Goal: Transaction & Acquisition: Purchase product/service

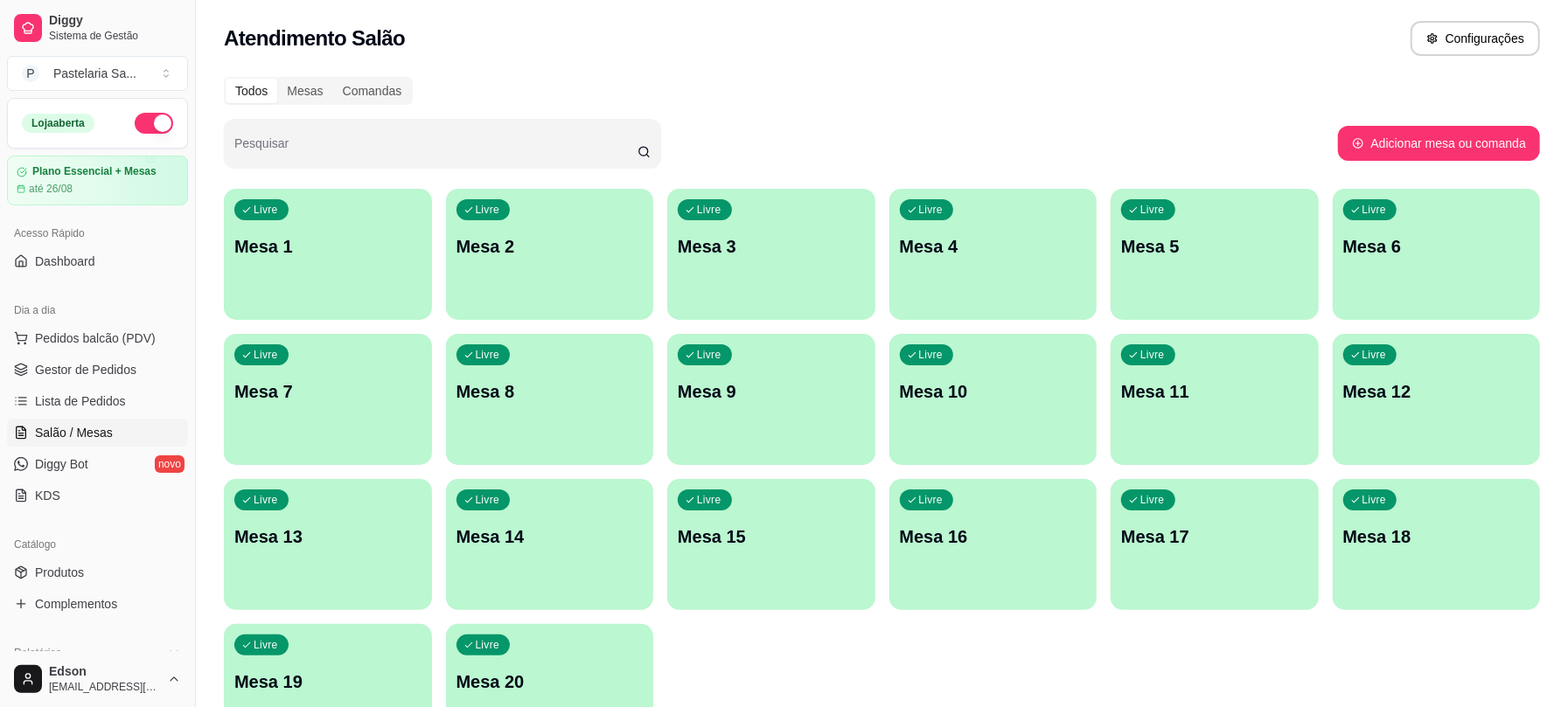
click at [1022, 245] on p "Mesa 4" at bounding box center [993, 246] width 187 height 25
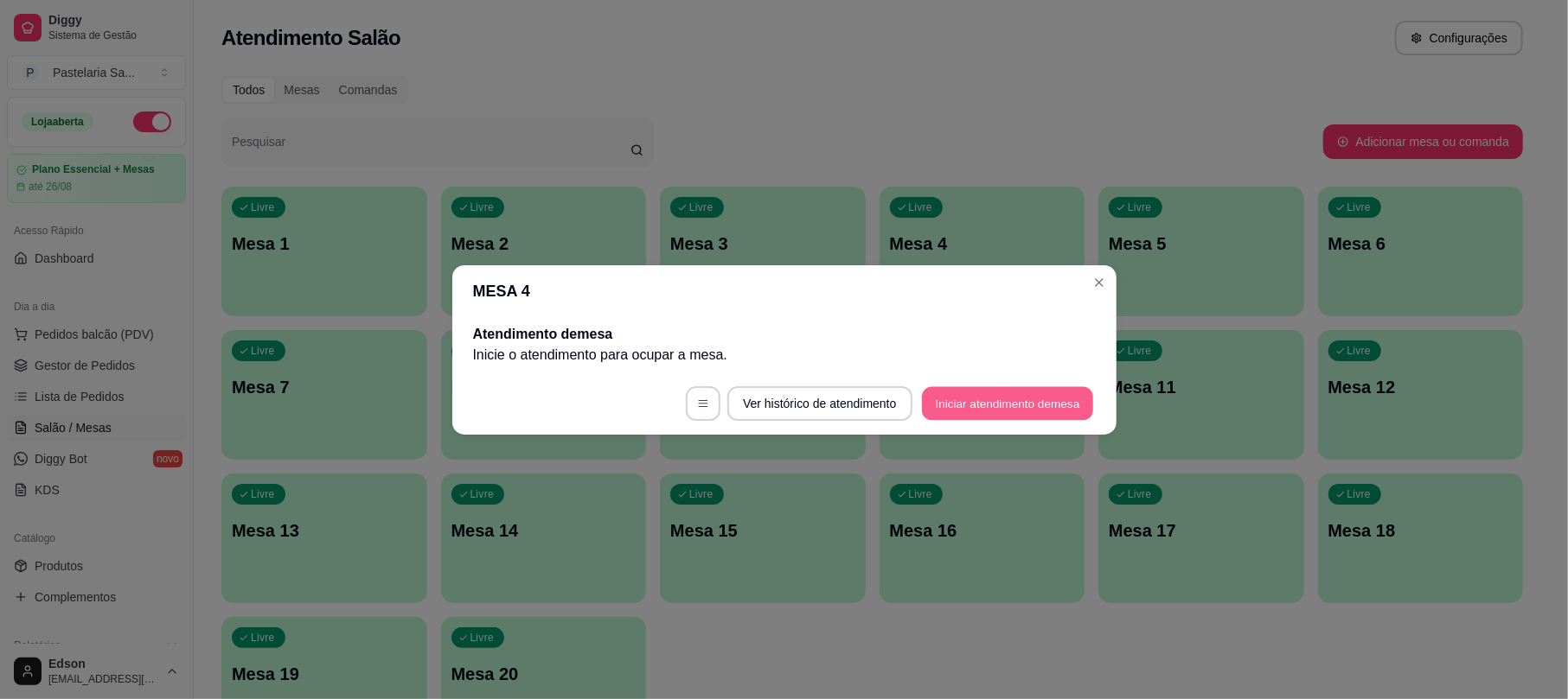
click at [1045, 406] on button "Iniciar atendimento de mesa" at bounding box center [1008, 403] width 171 height 33
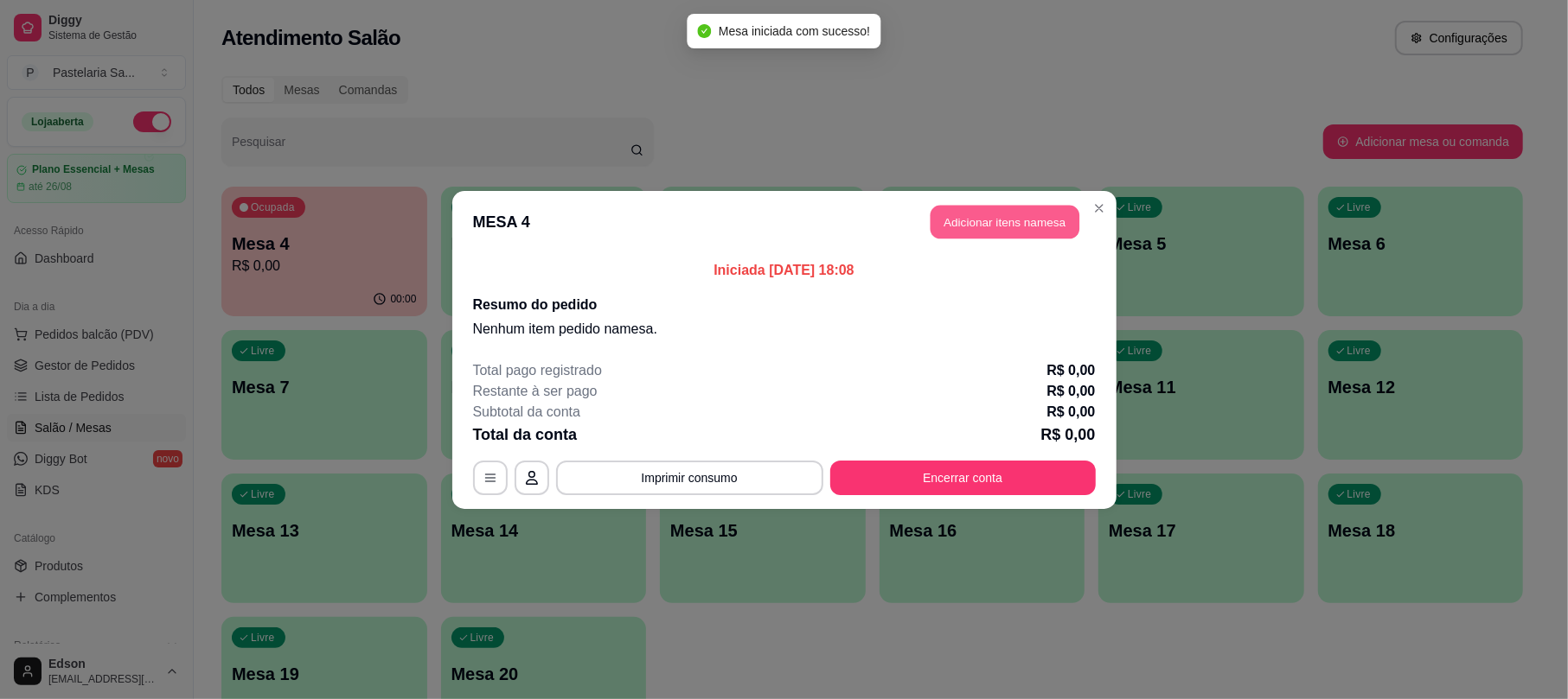
click at [993, 216] on button "Adicionar itens na mesa" at bounding box center [1005, 222] width 149 height 33
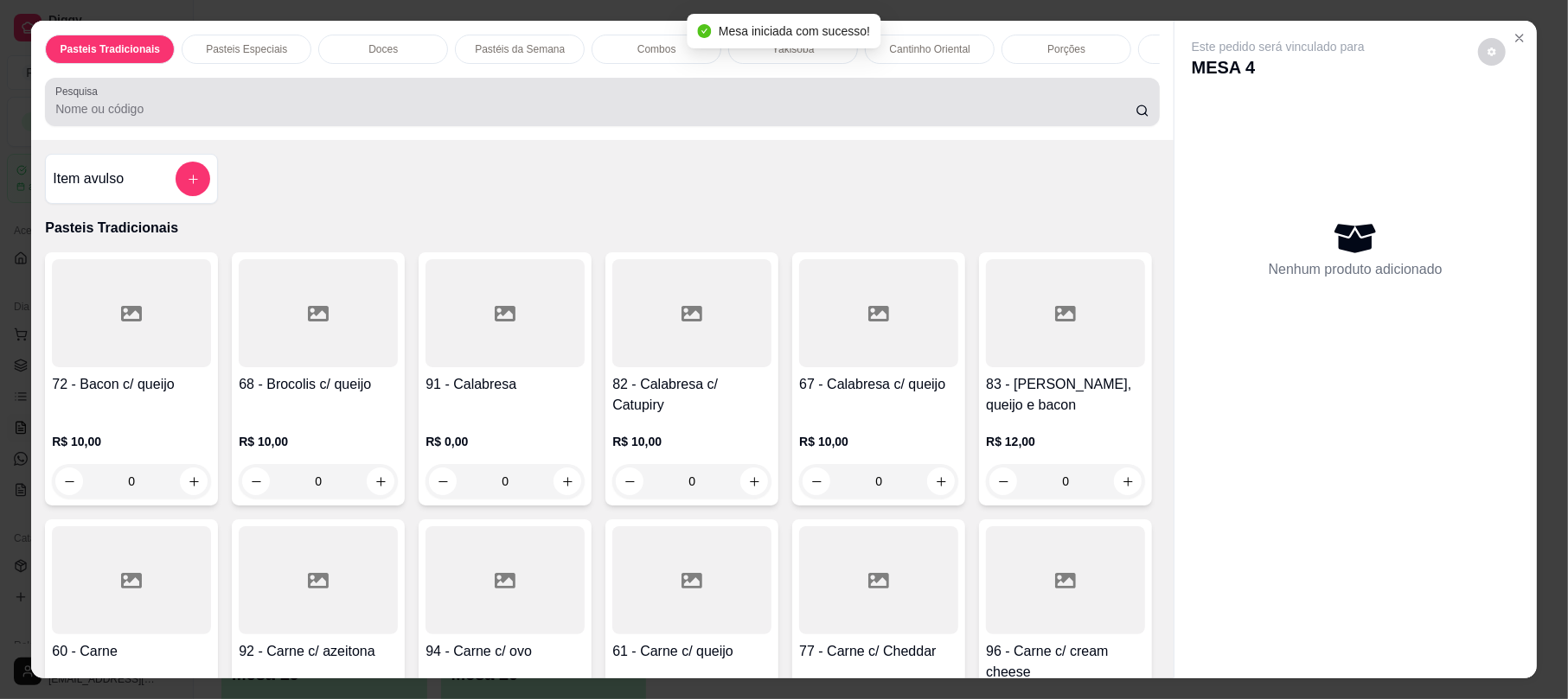
click at [441, 108] on div "Pesquisa" at bounding box center [602, 101] width 1114 height 48
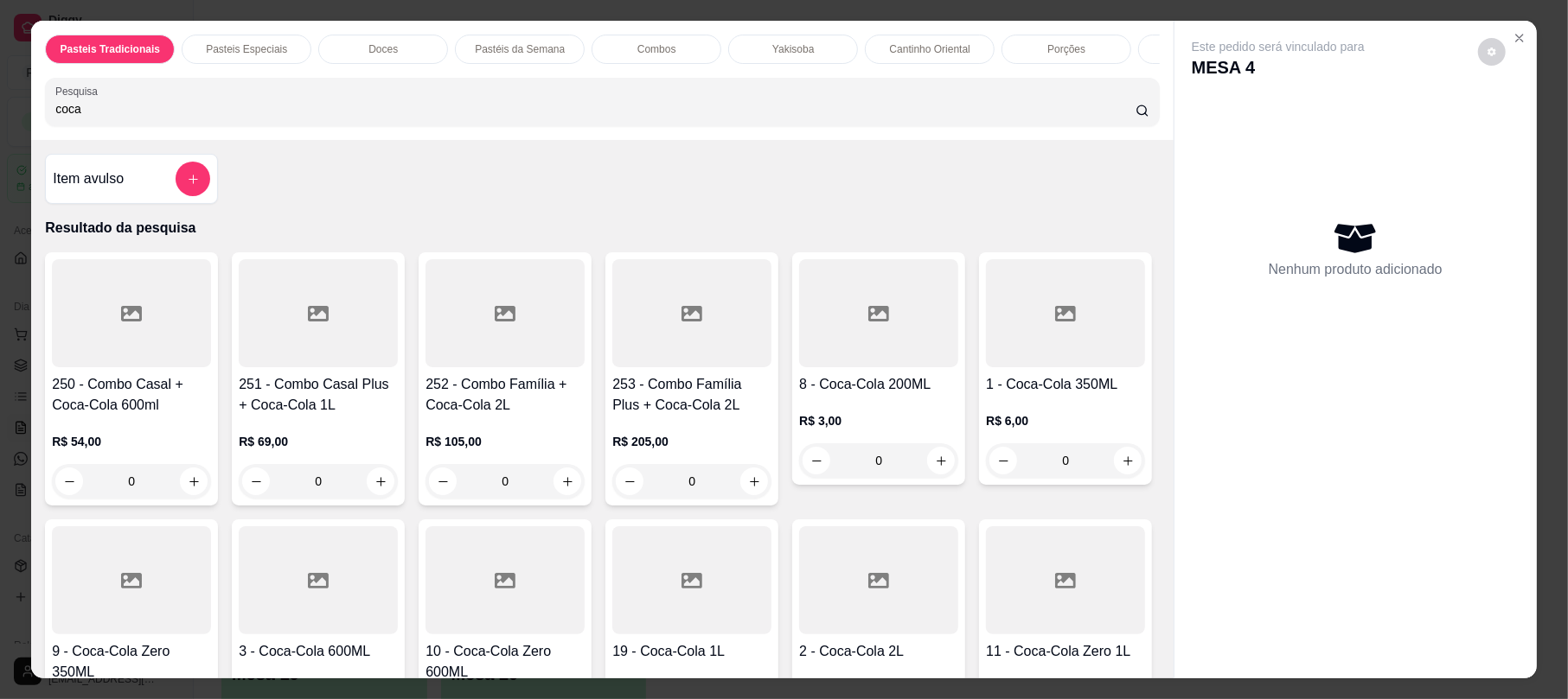
scroll to position [457, 0]
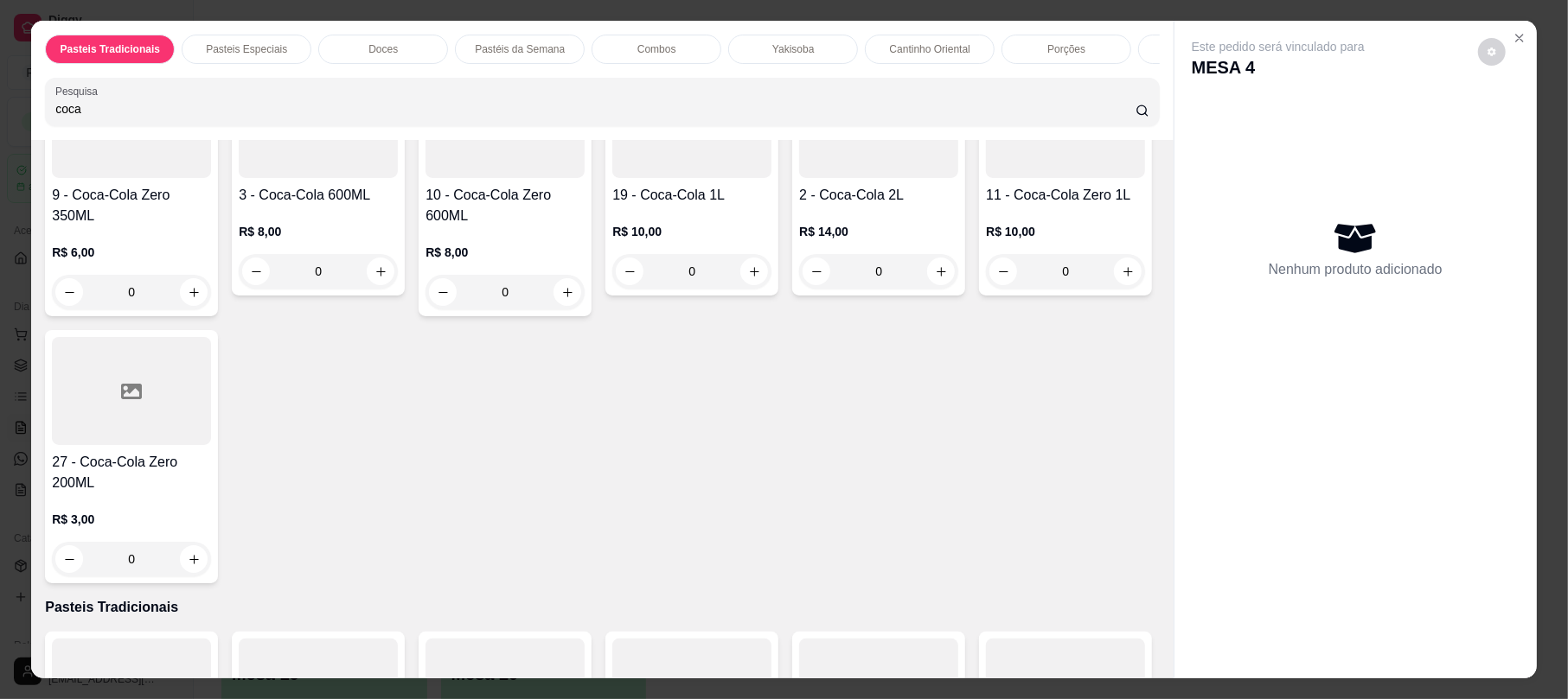
type input "coca"
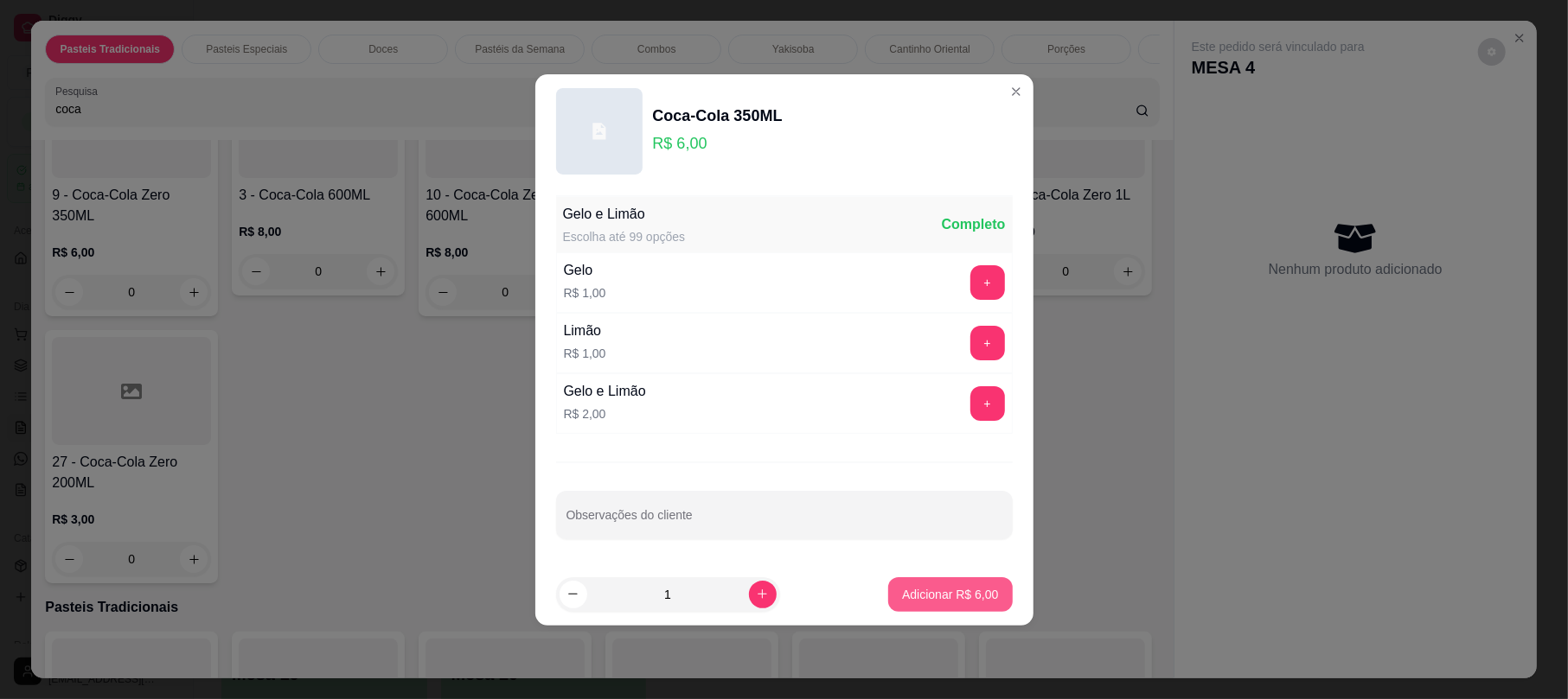
click at [982, 599] on button "Adicionar R$ 6,00" at bounding box center [950, 594] width 124 height 34
type input "1"
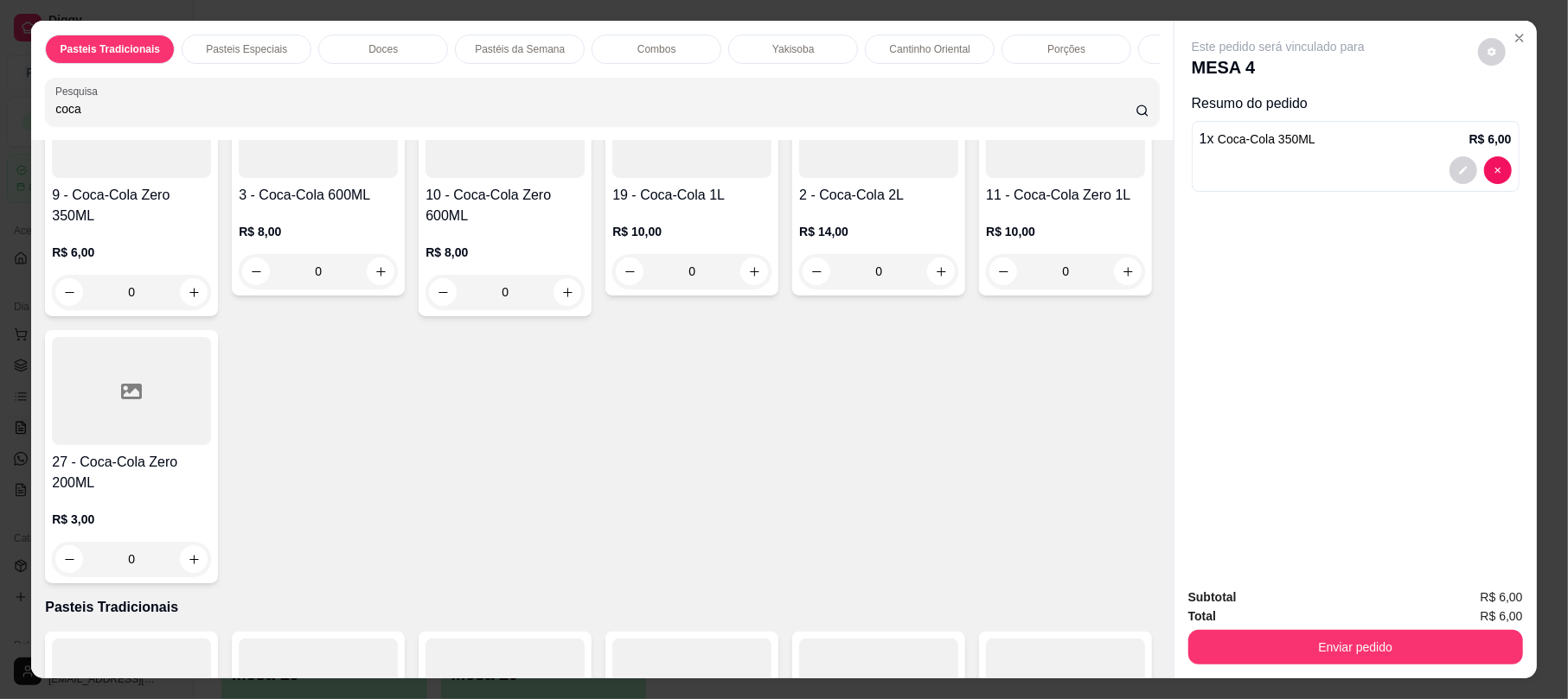
scroll to position [457, 0]
click at [974, 114] on div "coca" at bounding box center [602, 101] width 1093 height 34
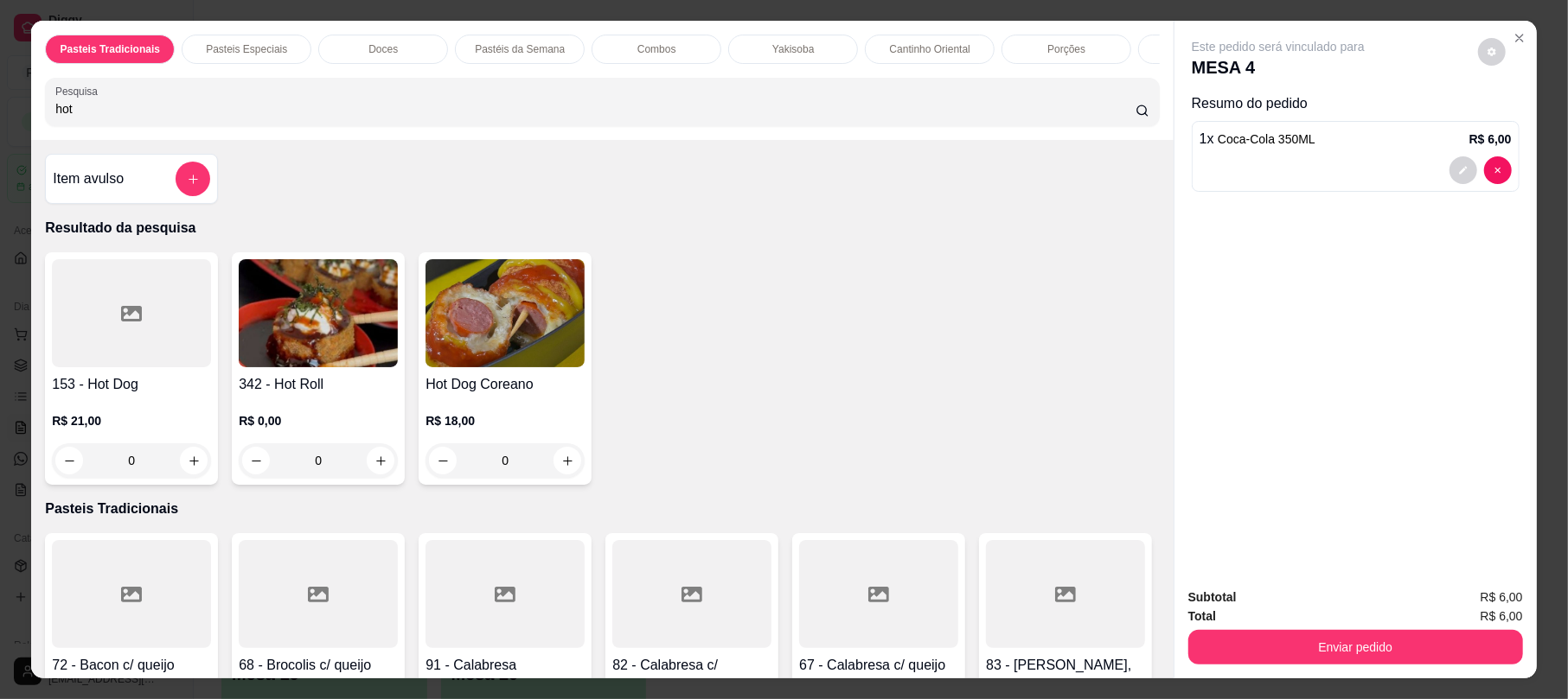
scroll to position [1, 0]
type input "hot"
click at [288, 343] on img at bounding box center [318, 313] width 160 height 108
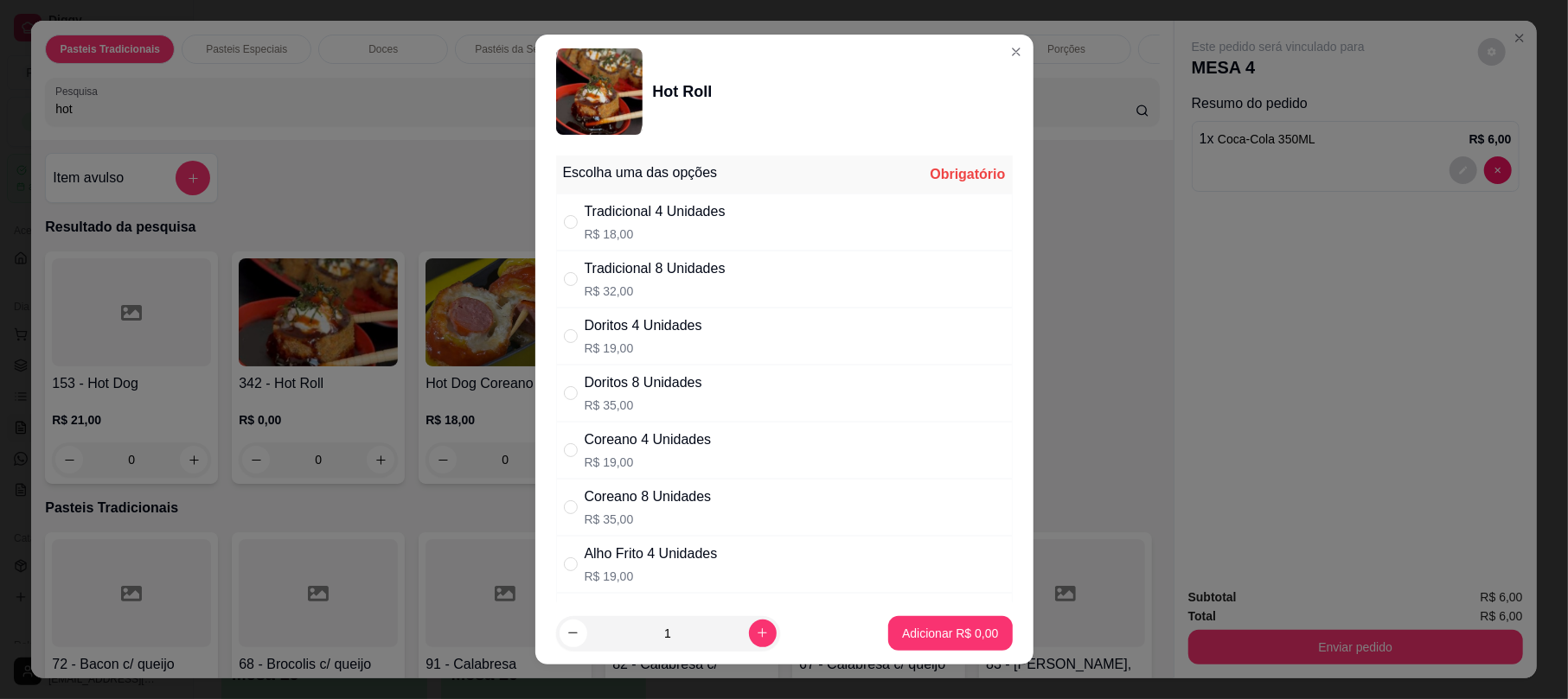
drag, startPoint x: 657, startPoint y: 218, endPoint x: 874, endPoint y: 481, distance: 341.0
click at [662, 218] on div "Tradicional 4 Unidades" at bounding box center [655, 212] width 141 height 21
radio input "true"
click at [945, 634] on p "Adicionar R$ 18,00" at bounding box center [947, 633] width 100 height 17
type input "1"
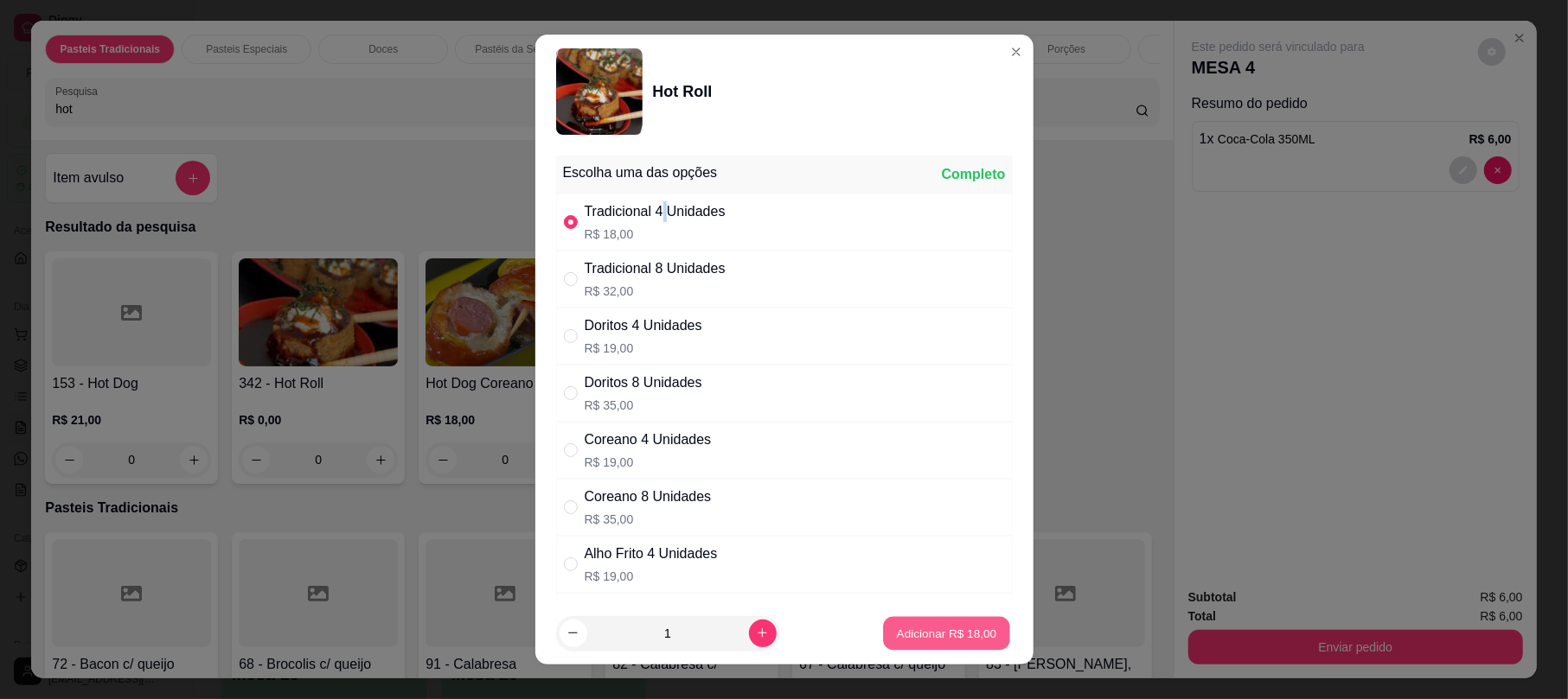
type input "1"
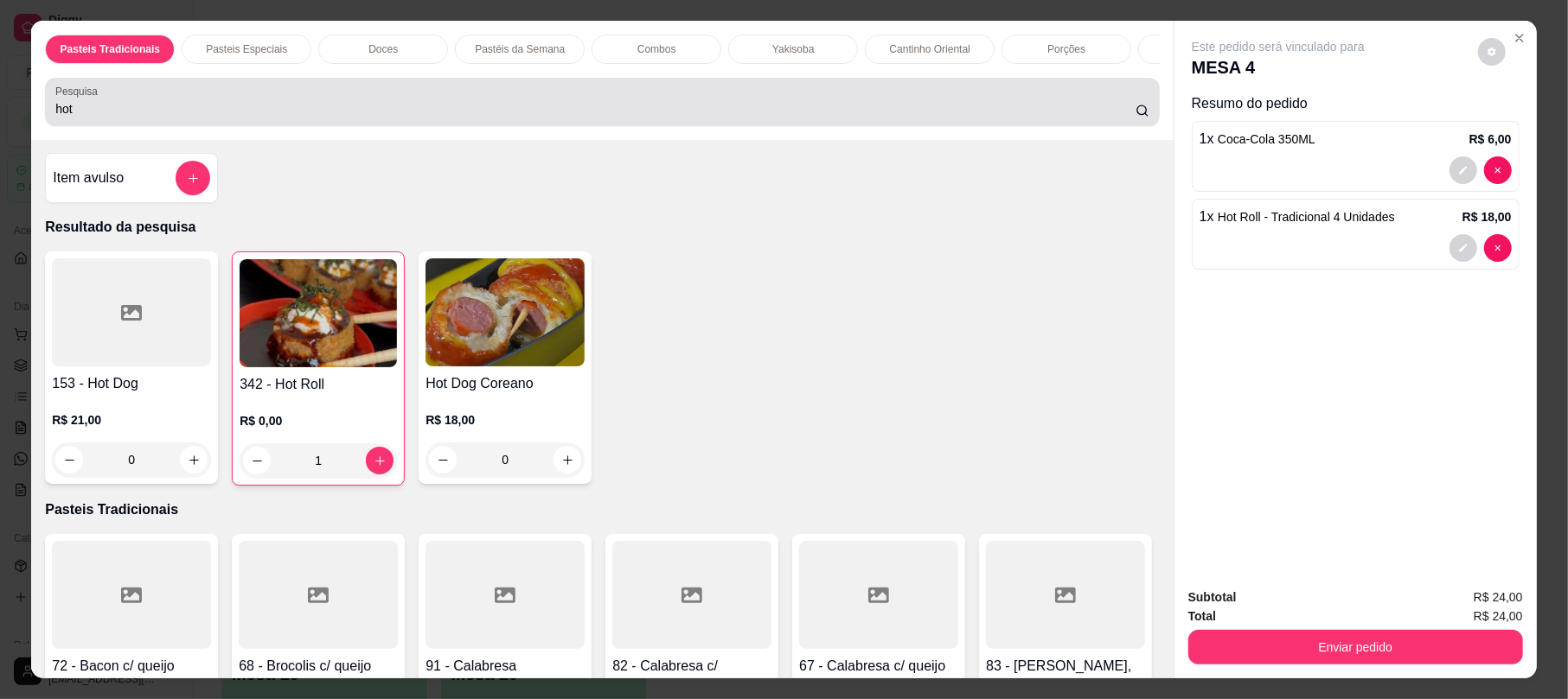
drag, startPoint x: 326, startPoint y: 137, endPoint x: 316, endPoint y: 136, distance: 10.0
click at [325, 119] on div "hot" at bounding box center [602, 101] width 1093 height 34
click at [316, 119] on div "hot" at bounding box center [602, 101] width 1093 height 34
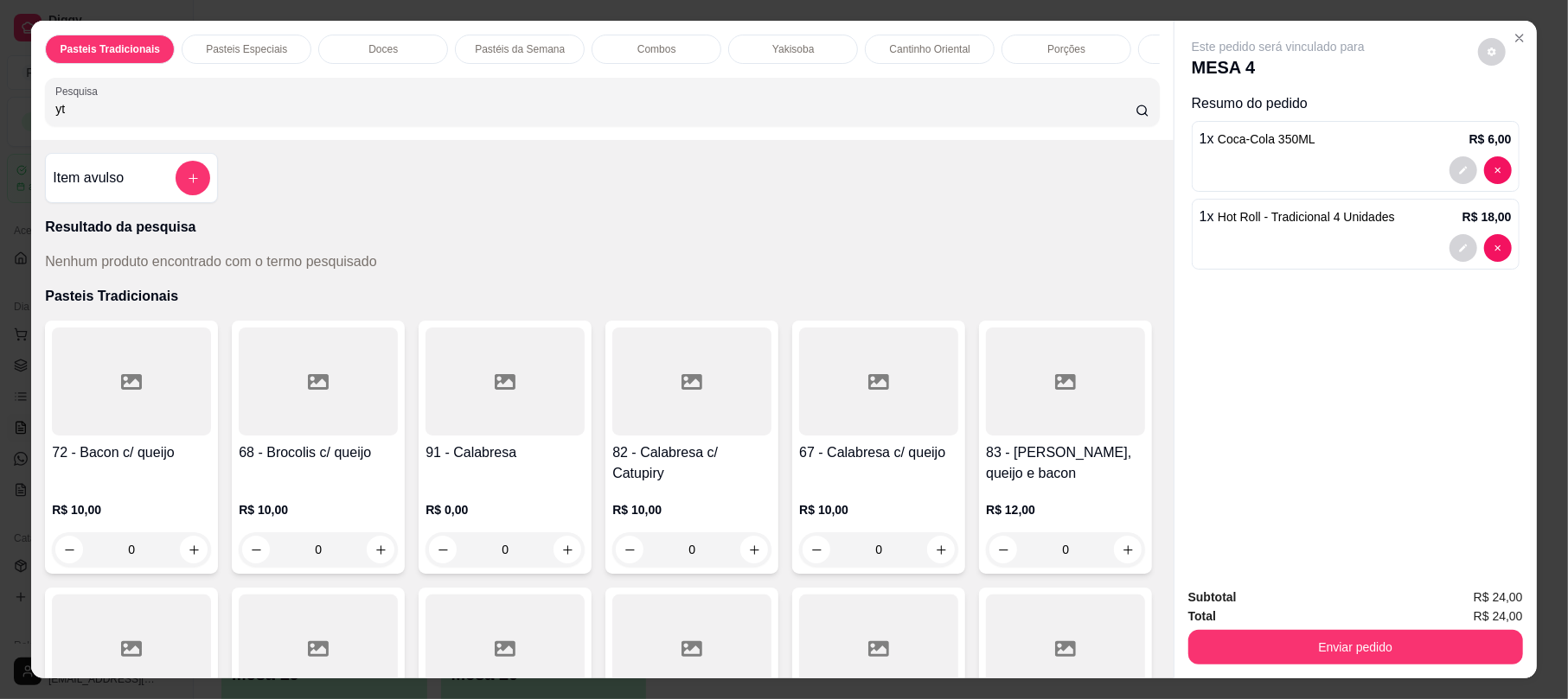
type input "y"
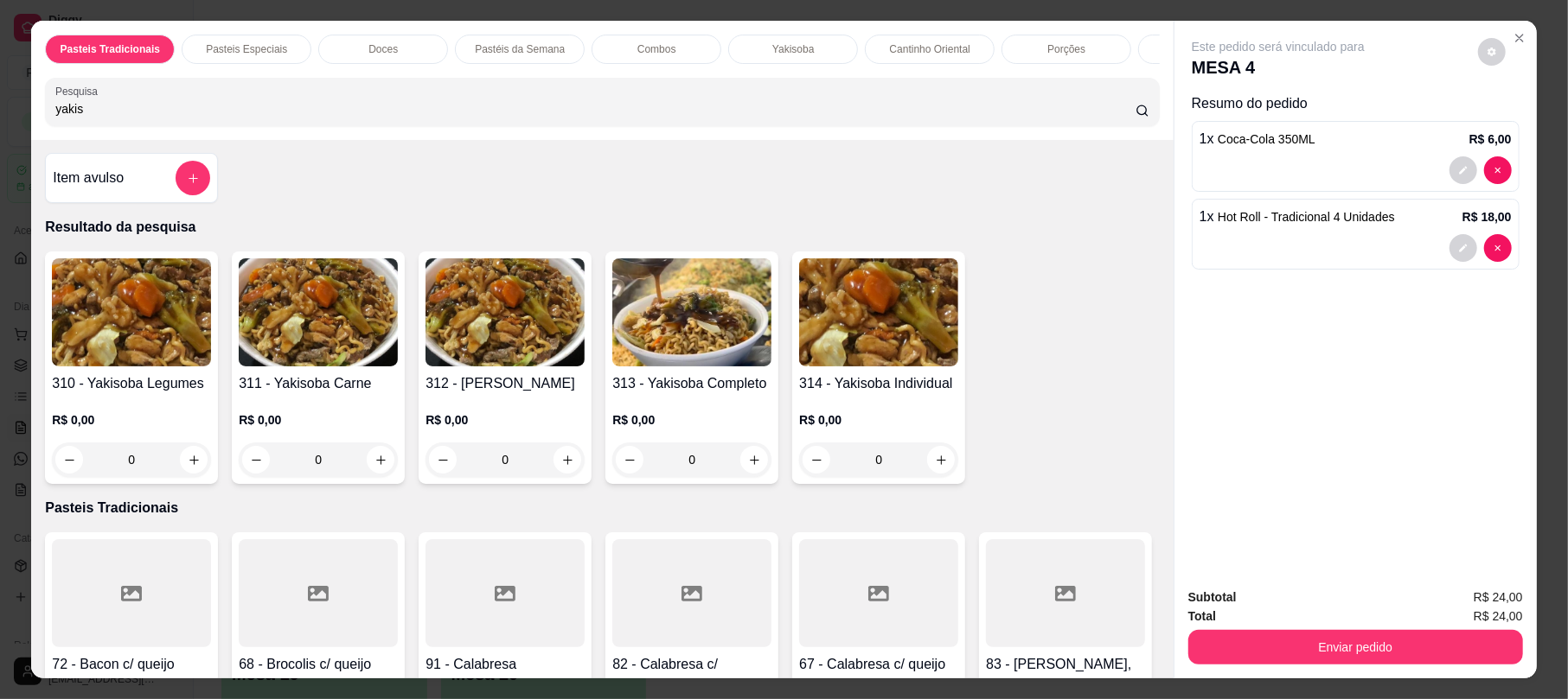
type input "yakis"
click at [939, 344] on img at bounding box center [879, 313] width 160 height 108
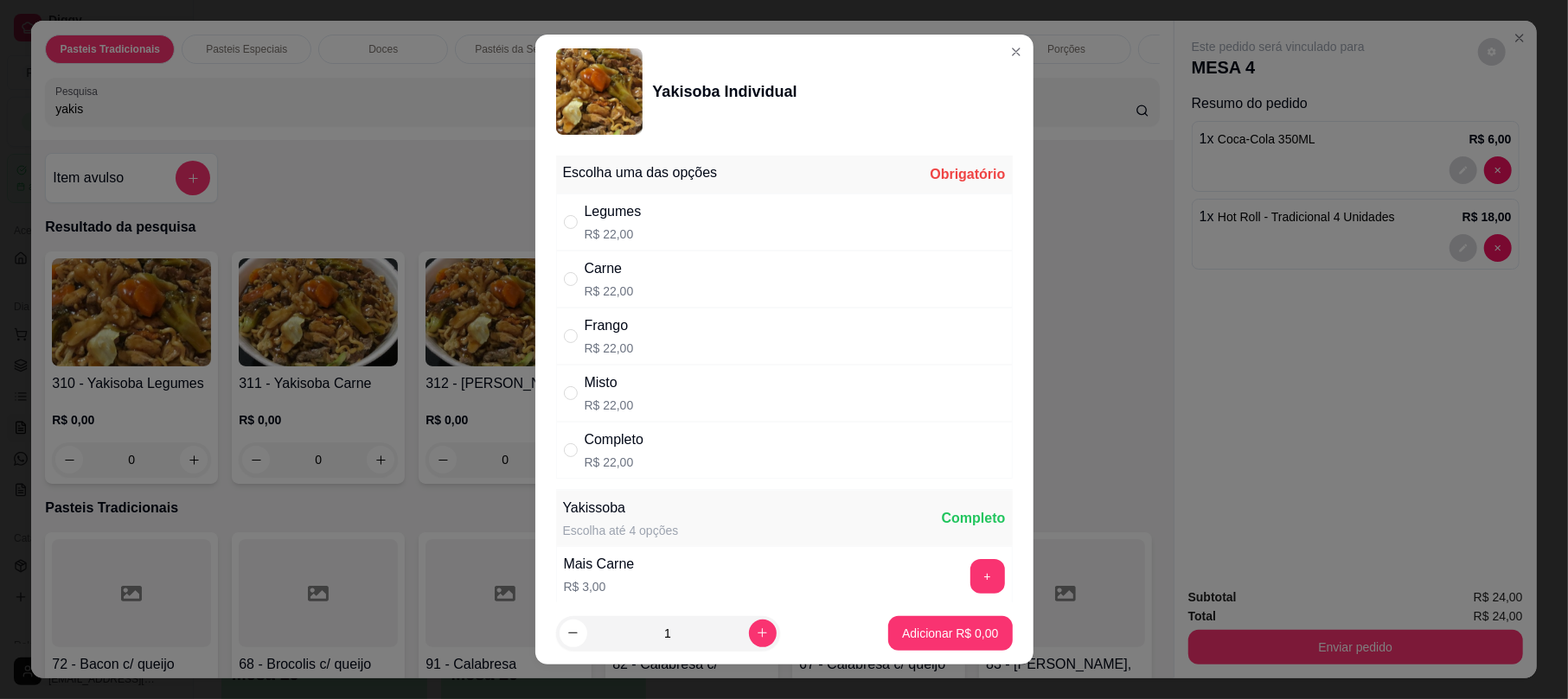
click at [762, 225] on div "Legumes R$ 22,00" at bounding box center [785, 222] width 457 height 57
click at [716, 451] on div "Completo R$ 22,00" at bounding box center [785, 450] width 457 height 57
radio input "false"
radio input "true"
click at [924, 631] on p "Adicionar R$ 22,00" at bounding box center [947, 634] width 102 height 18
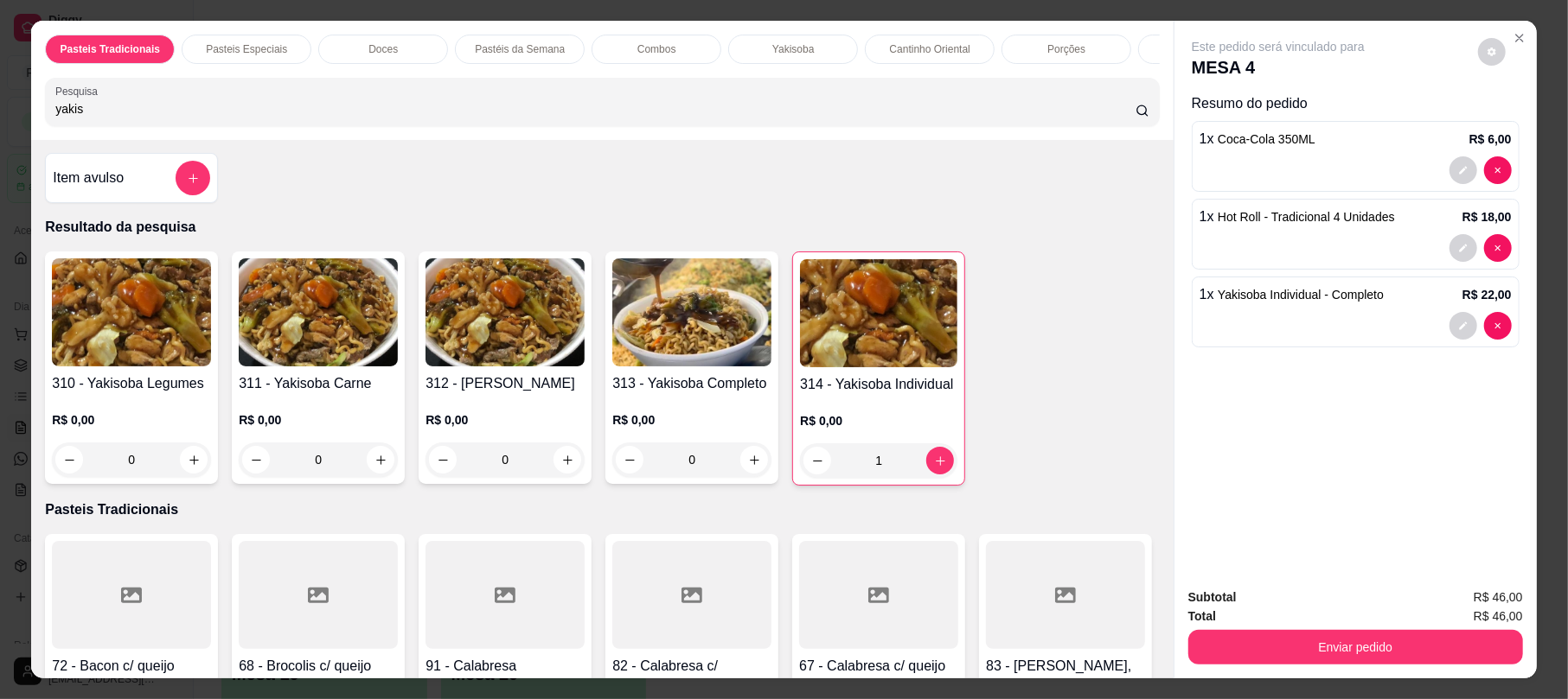
type input "1"
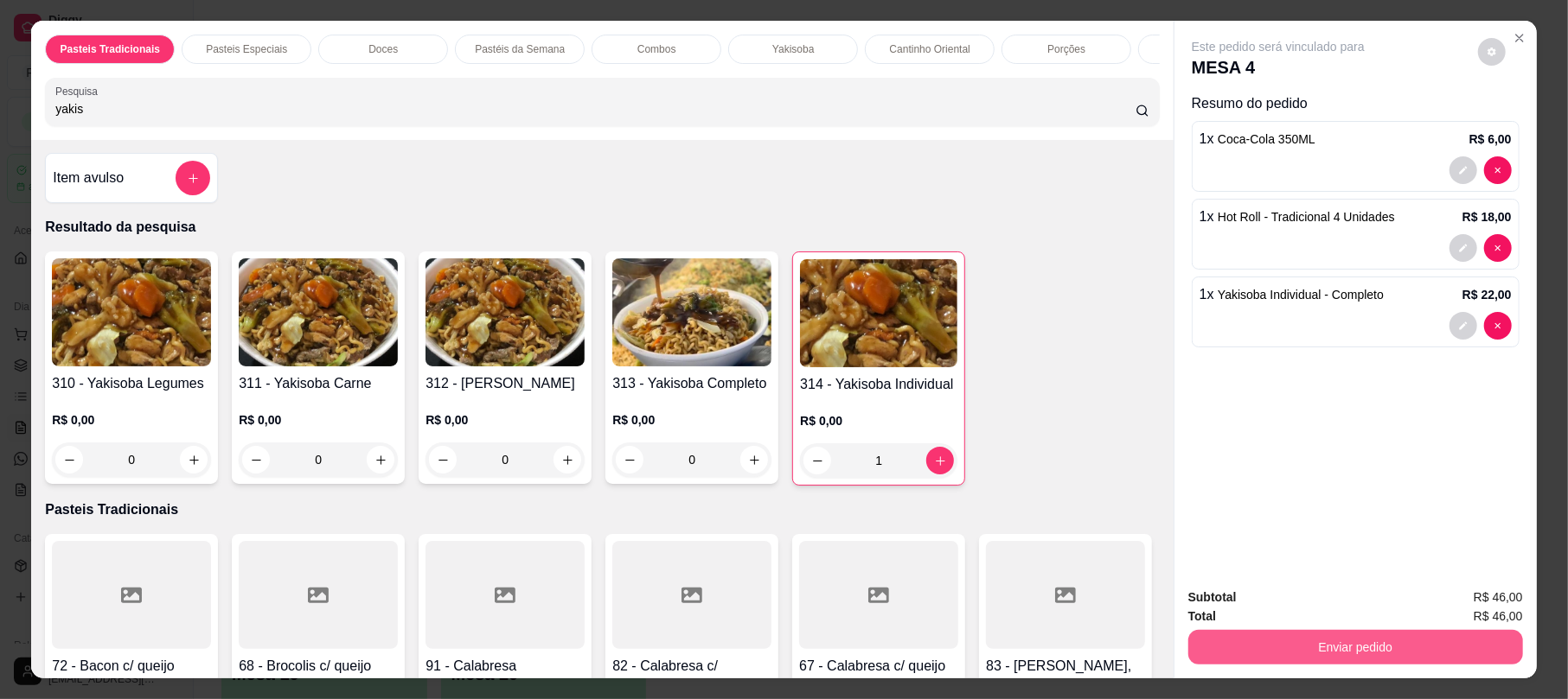
click at [1367, 644] on button "Enviar pedido" at bounding box center [1355, 647] width 335 height 34
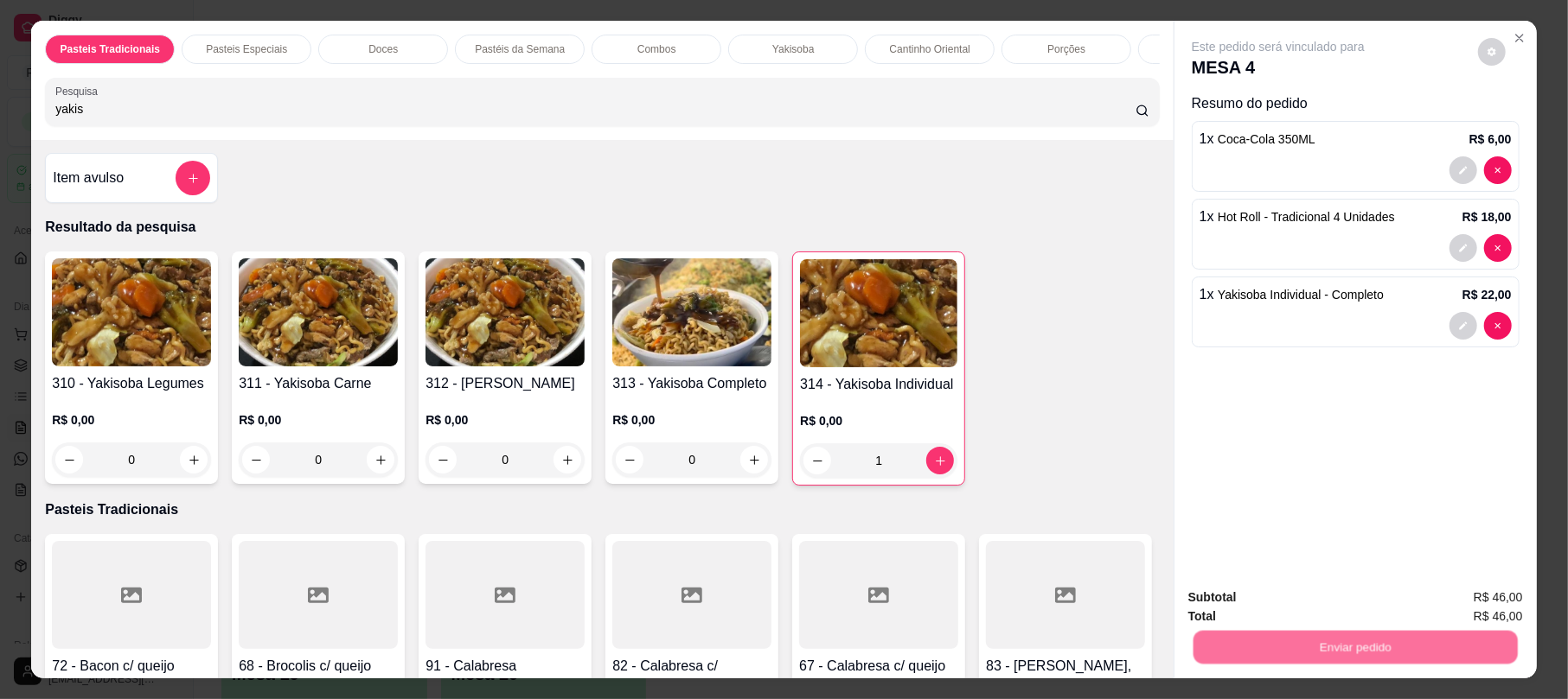
click at [1294, 609] on button "Não registrar e enviar pedido" at bounding box center [1296, 604] width 180 height 32
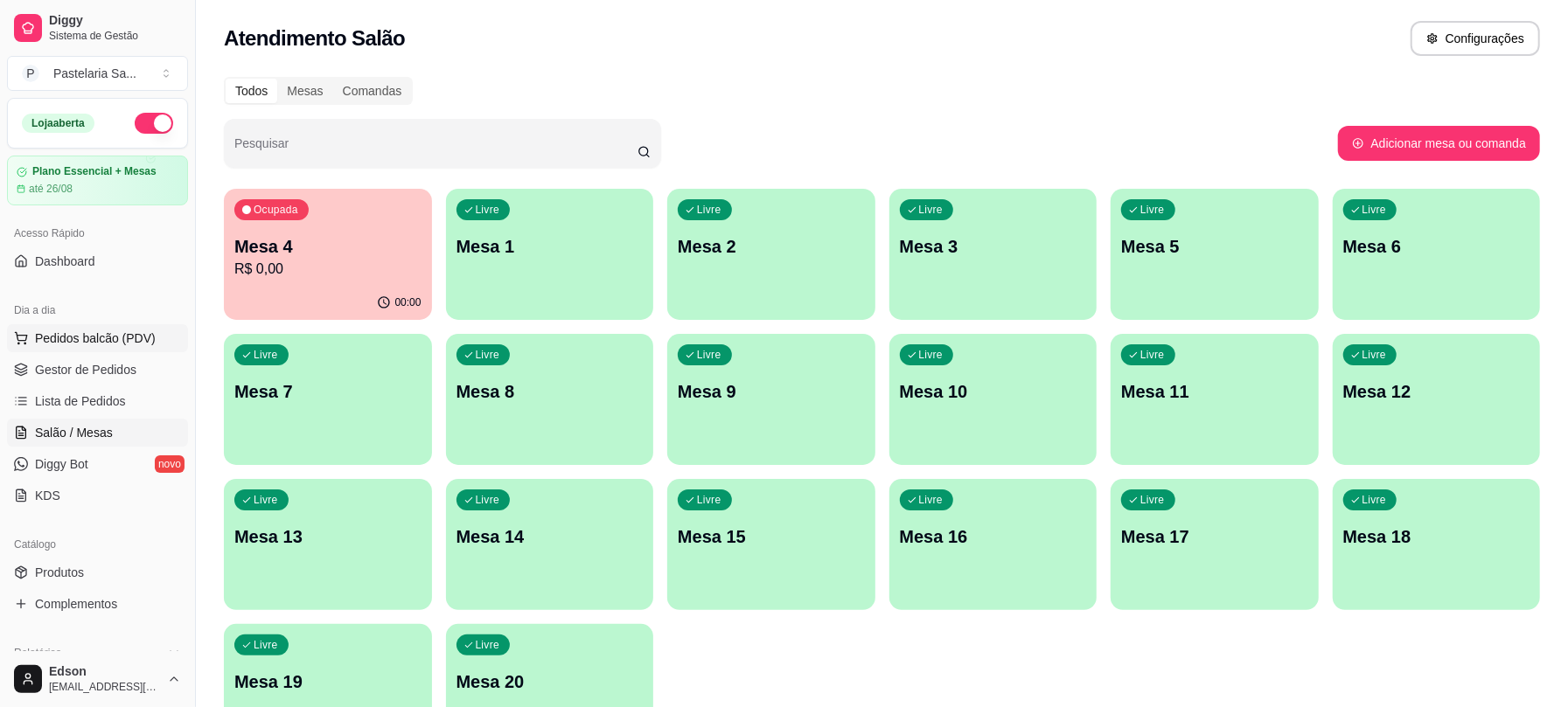
click at [100, 336] on span "Pedidos balcão (PDV)" at bounding box center [95, 339] width 121 height 18
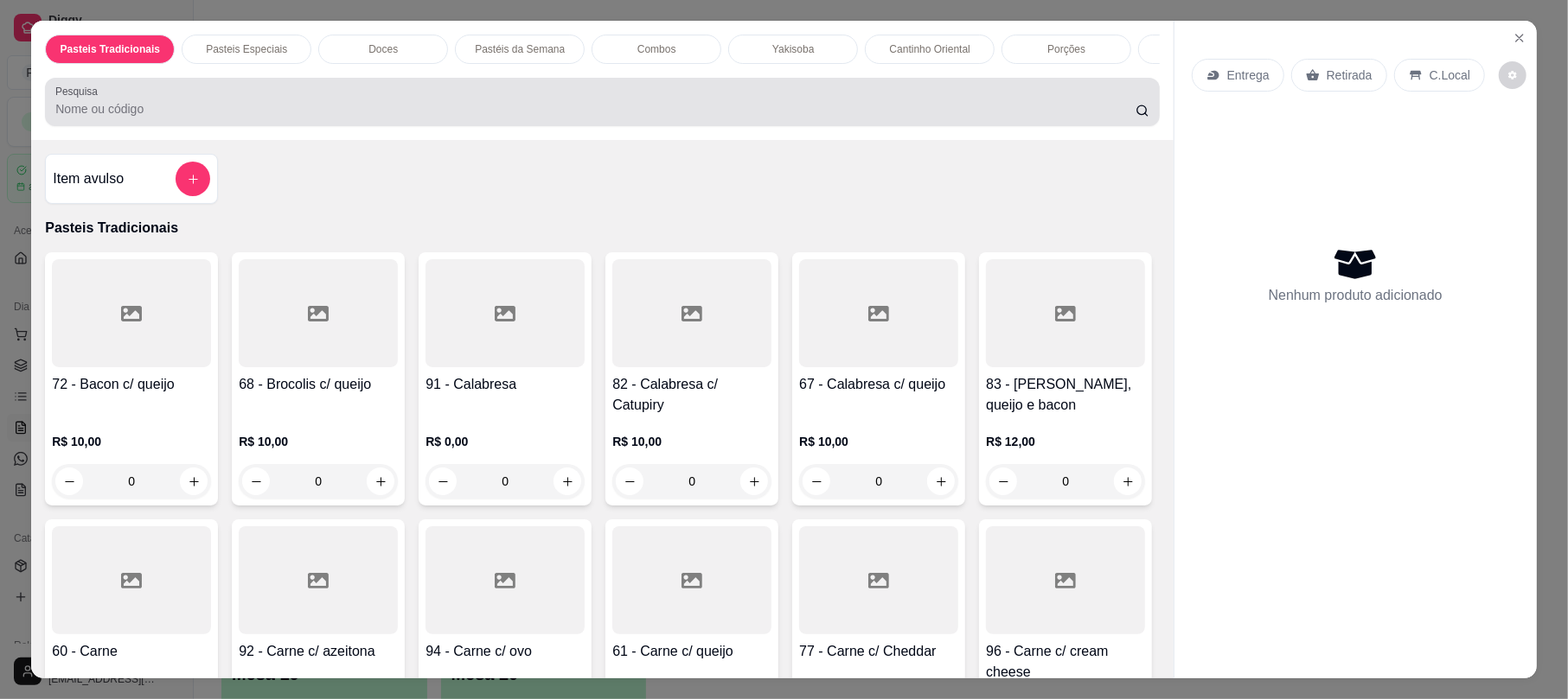
click at [136, 117] on input "Pesquisa" at bounding box center [595, 109] width 1080 height 18
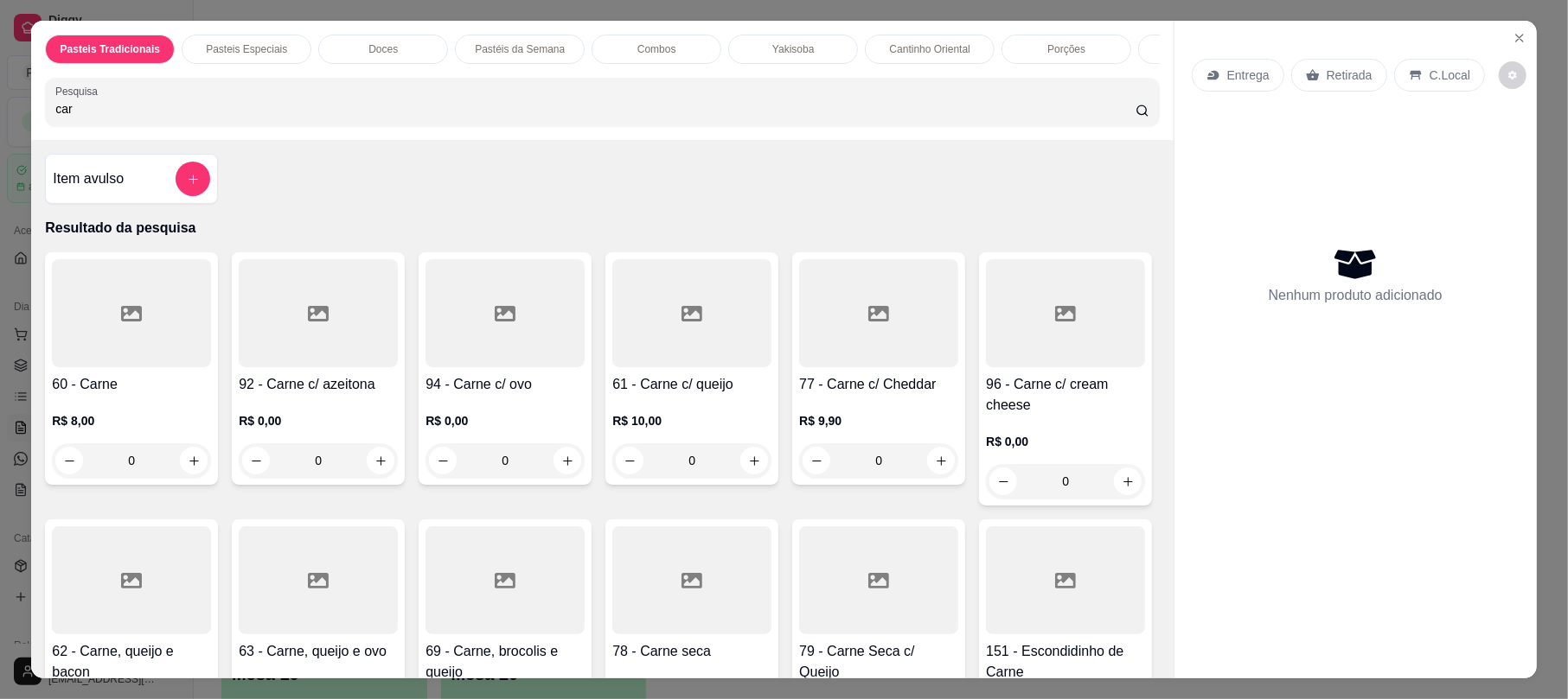
type input "car"
click at [105, 395] on h4 "60 - Carne" at bounding box center [132, 384] width 160 height 21
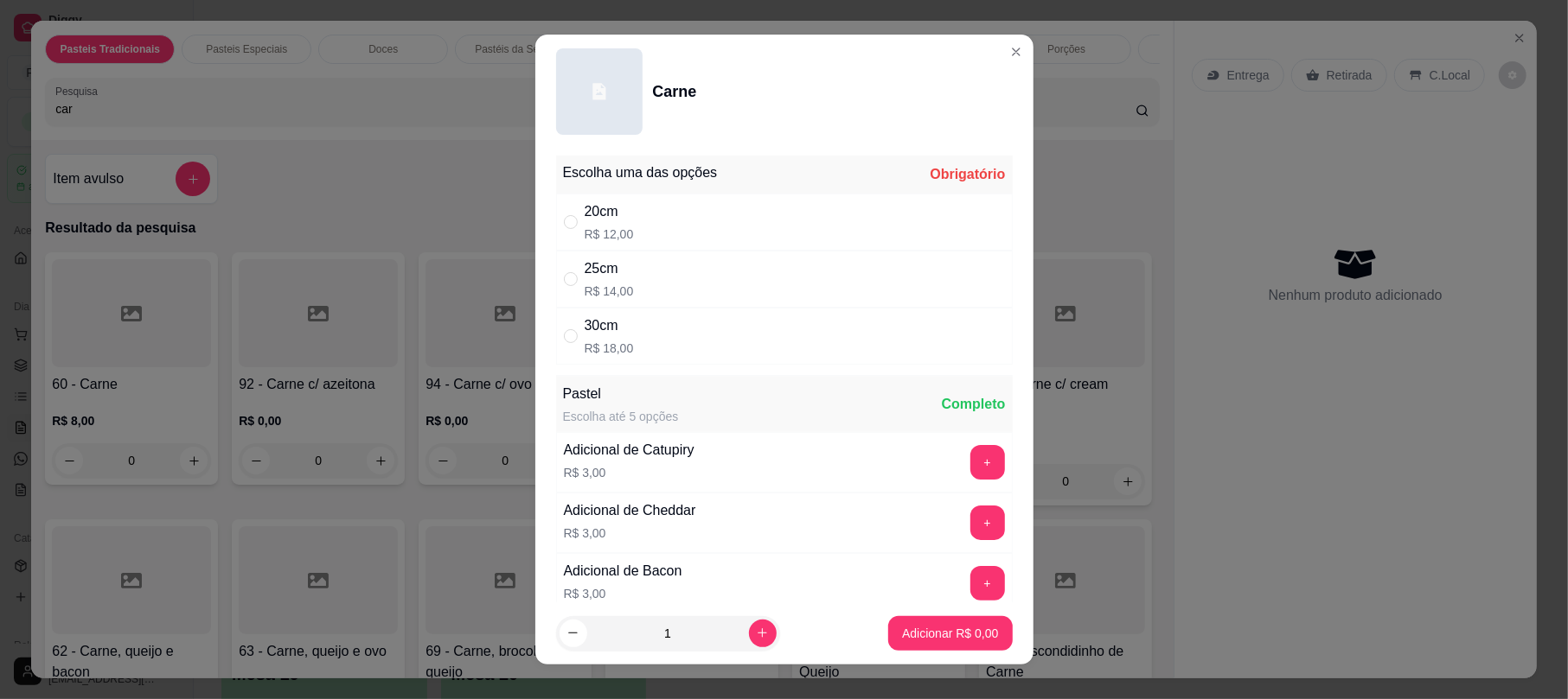
click at [698, 297] on div "25cm R$ 14,00" at bounding box center [785, 280] width 457 height 57
radio input "true"
click at [757, 634] on icon "increase-product-quantity" at bounding box center [762, 633] width 10 height 10
type input "2"
click at [896, 634] on p "Adicionar R$ 28,00" at bounding box center [947, 633] width 100 height 17
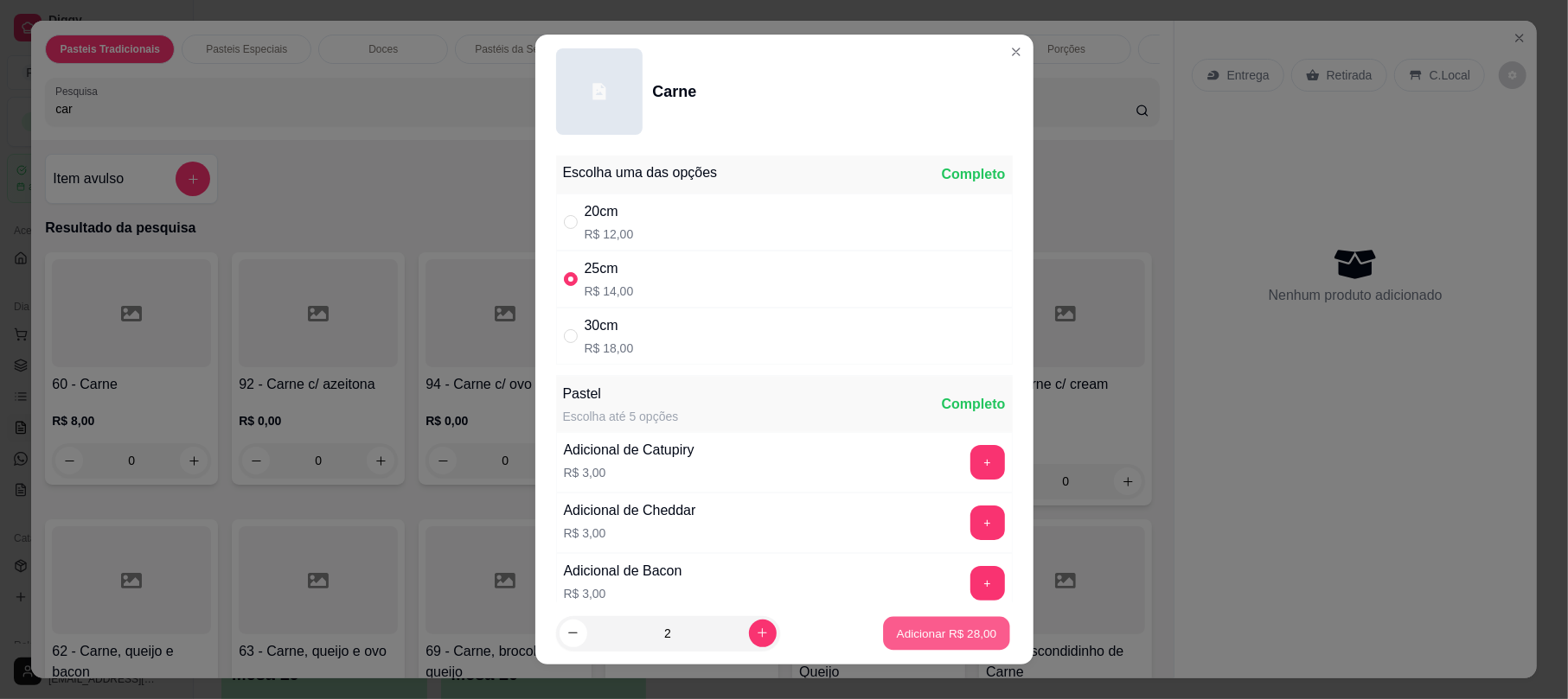
type input "2"
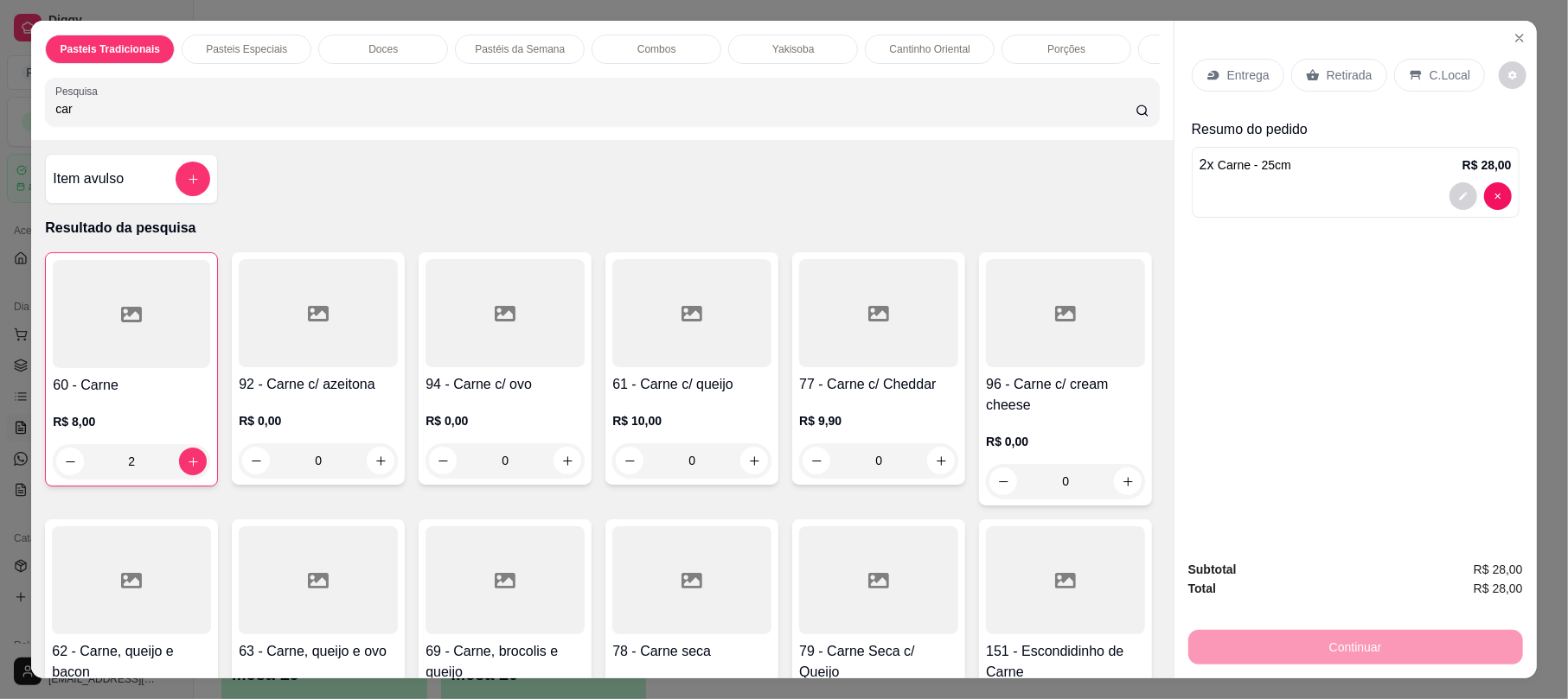
click at [1336, 81] on p "Retirada" at bounding box center [1349, 76] width 46 height 18
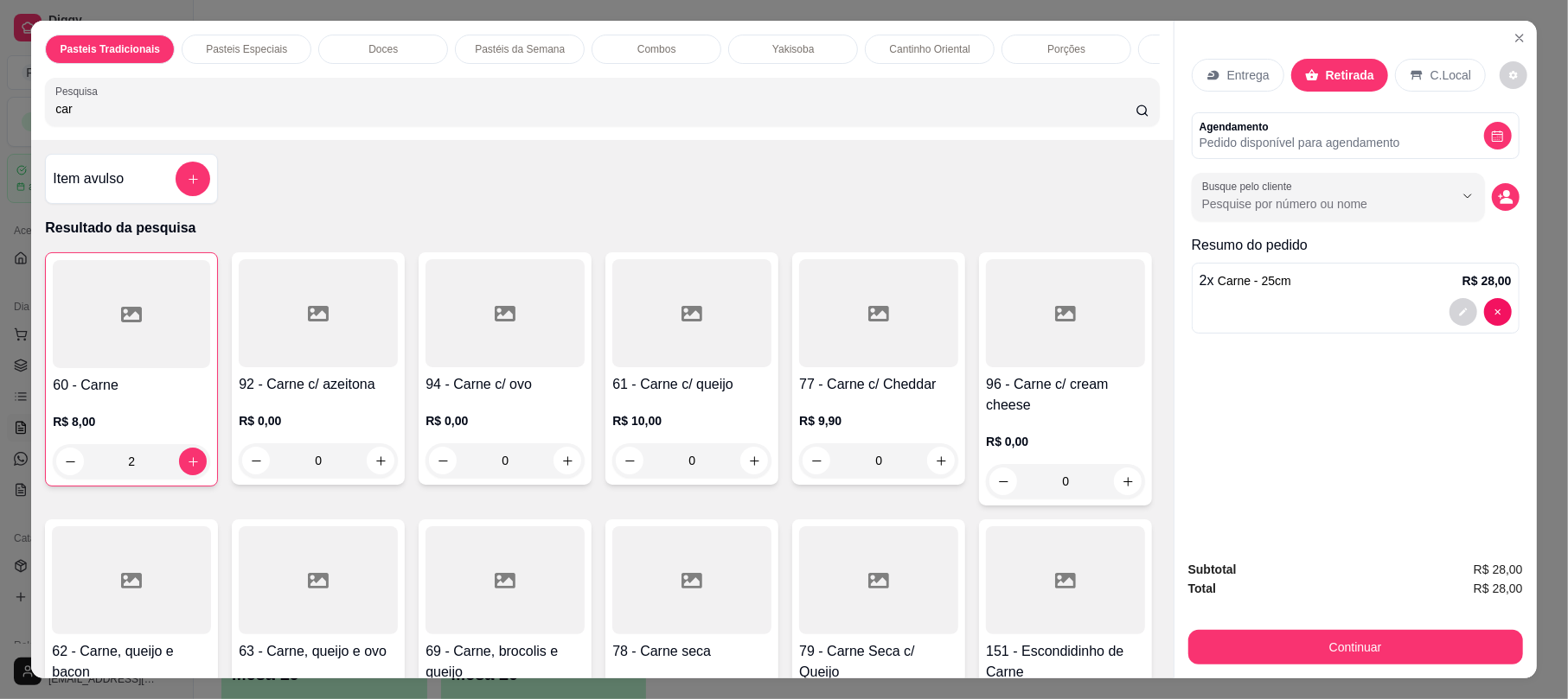
click at [1428, 648] on button "Continuar" at bounding box center [1355, 647] width 335 height 34
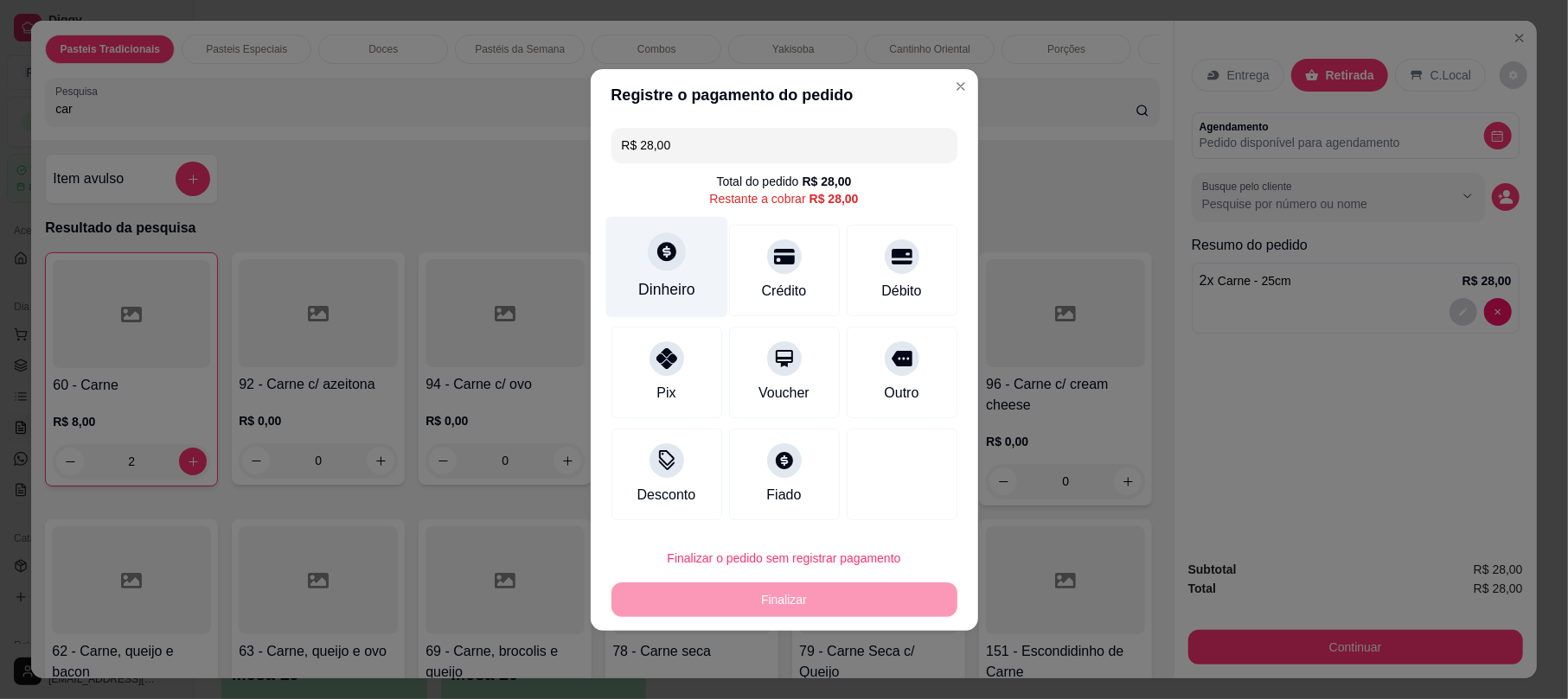
click at [685, 279] on div "Dinheiro" at bounding box center [667, 289] width 57 height 23
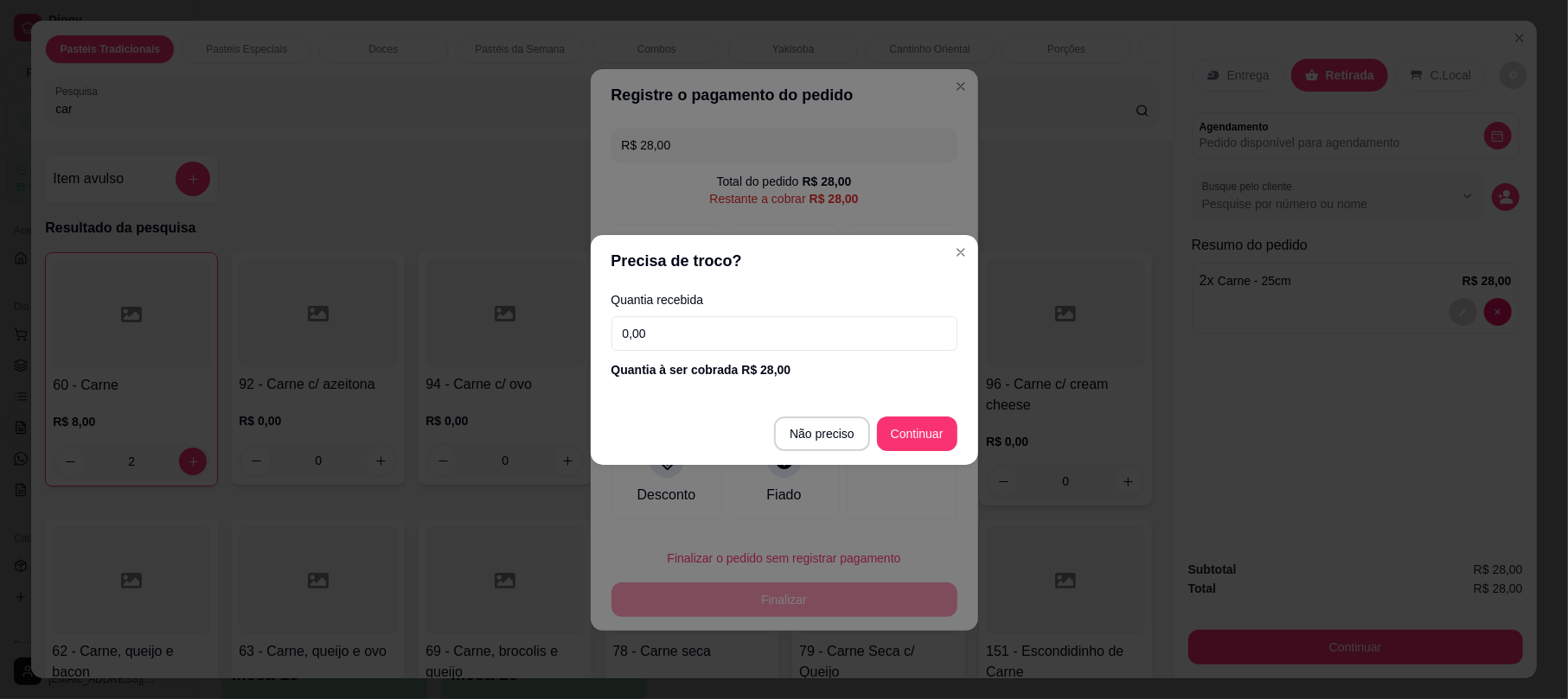
click at [790, 370] on div "Quantia à ser cobrada R$ 28,00" at bounding box center [784, 370] width 346 height 18
click at [790, 359] on div "Quantia recebida 0,00 Quantia à ser cobrada R$ 28,00" at bounding box center [784, 336] width 387 height 98
click at [779, 330] on input "0,00" at bounding box center [784, 333] width 346 height 34
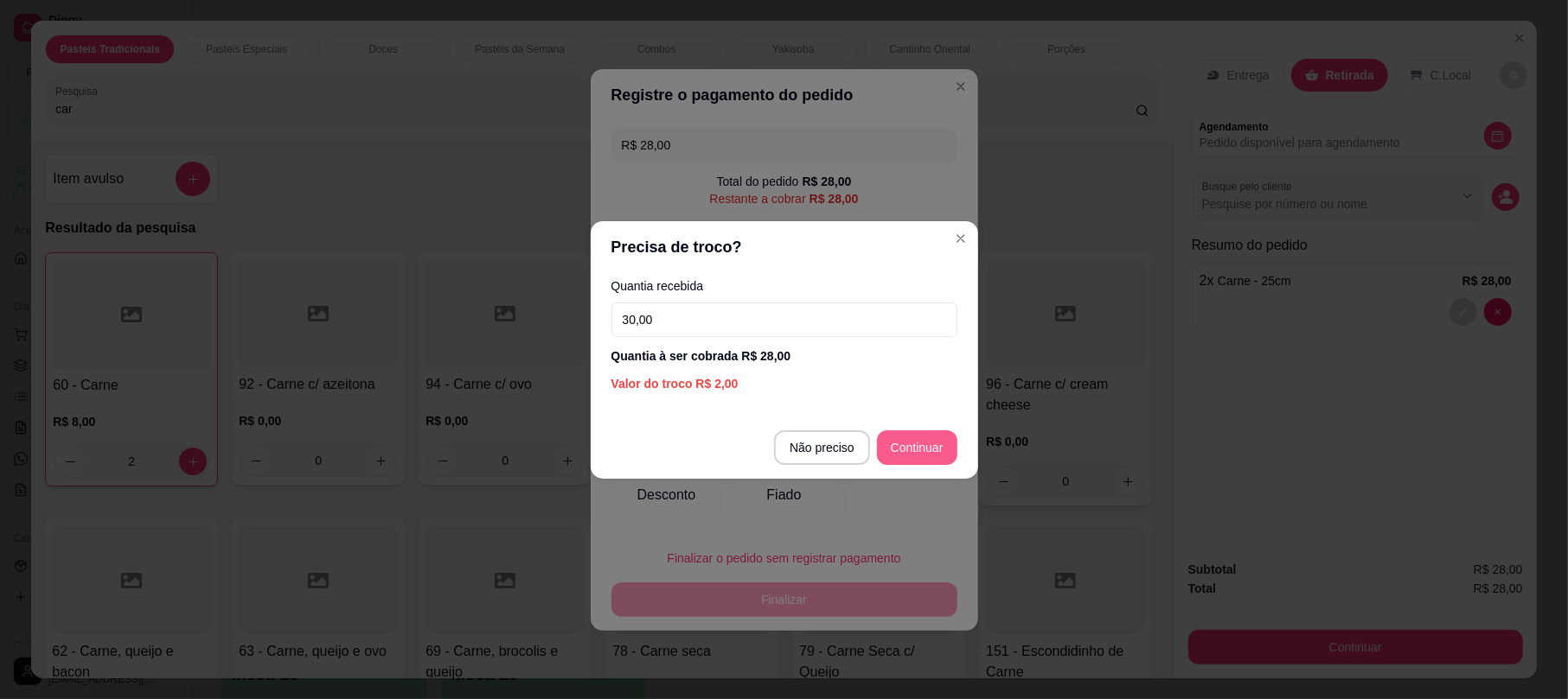
type input "30,00"
type input "R$ 0,00"
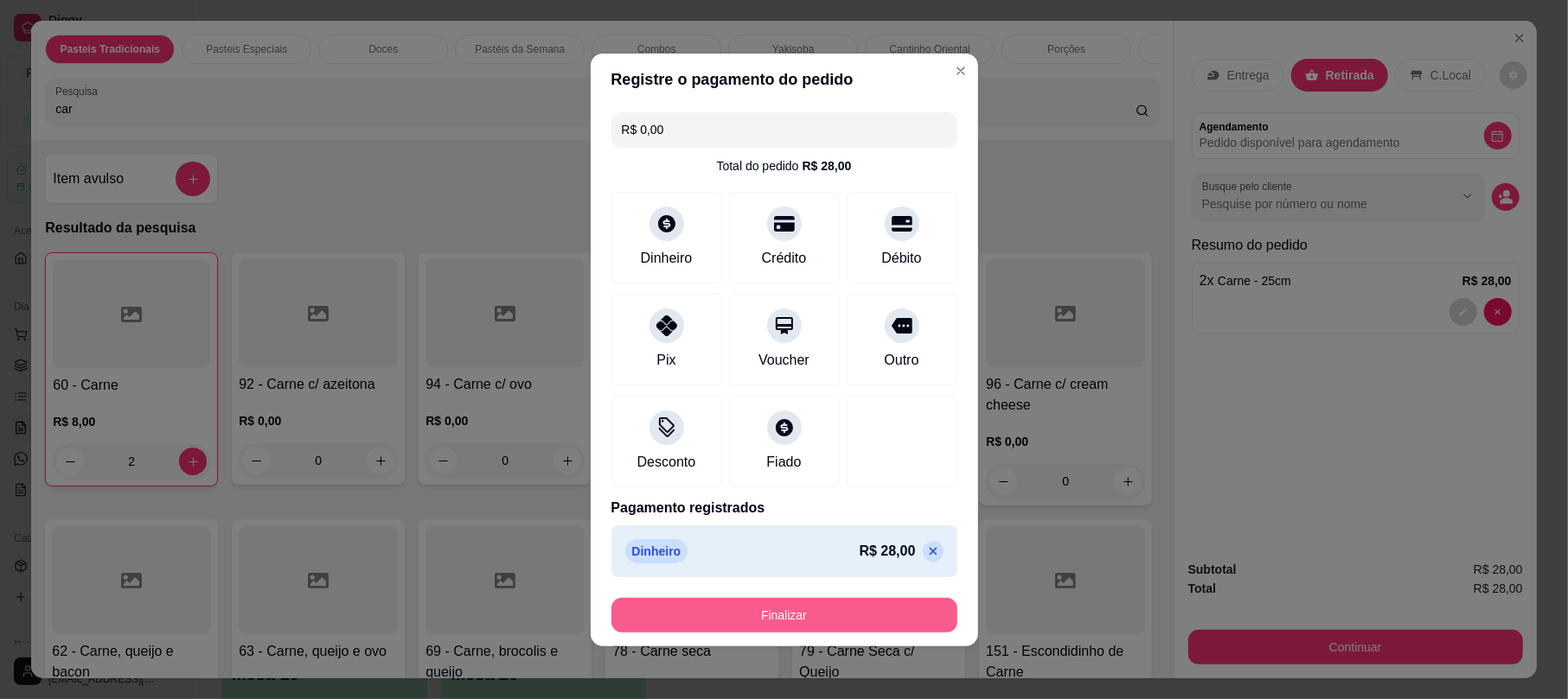
click at [890, 608] on button "Finalizar" at bounding box center [784, 615] width 346 height 34
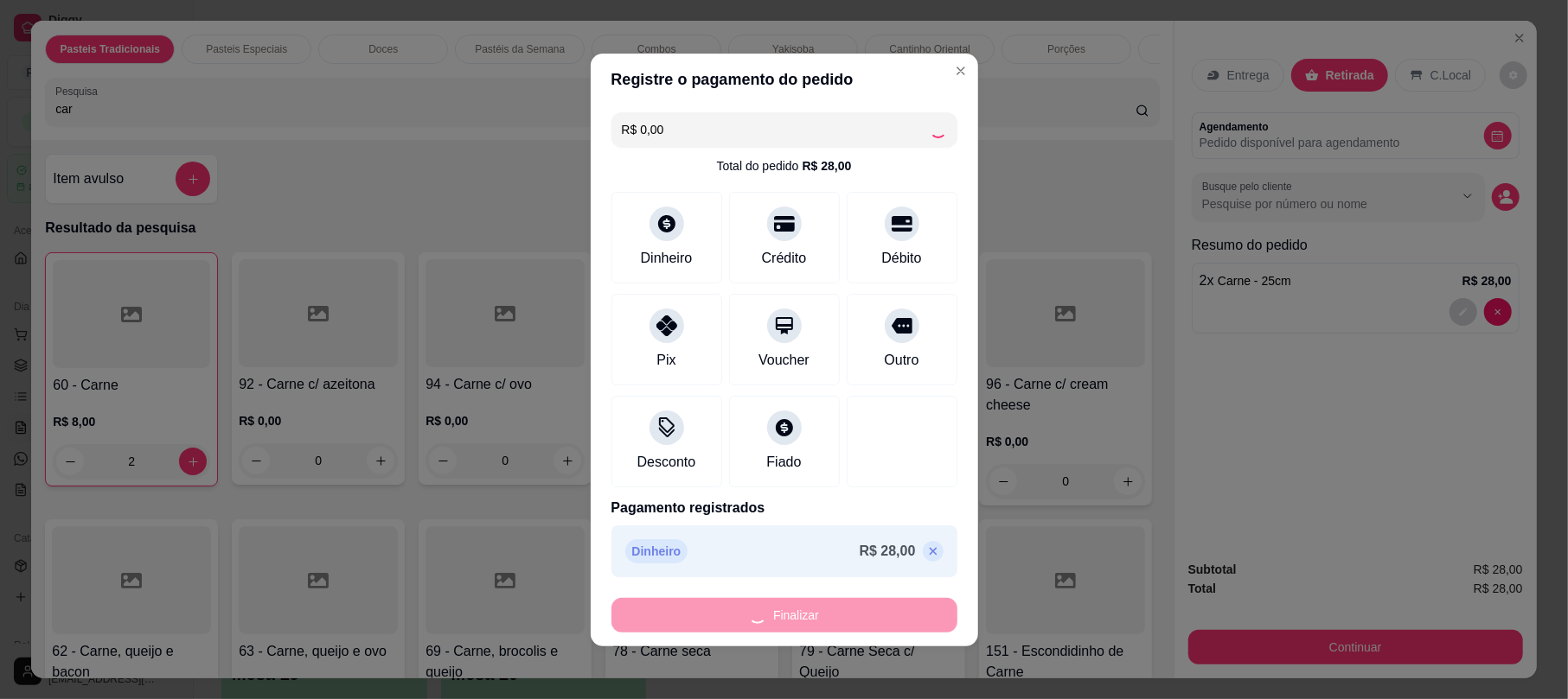
type input "0"
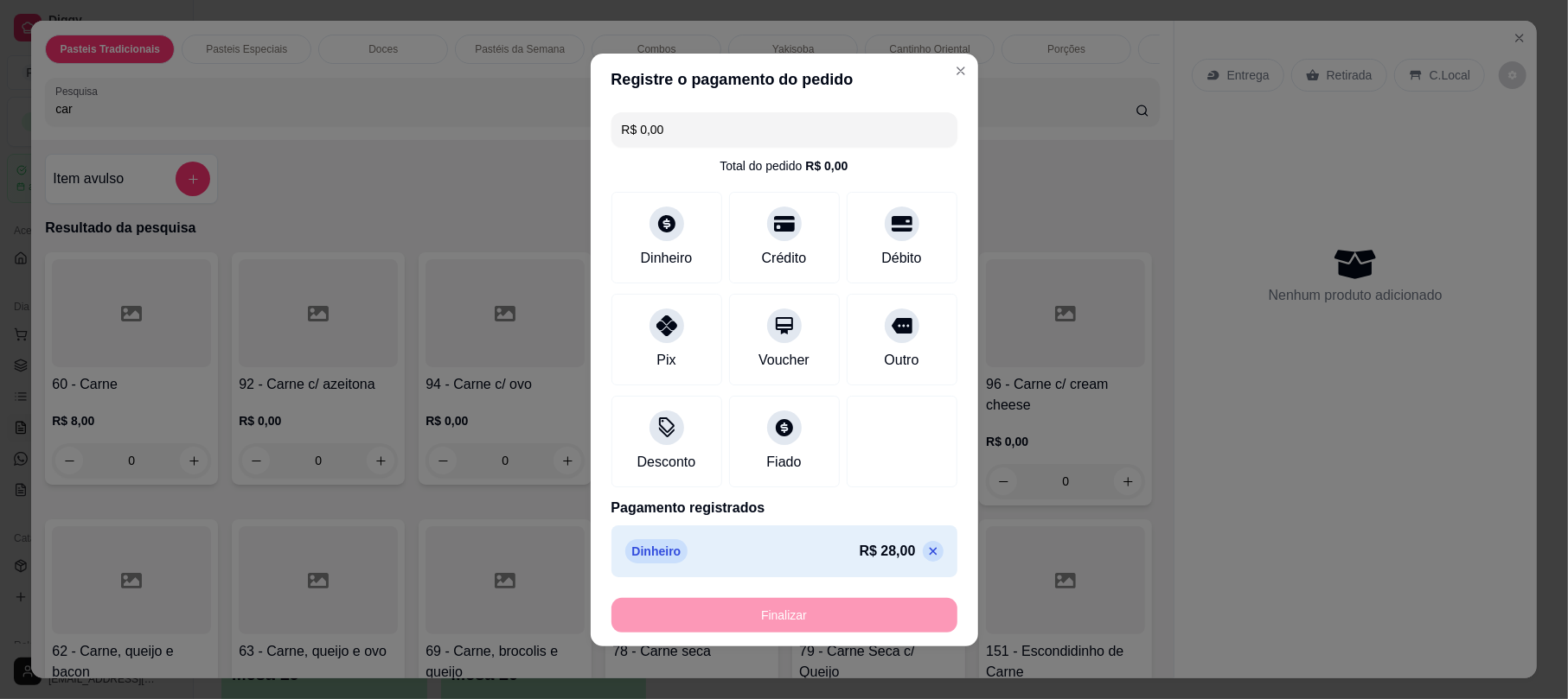
type input "-R$ 28,00"
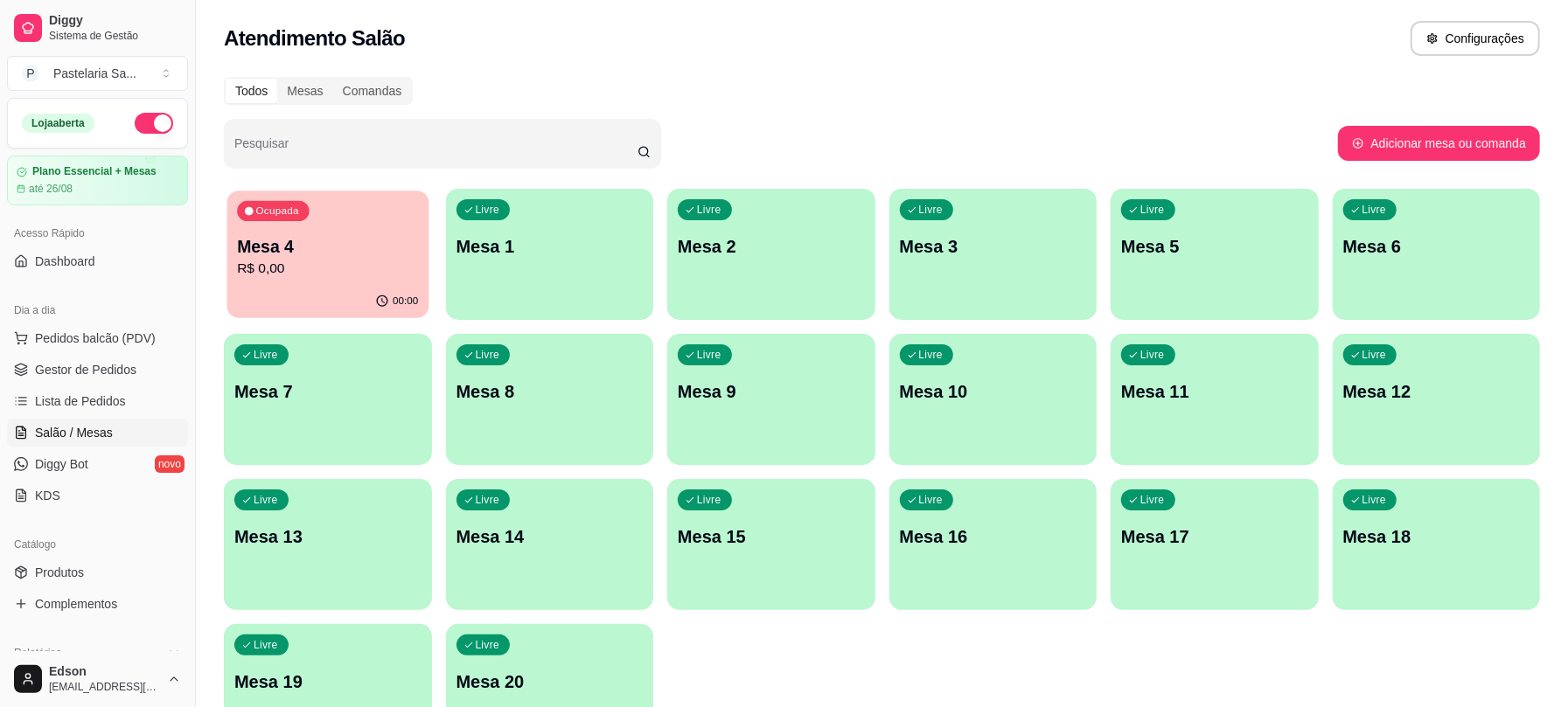
click at [348, 280] on div "Ocupada Mesa 4 R$ 0,00" at bounding box center [328, 237] width 201 height 95
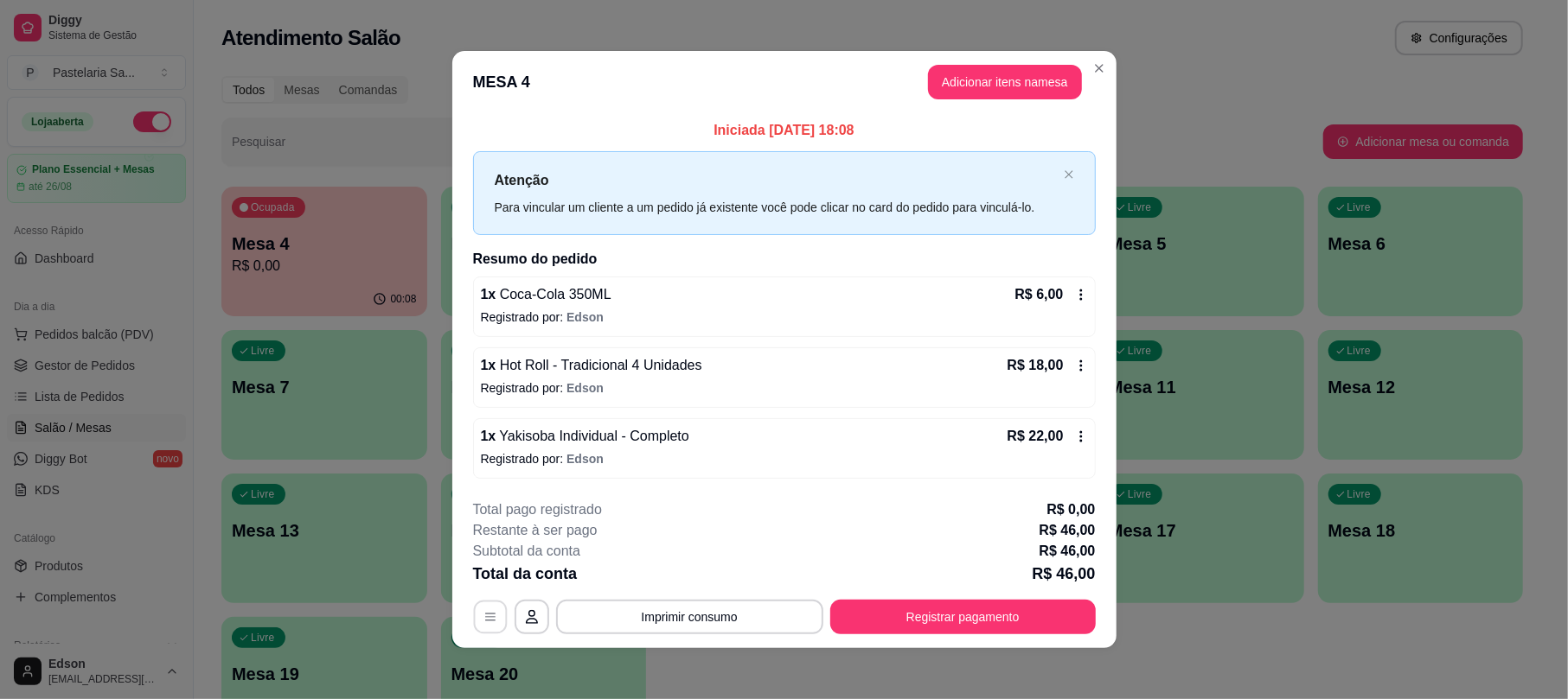
click at [486, 612] on icon "button" at bounding box center [490, 617] width 14 height 14
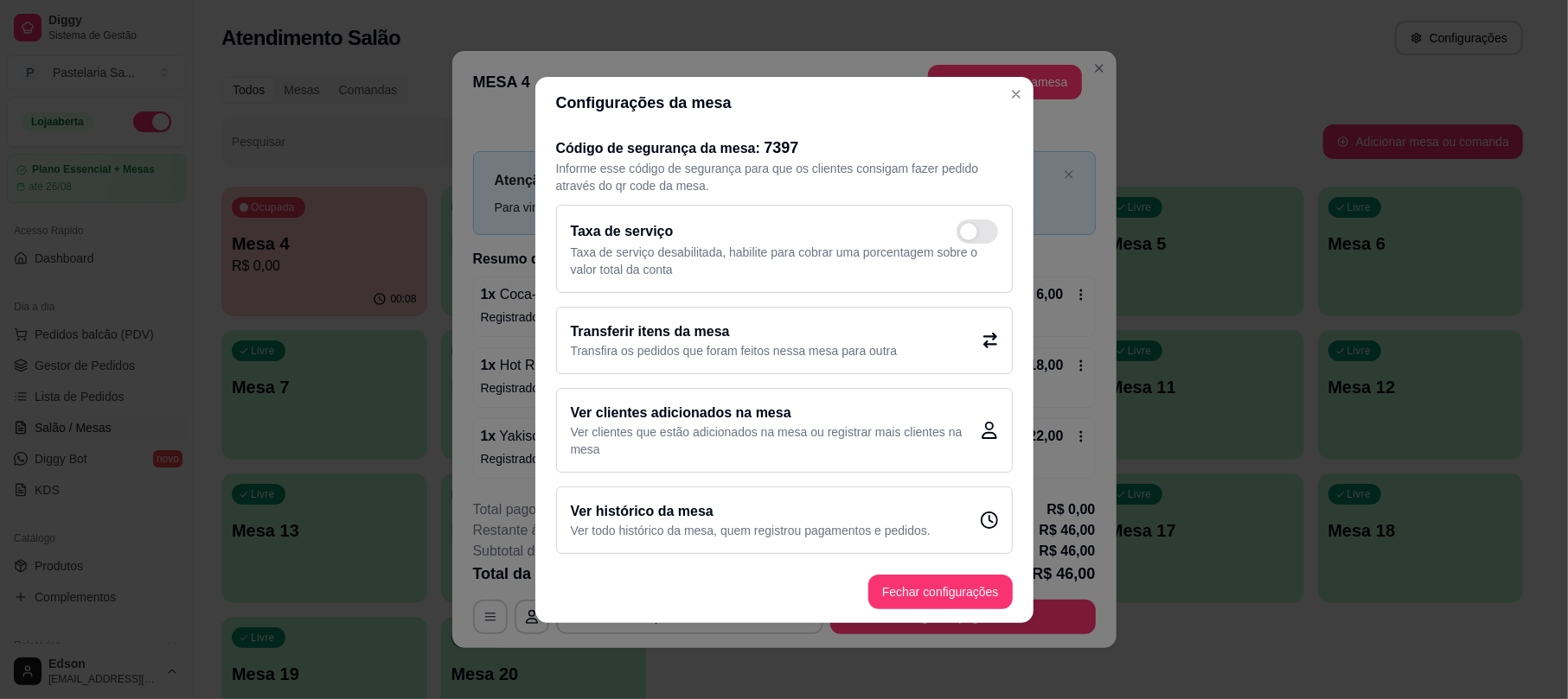
click at [834, 350] on p "Transfira os pedidos que foram feitos nessa mesa para outra" at bounding box center [734, 351] width 327 height 18
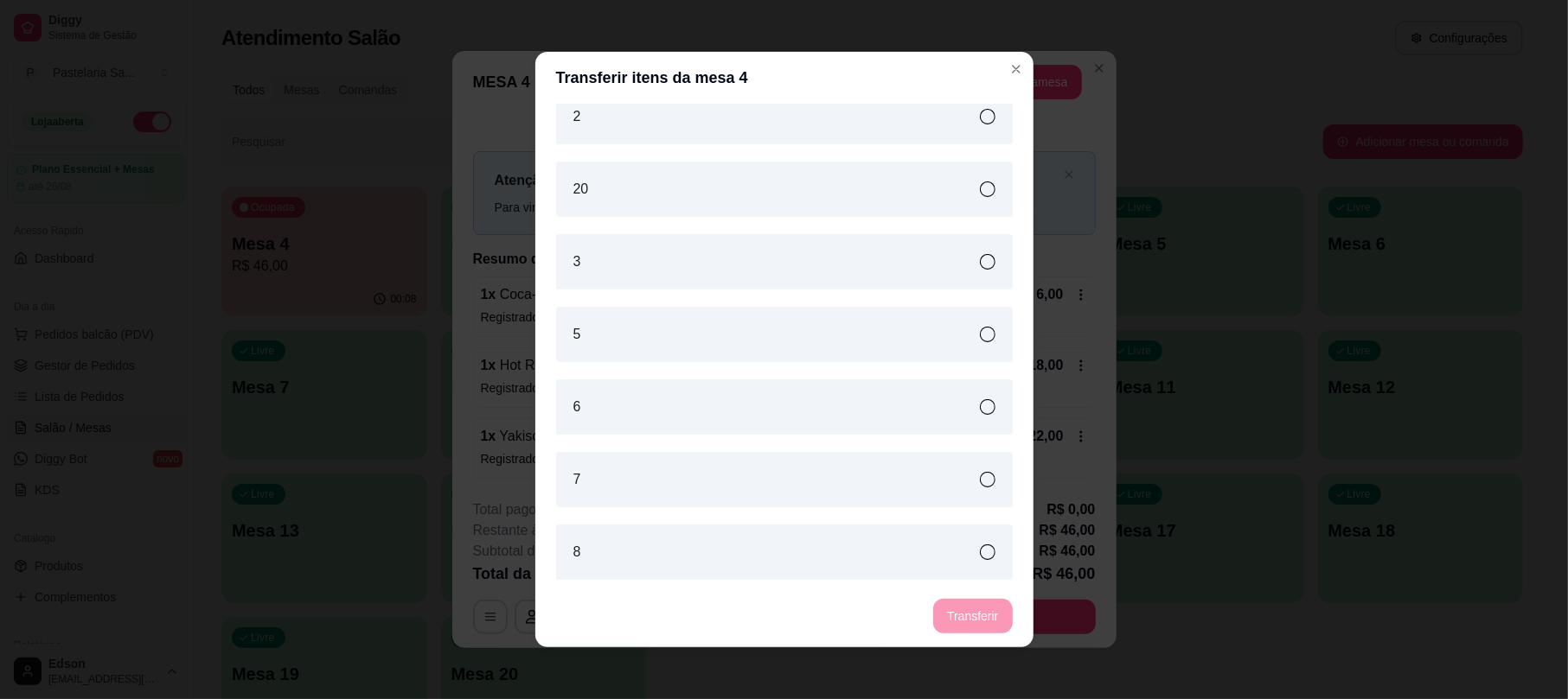
scroll to position [844, 0]
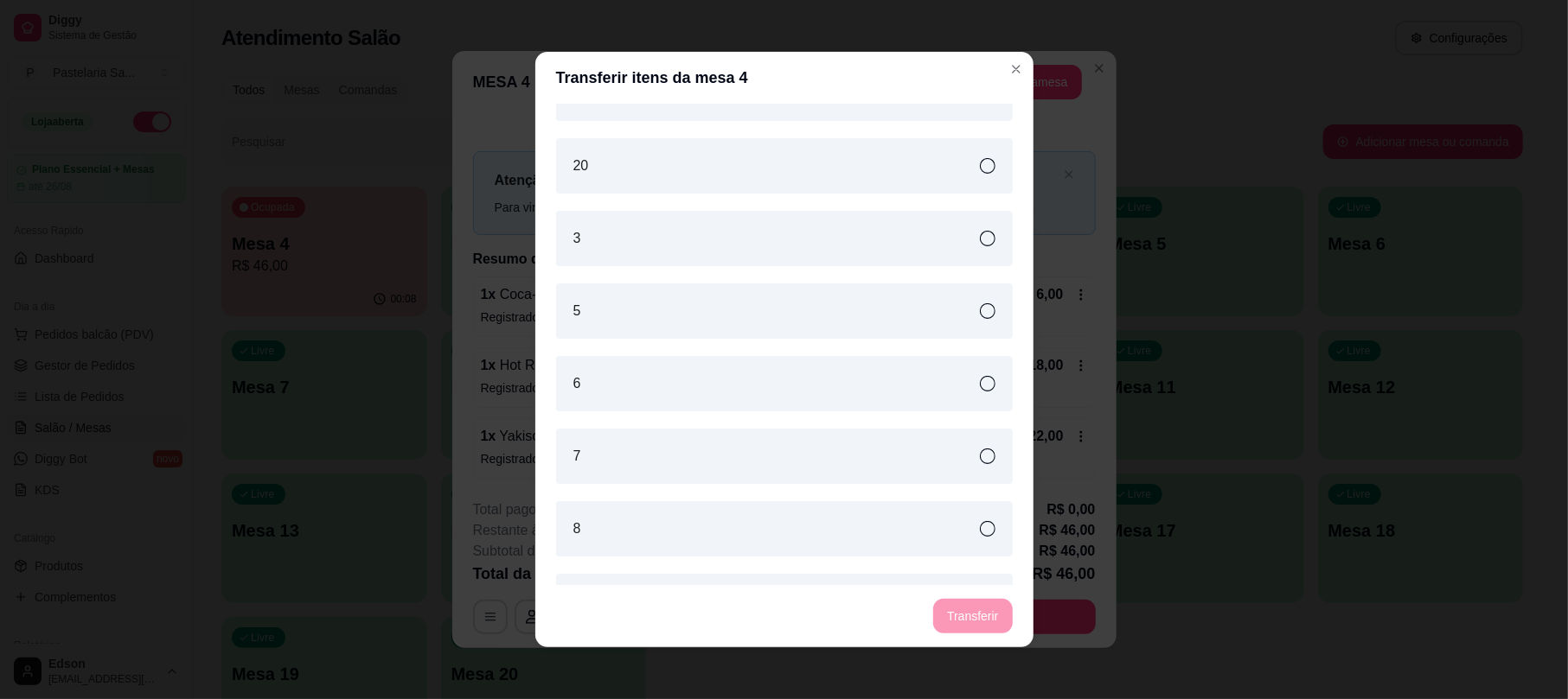
click at [644, 261] on div "3" at bounding box center [785, 238] width 457 height 55
click at [970, 624] on button "Transferir" at bounding box center [972, 616] width 77 height 33
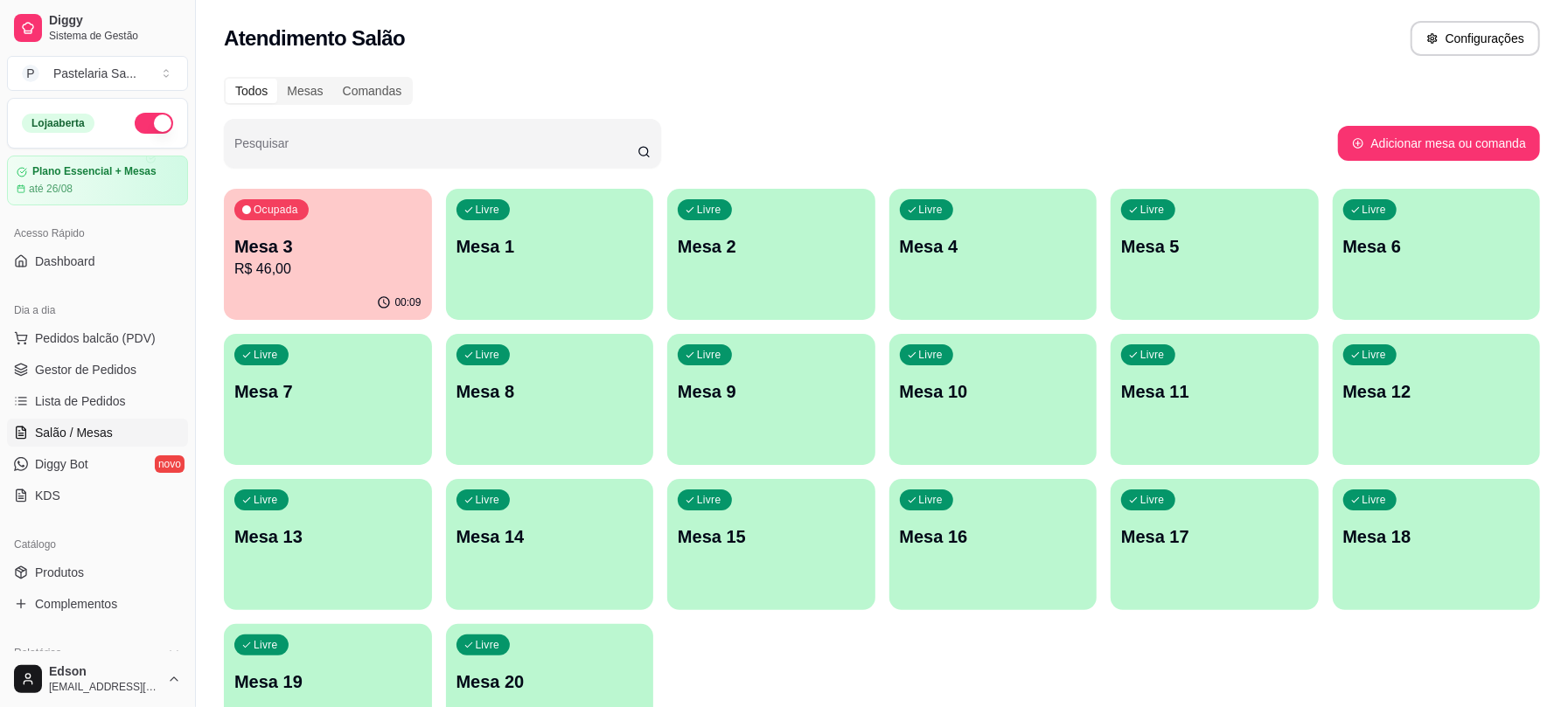
click at [305, 298] on div "00:09" at bounding box center [328, 303] width 208 height 34
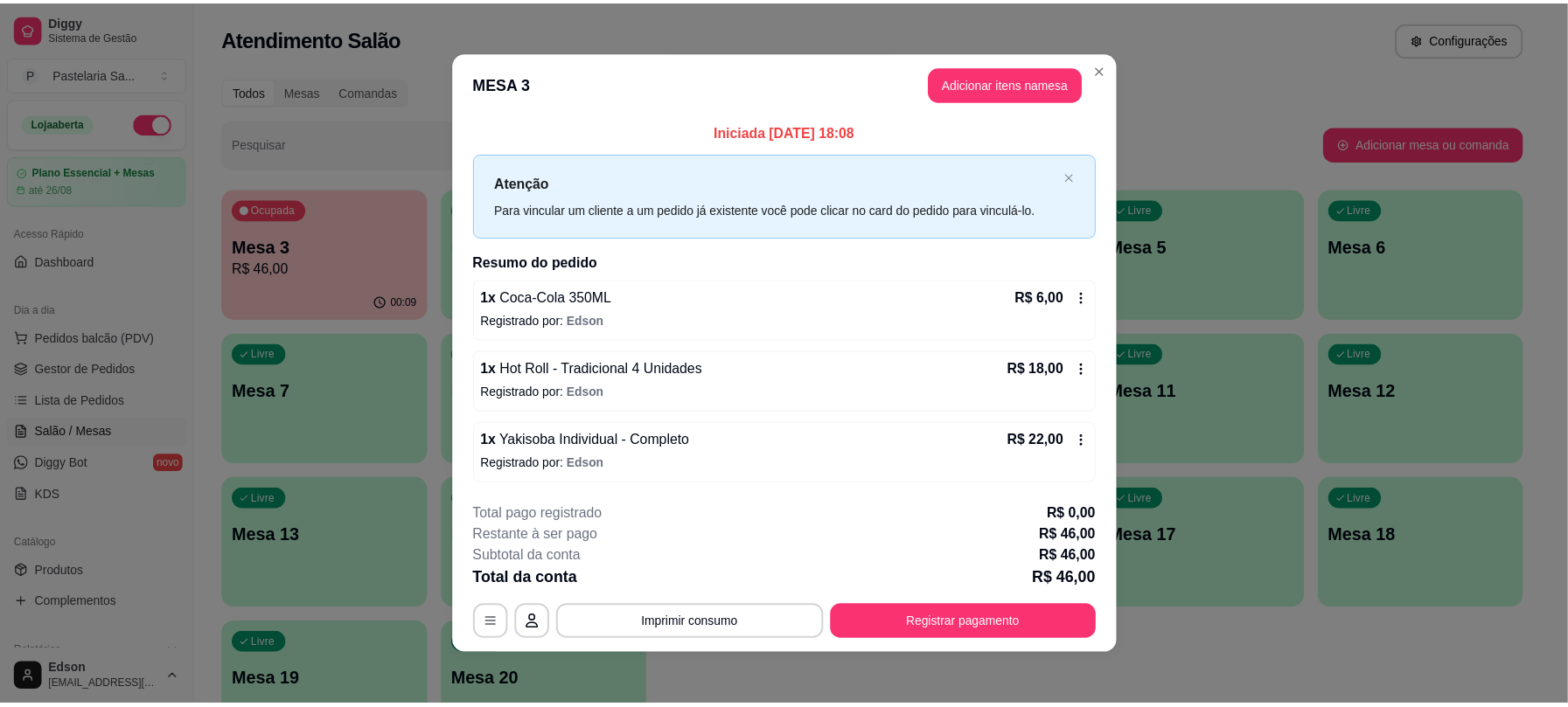
scroll to position [5, 0]
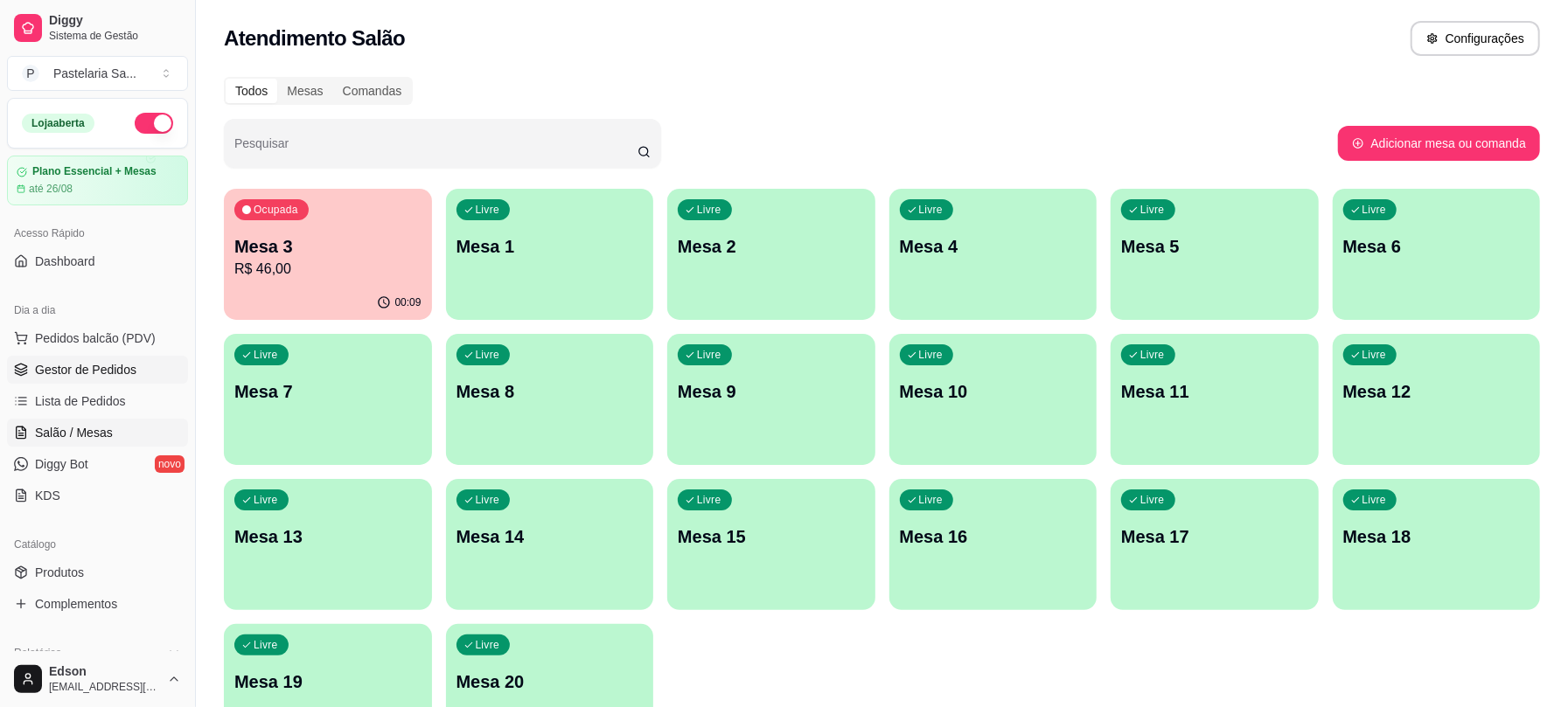
click at [103, 372] on span "Gestor de Pedidos" at bounding box center [86, 370] width 102 height 18
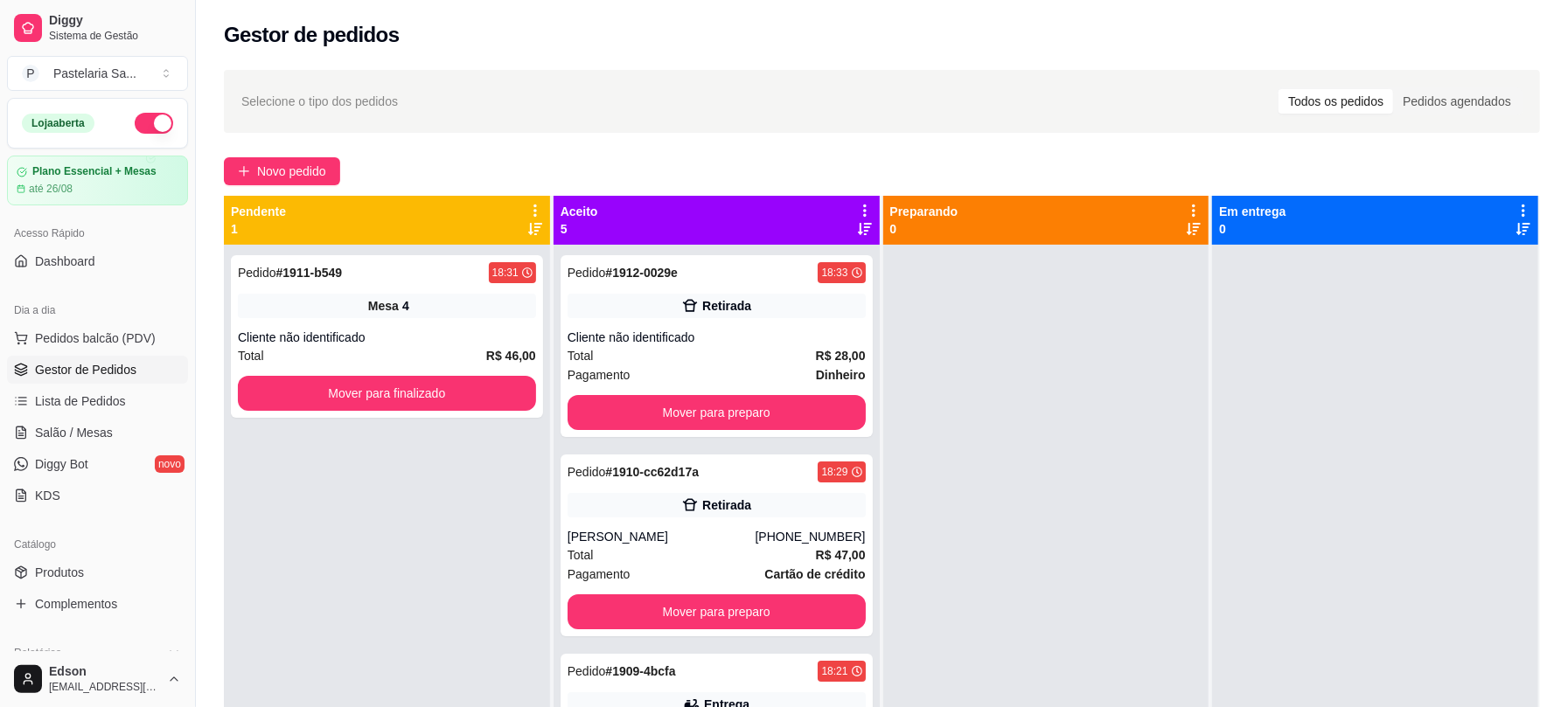
click at [857, 204] on icon at bounding box center [865, 211] width 16 height 16
click at [830, 236] on div "Mover pedidos de etapa Com essa opção você tem a opção de mover todos os pedido…" at bounding box center [750, 256] width 207 height 47
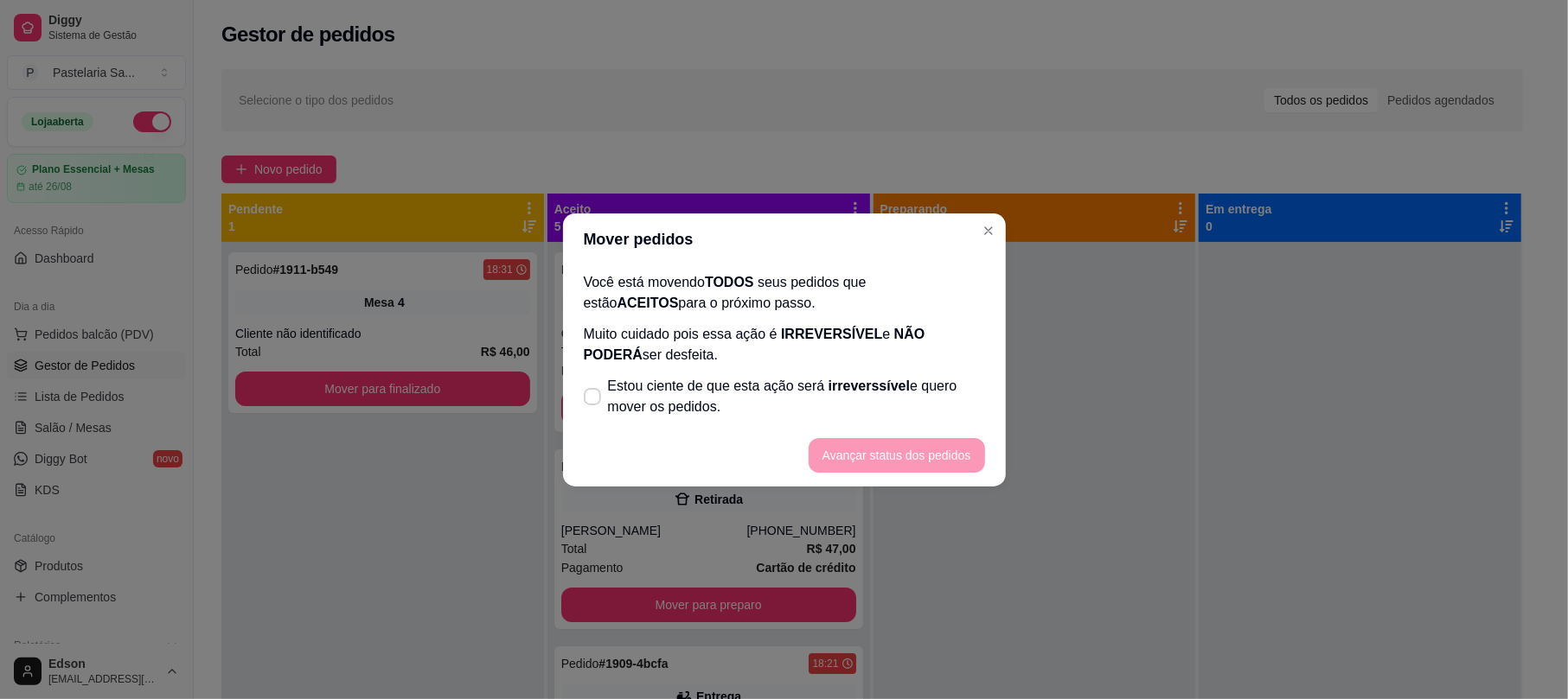
drag, startPoint x: 797, startPoint y: 366, endPoint x: 803, endPoint y: 381, distance: 16.2
click at [799, 371] on div "Você está movendo TODOS seus pedidos que estão ACEITOS para o próximo passo. Mu…" at bounding box center [785, 346] width 443 height 159
click at [805, 386] on span "Estou ciente de que esta ação será irreverssível e quero mover os pedidos." at bounding box center [796, 397] width 377 height 41
click at [594, 400] on input "Estou ciente de que esta ação será irreverssível e quero mover os pedidos." at bounding box center [588, 405] width 11 height 11
checkbox input "true"
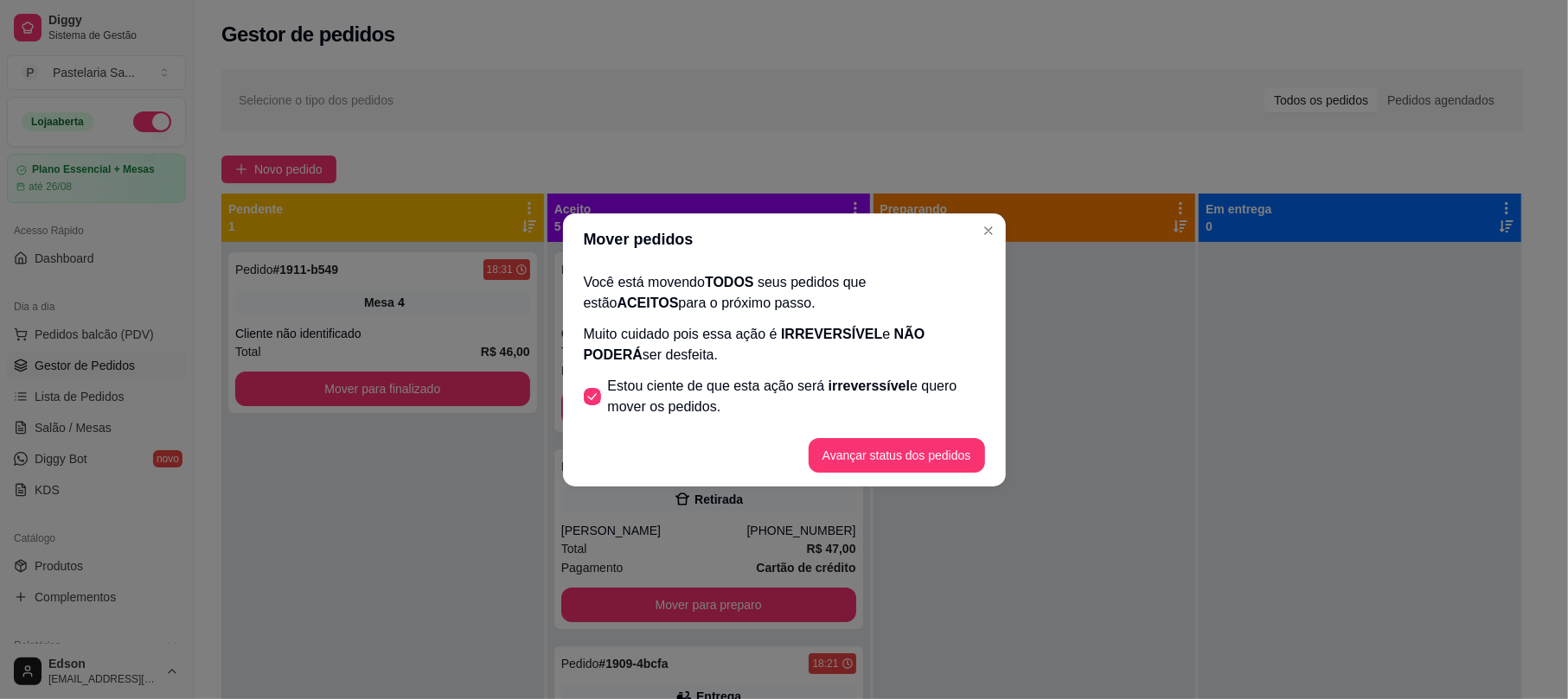
click at [936, 476] on footer "Avançar status dos pedidos" at bounding box center [785, 455] width 443 height 62
click at [932, 462] on button "Avançar status dos pedidos" at bounding box center [896, 455] width 176 height 34
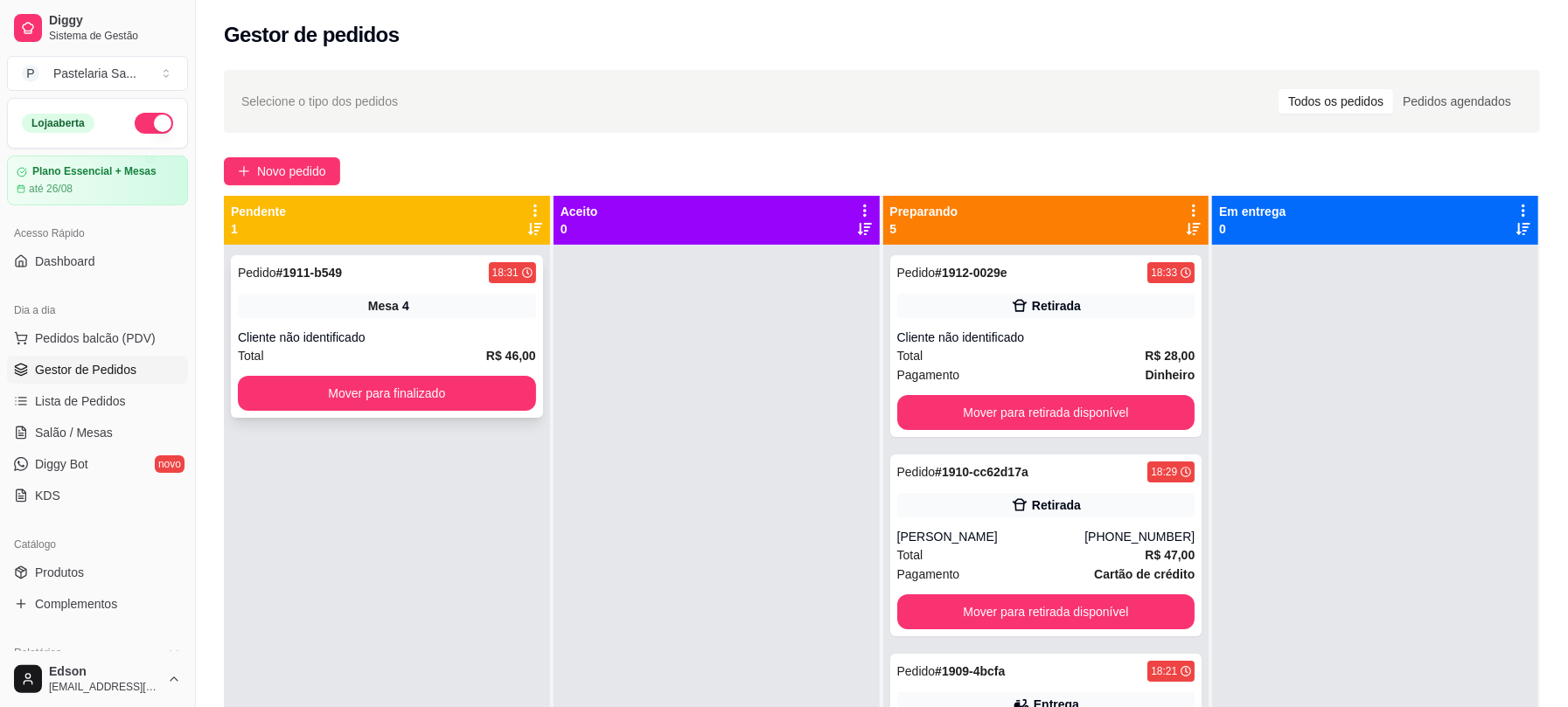
click at [372, 291] on div "Pedido # 1911-b549 18:31 Mesa 4 Cliente não identificado Total R$ 46,00 Mover p…" at bounding box center [387, 336] width 312 height 162
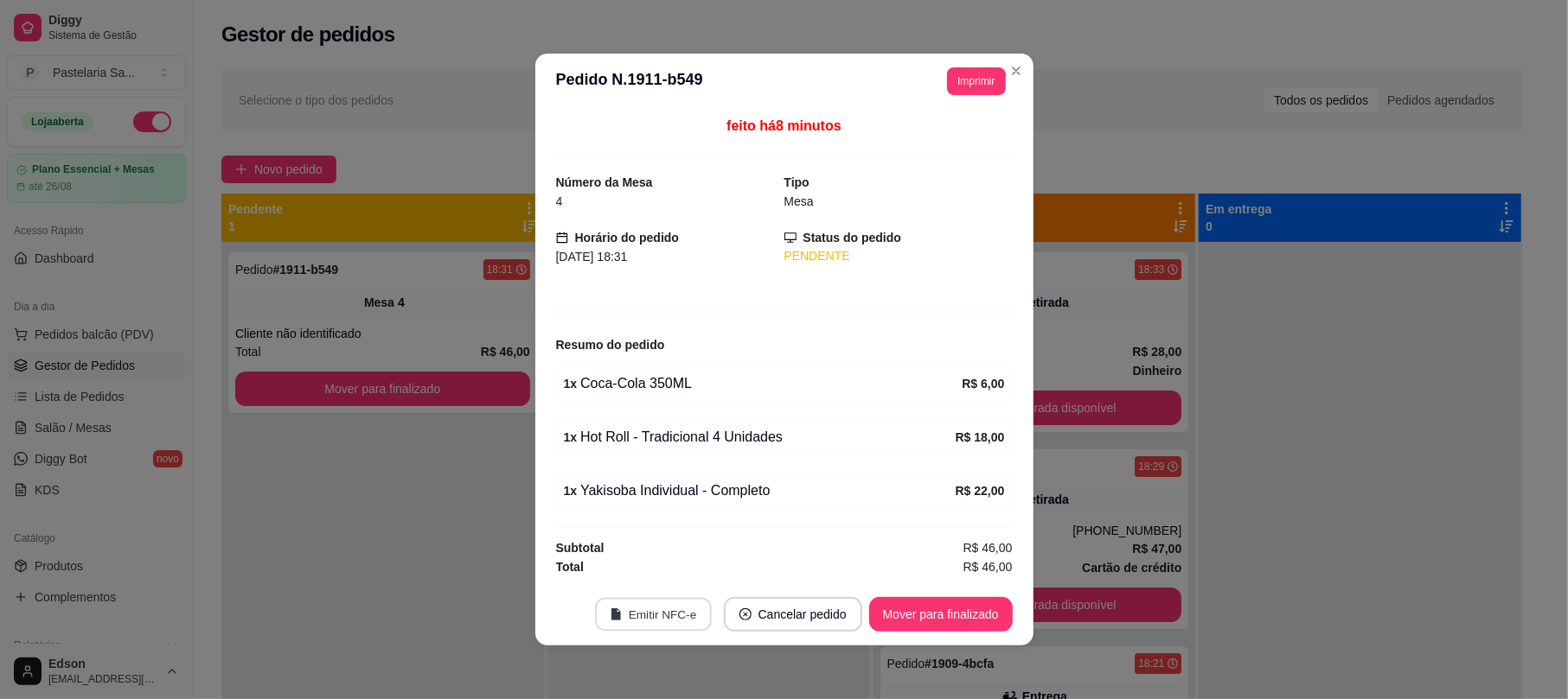
click at [627, 622] on button "Emitir NFC-e" at bounding box center [653, 615] width 117 height 33
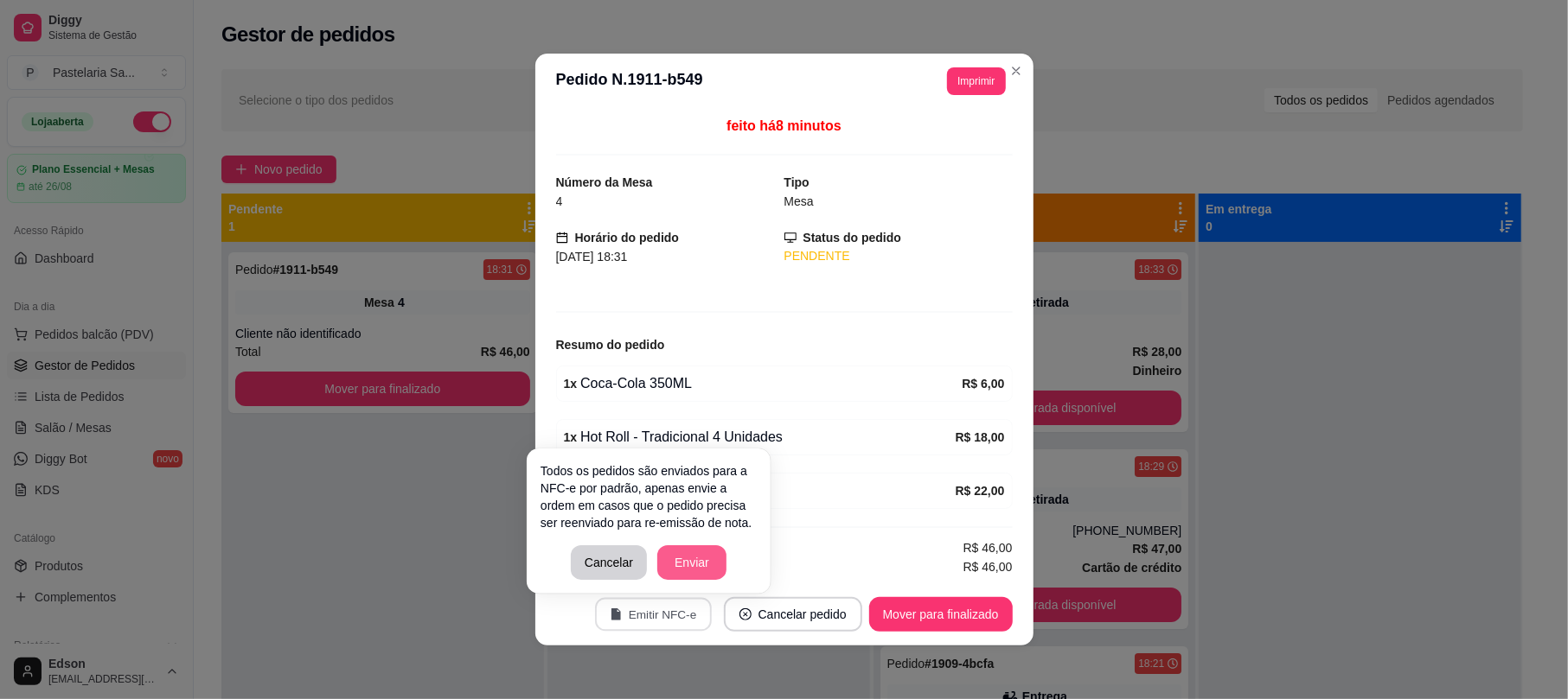
click at [706, 564] on button "Enviar" at bounding box center [691, 562] width 69 height 34
click at [710, 571] on button "Enviar" at bounding box center [691, 562] width 69 height 34
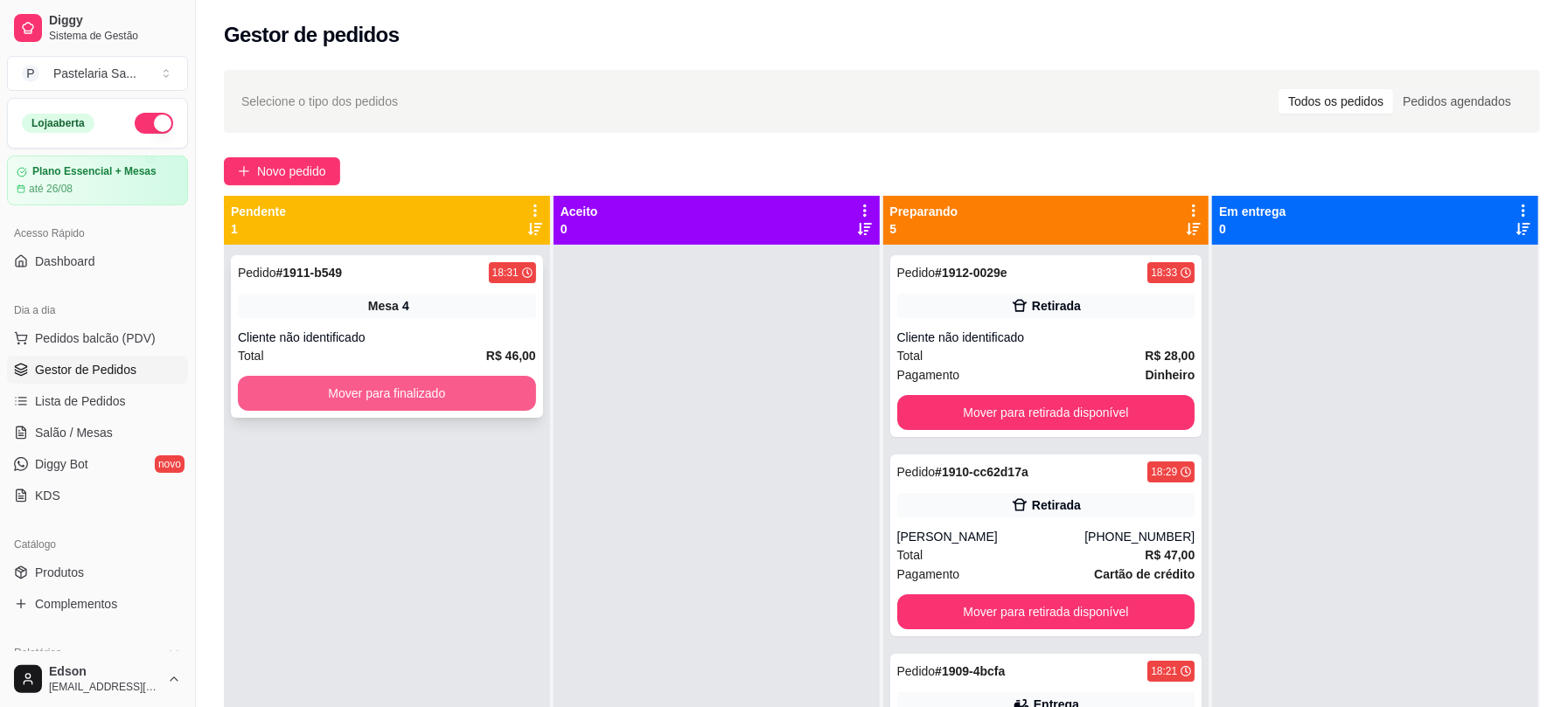
click at [392, 391] on button "Mover para finalizado" at bounding box center [387, 393] width 298 height 35
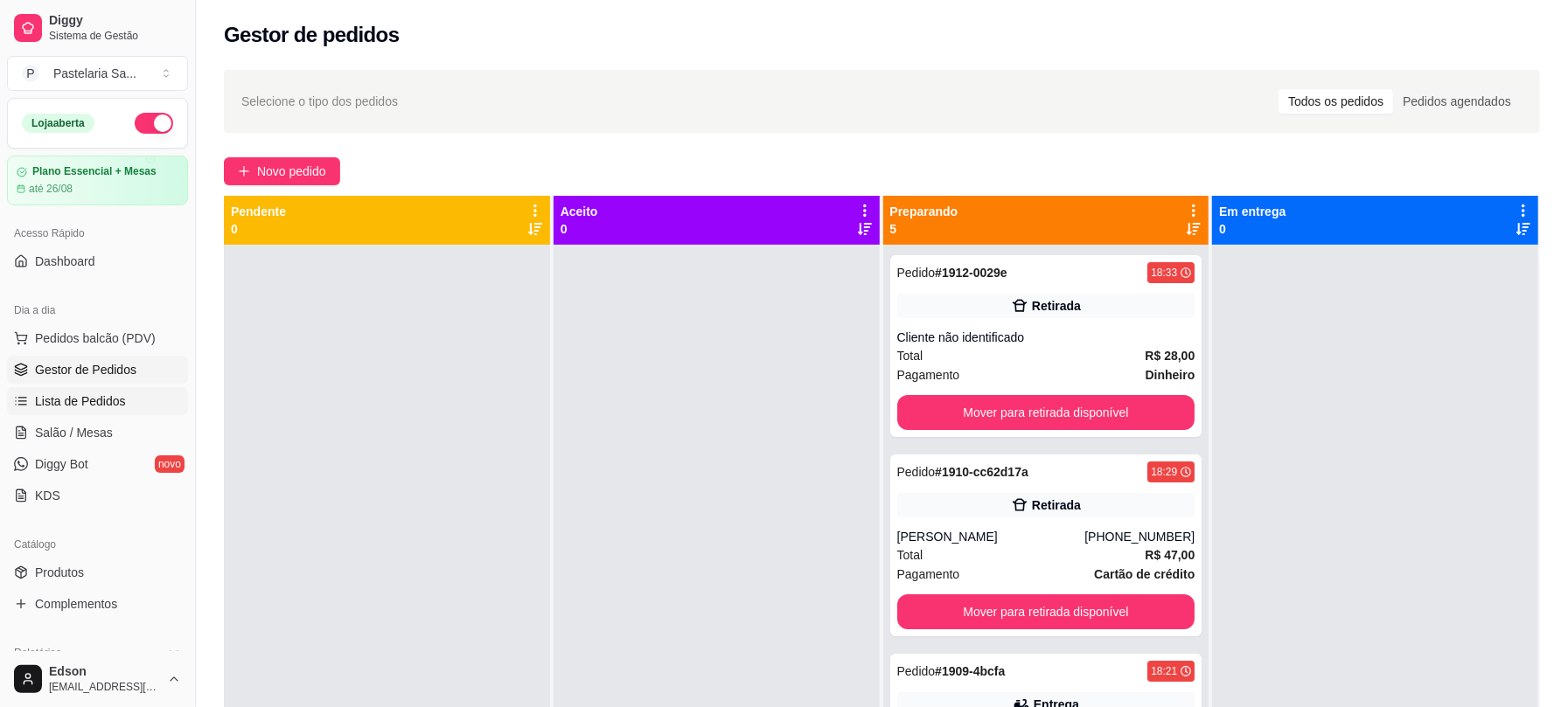
click at [126, 404] on link "Lista de Pedidos" at bounding box center [98, 401] width 181 height 28
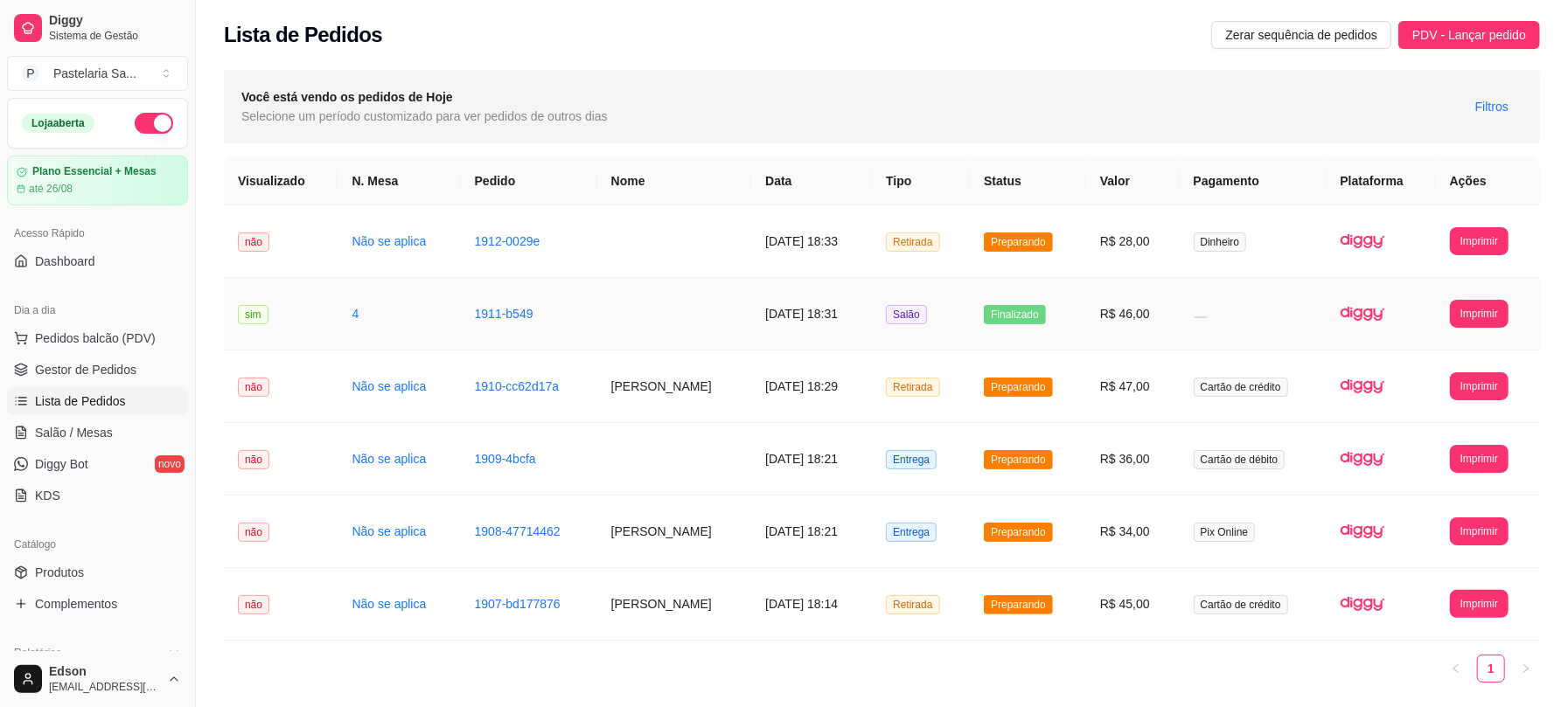
click at [670, 310] on td at bounding box center [674, 314] width 154 height 73
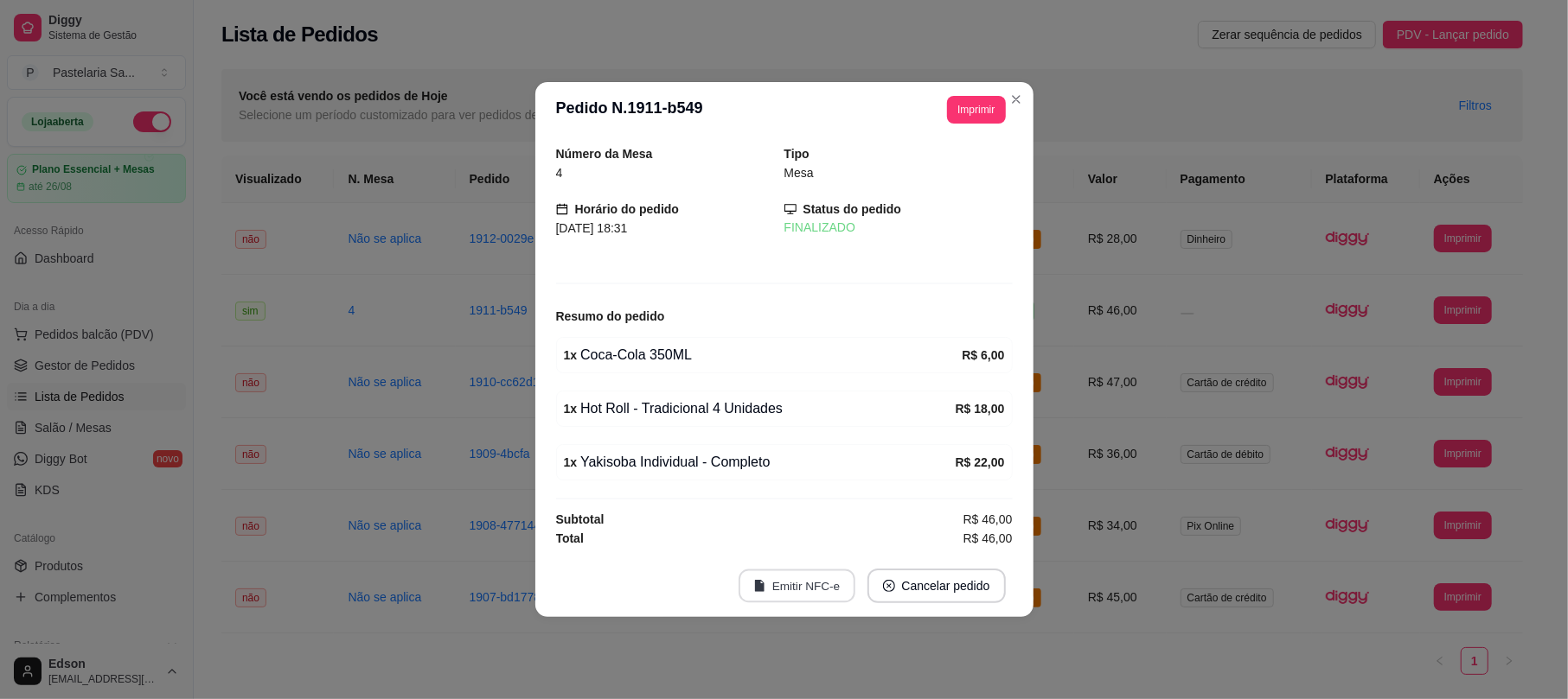
click at [797, 588] on button "Emitir NFC-e" at bounding box center [797, 587] width 117 height 33
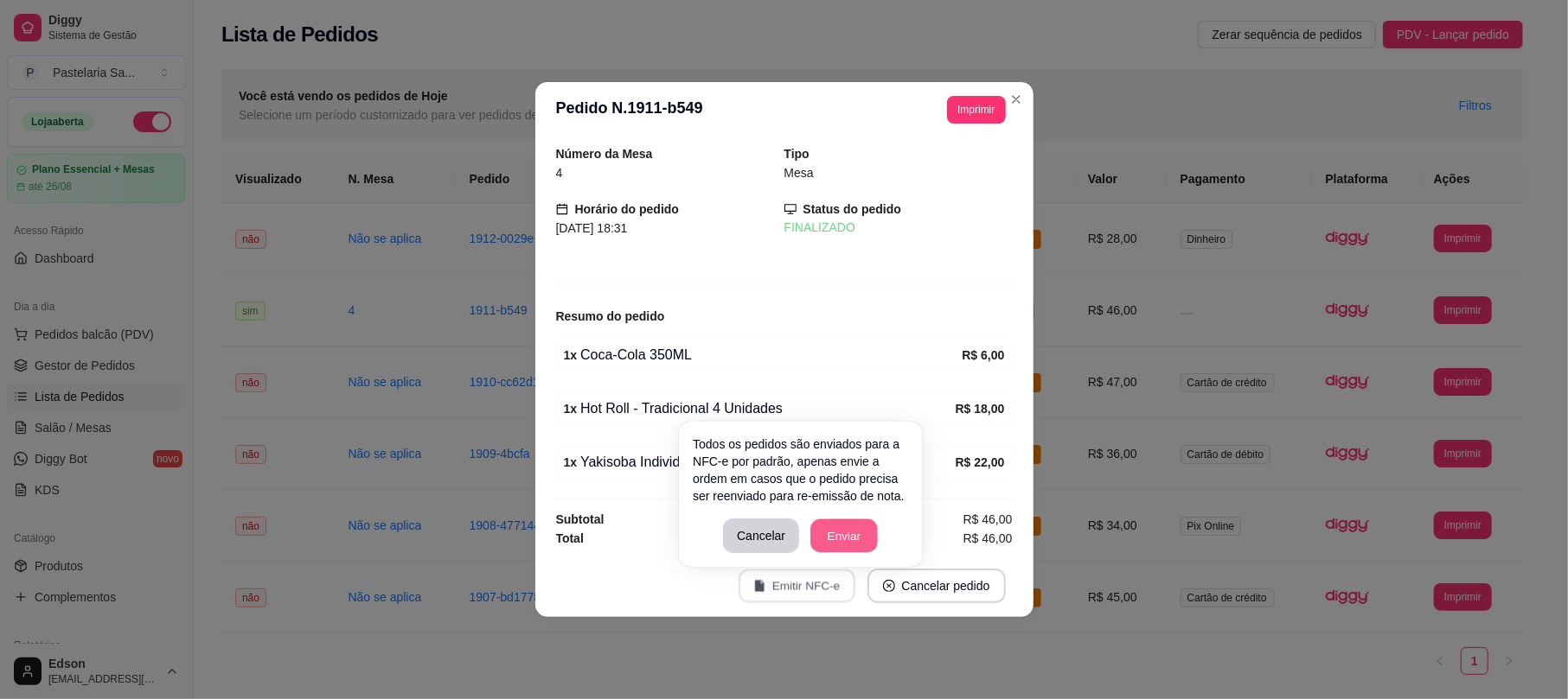
click at [832, 533] on button "Enviar" at bounding box center [844, 537] width 67 height 33
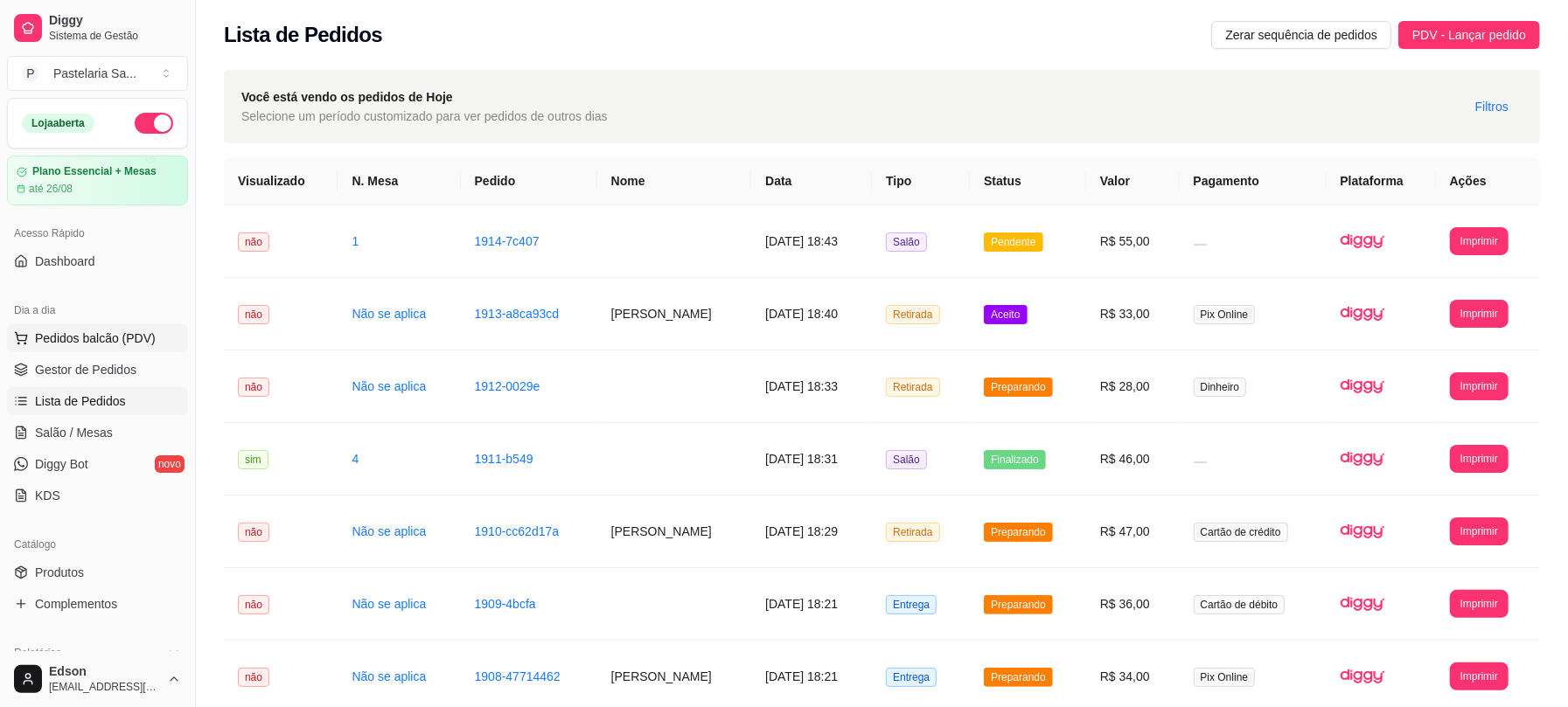
click at [65, 345] on span "Pedidos balcão (PDV)" at bounding box center [95, 339] width 121 height 18
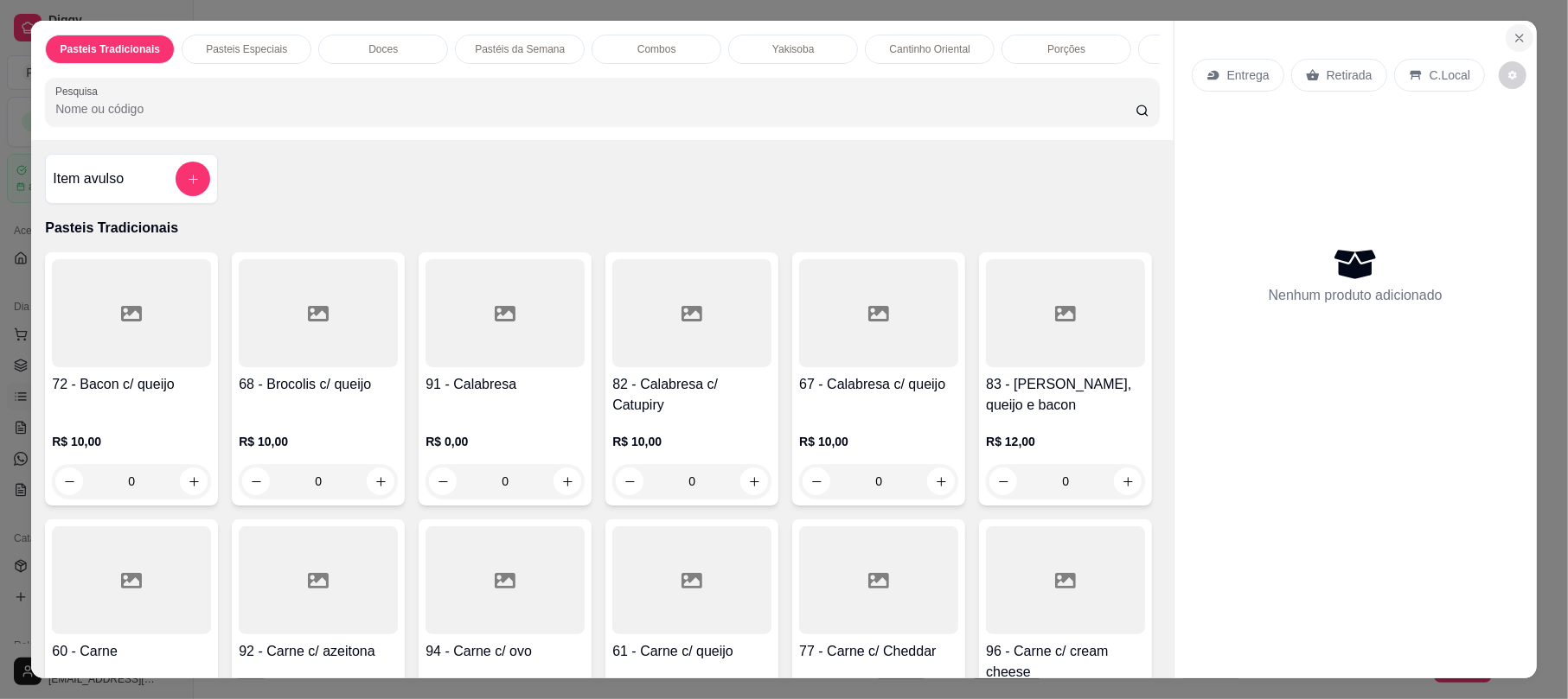
click at [1513, 36] on icon "Close" at bounding box center [1520, 38] width 14 height 14
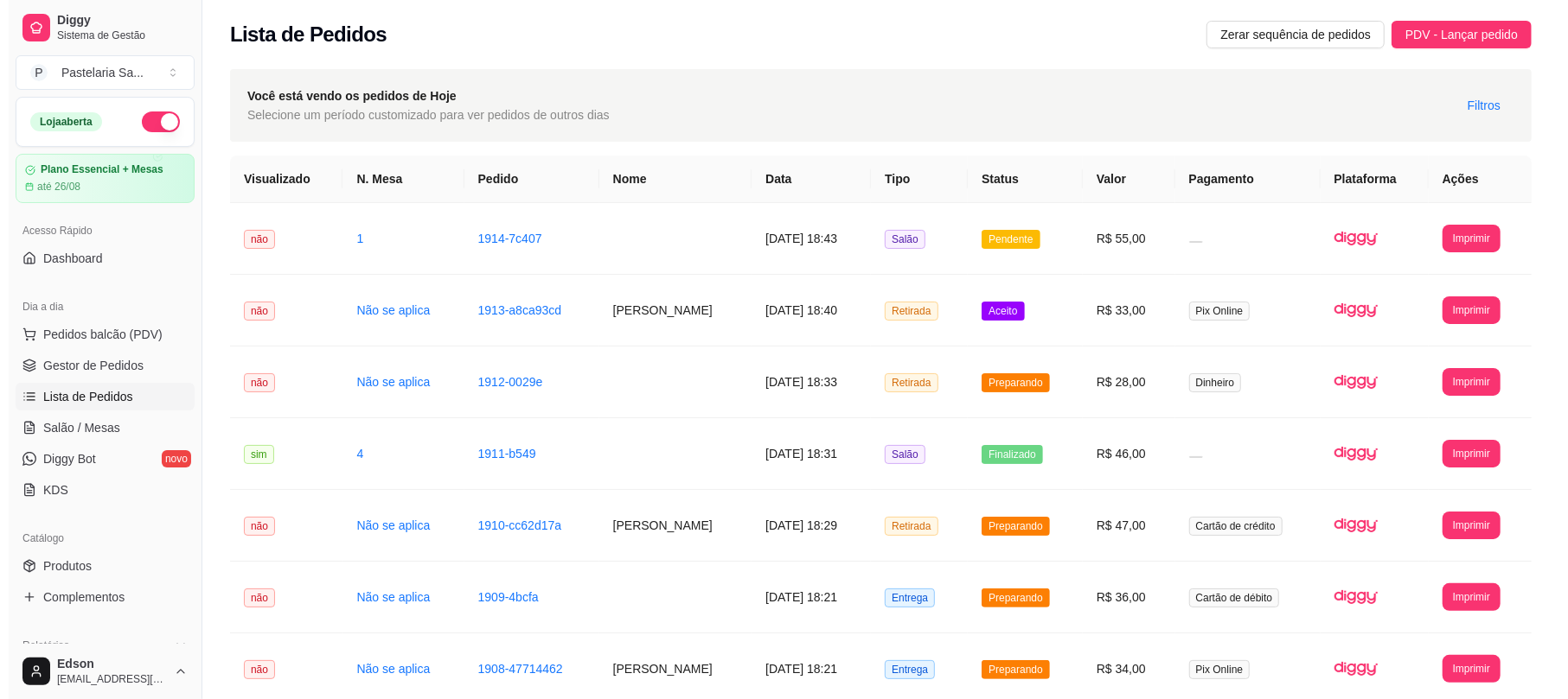
scroll to position [544, 0]
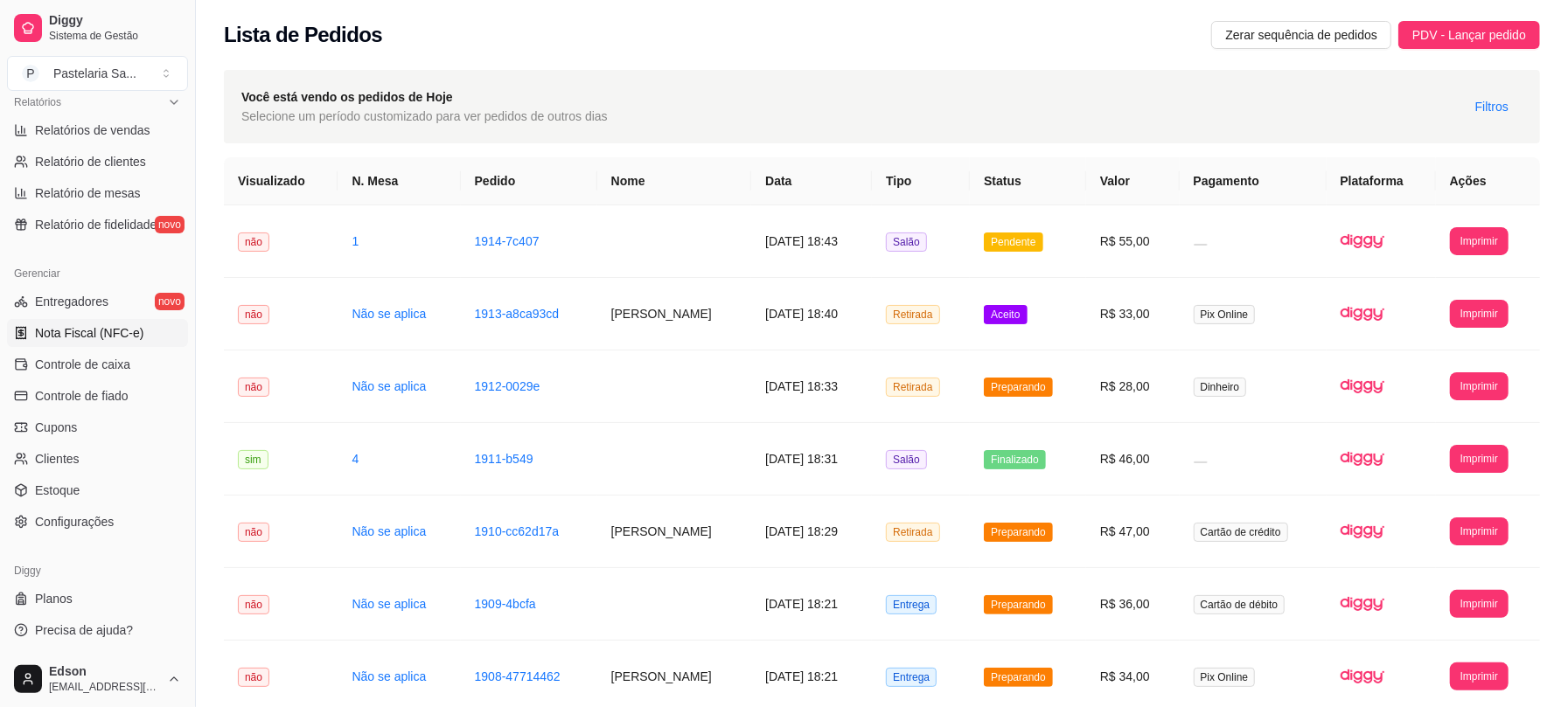
click at [76, 338] on span "Nota Fiscal (NFC-e)" at bounding box center [89, 334] width 109 height 18
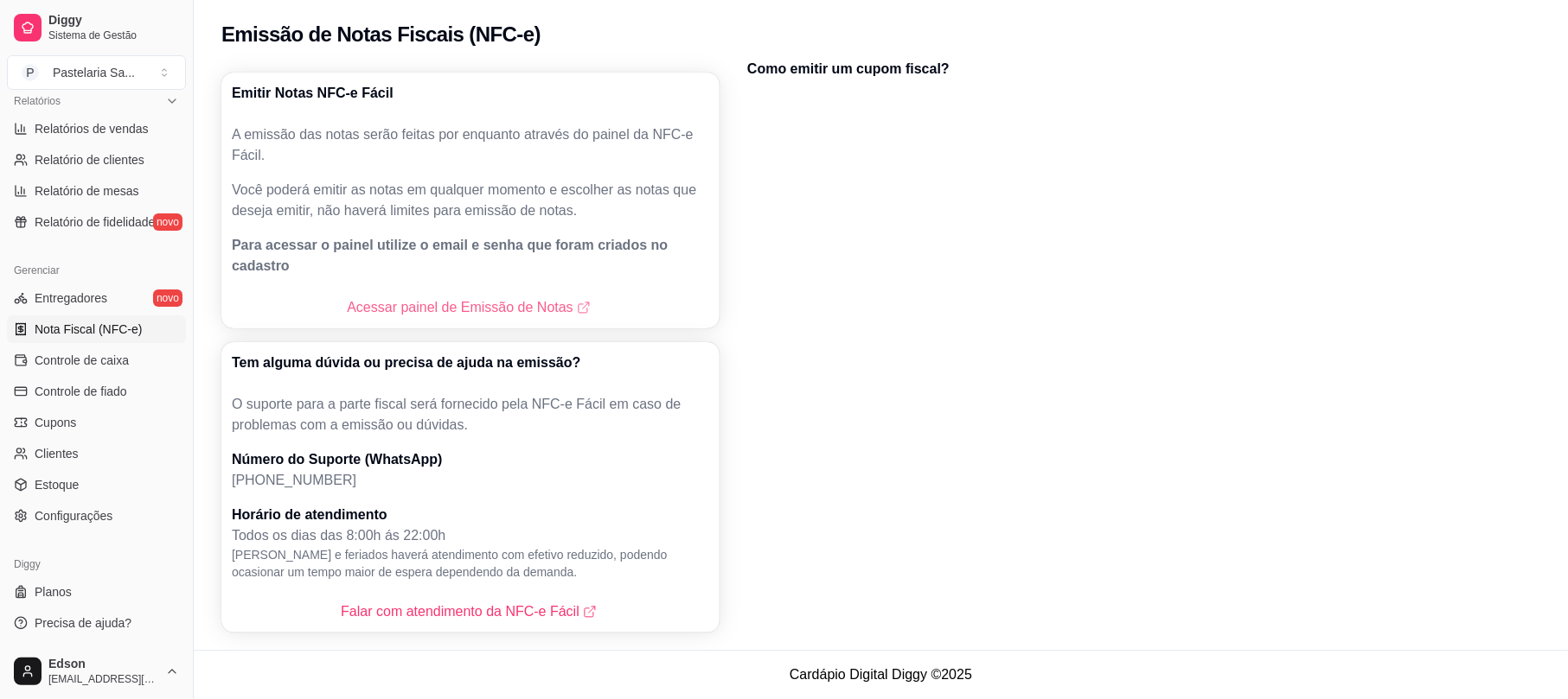
click at [457, 297] on link "Acessar painel de Emissão de Notas" at bounding box center [470, 307] width 246 height 21
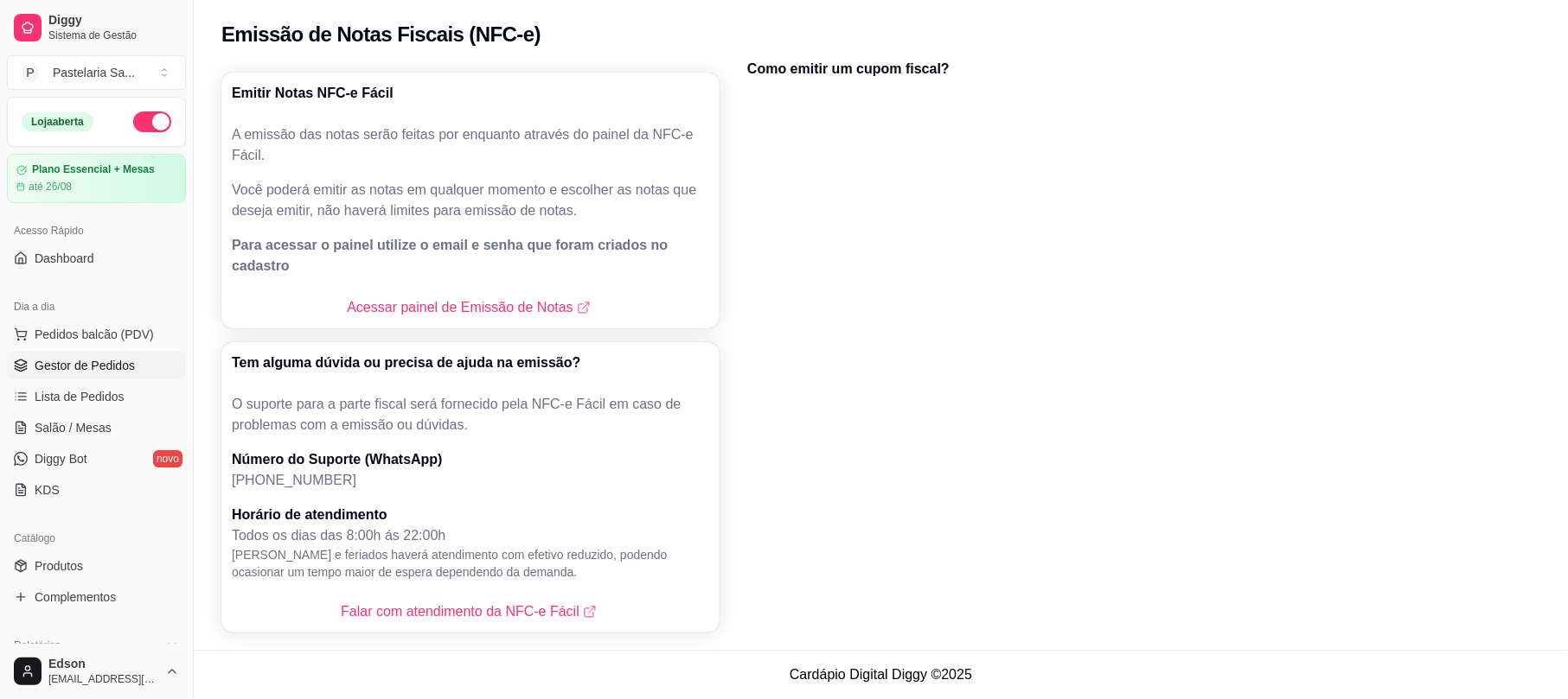
click at [107, 375] on link "Gestor de Pedidos" at bounding box center [97, 365] width 179 height 28
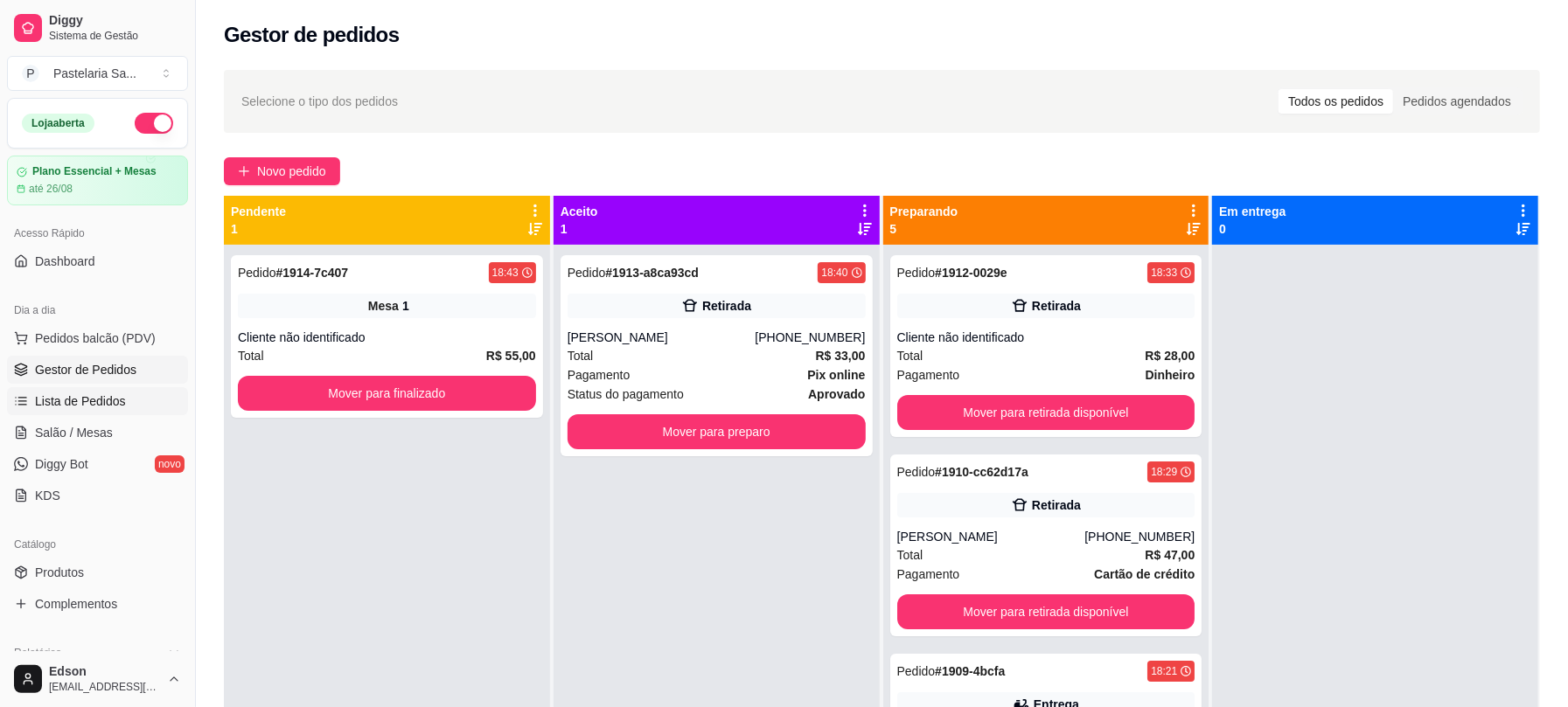
click at [100, 398] on span "Lista de Pedidos" at bounding box center [80, 401] width 91 height 18
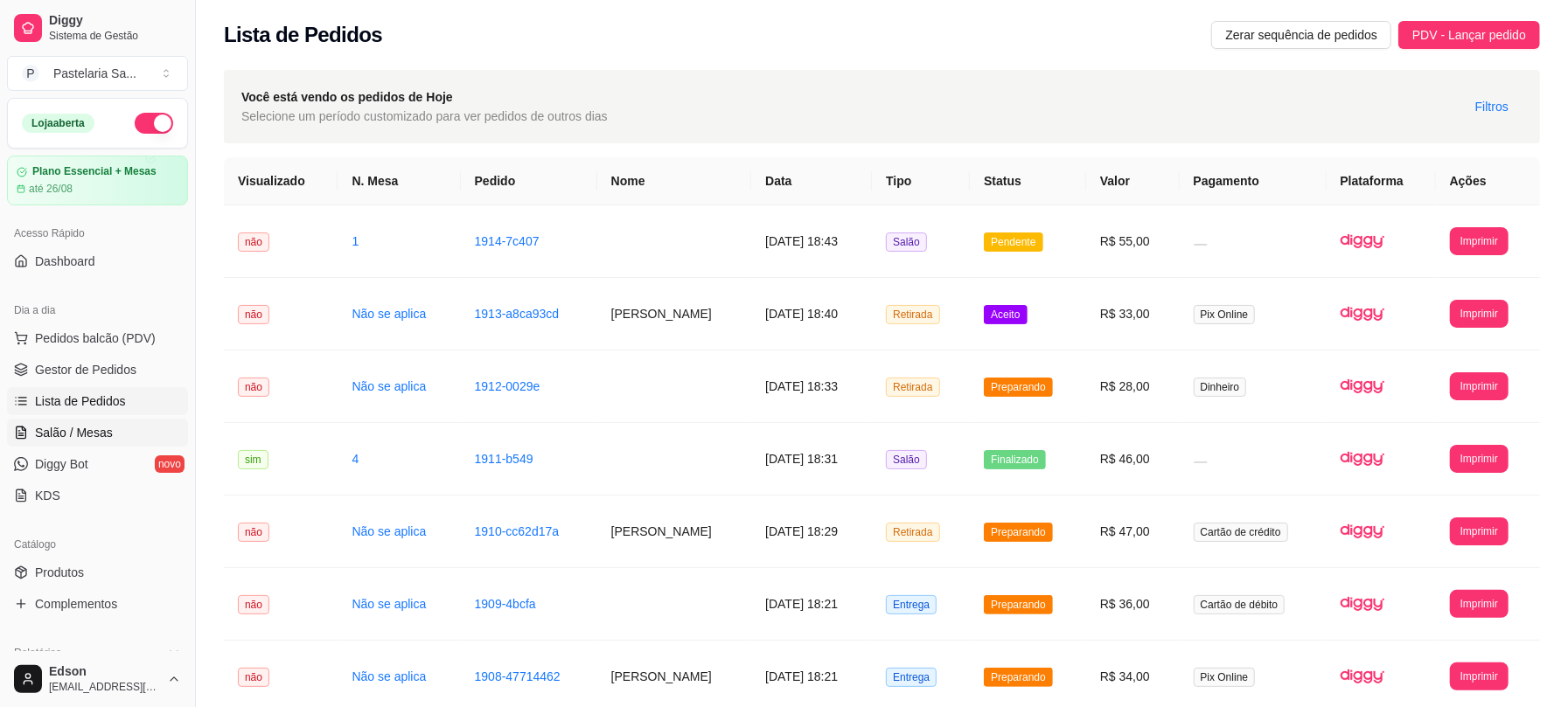
click at [68, 435] on span "Salão / Mesas" at bounding box center [74, 433] width 78 height 18
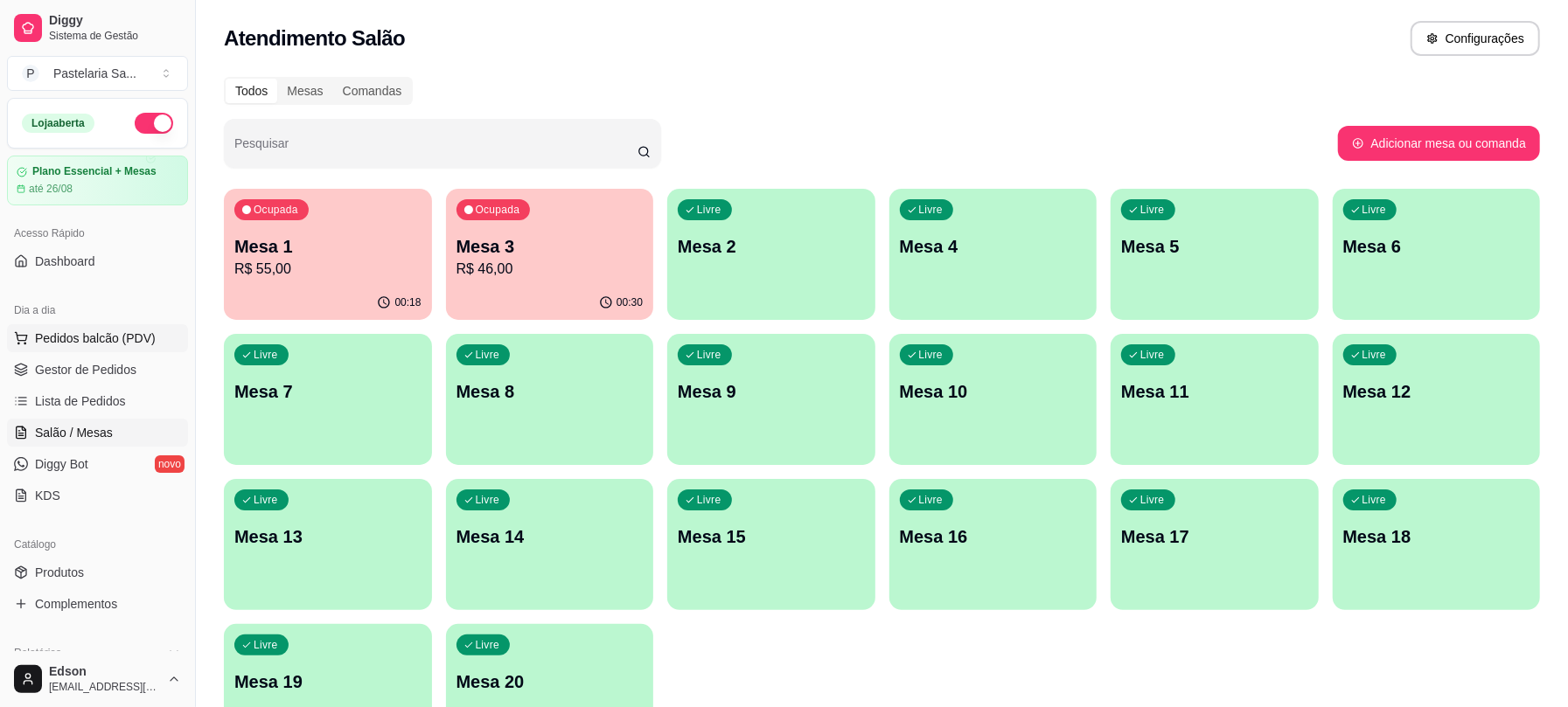
click at [117, 330] on span "Pedidos balcão (PDV)" at bounding box center [95, 339] width 121 height 18
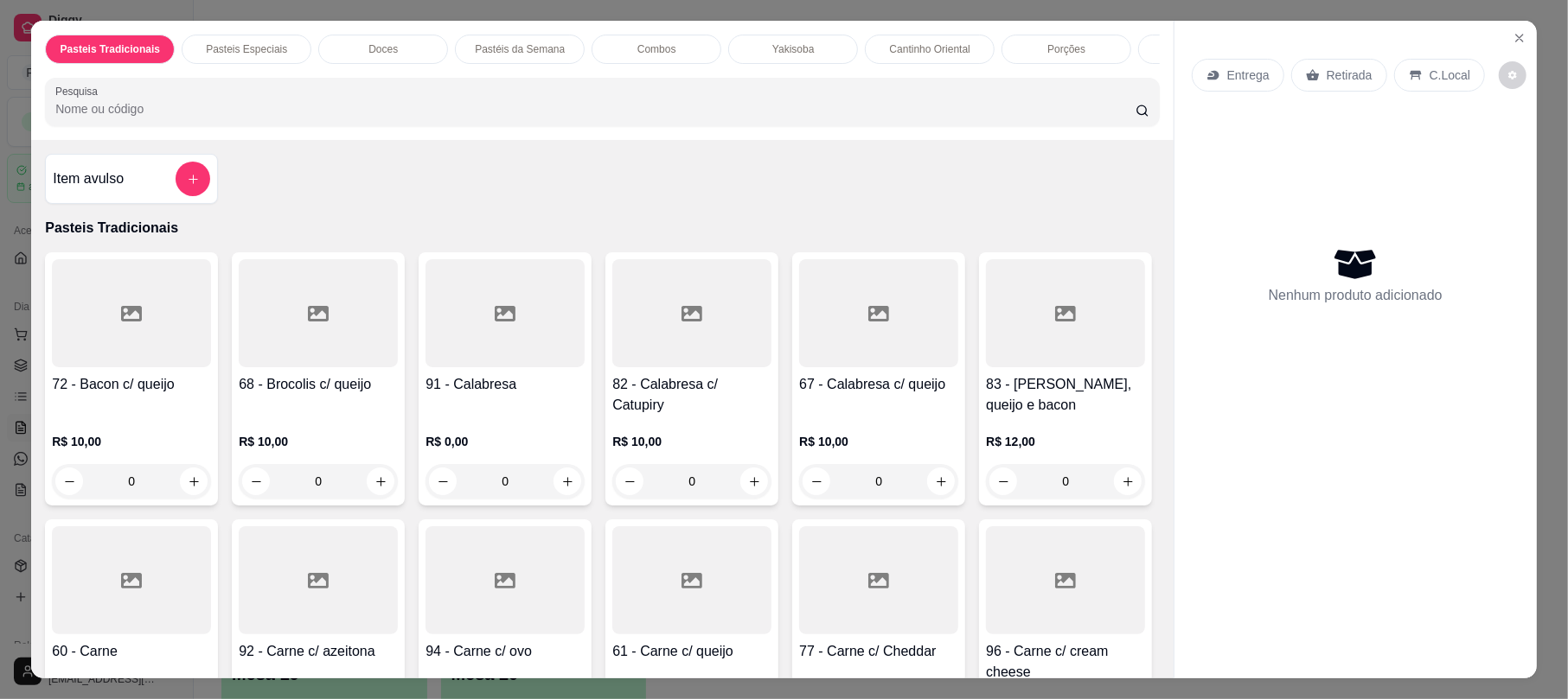
click at [1315, 64] on div "Retirada" at bounding box center [1339, 75] width 96 height 32
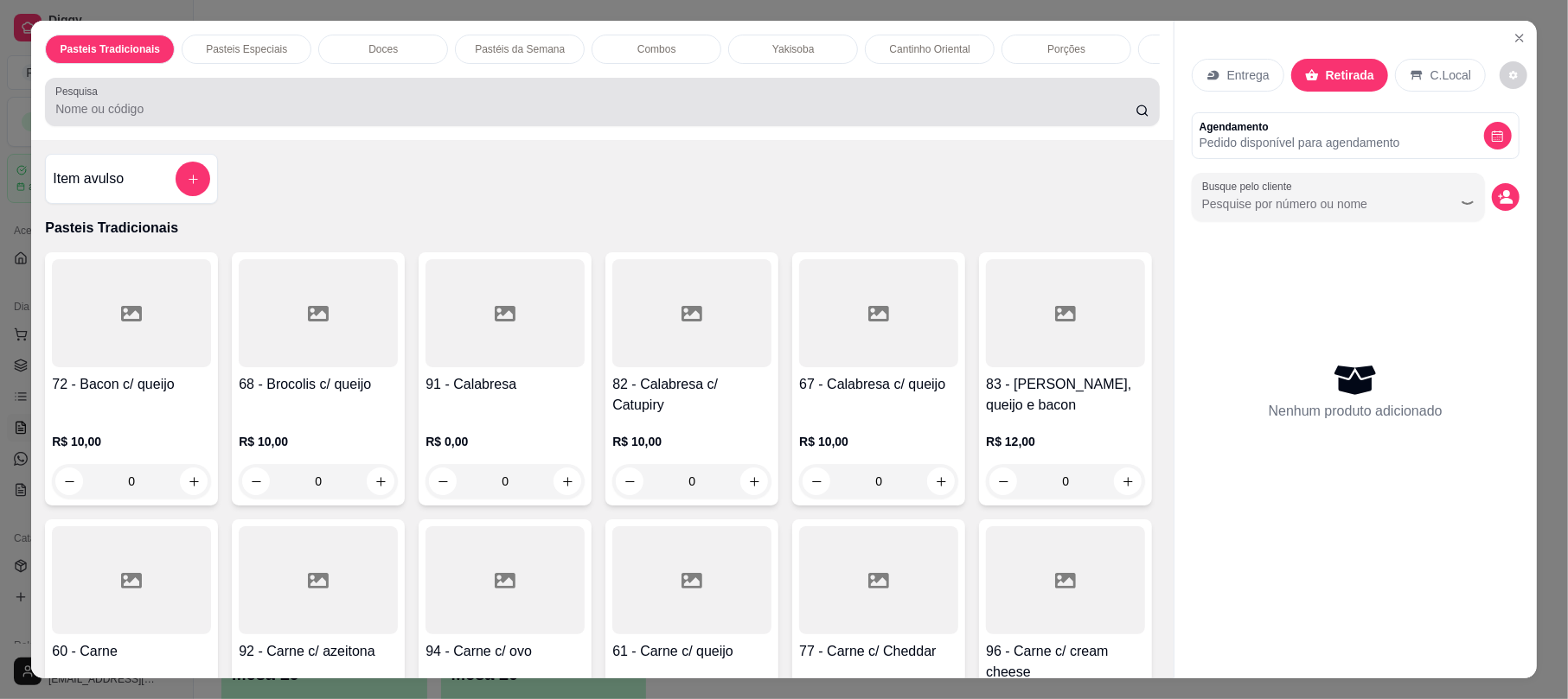
click at [914, 117] on input "Pesquisa" at bounding box center [595, 109] width 1080 height 18
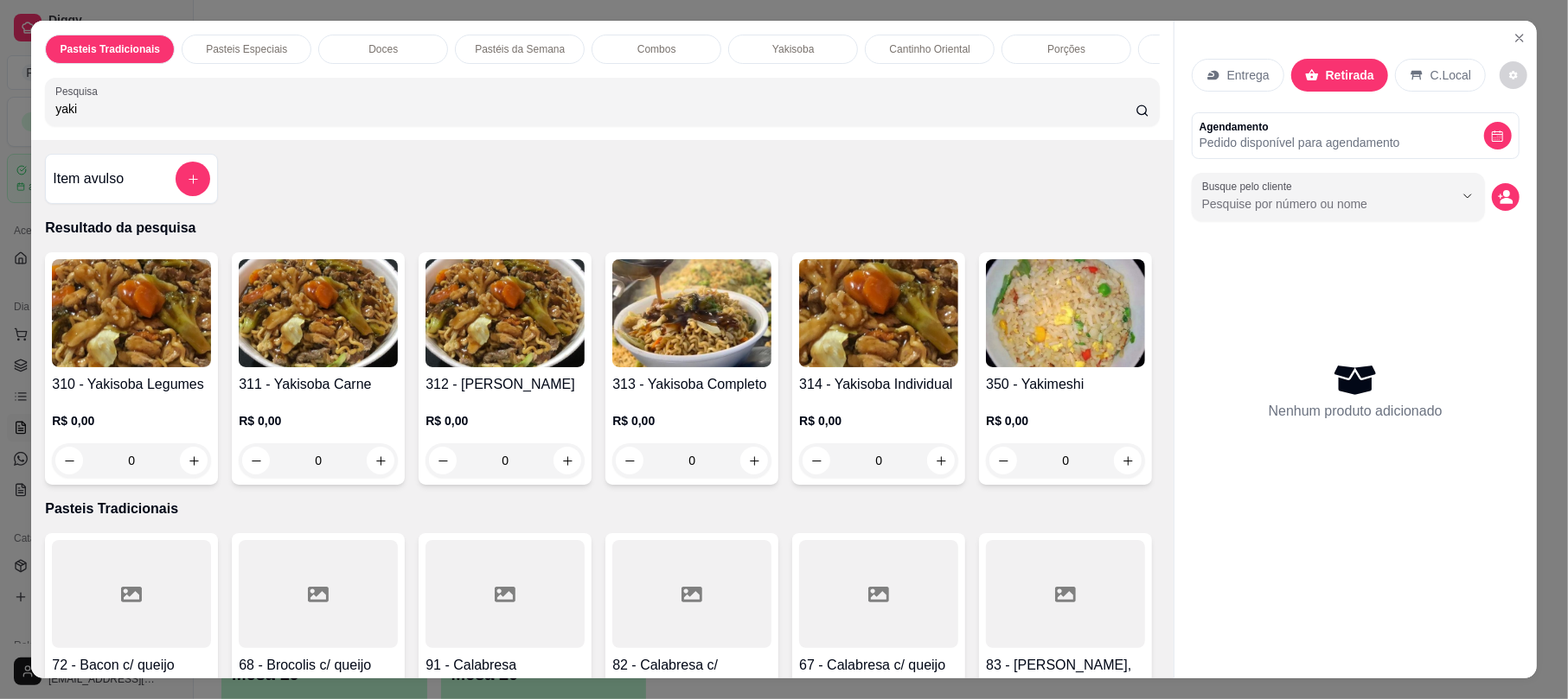
type input "yaki"
click at [665, 395] on h4 "313 - Yakisoba Completo" at bounding box center [692, 384] width 160 height 21
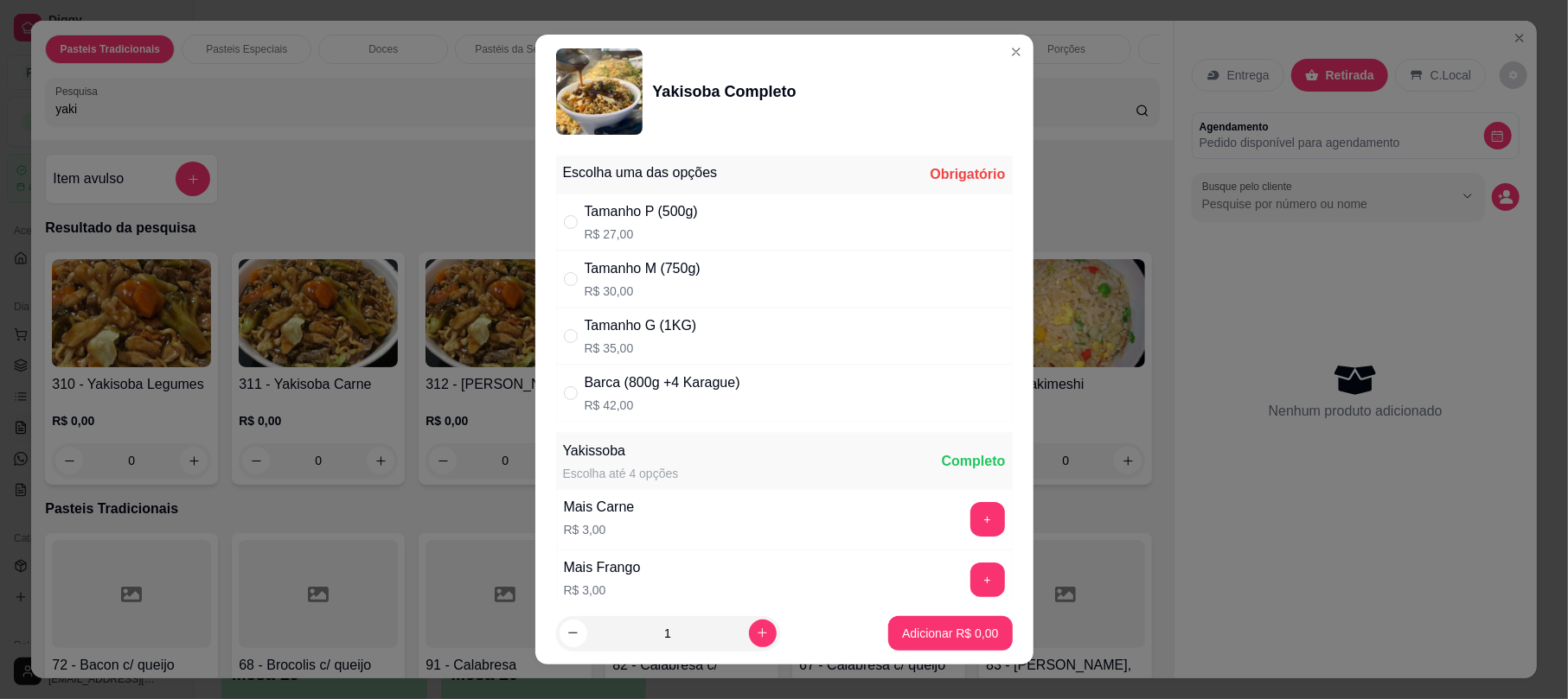
click at [705, 211] on div "Tamanho P (500g) R$ 27,00" at bounding box center [785, 222] width 457 height 57
radio input "true"
click at [924, 650] on button "Adicionar R$ 27,00" at bounding box center [947, 633] width 131 height 34
type input "1"
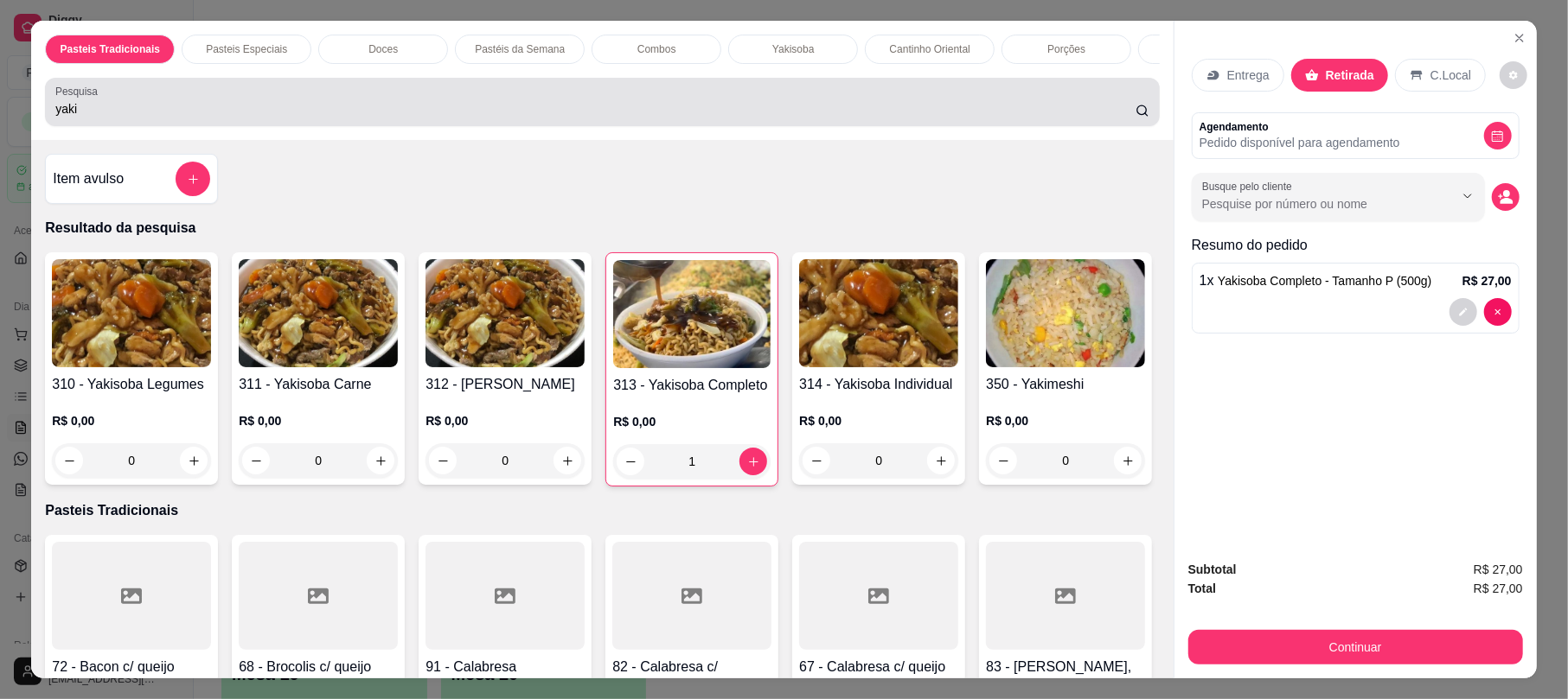
click at [892, 126] on div "Pesquisa yaki" at bounding box center [602, 101] width 1114 height 48
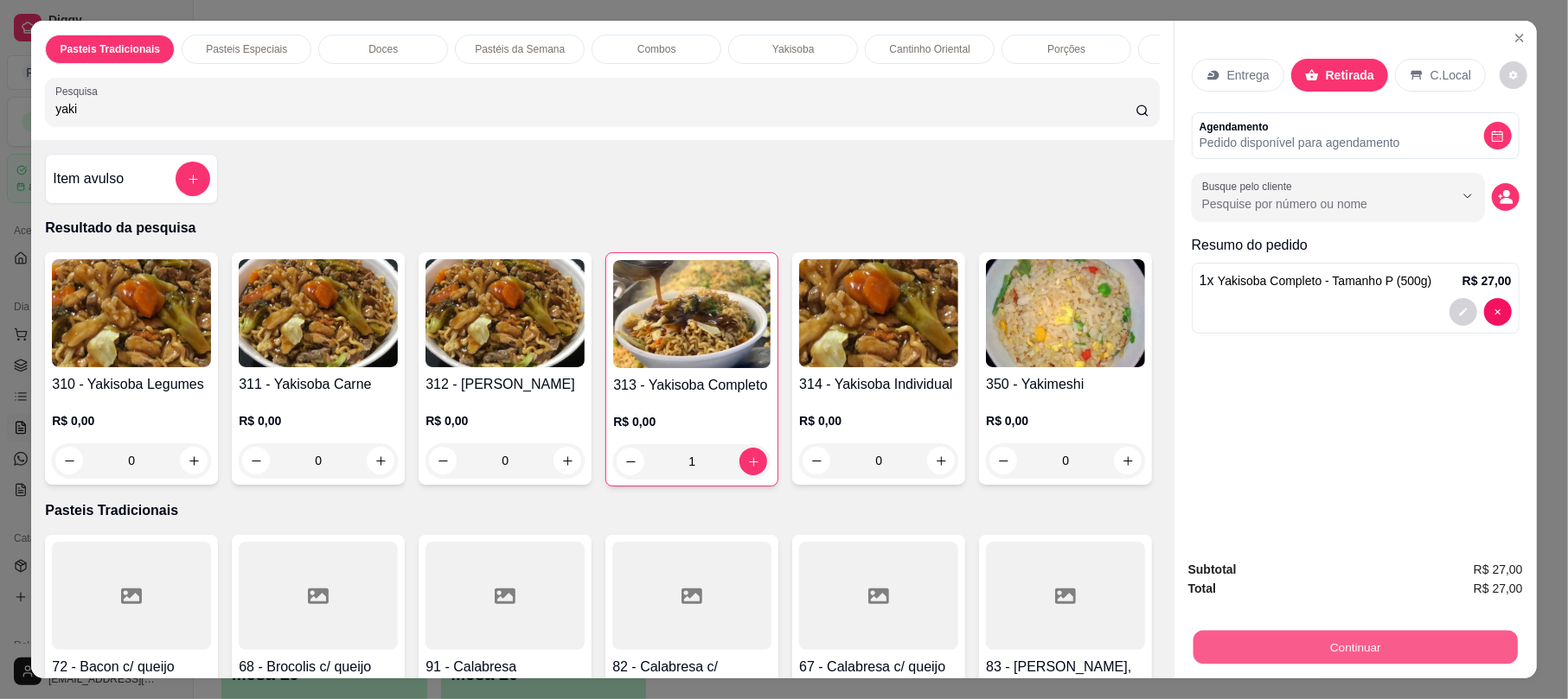
click at [1343, 641] on button "Continuar" at bounding box center [1355, 647] width 324 height 33
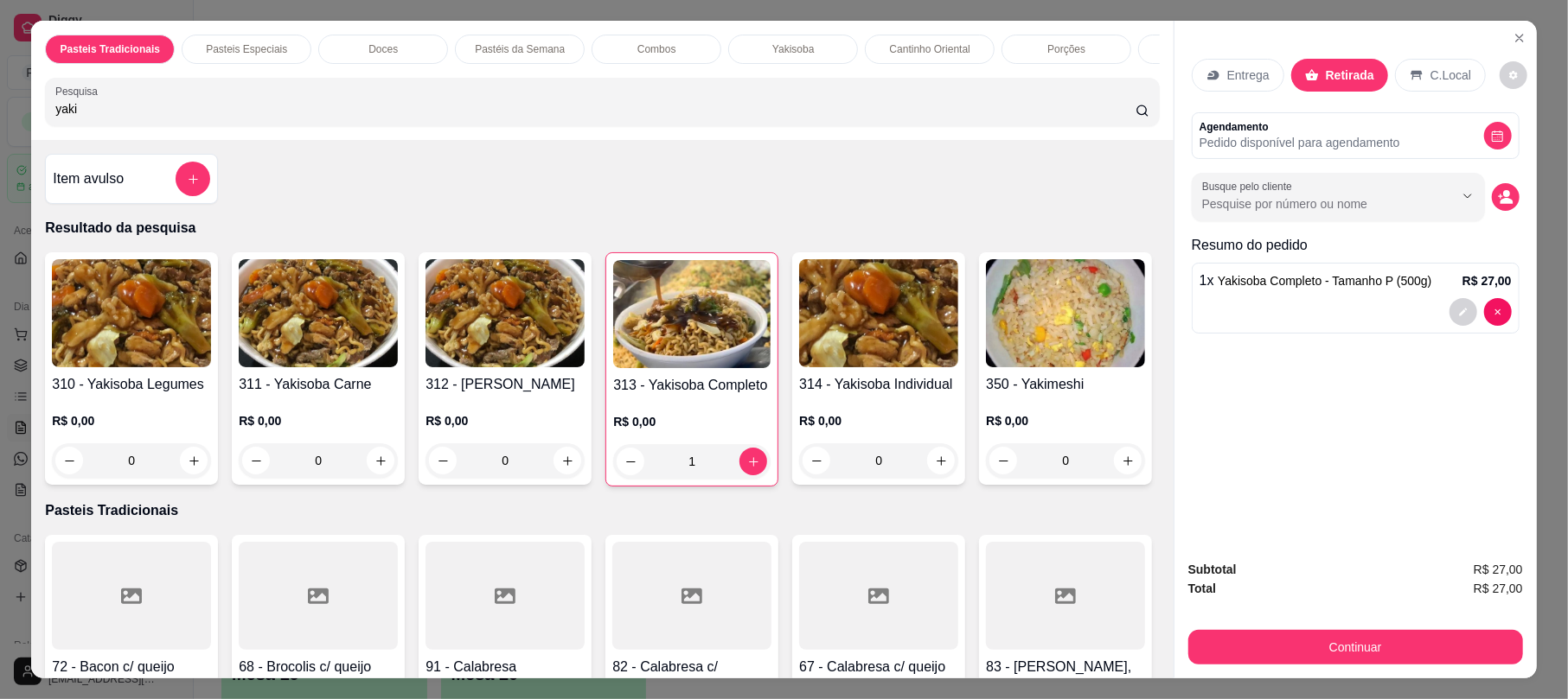
click at [1407, 665] on div "Subtotal R$ 27,00 Total R$ 27,00 Continuar" at bounding box center [1355, 612] width 362 height 132
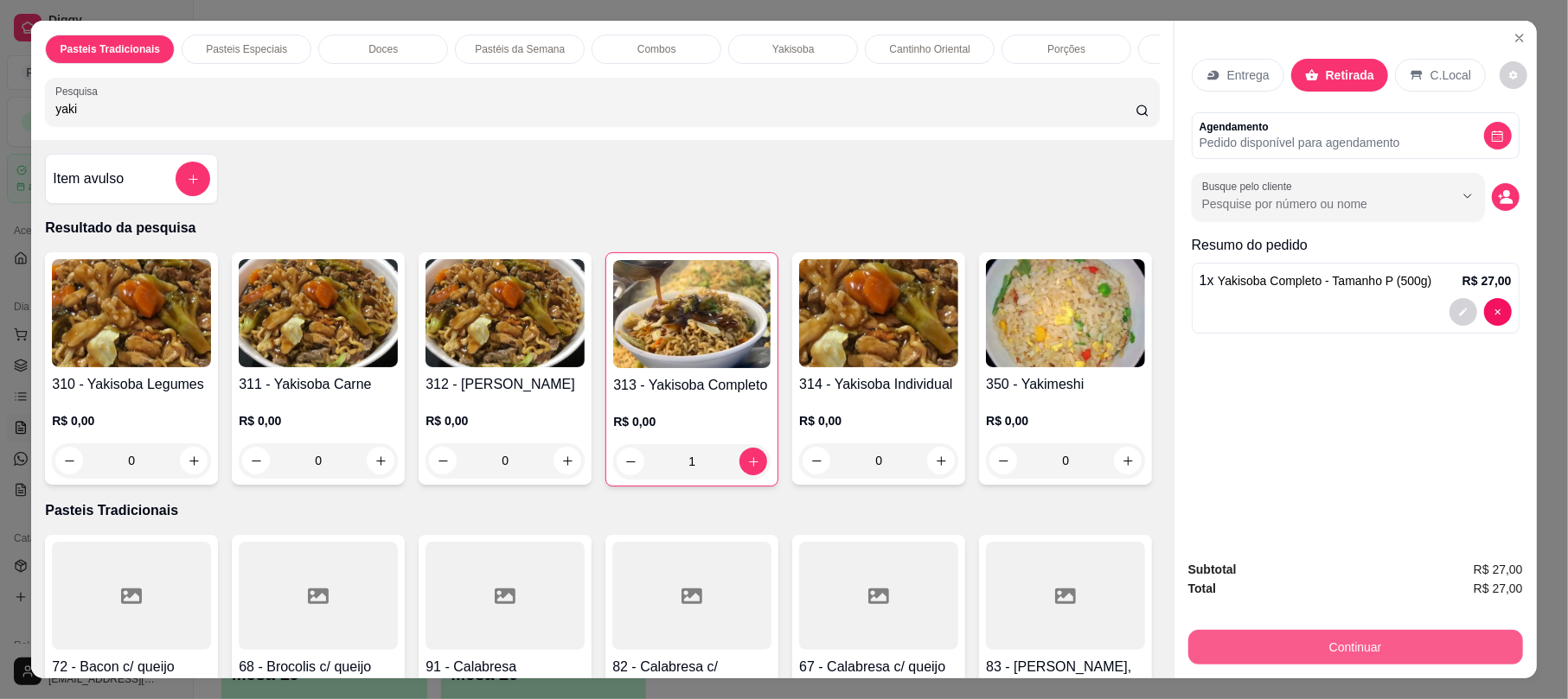
click at [1382, 640] on button "Continuar" at bounding box center [1355, 647] width 335 height 34
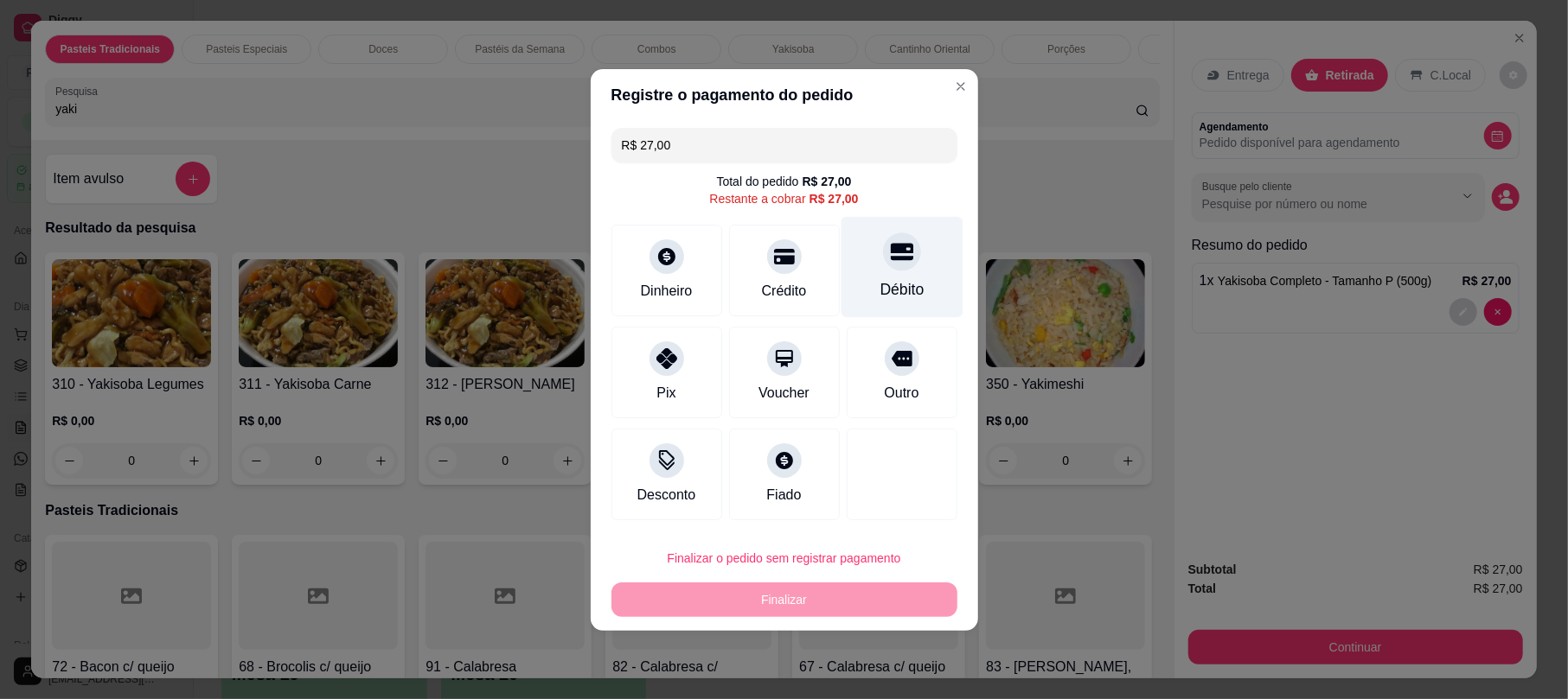
click at [889, 261] on icon at bounding box center [900, 251] width 23 height 23
type input "R$ 0,00"
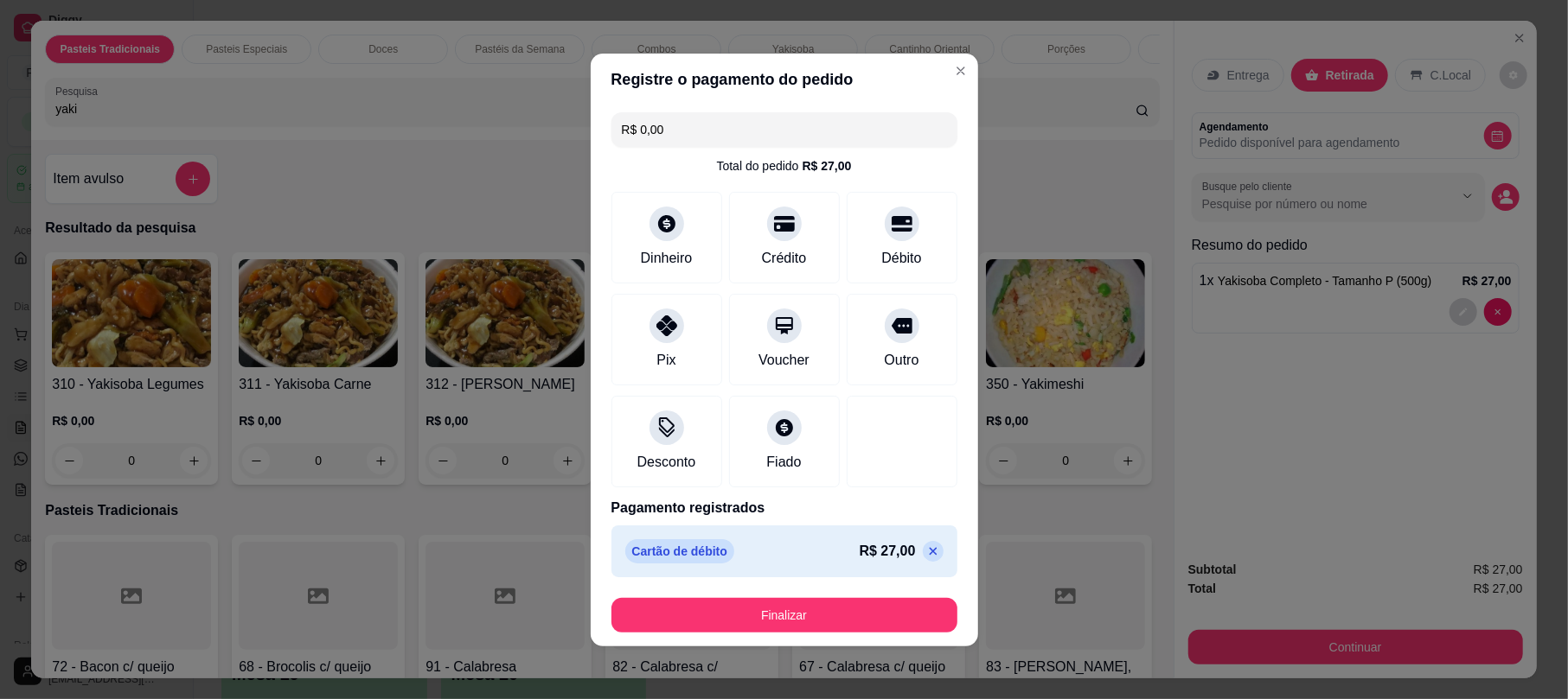
click at [853, 637] on footer "Finalizar" at bounding box center [784, 615] width 387 height 62
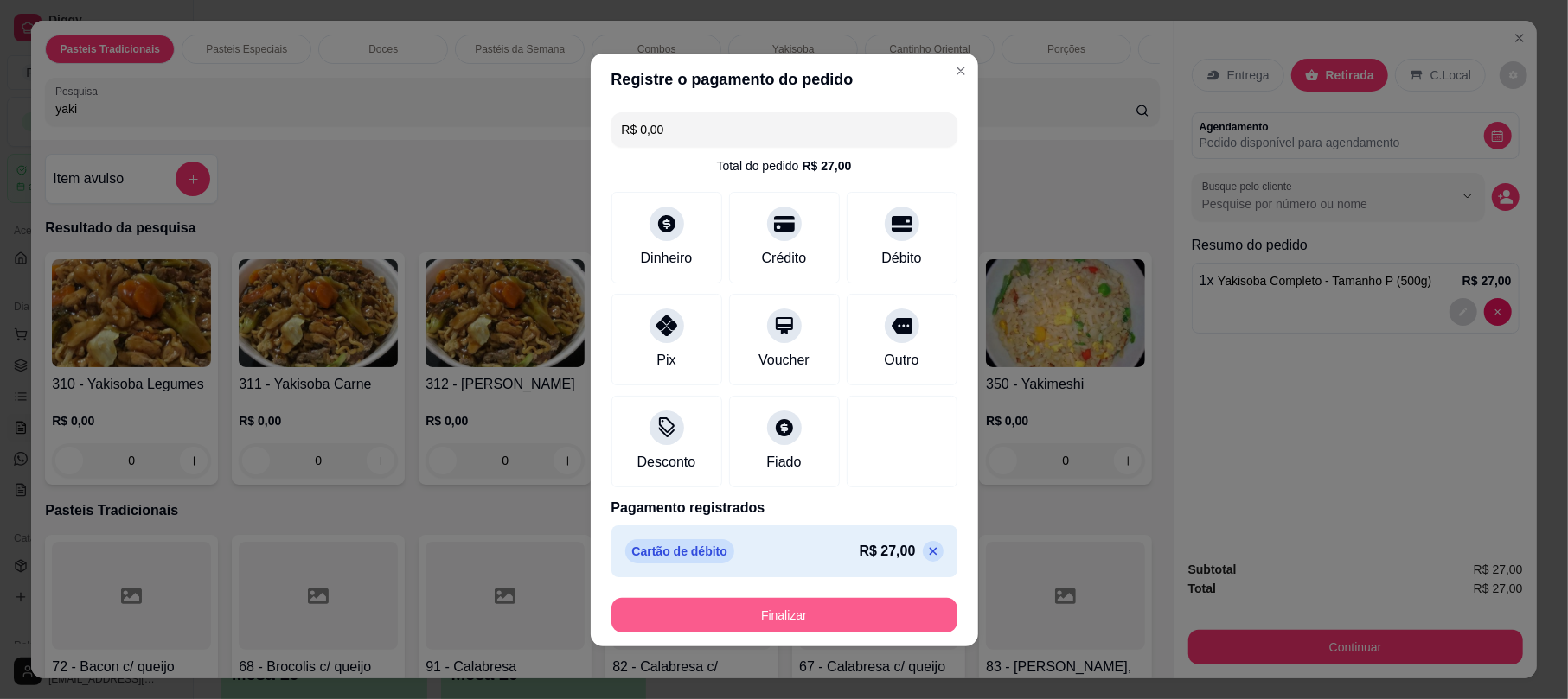
click at [852, 616] on button "Finalizar" at bounding box center [784, 615] width 346 height 34
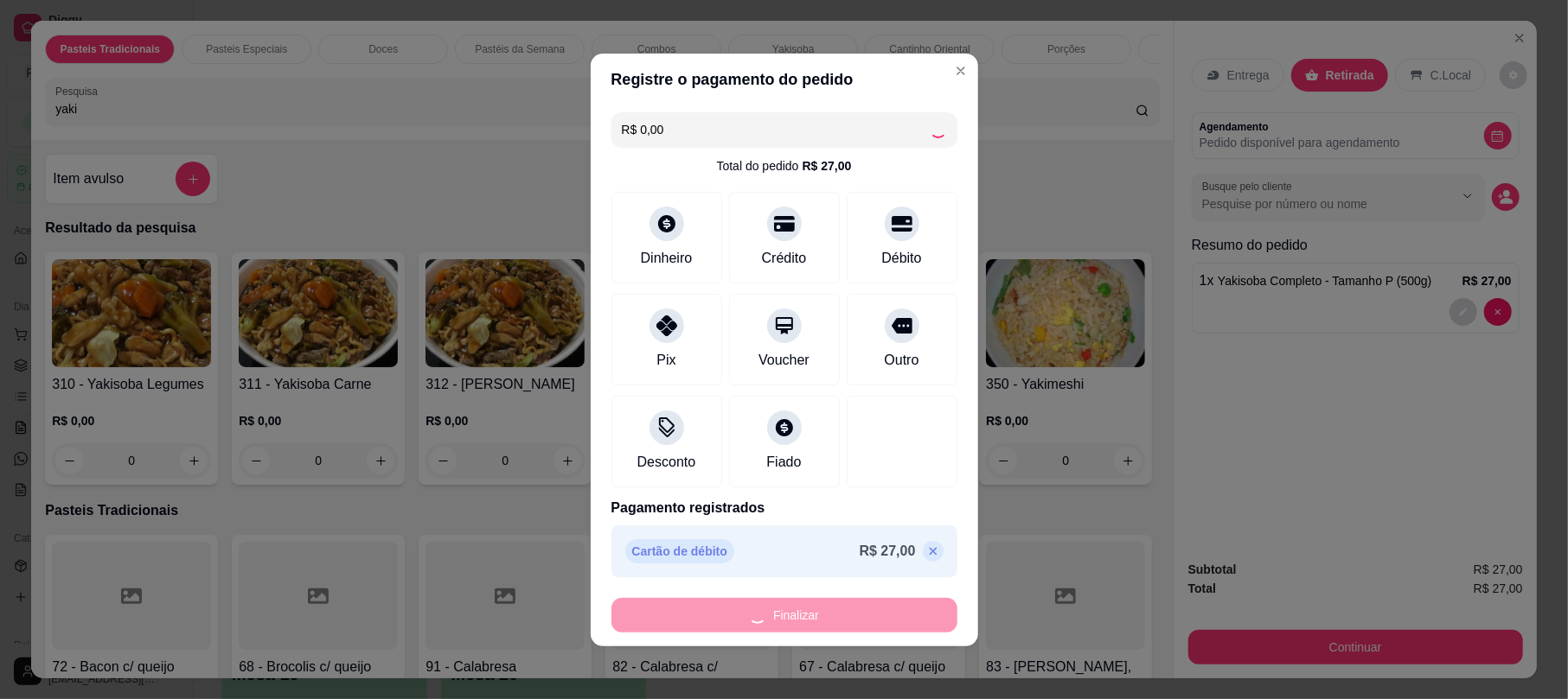
type input "0"
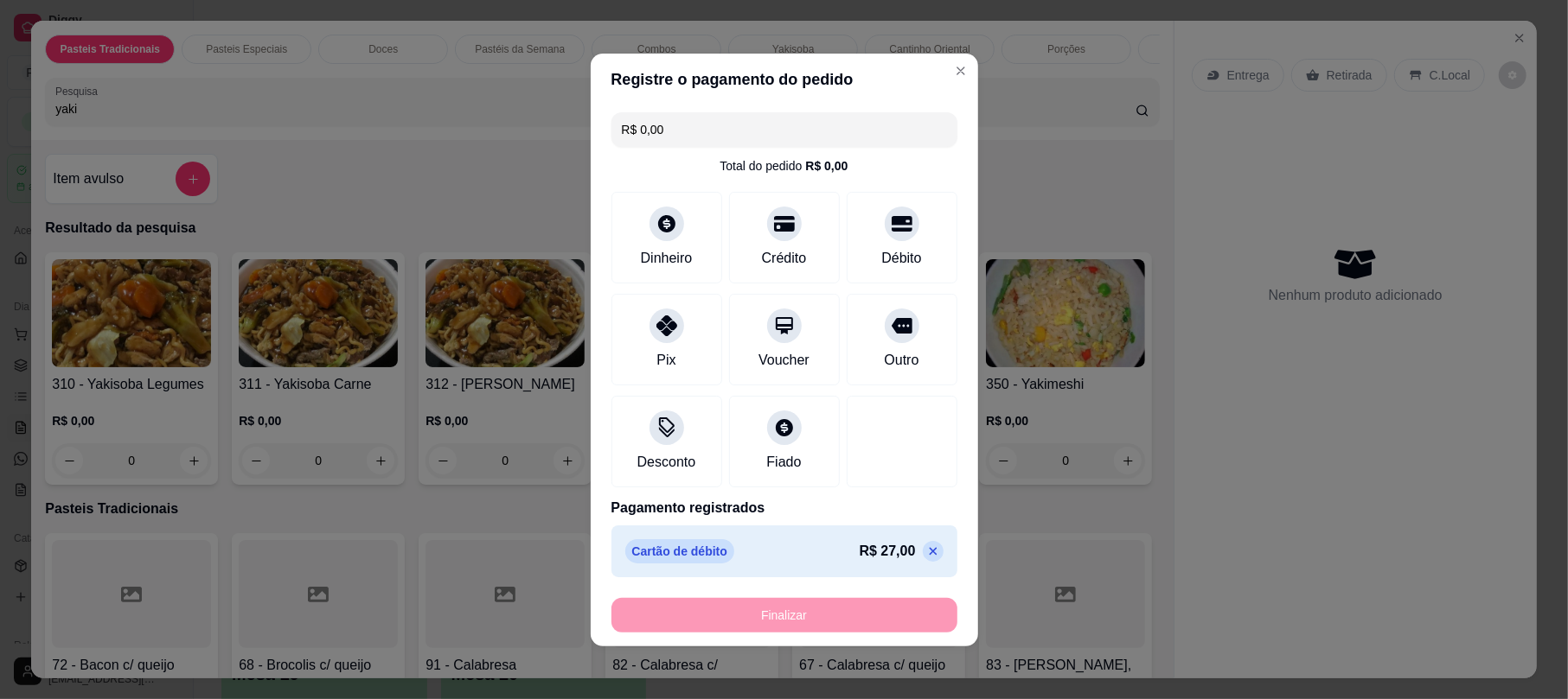
type input "-R$ 27,00"
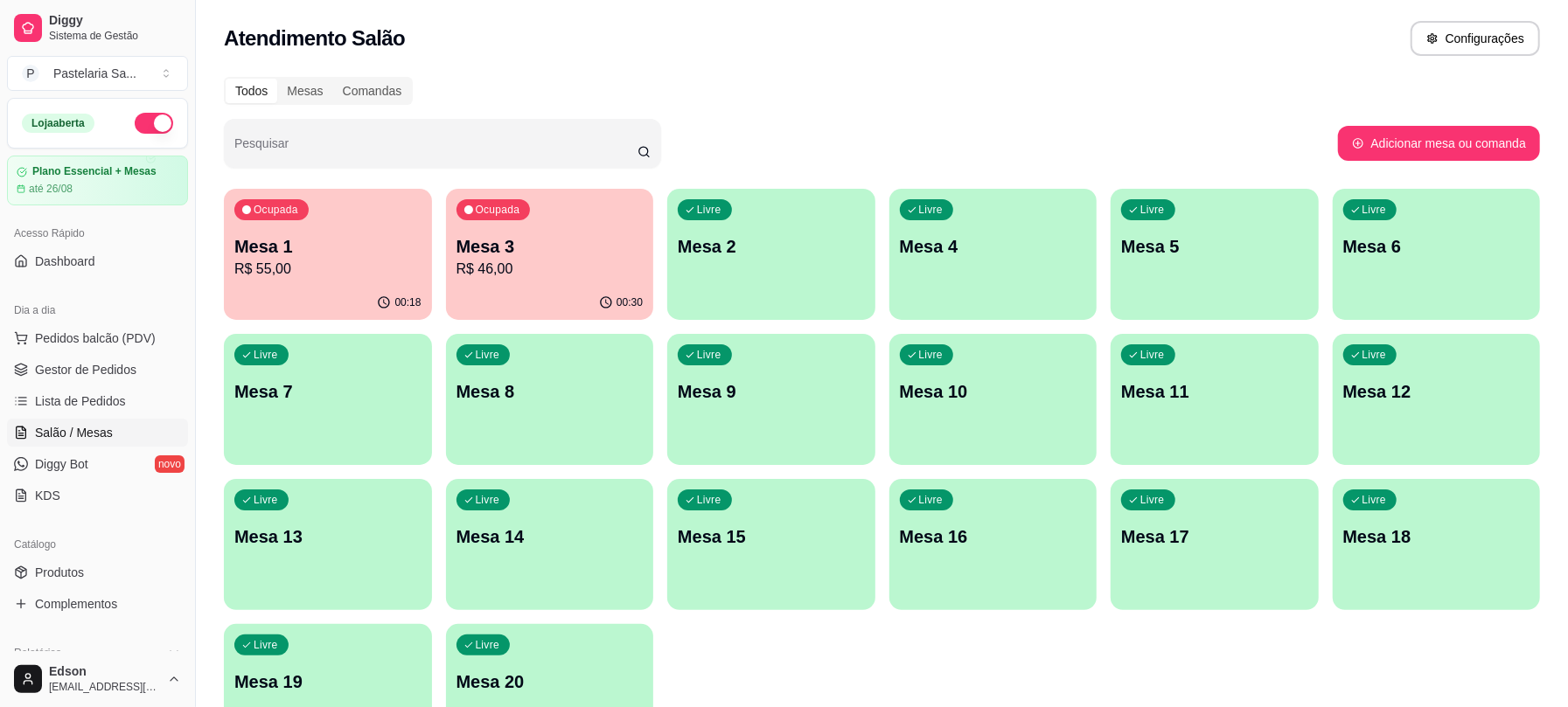
click at [547, 248] on p "Mesa 3" at bounding box center [550, 246] width 187 height 25
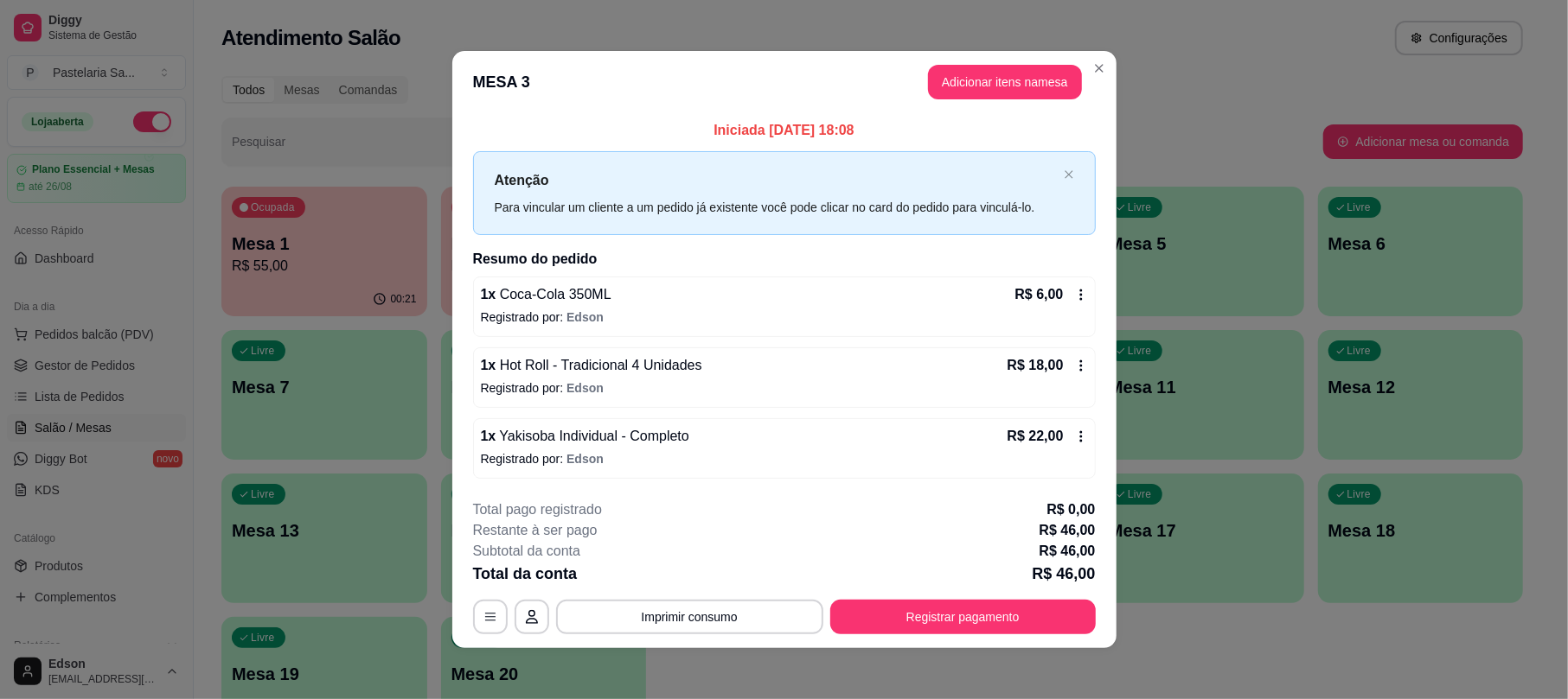
click at [897, 644] on footer "**********" at bounding box center [784, 566] width 664 height 162
click at [896, 629] on button "Registrar pagamento" at bounding box center [962, 617] width 258 height 33
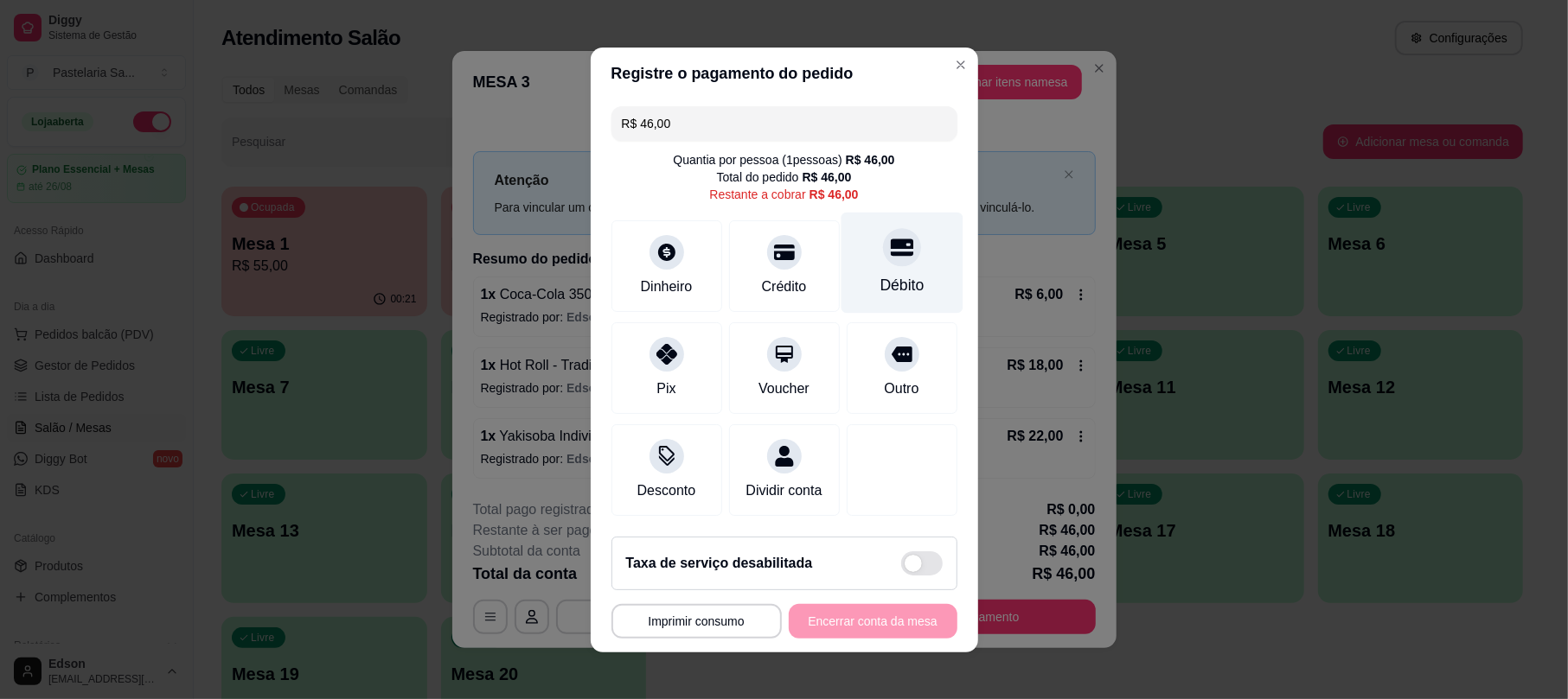
click at [853, 258] on div "Débito" at bounding box center [901, 262] width 122 height 101
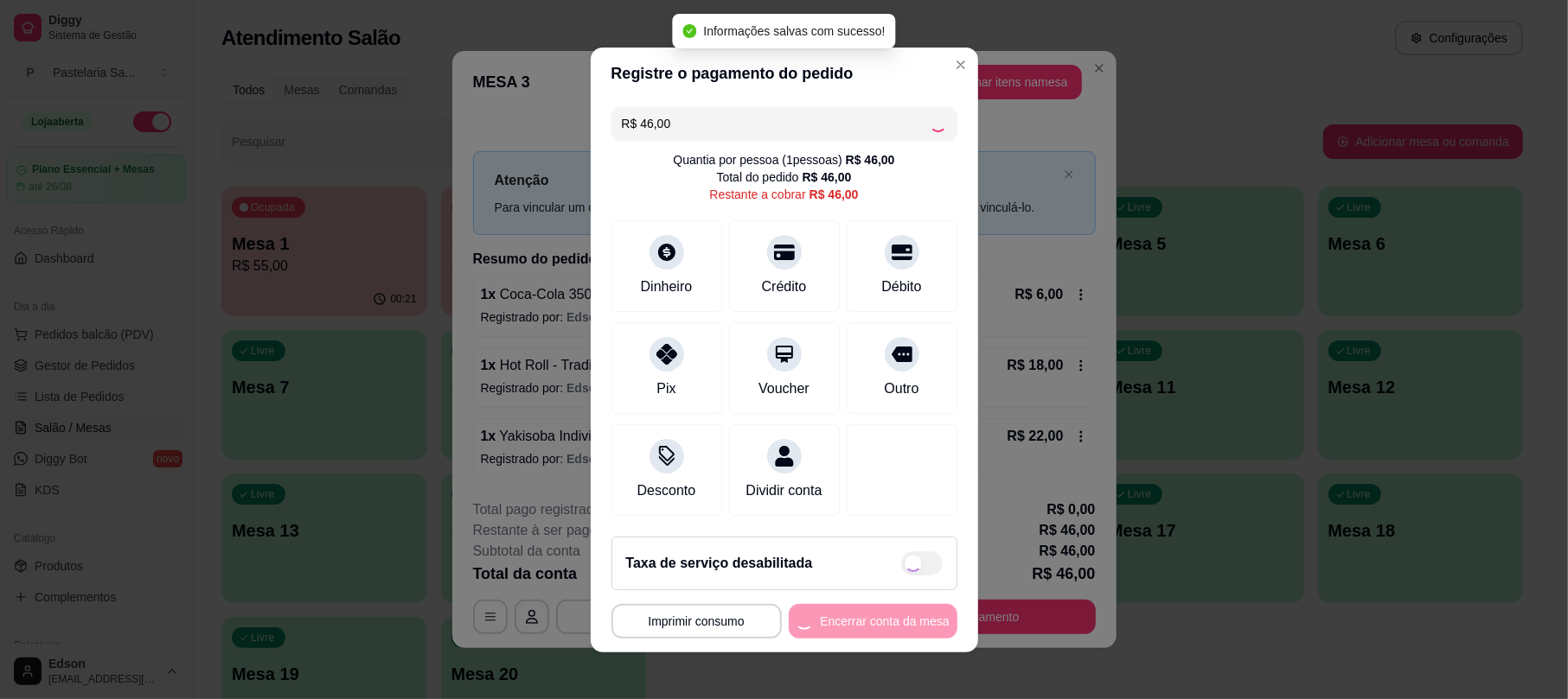
type input "R$ 0,00"
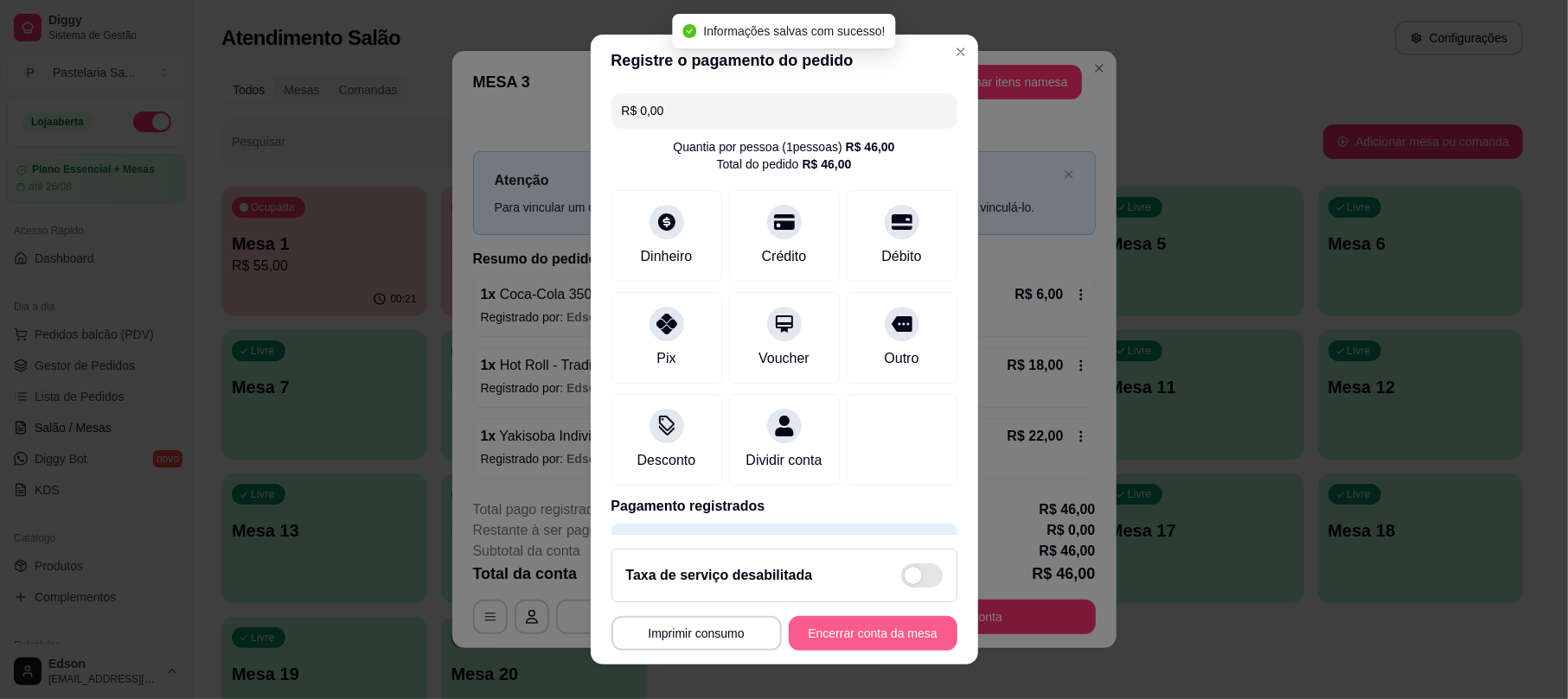
click at [897, 641] on button "Encerrar conta da mesa" at bounding box center [873, 633] width 168 height 34
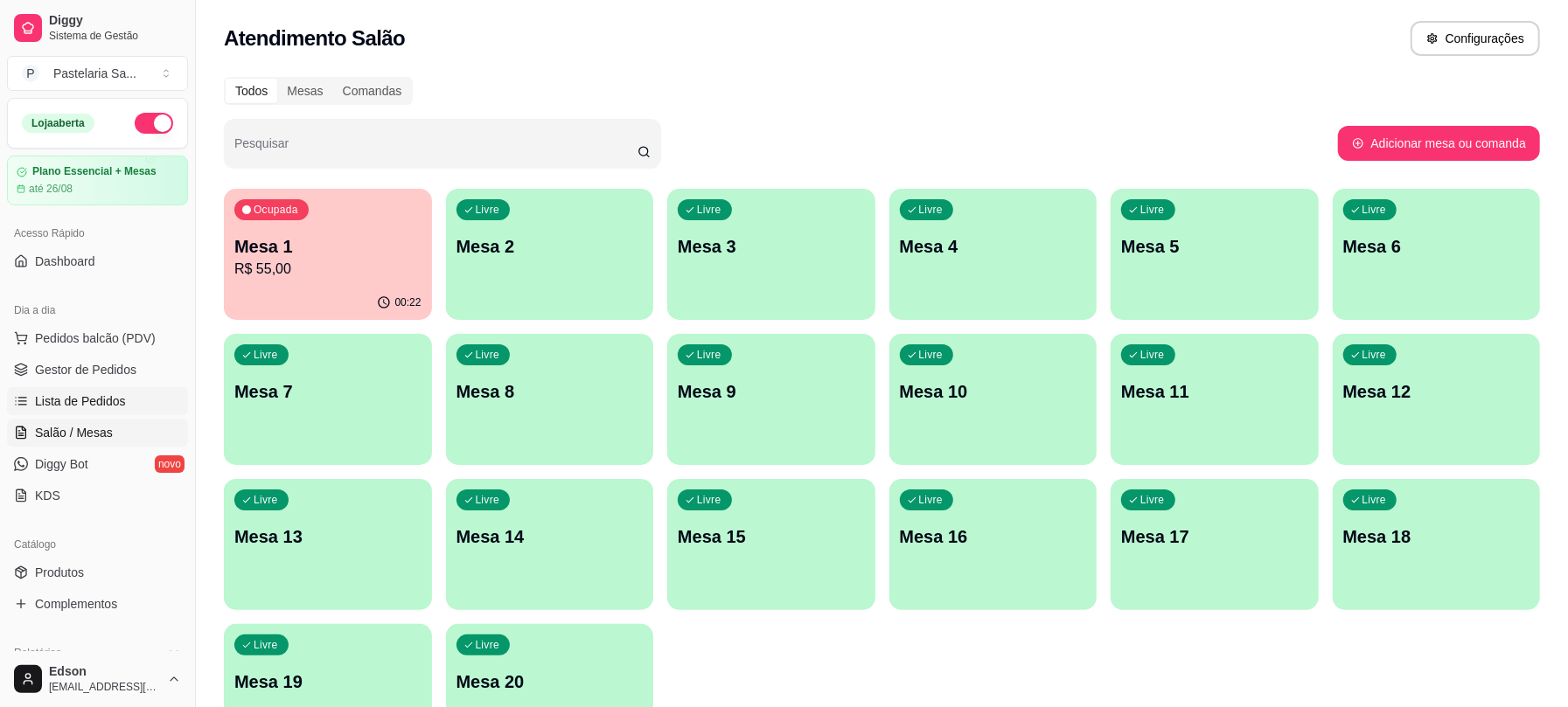
click at [92, 393] on span "Lista de Pedidos" at bounding box center [80, 401] width 91 height 18
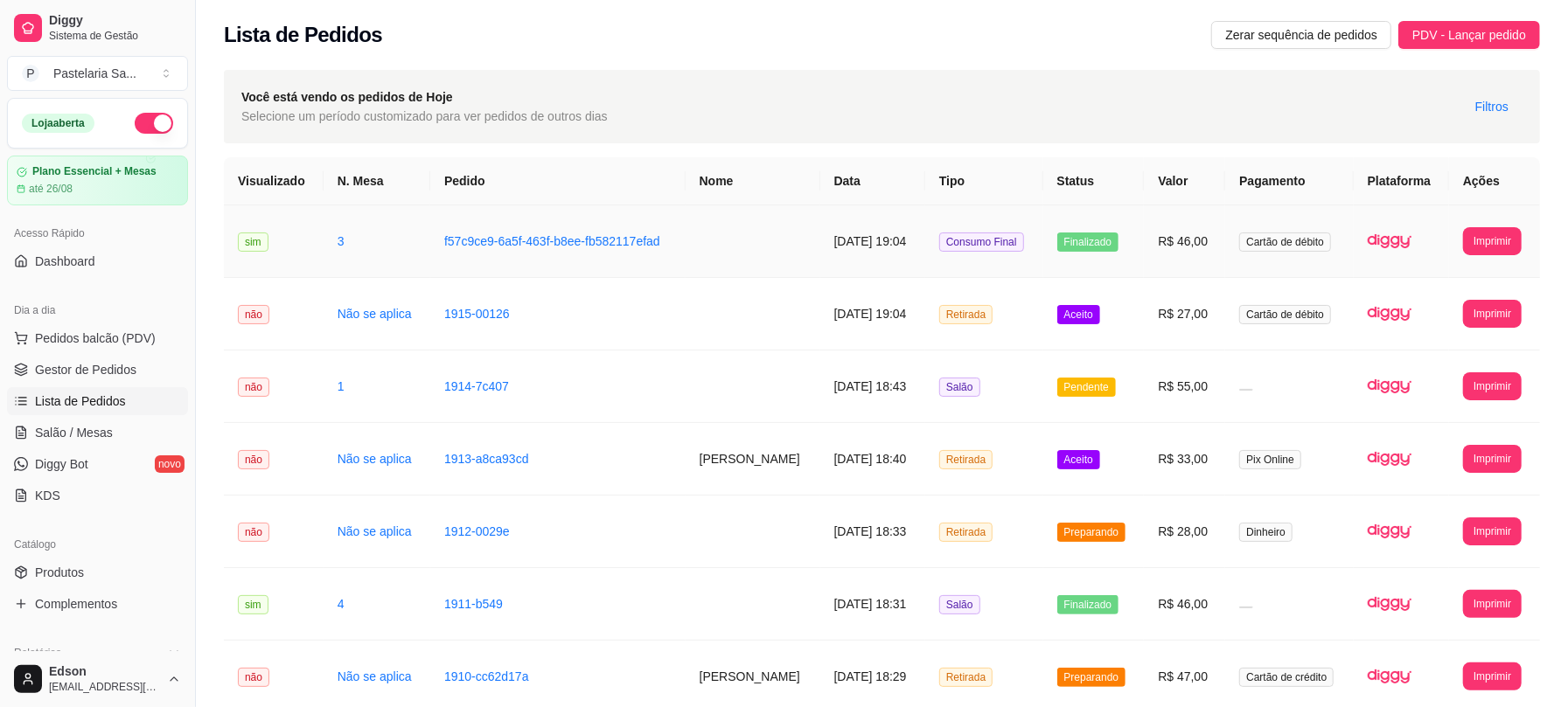
click at [535, 260] on td "f57c9ce9-6a5f-463f-b8ee-fb582117efad" at bounding box center [558, 241] width 255 height 73
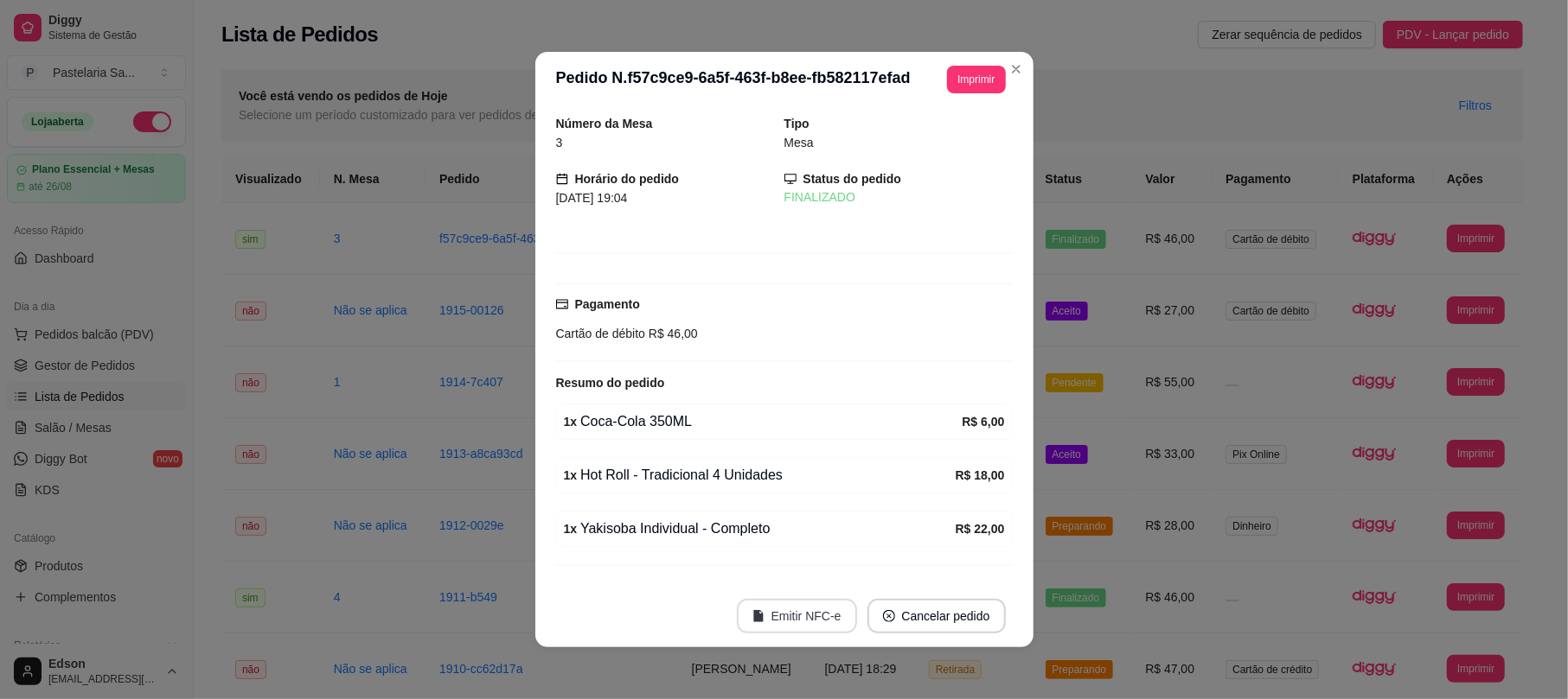
click at [790, 610] on button "Emitir NFC-e" at bounding box center [797, 615] width 120 height 34
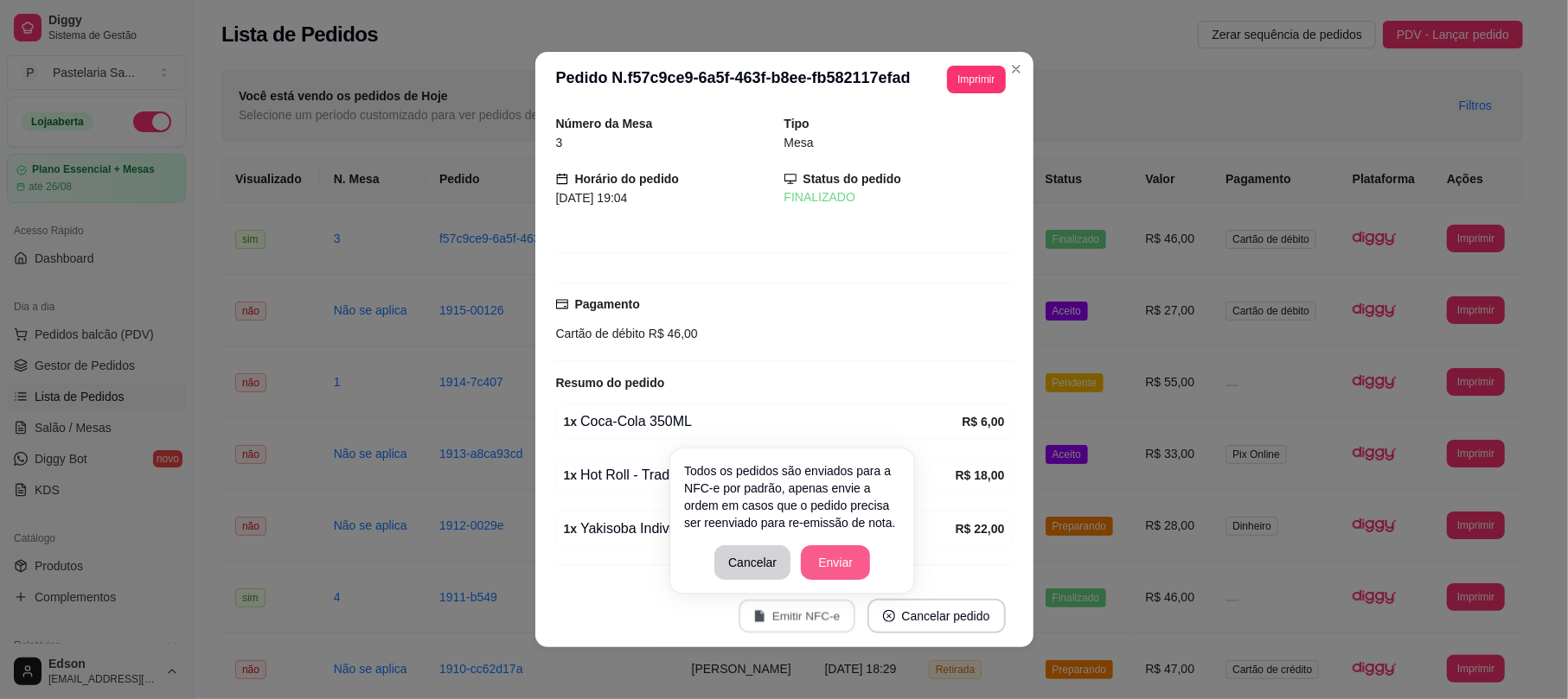
click at [832, 556] on button "Enviar" at bounding box center [835, 562] width 69 height 34
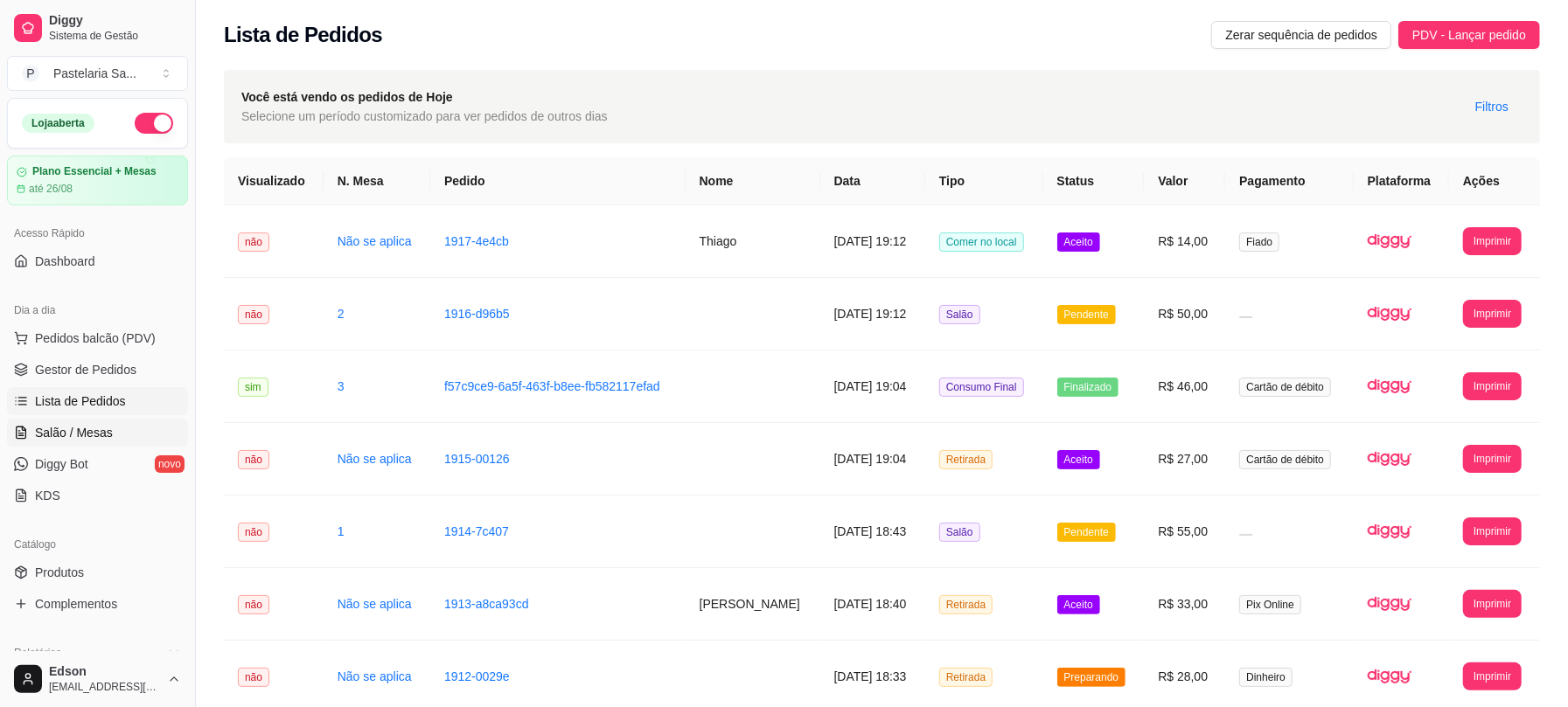
click at [107, 430] on span "Salão / Mesas" at bounding box center [74, 433] width 78 height 18
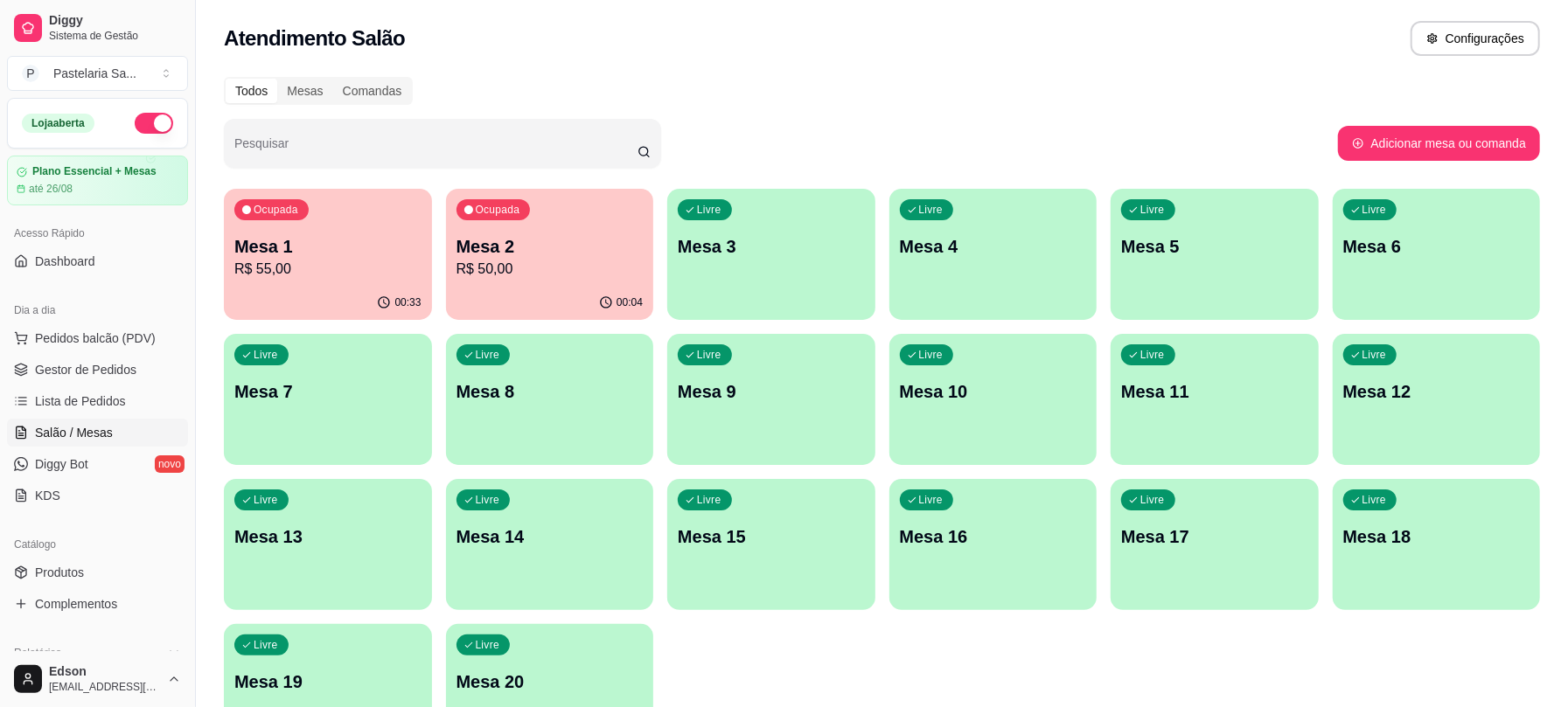
click at [341, 235] on p "Mesa 1" at bounding box center [328, 246] width 187 height 25
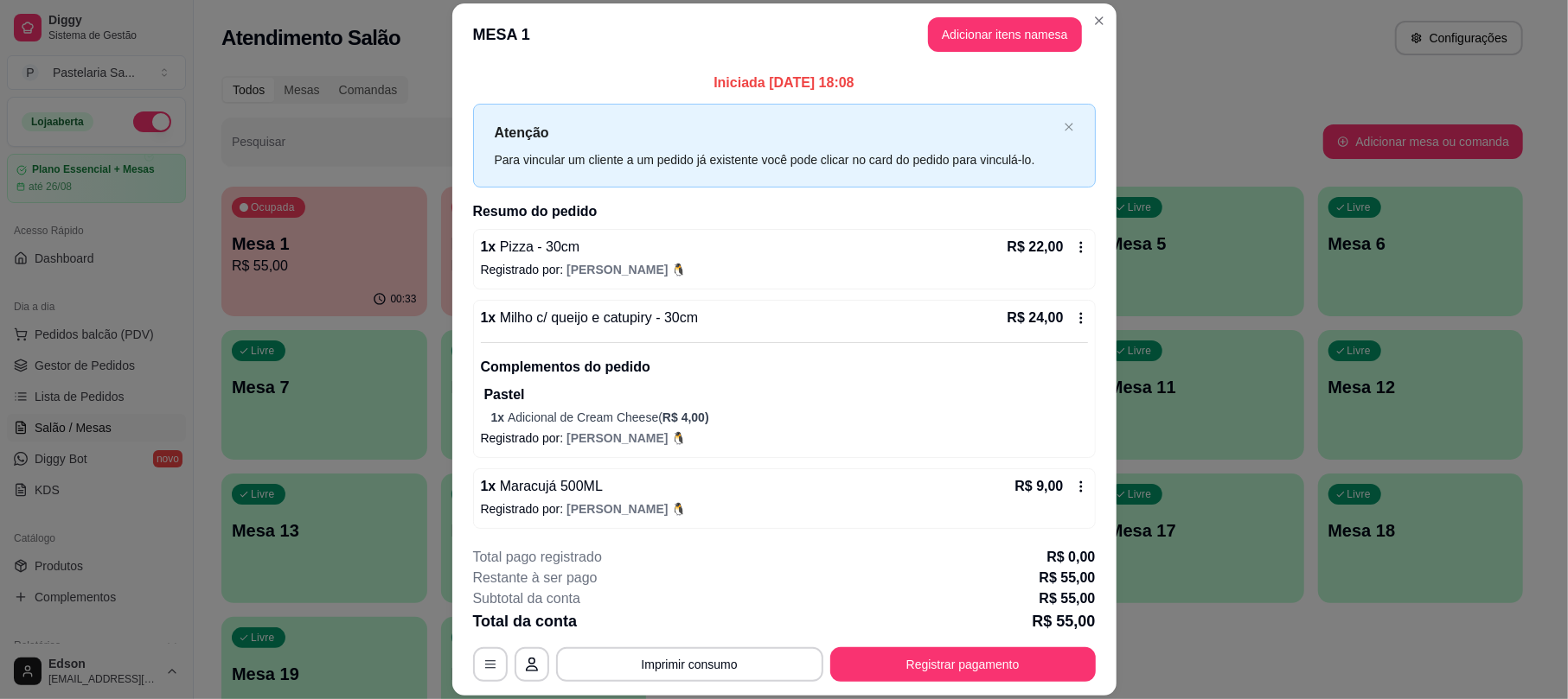
scroll to position [4, 0]
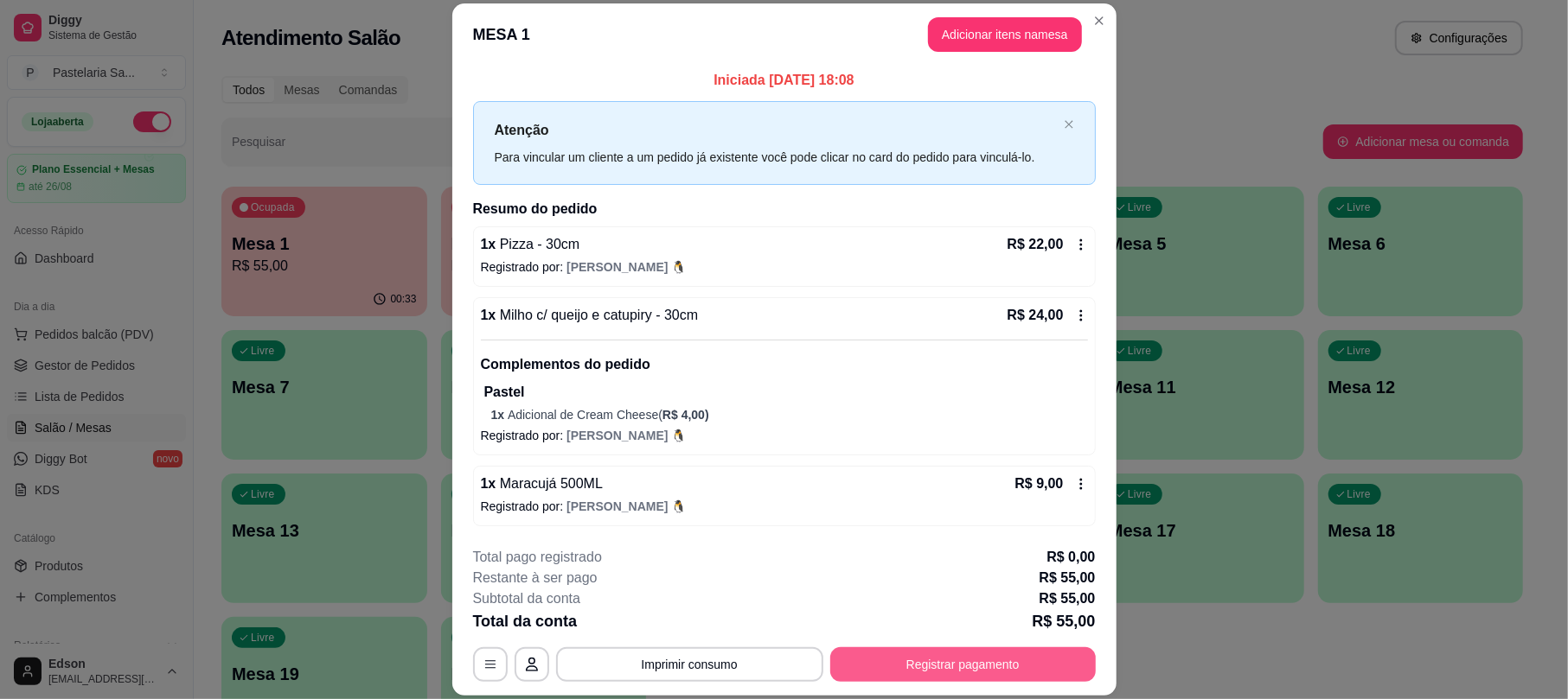
click at [1039, 669] on button "Registrar pagamento" at bounding box center [963, 665] width 266 height 34
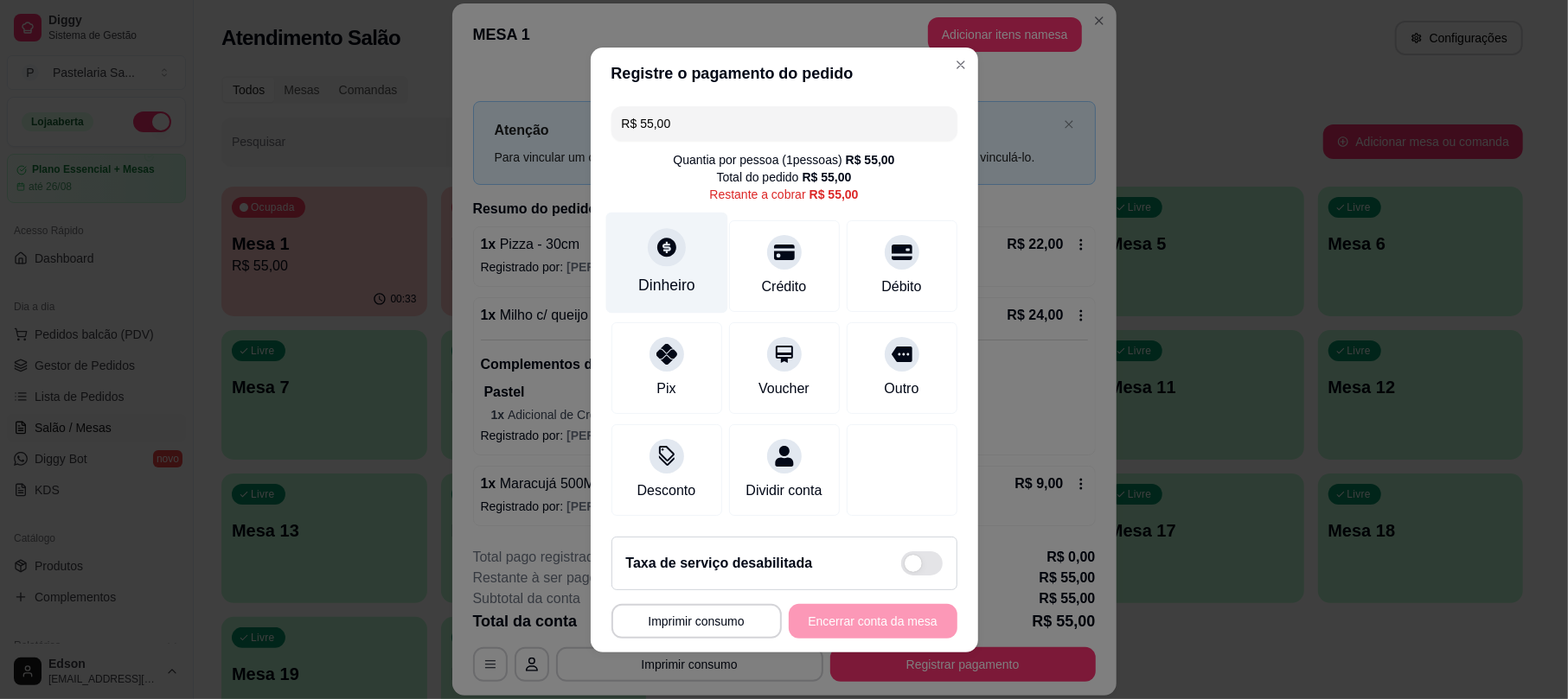
click at [633, 231] on div "Dinheiro" at bounding box center [667, 262] width 122 height 101
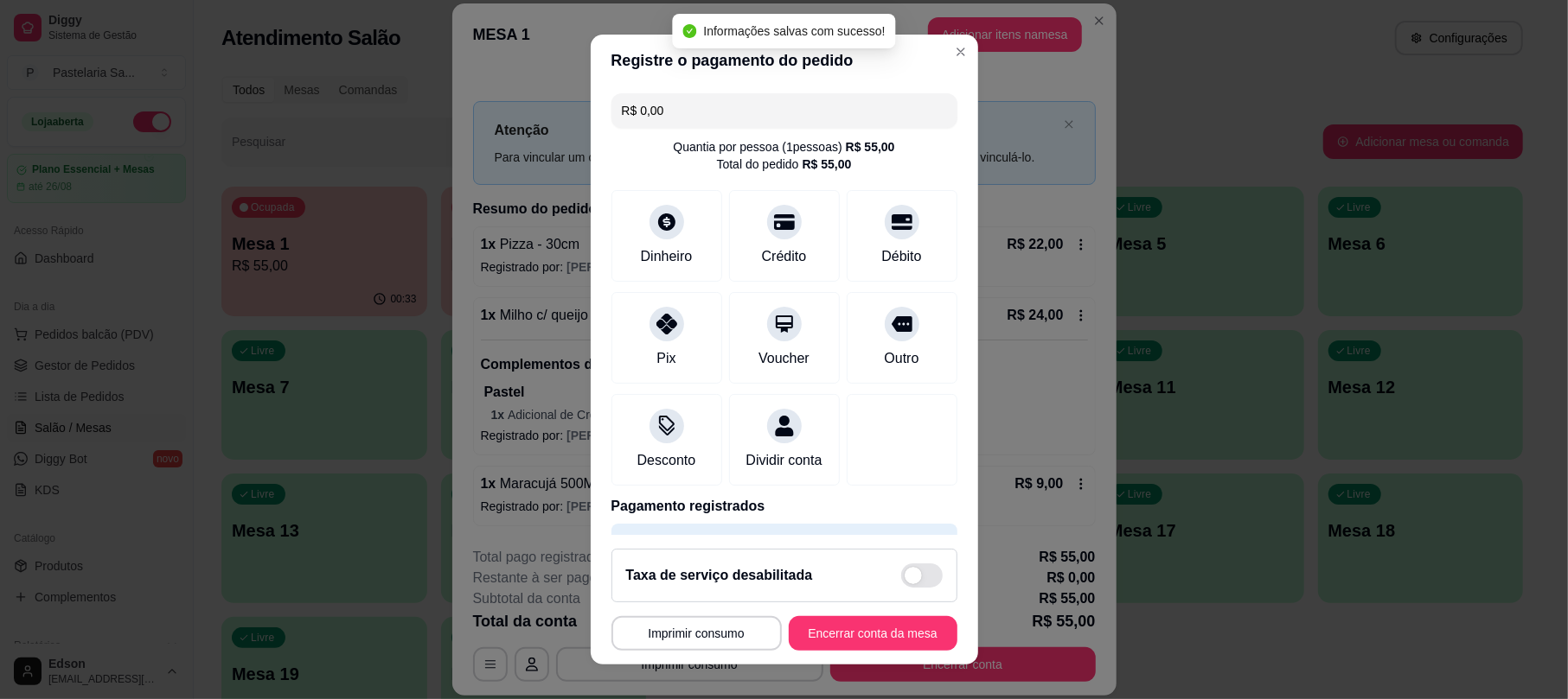
type input "R$ 0,00"
click at [908, 626] on button "Encerrar conta da mesa" at bounding box center [873, 633] width 168 height 34
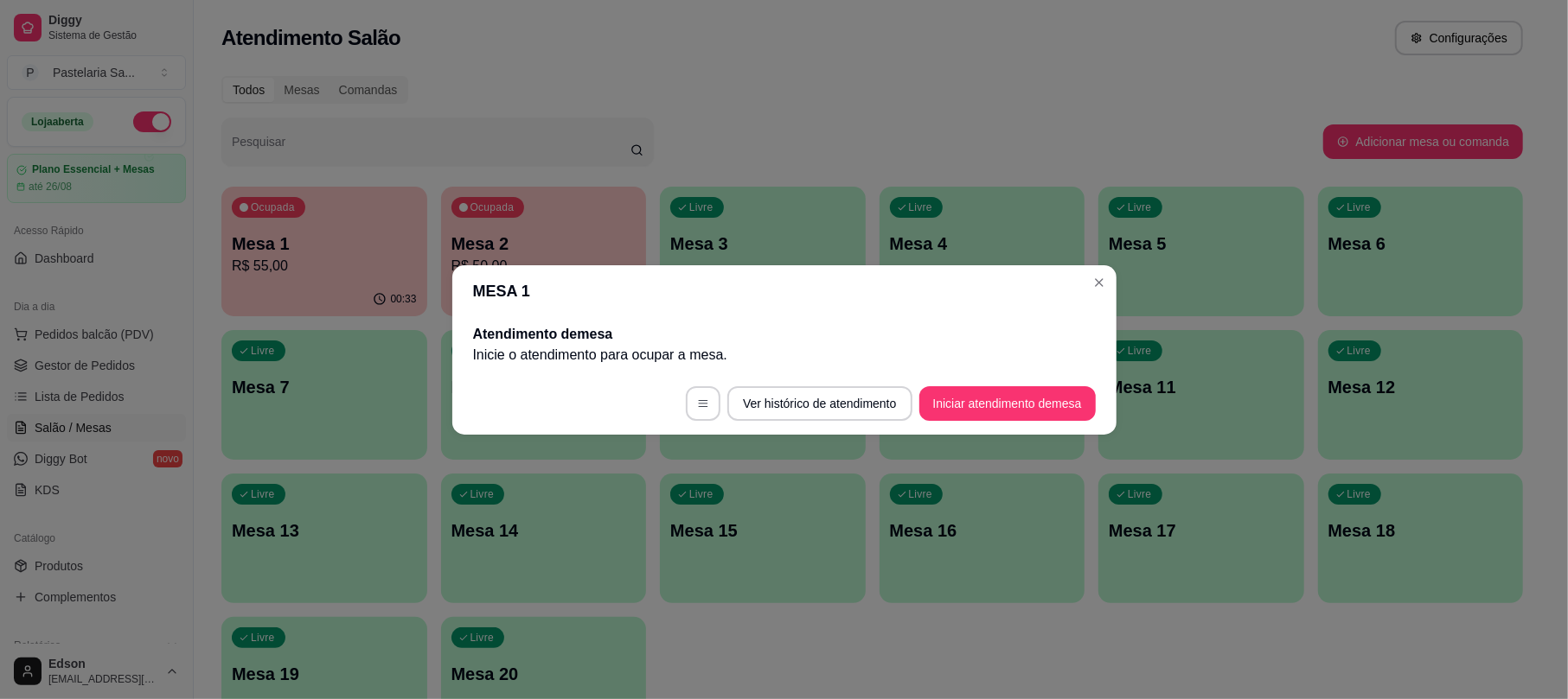
scroll to position [0, 0]
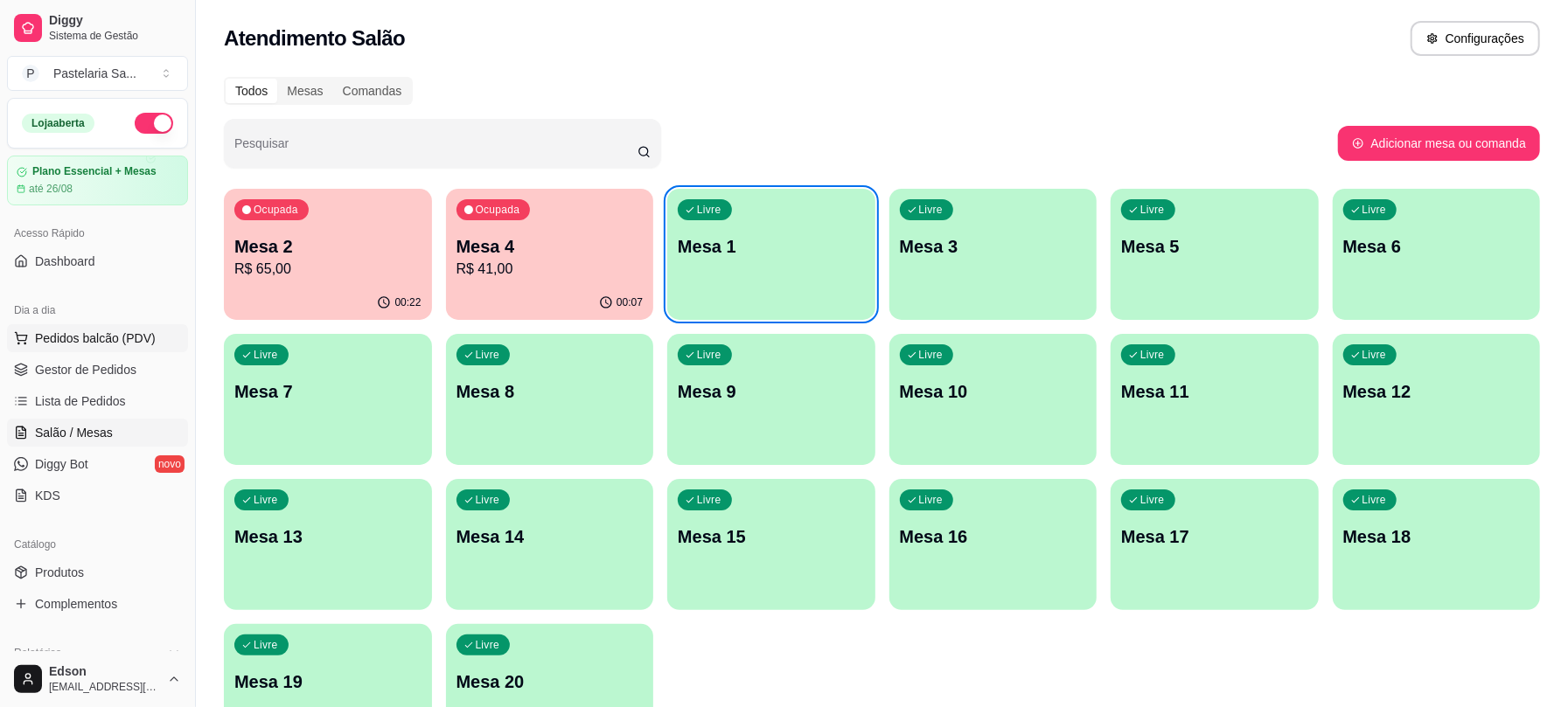
click at [51, 336] on span "Pedidos balcão (PDV)" at bounding box center [95, 339] width 121 height 18
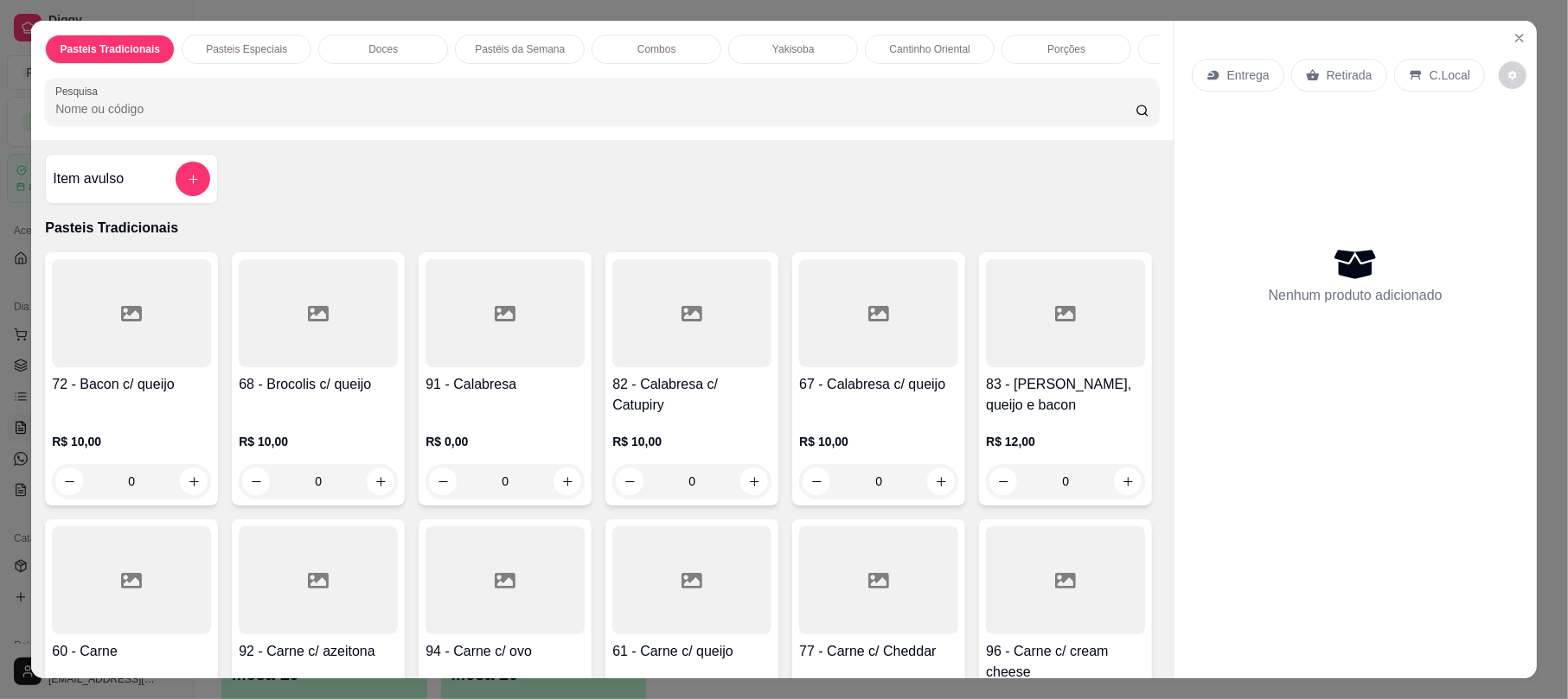
click at [801, 59] on div "Yakisoba" at bounding box center [793, 49] width 130 height 30
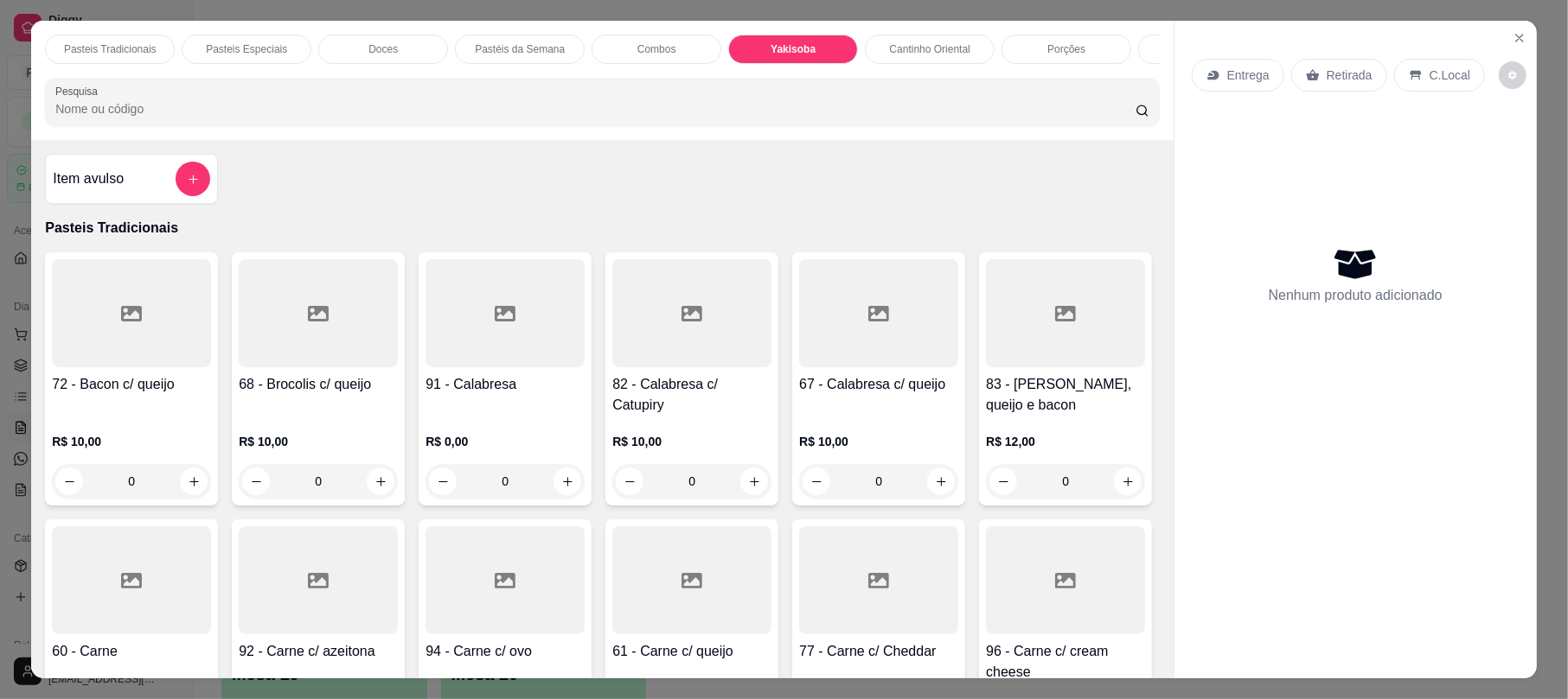
scroll to position [34, 0]
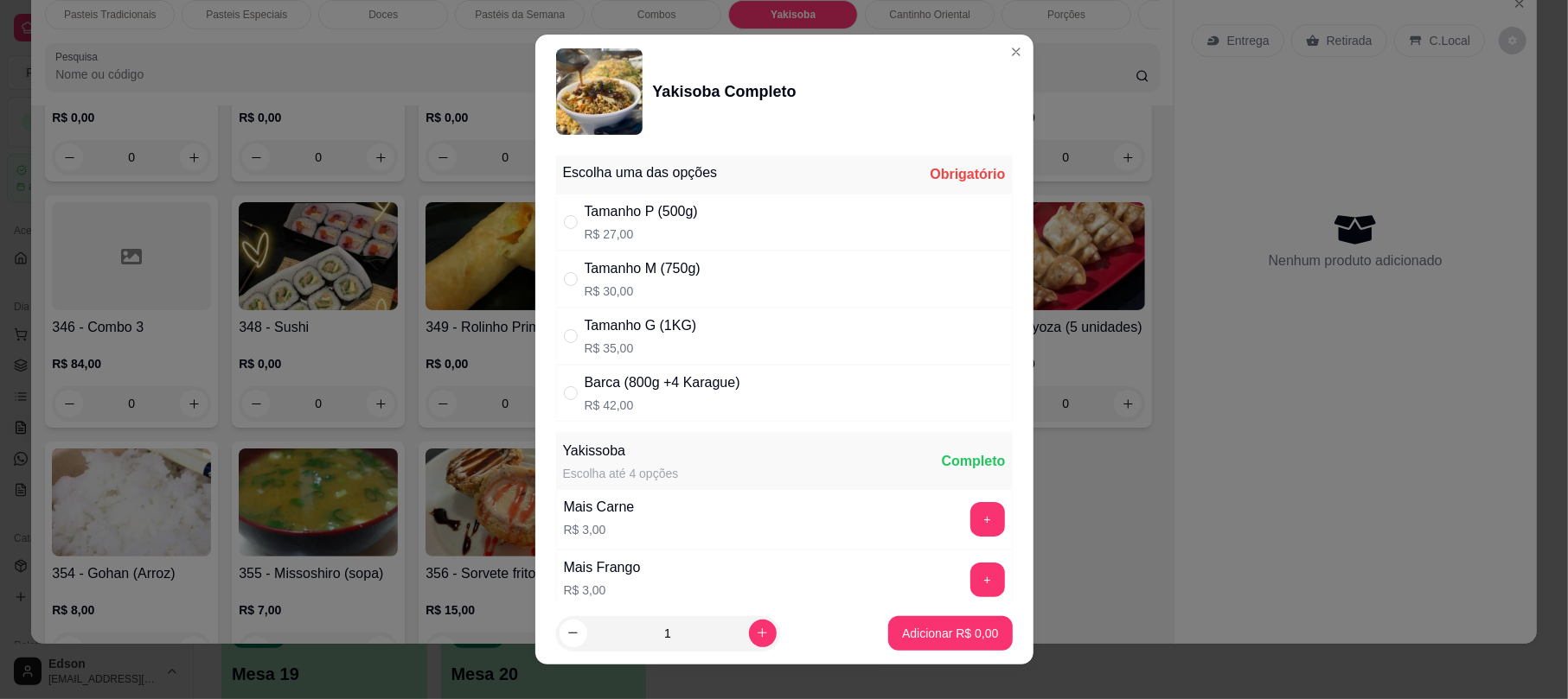
click at [727, 334] on div "Tamanho G (1KG) R$ 35,00" at bounding box center [785, 337] width 457 height 57
radio input "true"
click at [947, 634] on p "Adicionar R$ 35,00" at bounding box center [947, 634] width 102 height 18
type input "1"
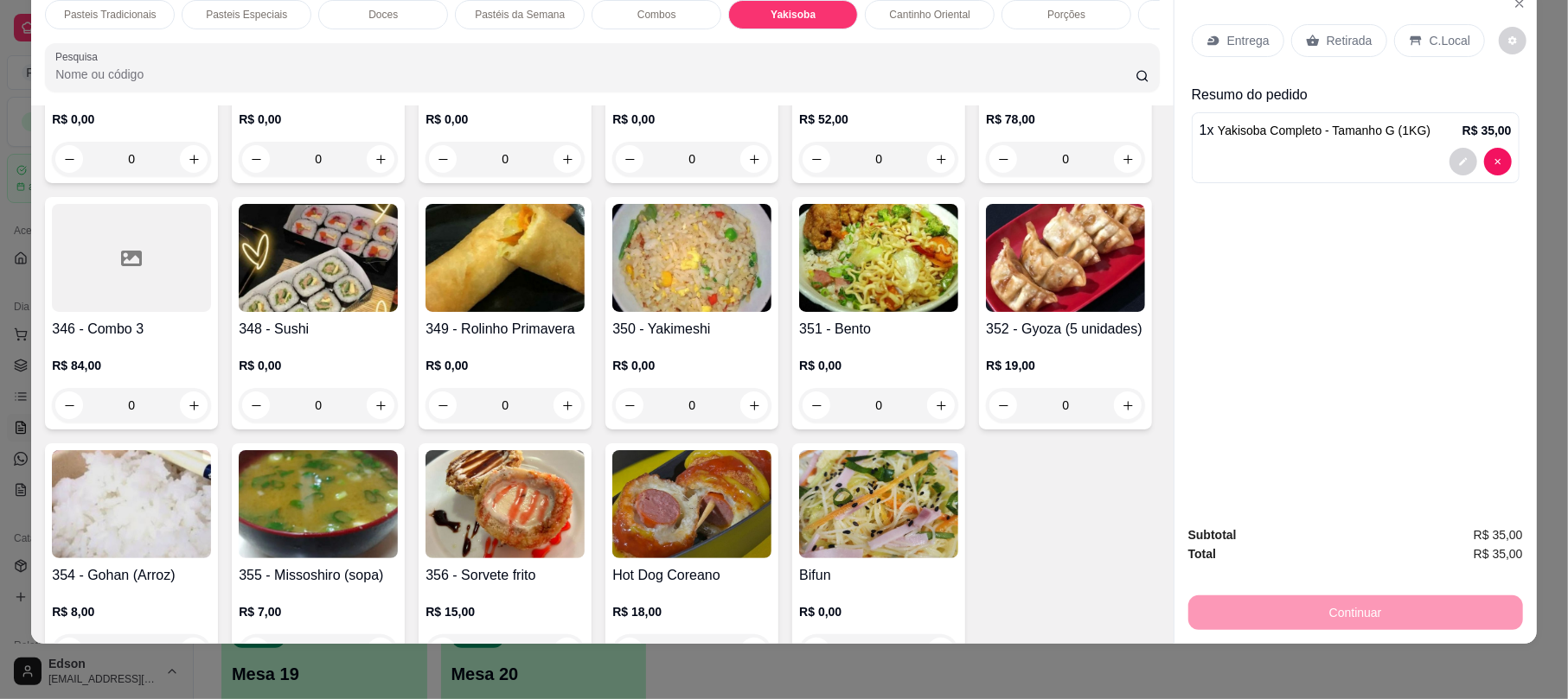
click at [1313, 34] on div "Retirada" at bounding box center [1339, 40] width 96 height 32
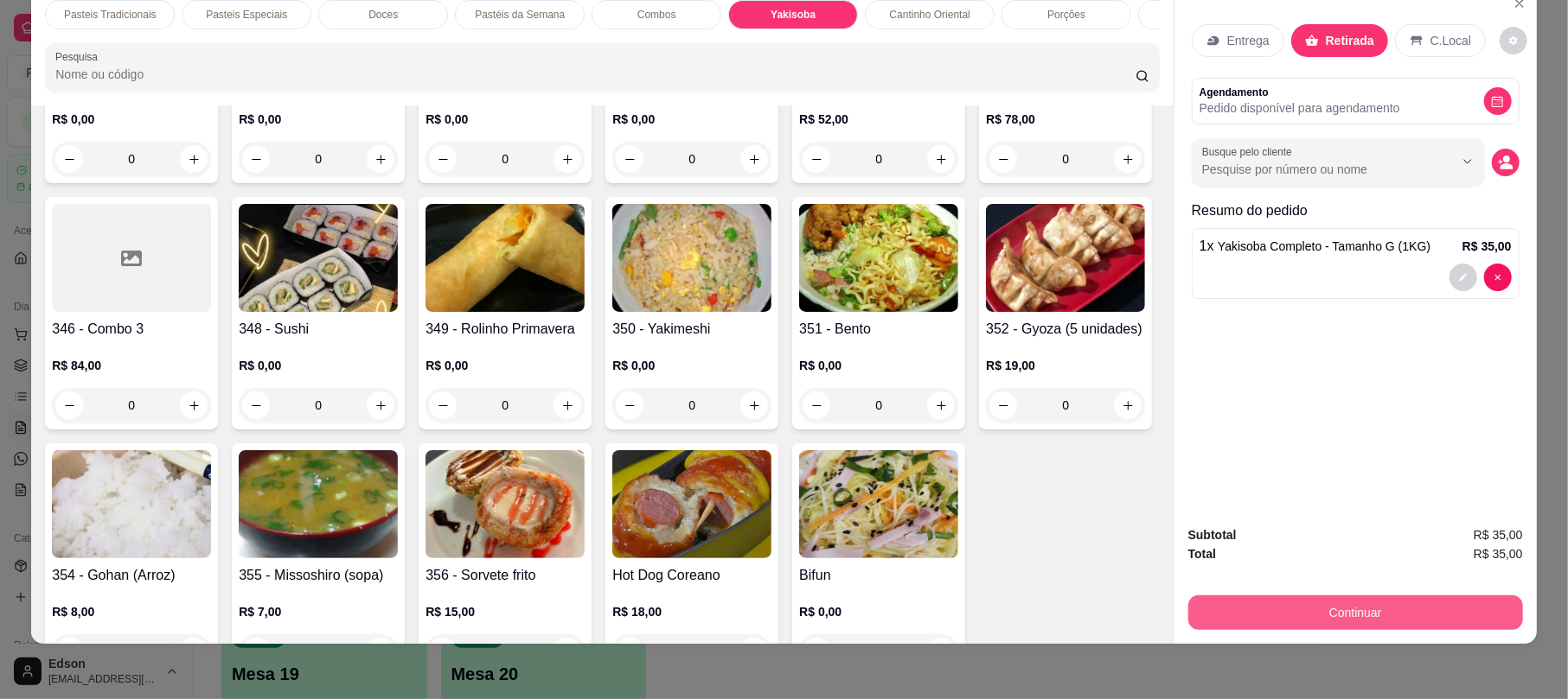
click at [1308, 605] on button "Continuar" at bounding box center [1355, 612] width 335 height 34
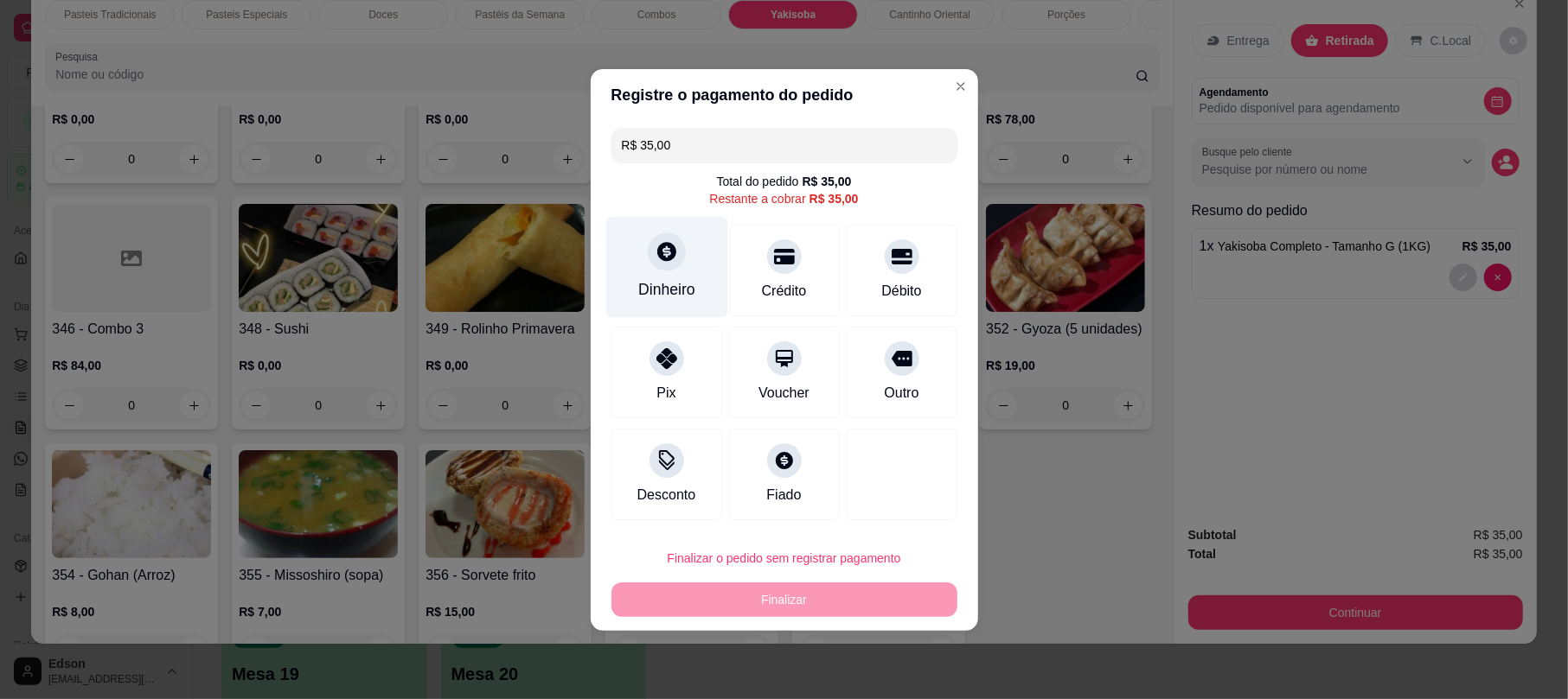
click at [696, 290] on div "Dinheiro" at bounding box center [667, 266] width 122 height 101
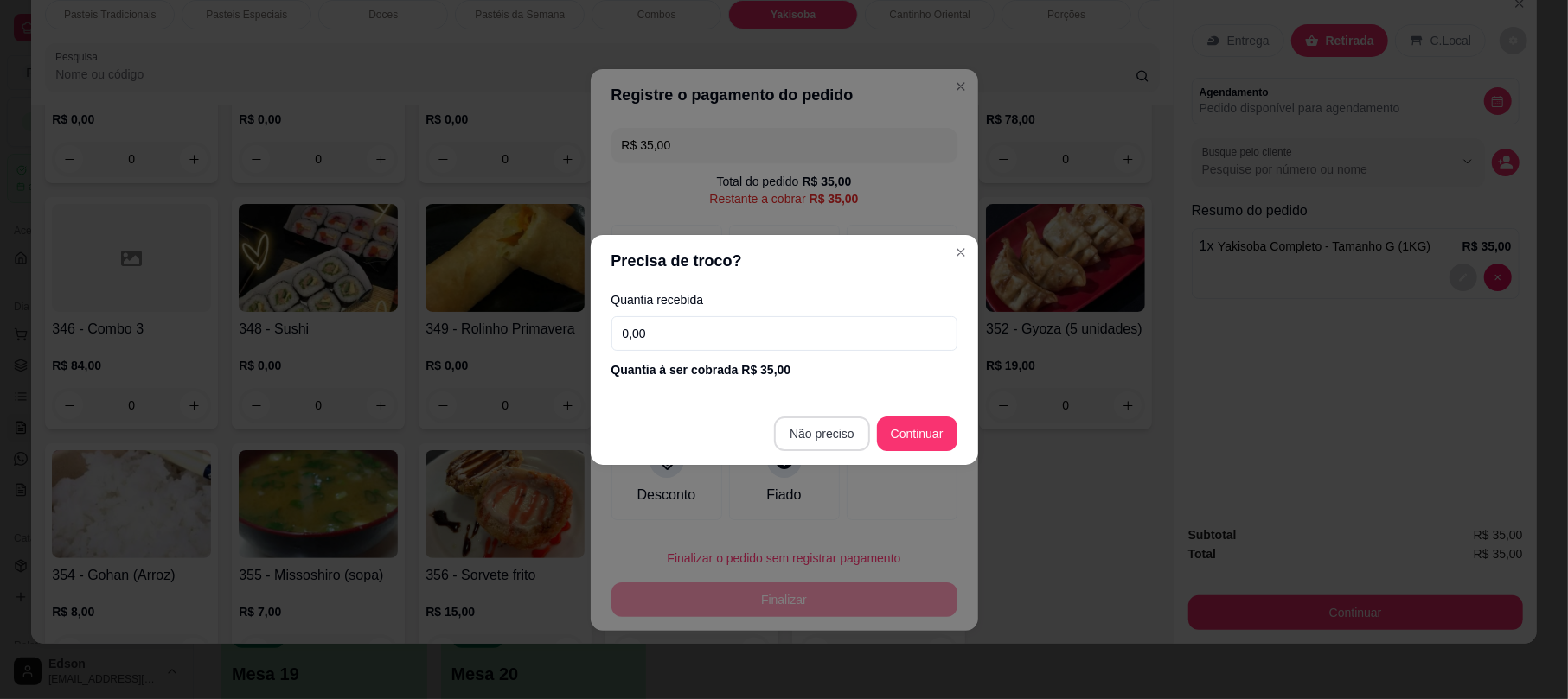
type input "R$ 0,00"
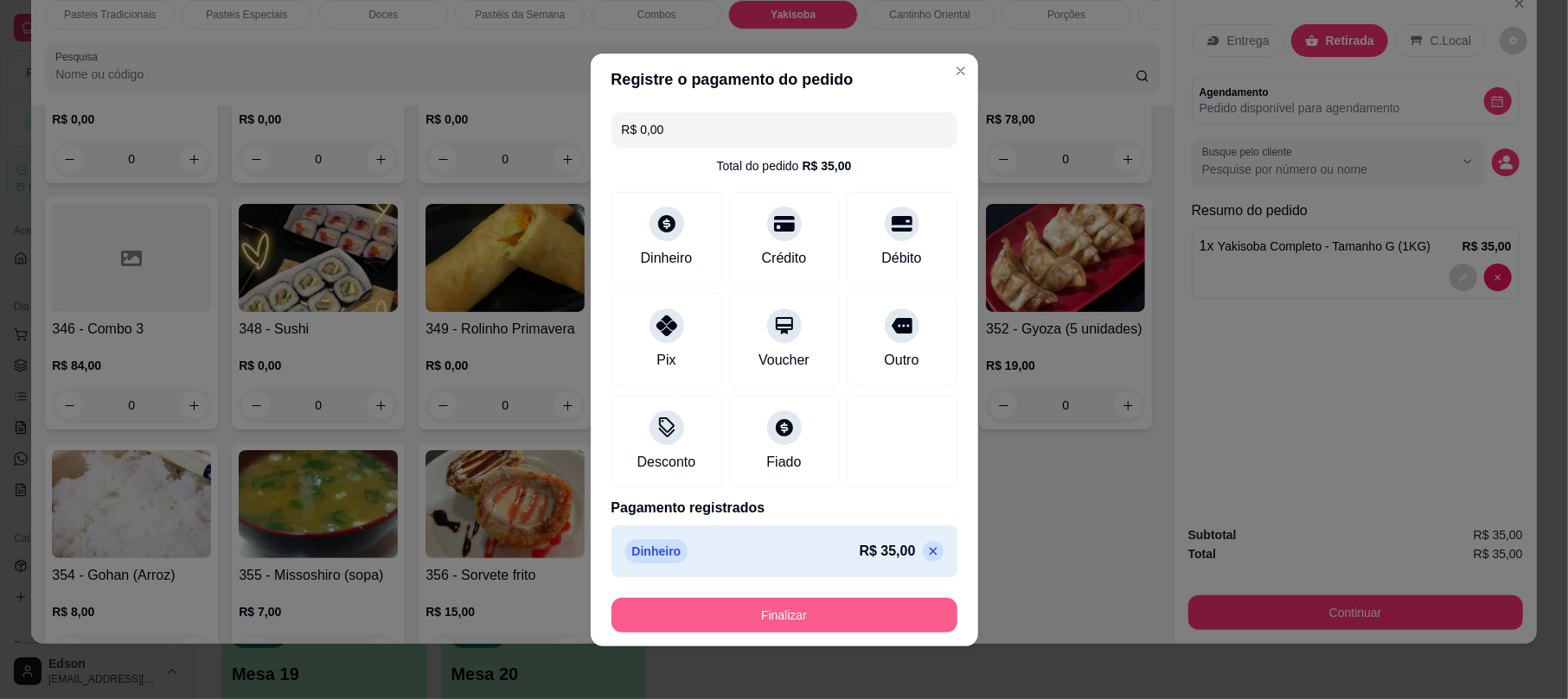
click at [825, 600] on button "Finalizar" at bounding box center [784, 615] width 346 height 34
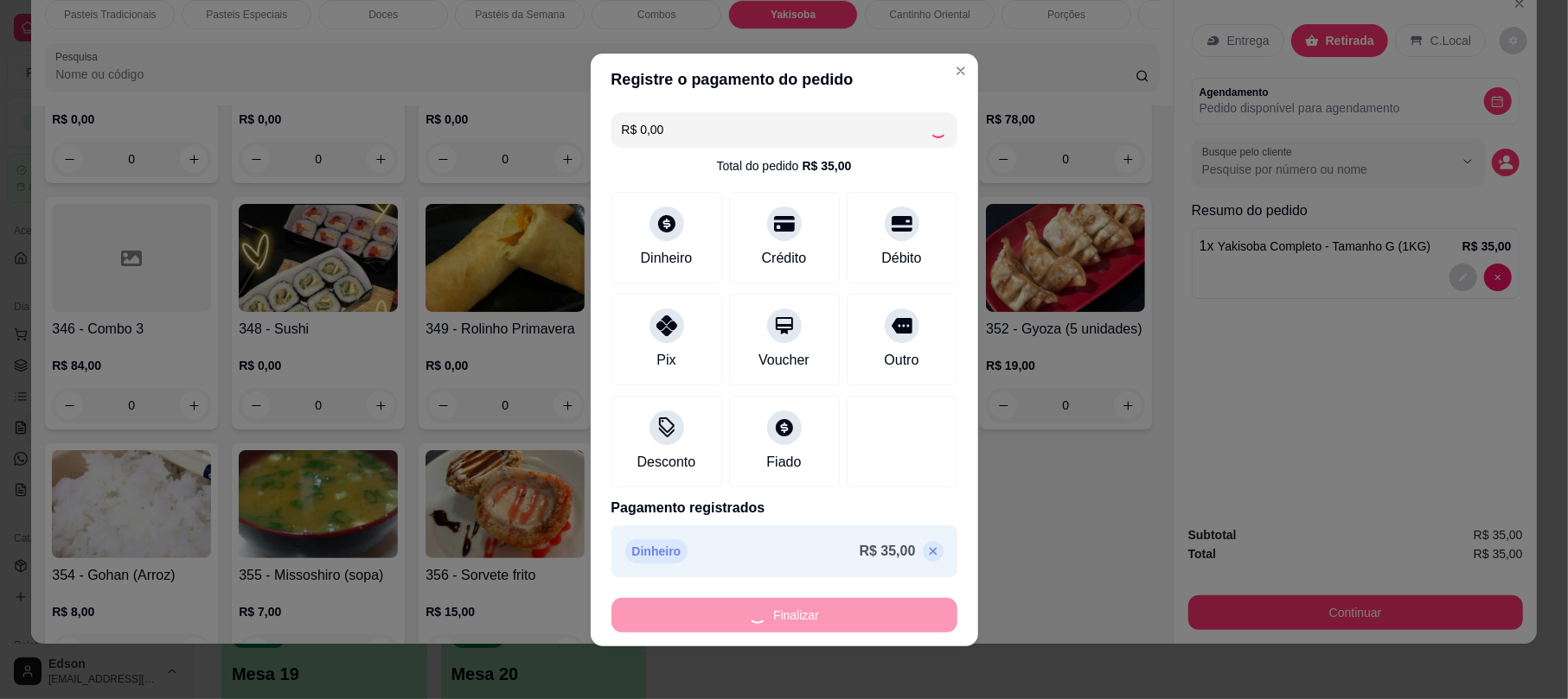
type input "0"
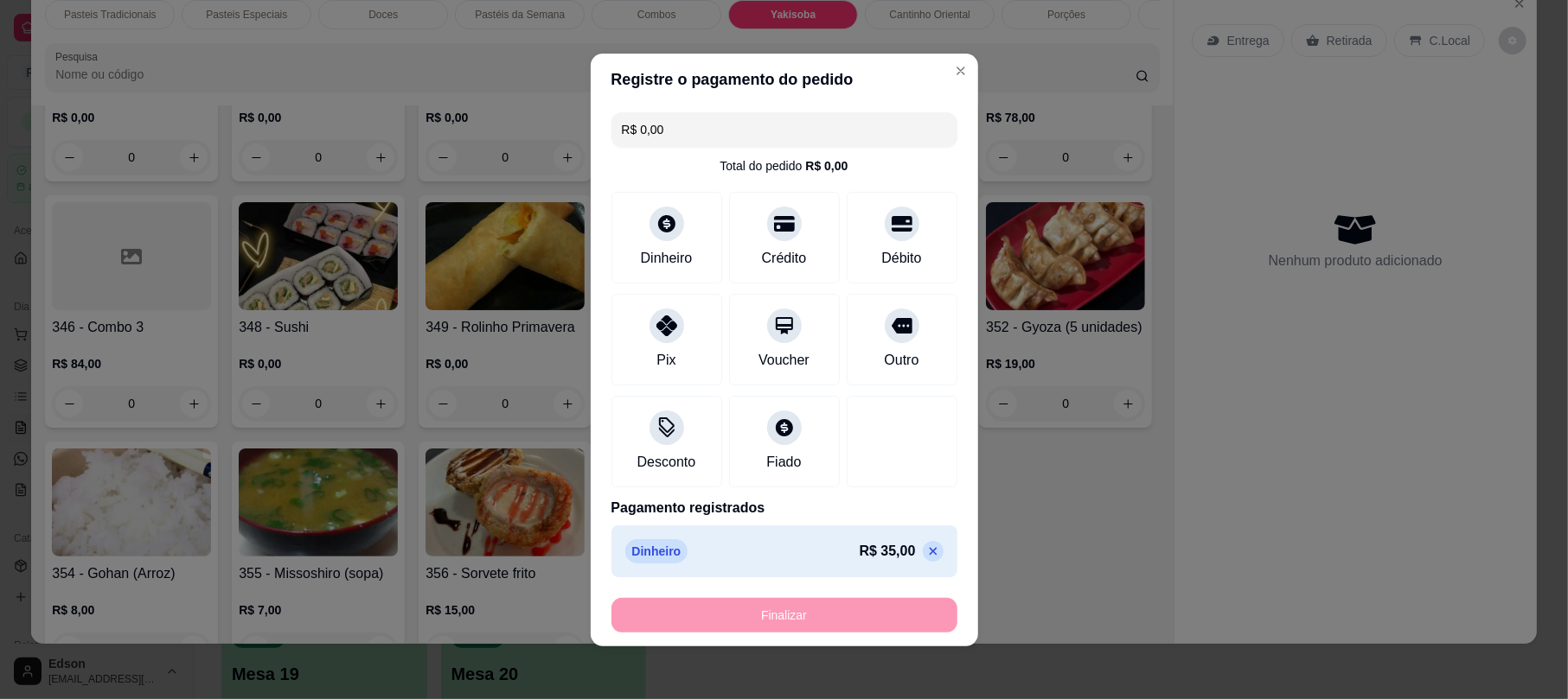
type input "-R$ 35,00"
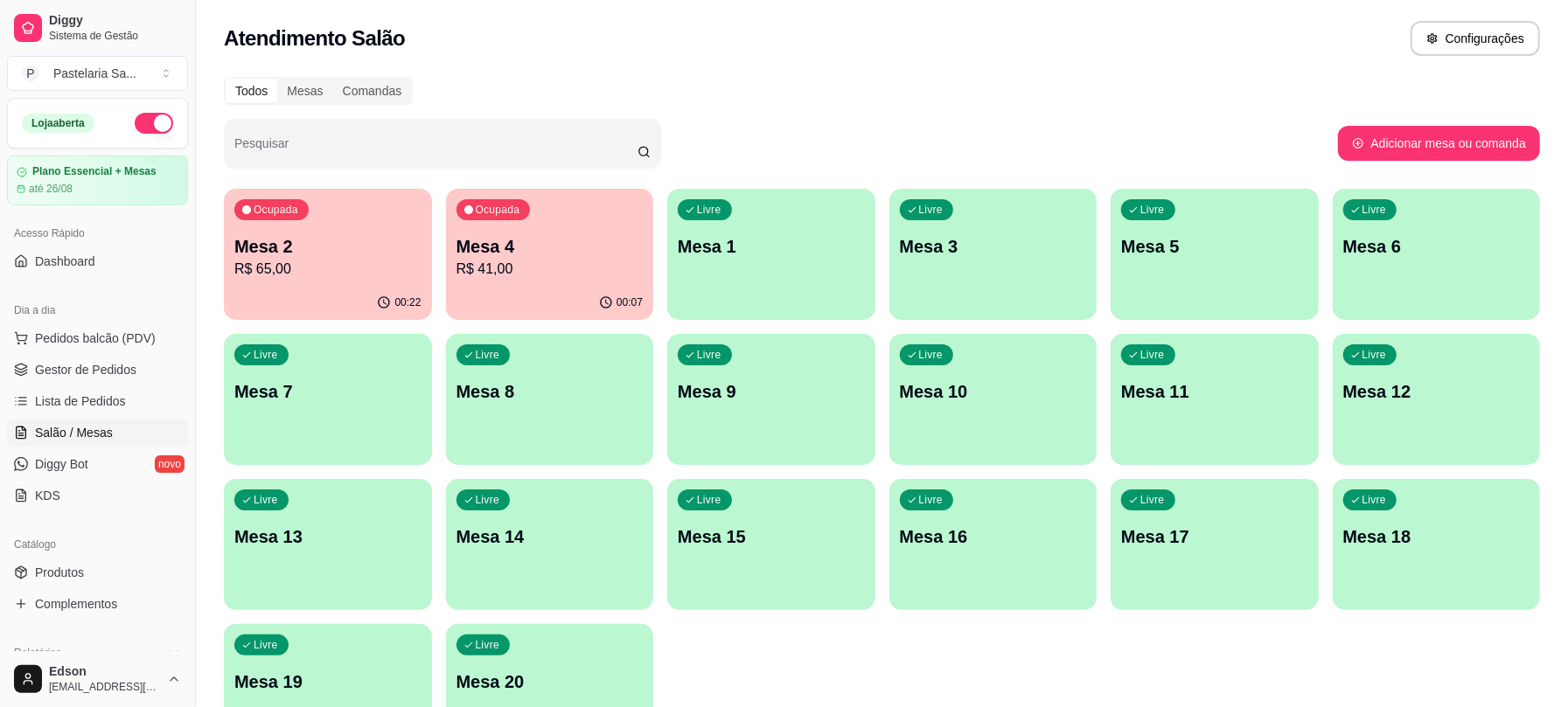
click at [789, 268] on div "Livre Mesa 1" at bounding box center [771, 244] width 208 height 111
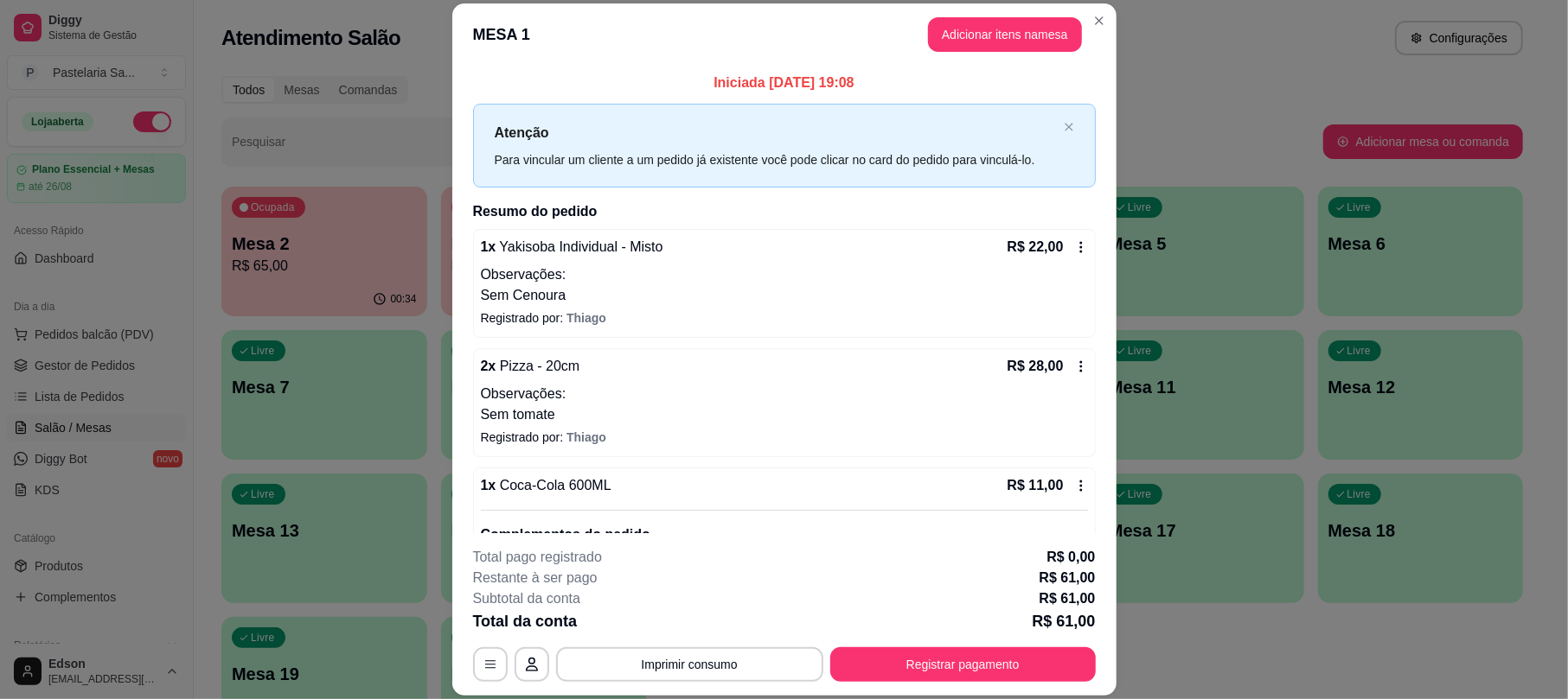
scroll to position [122, 0]
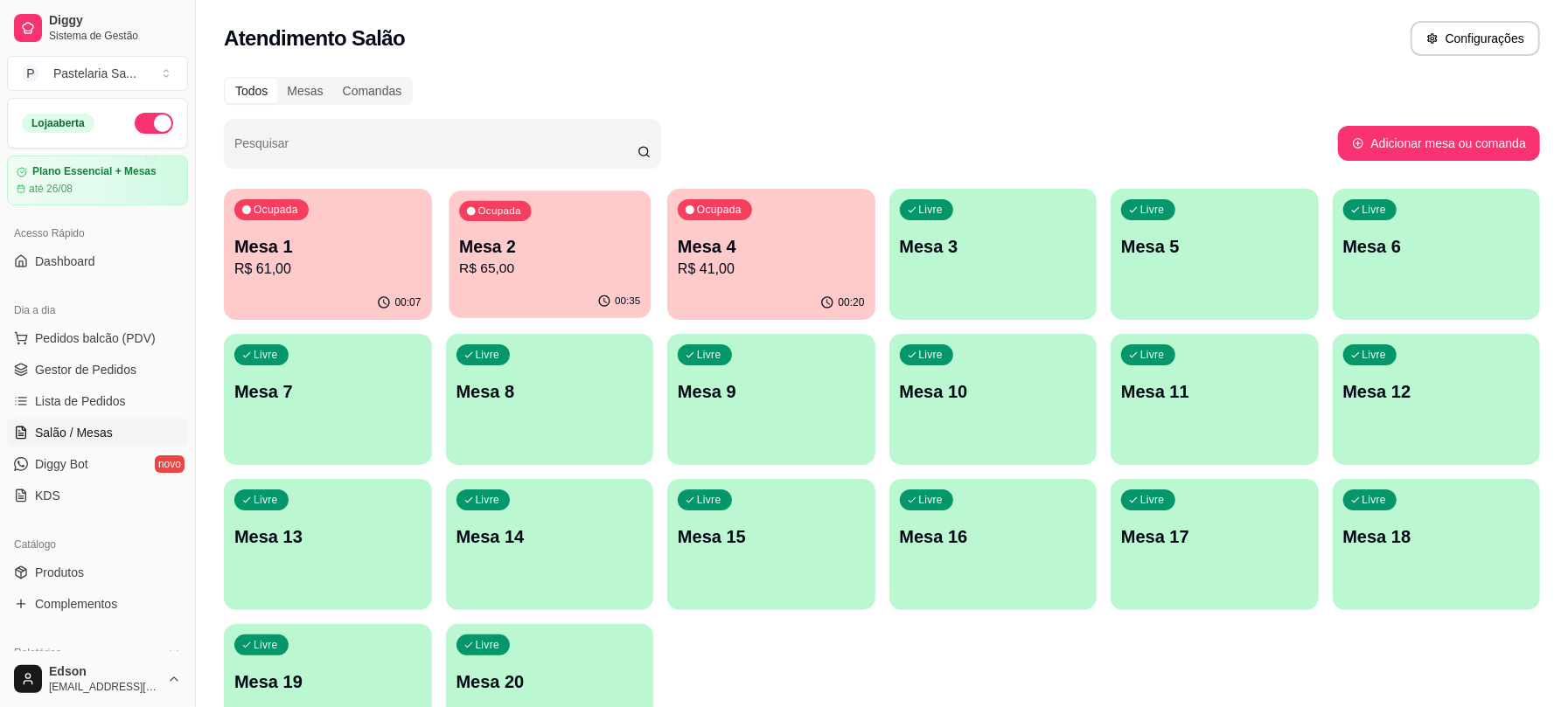
click at [526, 261] on p "R$ 65,00" at bounding box center [550, 269] width 181 height 20
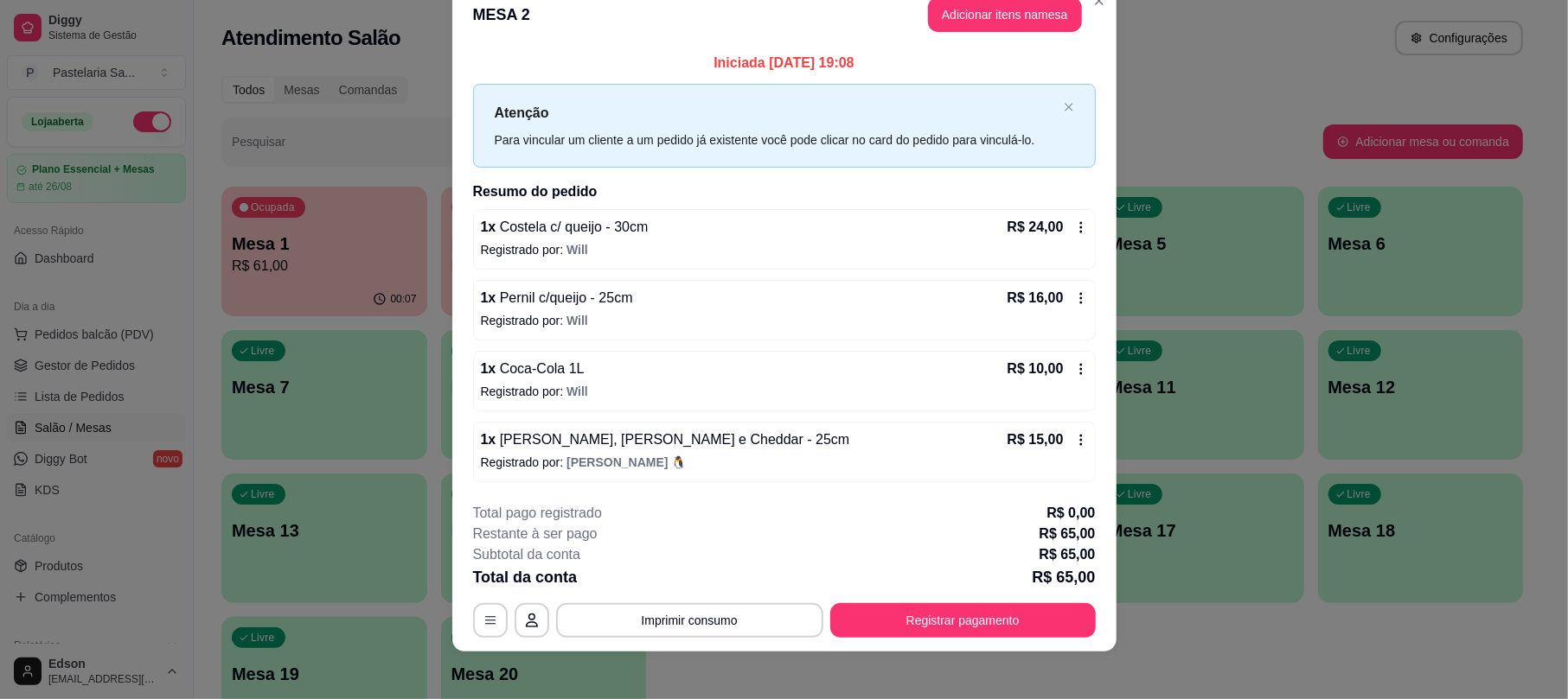
scroll to position [41, 0]
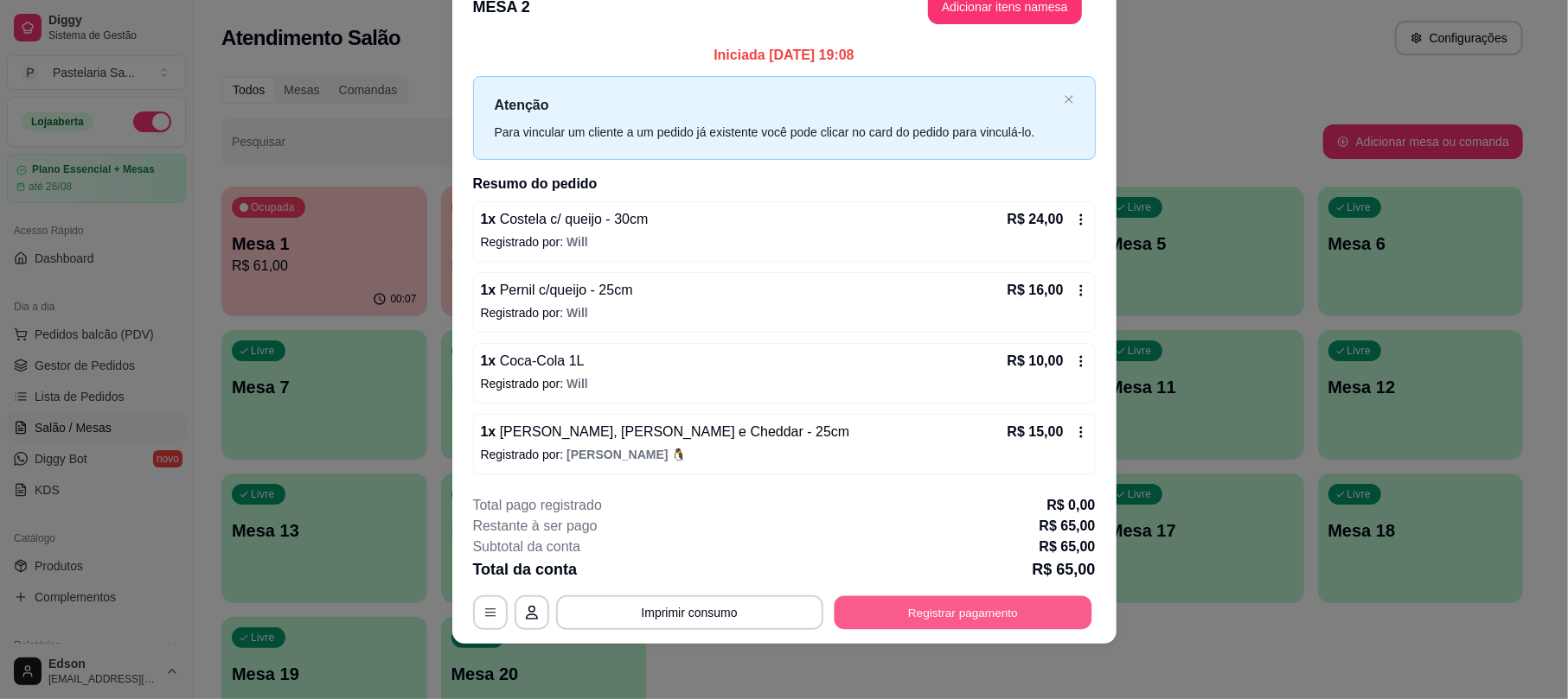
click at [928, 602] on button "Registrar pagamento" at bounding box center [962, 613] width 258 height 33
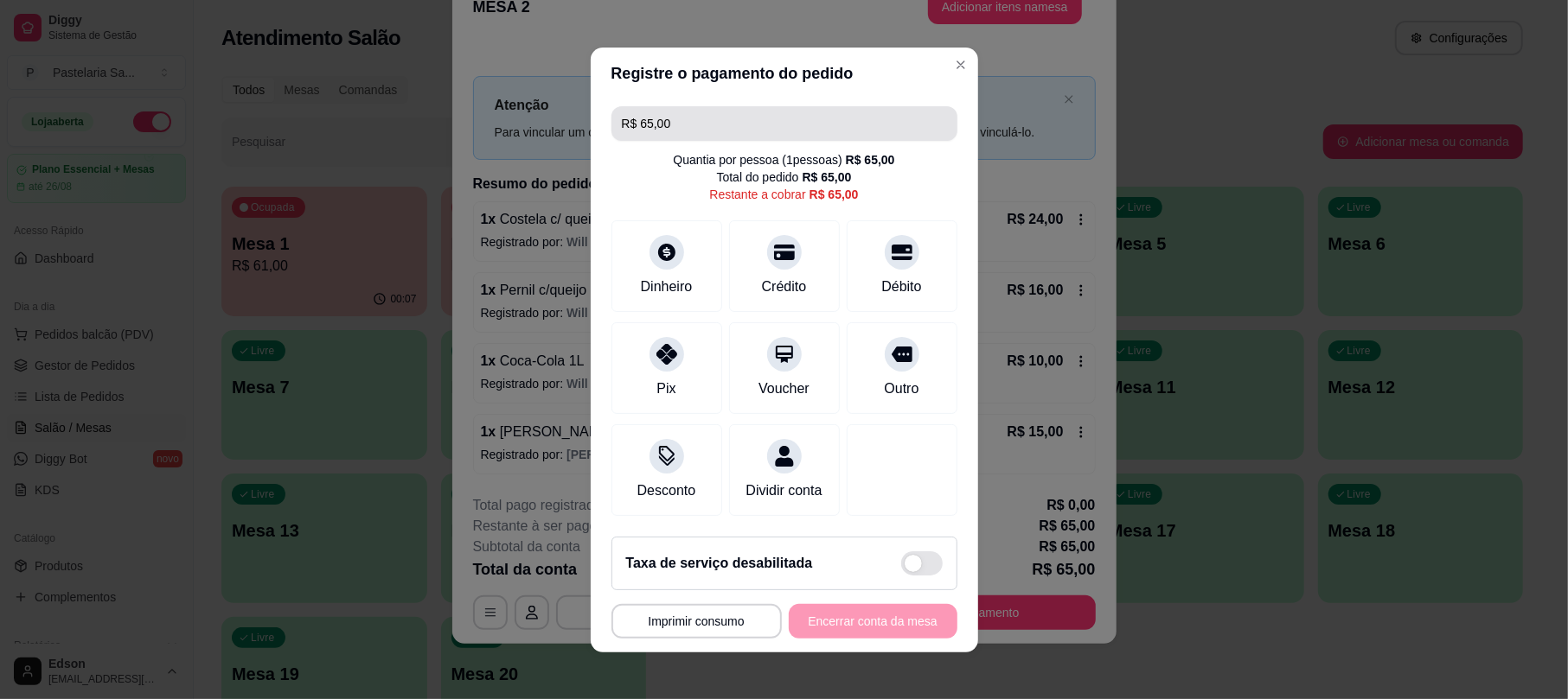
click at [817, 107] on input "R$ 65,00" at bounding box center [784, 123] width 325 height 34
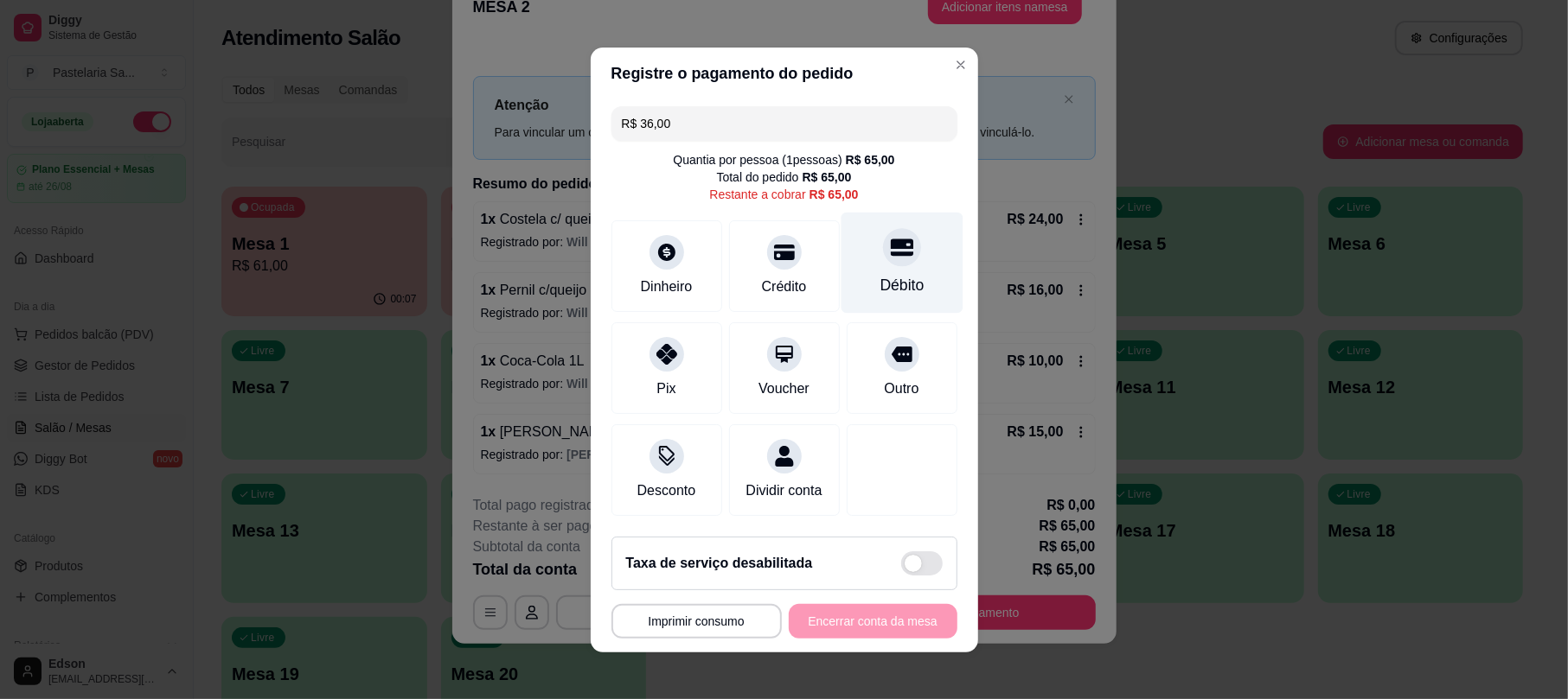
click at [882, 228] on div at bounding box center [901, 247] width 38 height 38
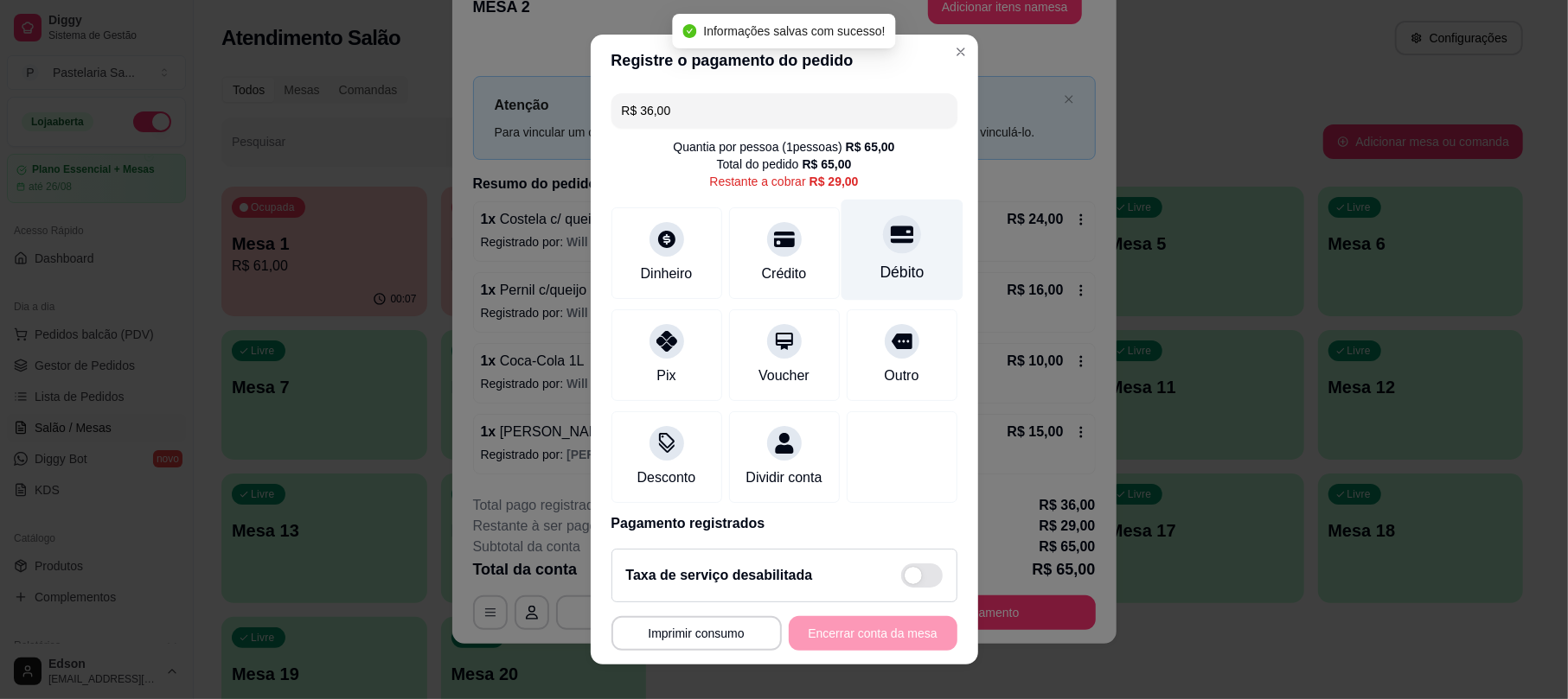
type input "R$ 29,00"
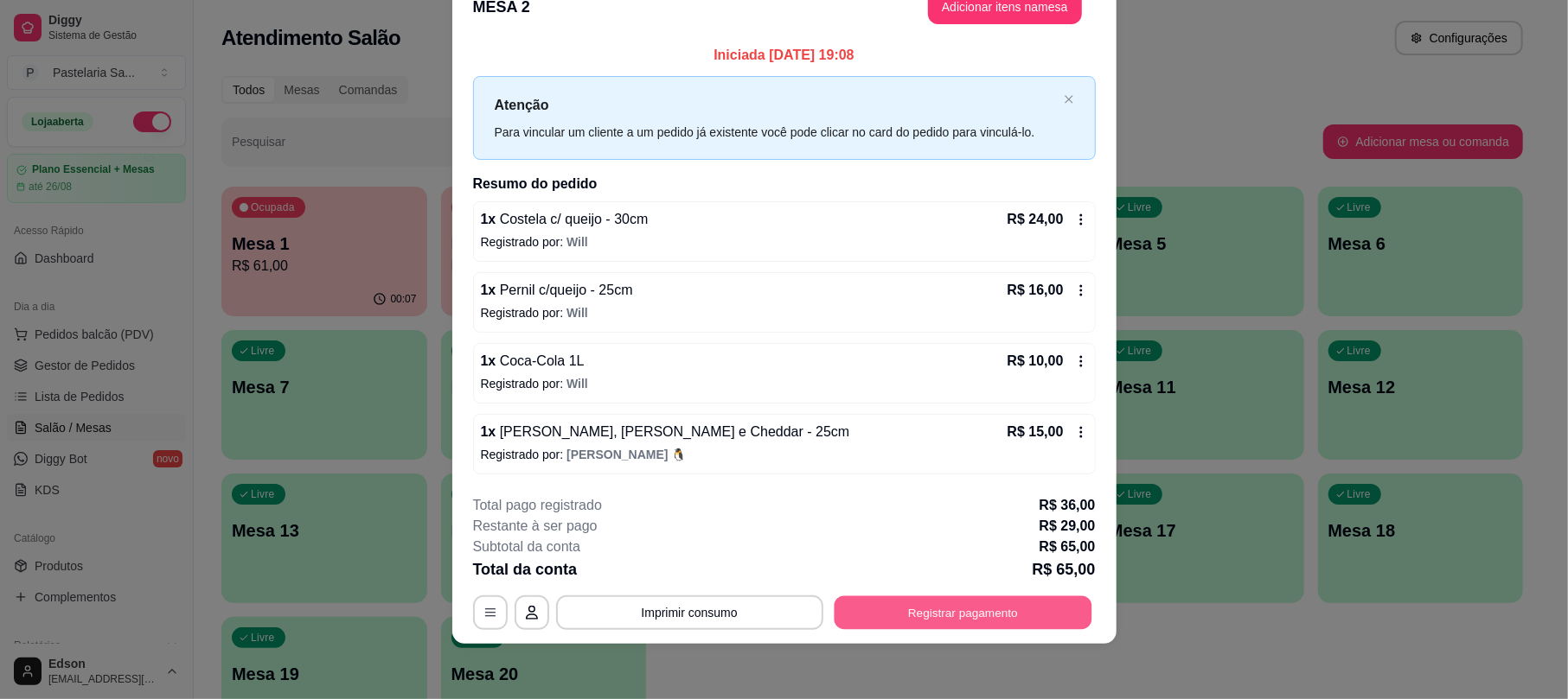
click at [928, 599] on button "Registrar pagamento" at bounding box center [962, 613] width 258 height 33
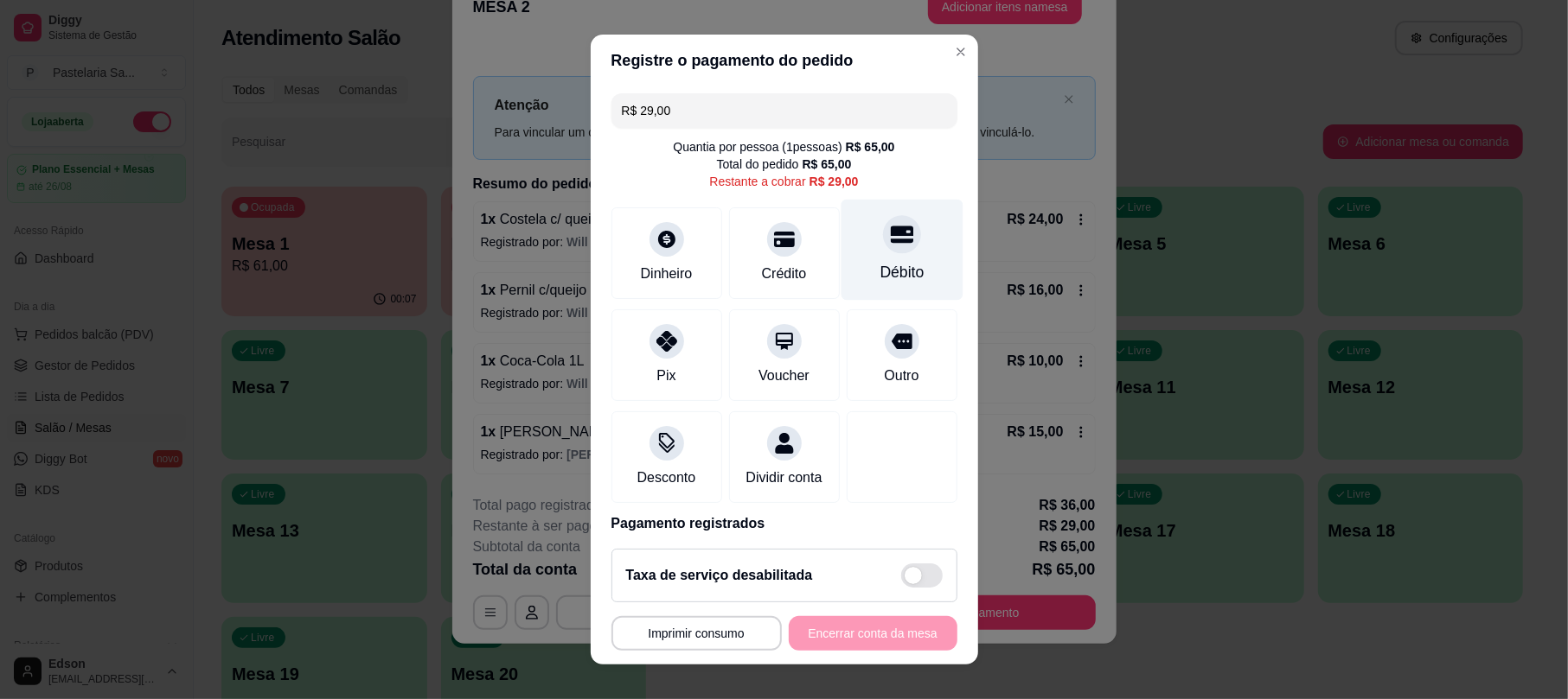
click at [882, 247] on div at bounding box center [901, 234] width 38 height 38
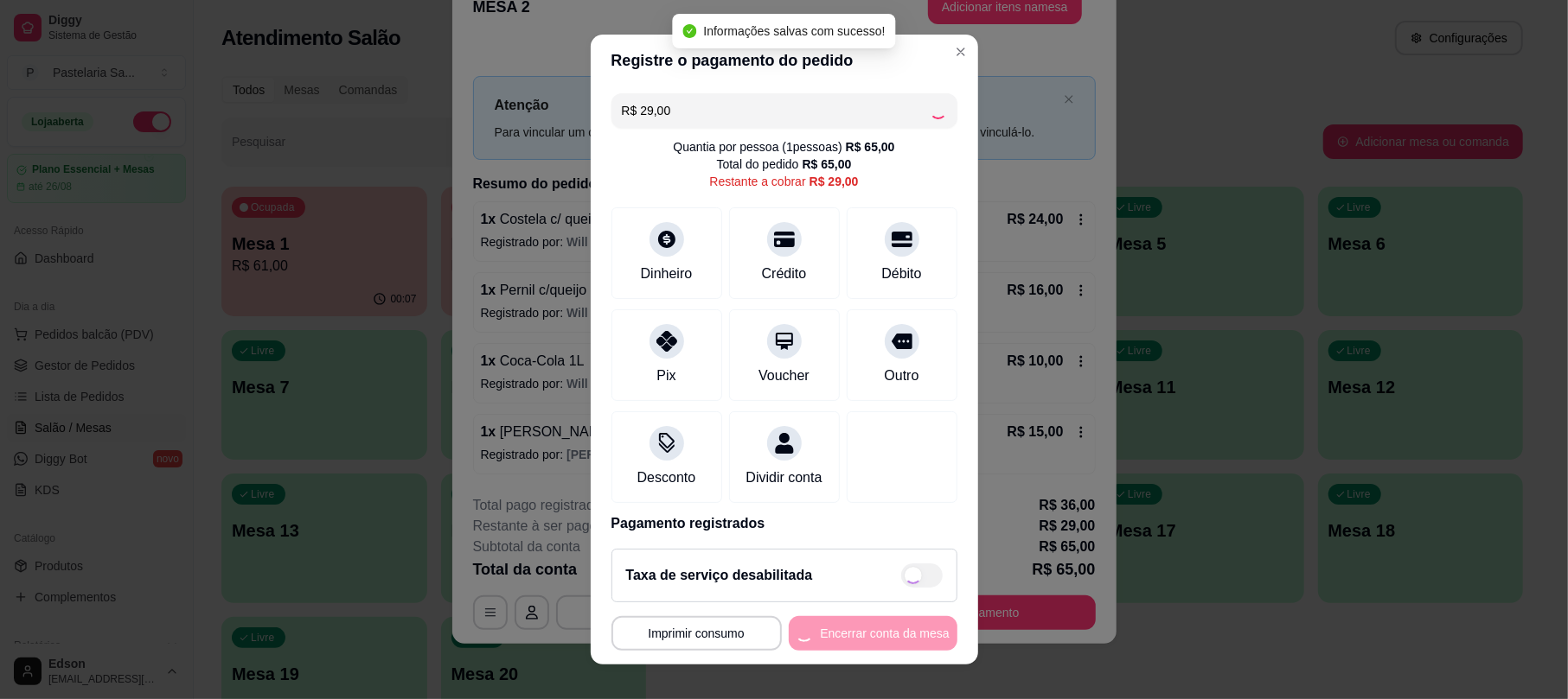
type input "R$ 0,00"
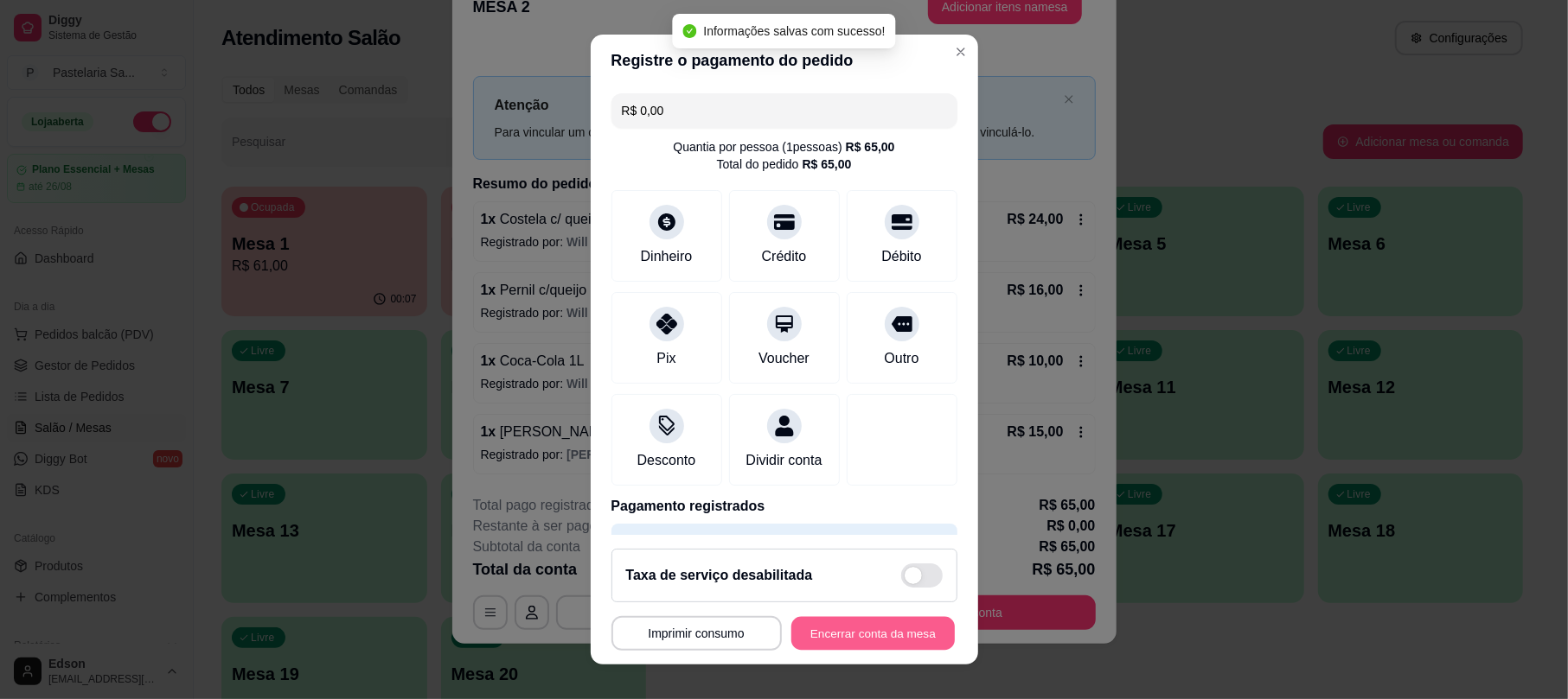
click at [820, 633] on button "Encerrar conta da mesa" at bounding box center [873, 633] width 163 height 33
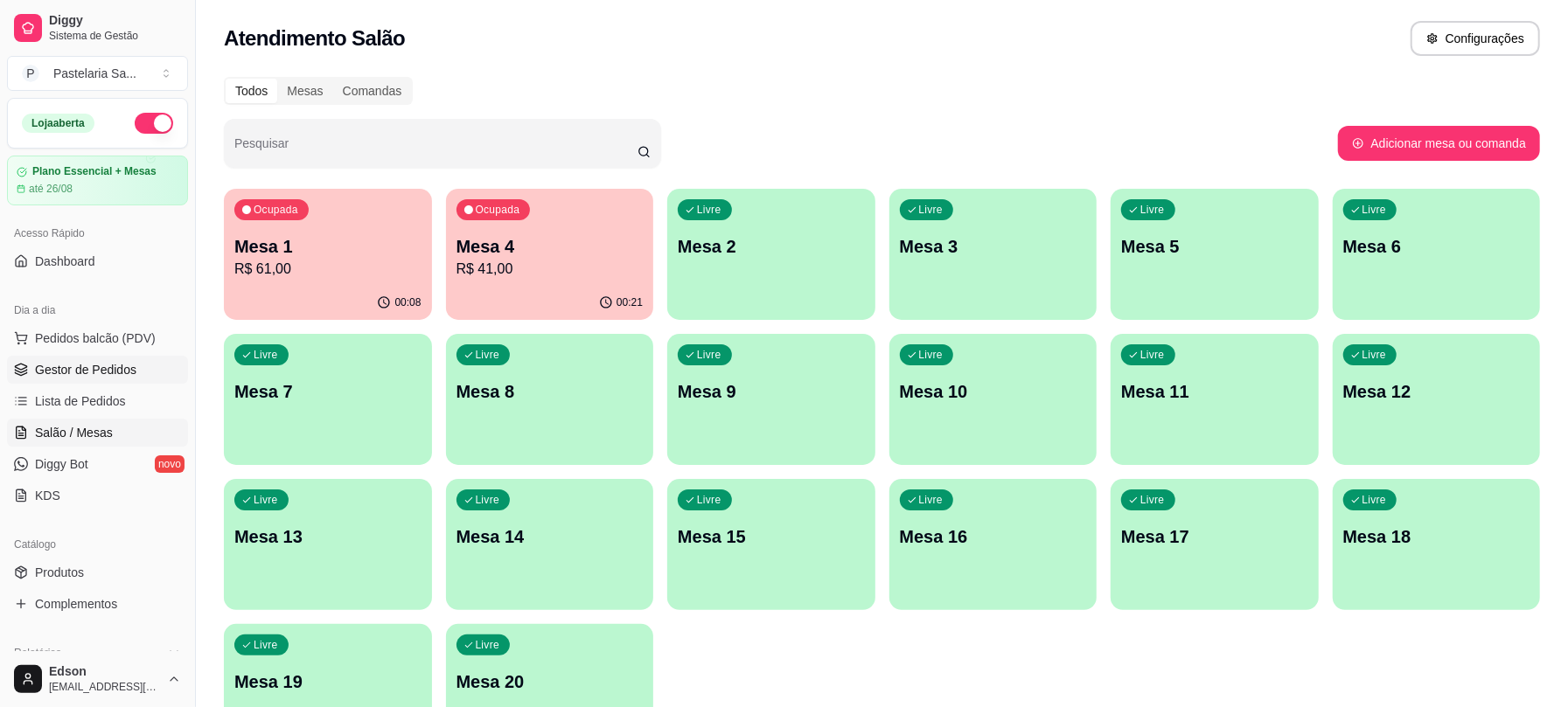
click at [85, 370] on span "Gestor de Pedidos" at bounding box center [86, 370] width 102 height 18
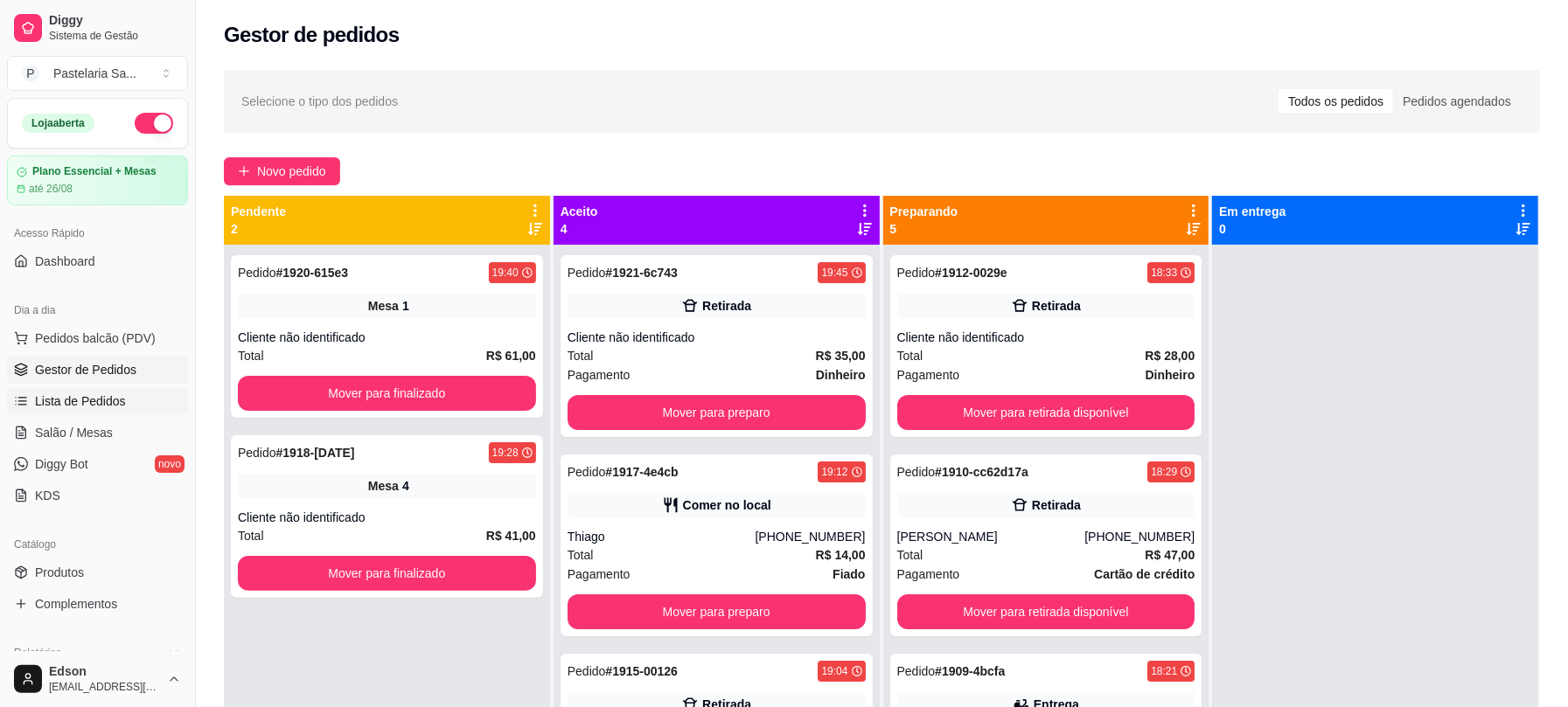
click at [98, 412] on link "Lista de Pedidos" at bounding box center [98, 401] width 181 height 28
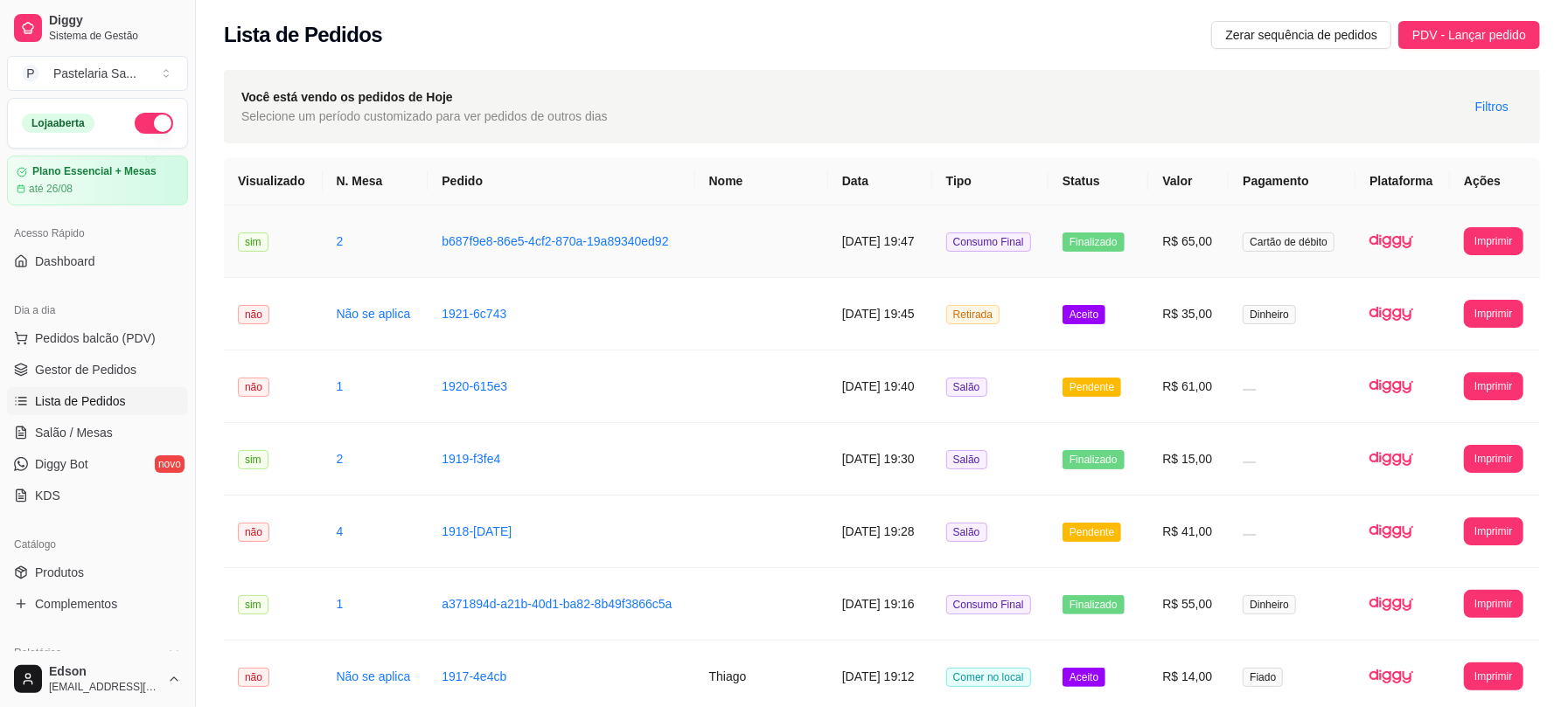
click at [742, 243] on td at bounding box center [761, 241] width 132 height 73
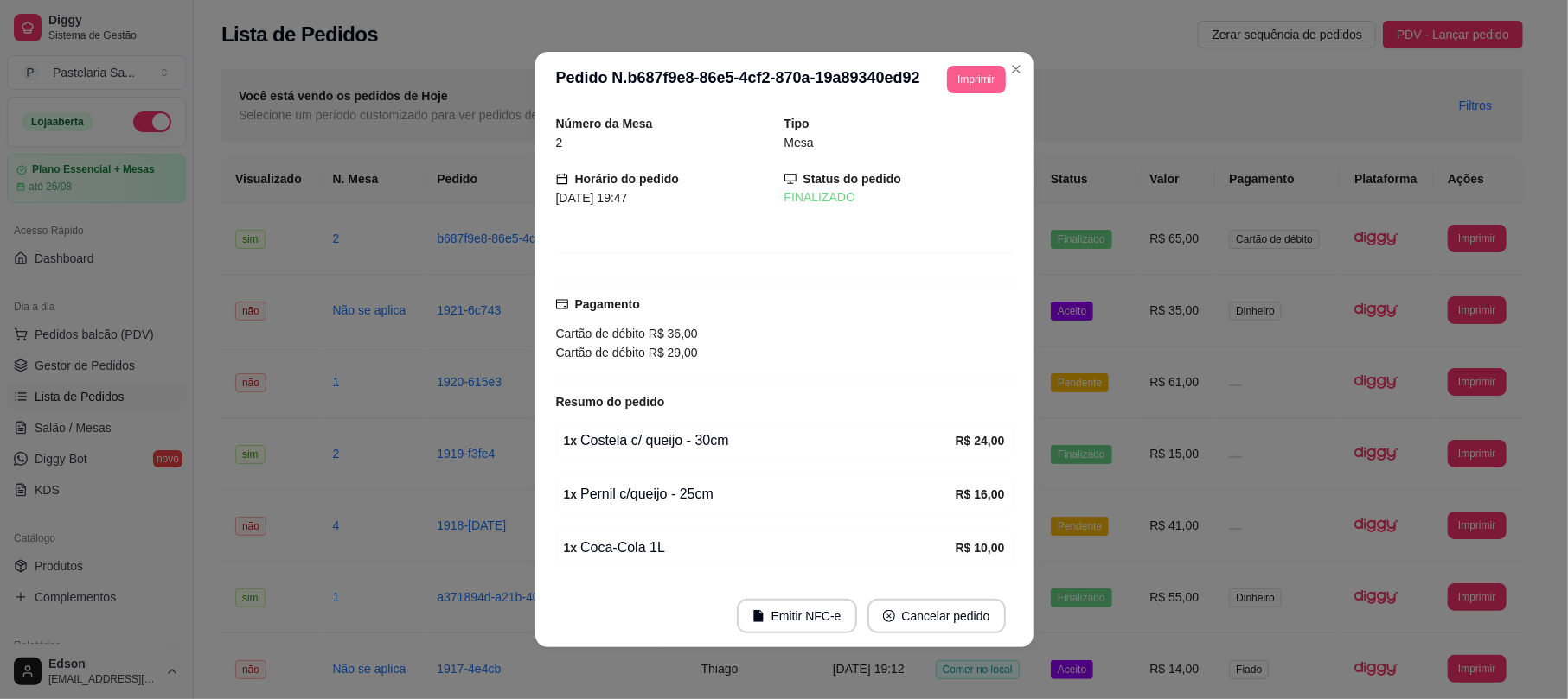
click at [947, 84] on button "Imprimir" at bounding box center [975, 80] width 58 height 28
click at [961, 188] on button "Balcão 🎌🌸" at bounding box center [929, 174] width 125 height 28
click at [810, 608] on button "Emitir NFC-e" at bounding box center [797, 616] width 117 height 33
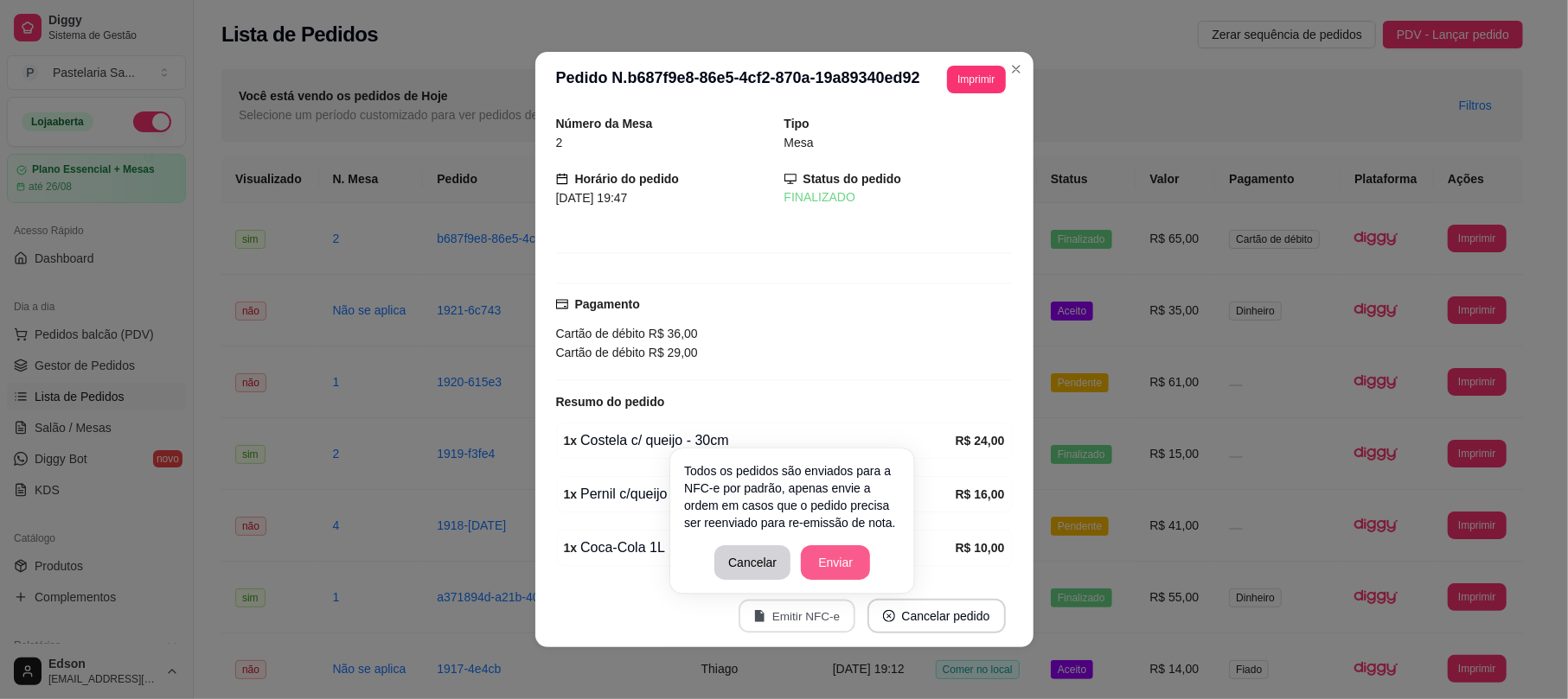
click at [819, 560] on button "Enviar" at bounding box center [835, 562] width 69 height 34
click at [825, 564] on button "Enviar" at bounding box center [835, 562] width 69 height 34
click at [825, 564] on button "Enviar" at bounding box center [835, 563] width 67 height 33
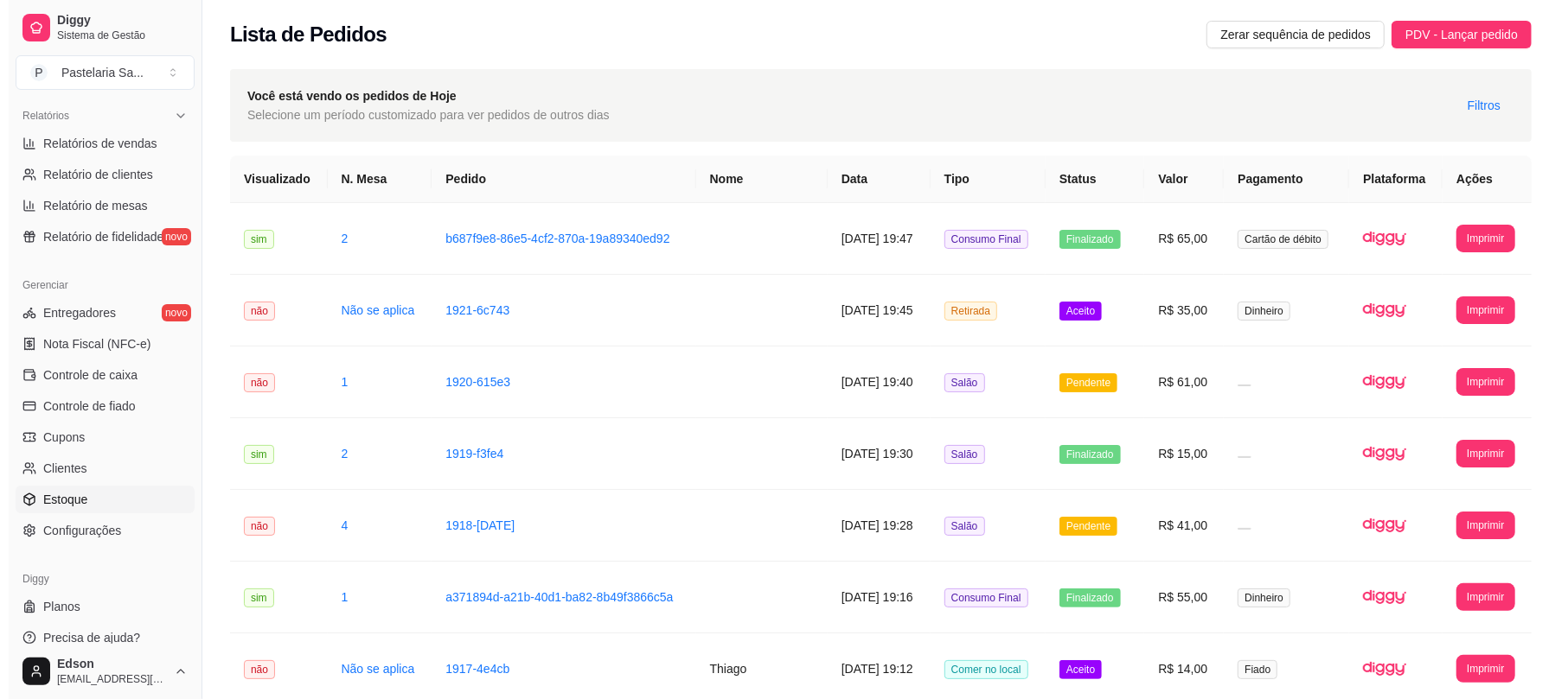
scroll to position [544, 0]
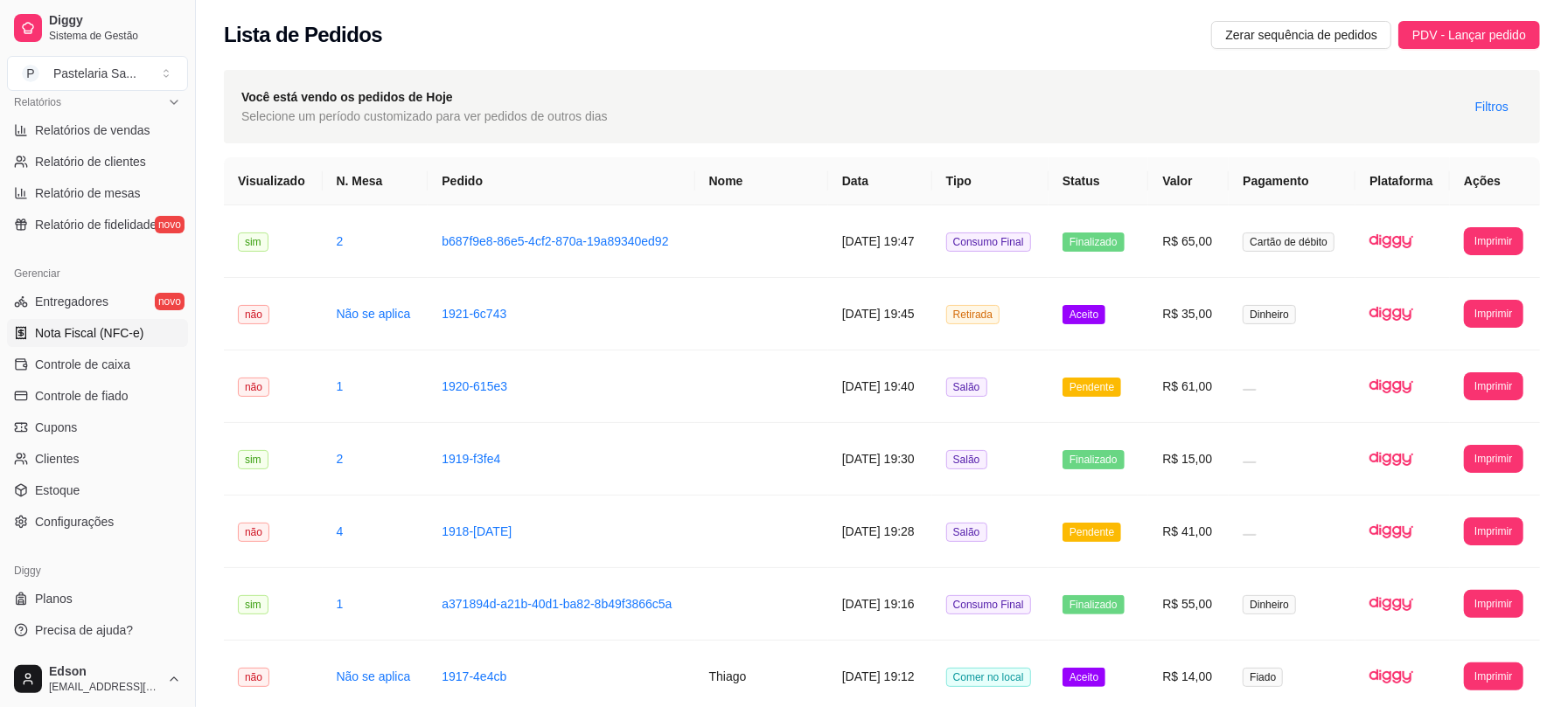
click at [123, 334] on span "Nota Fiscal (NFC-e)" at bounding box center [89, 334] width 109 height 18
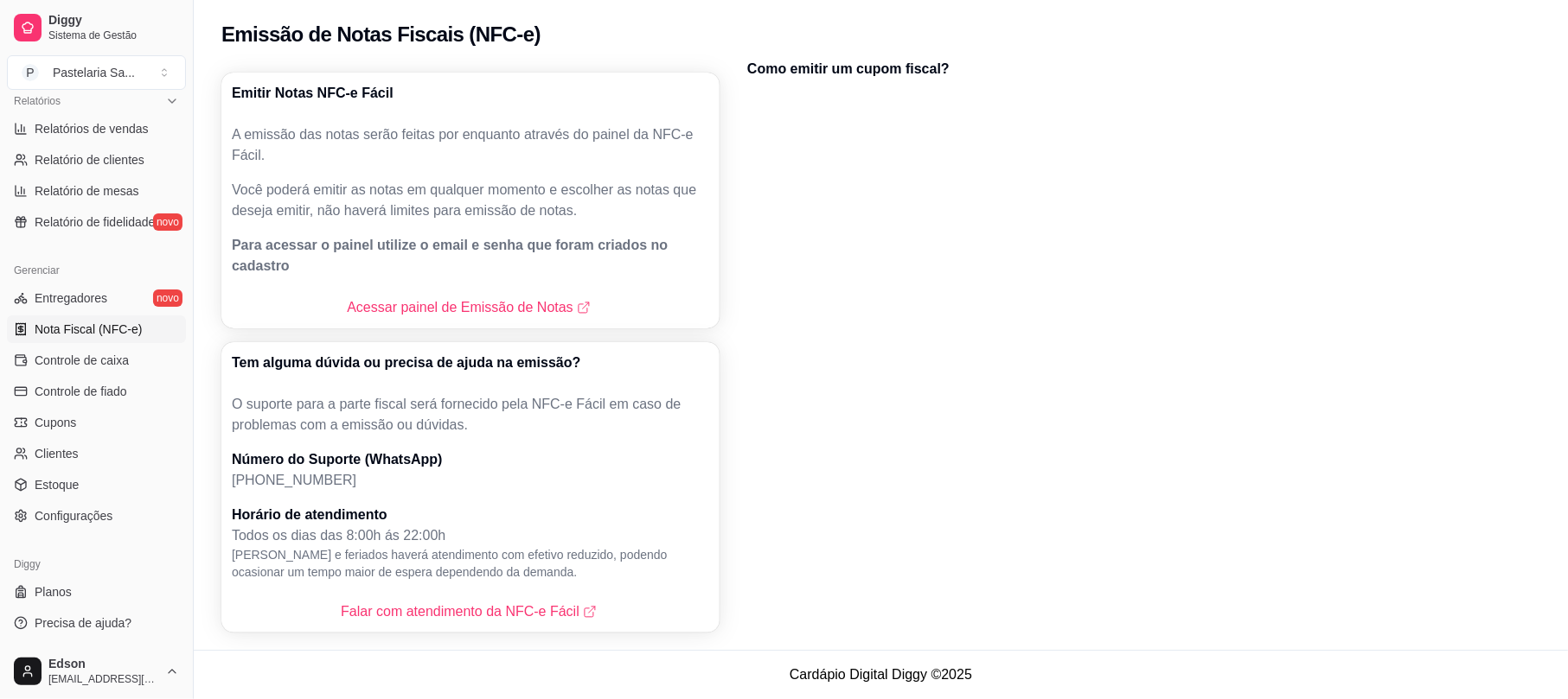
click at [512, 297] on div "Acessar painel de Emissão de Notas" at bounding box center [471, 307] width 498 height 41
click at [512, 297] on link "Acessar painel de Emissão de Notas" at bounding box center [470, 307] width 246 height 21
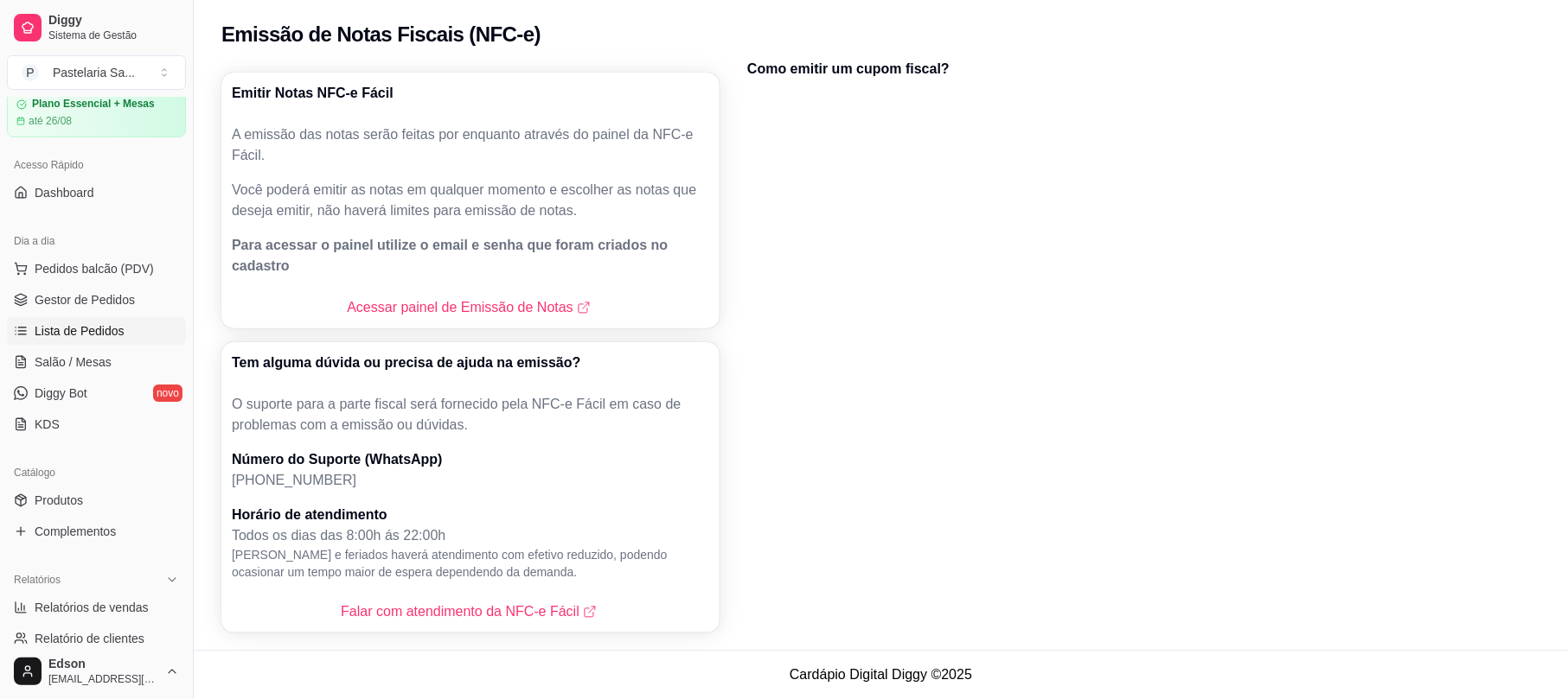
click at [84, 325] on span "Lista de Pedidos" at bounding box center [79, 331] width 90 height 18
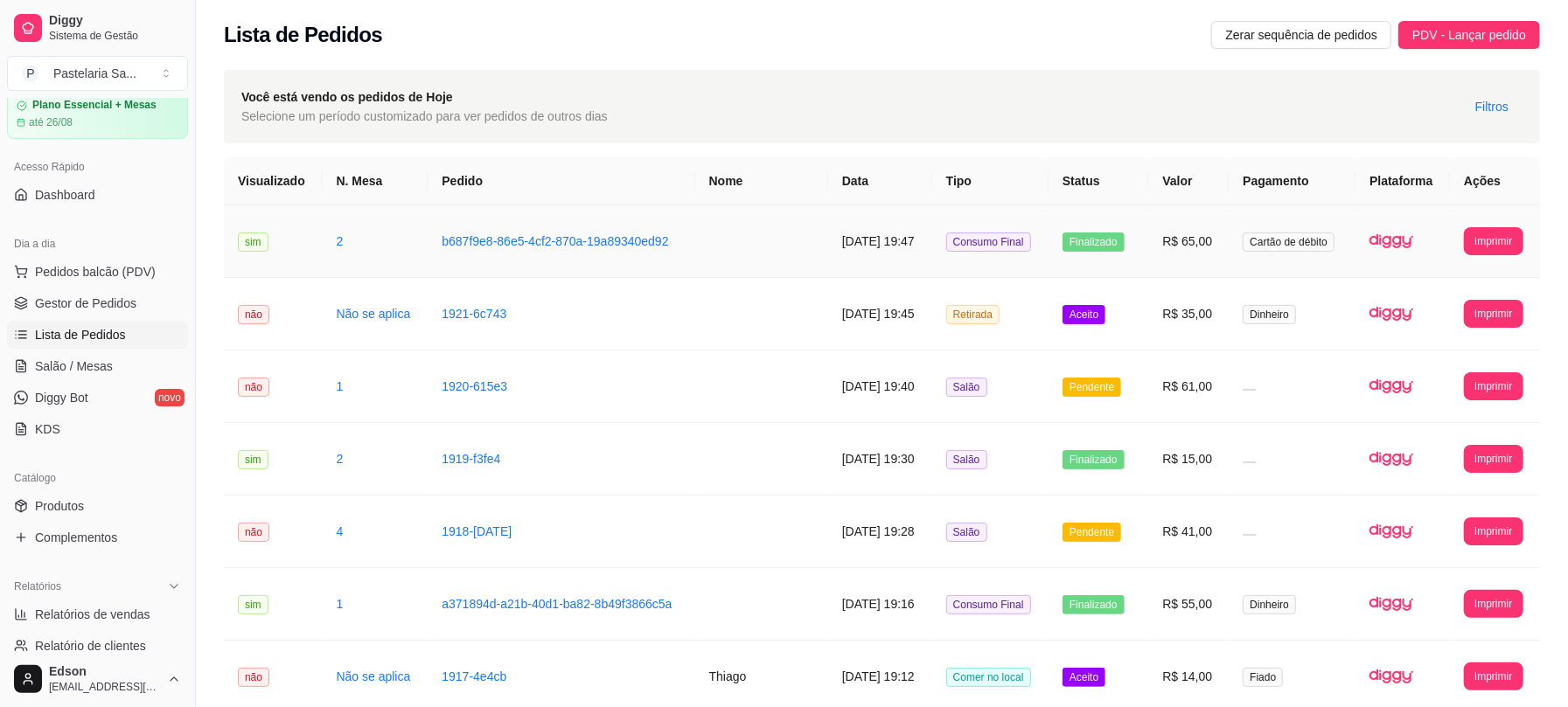
click at [712, 234] on td at bounding box center [761, 241] width 132 height 73
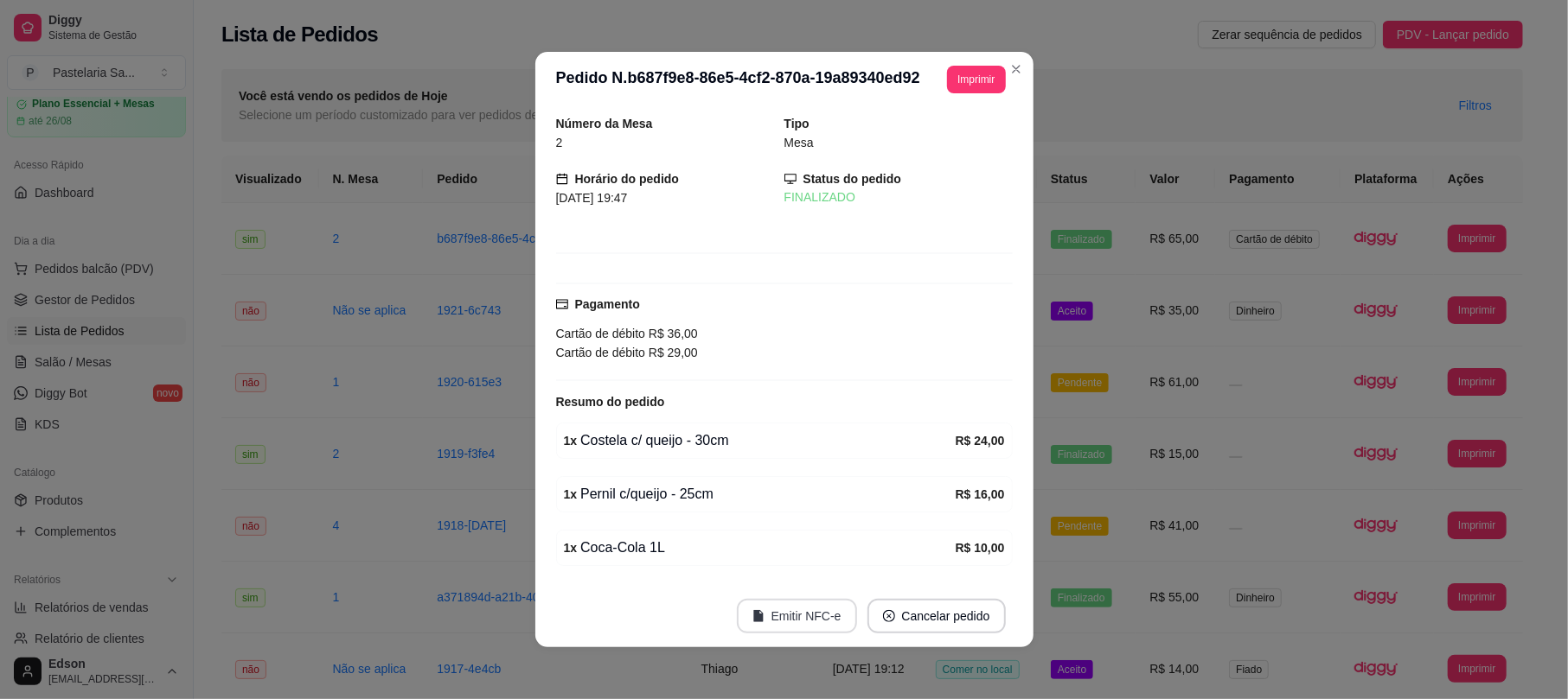
click at [792, 605] on button "Emitir NFC-e" at bounding box center [797, 615] width 120 height 34
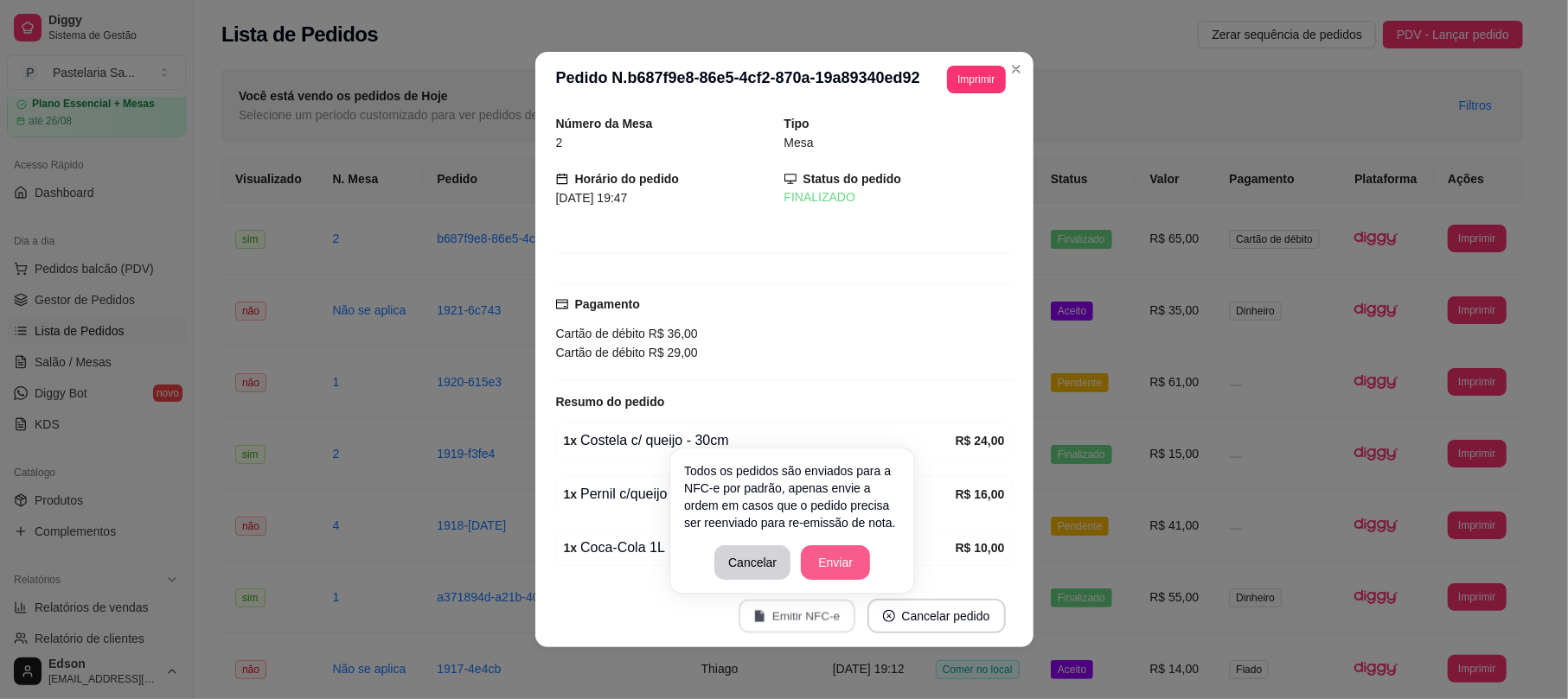
click at [839, 563] on button "Enviar" at bounding box center [835, 562] width 69 height 34
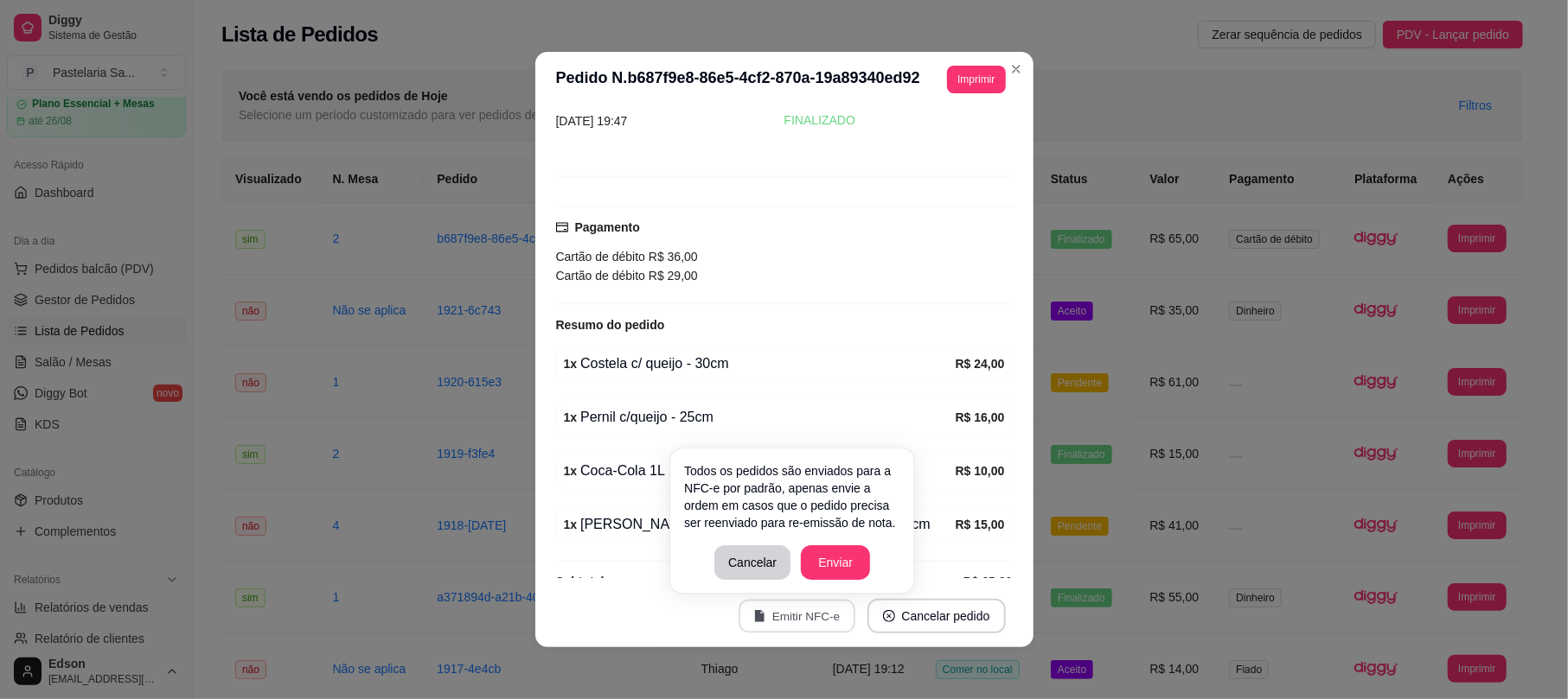
scroll to position [118, 0]
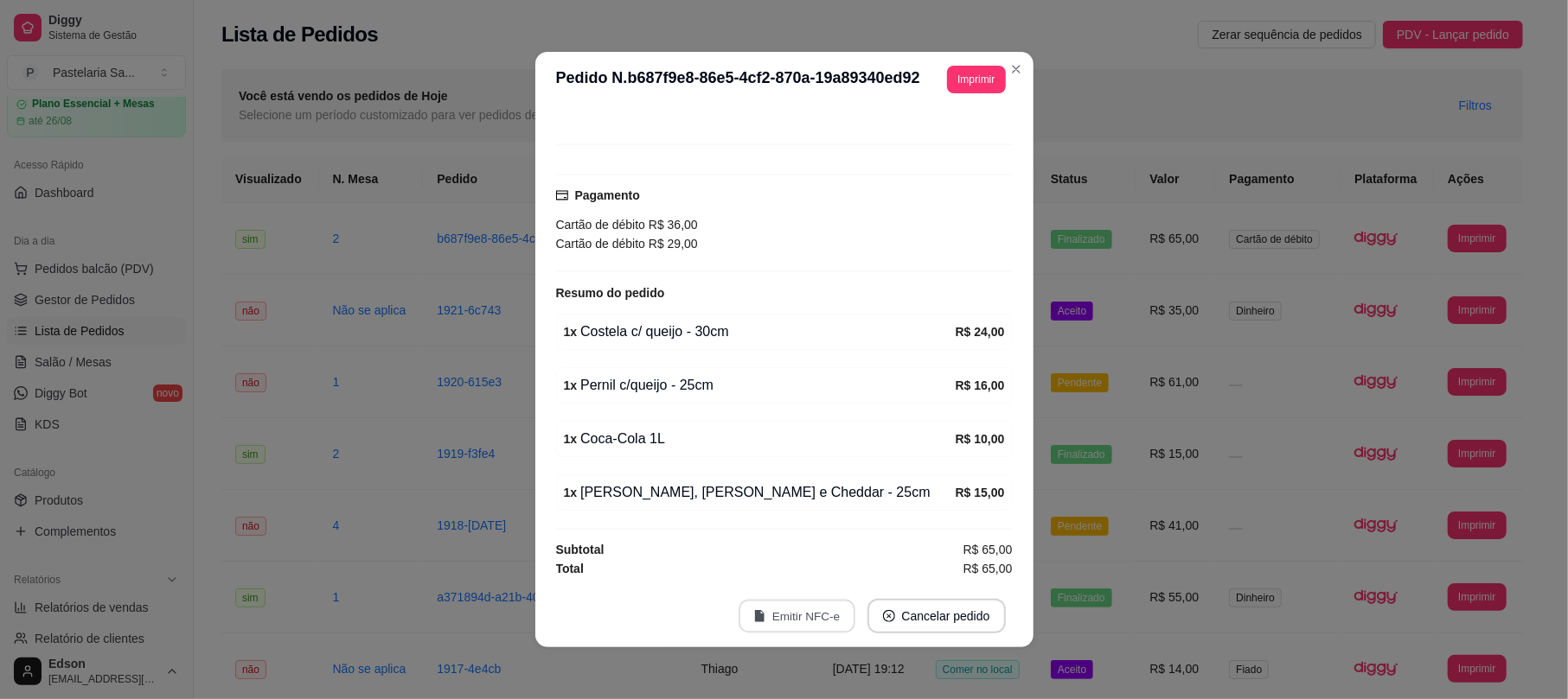
click at [738, 570] on button "Cancelar" at bounding box center [754, 563] width 74 height 32
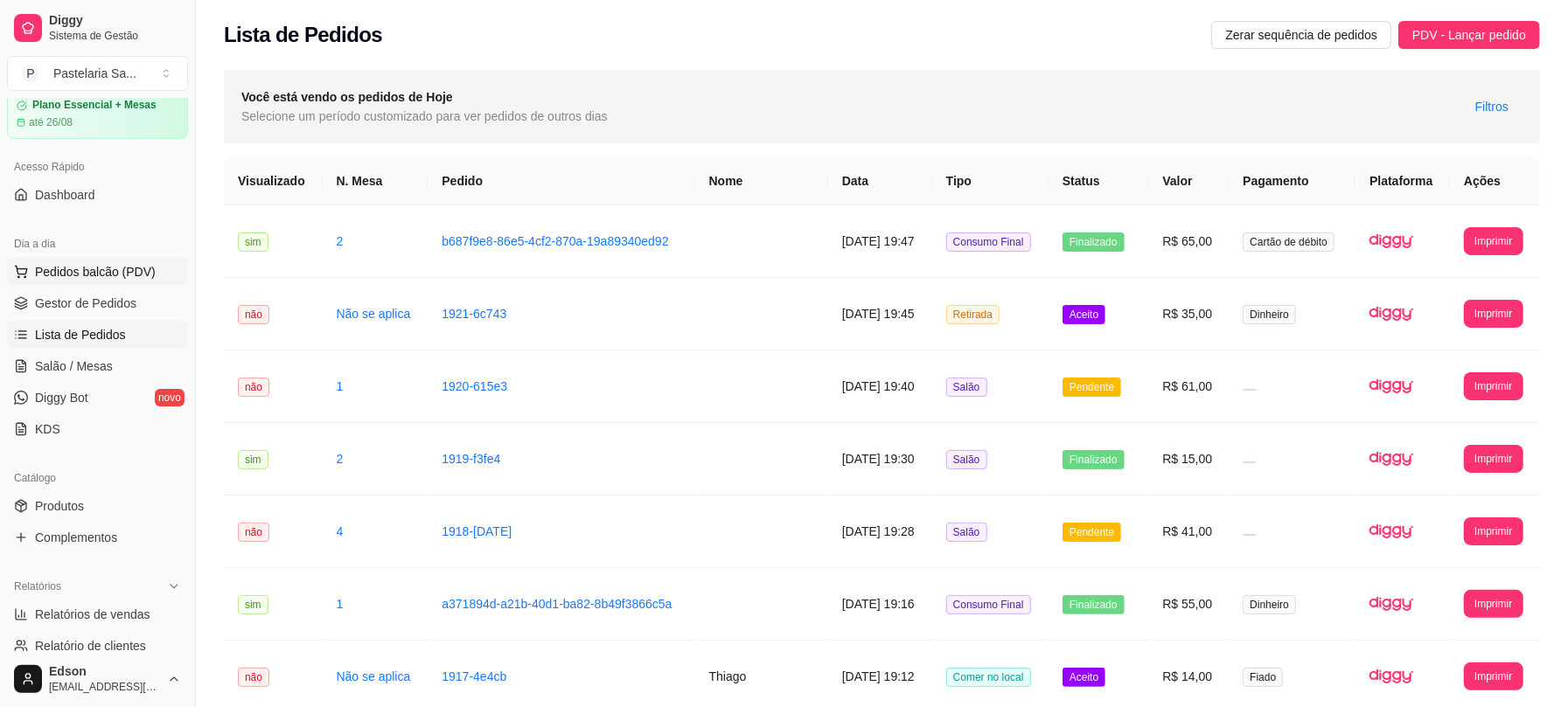
click at [103, 273] on span "Pedidos balcão (PDV)" at bounding box center [95, 272] width 121 height 18
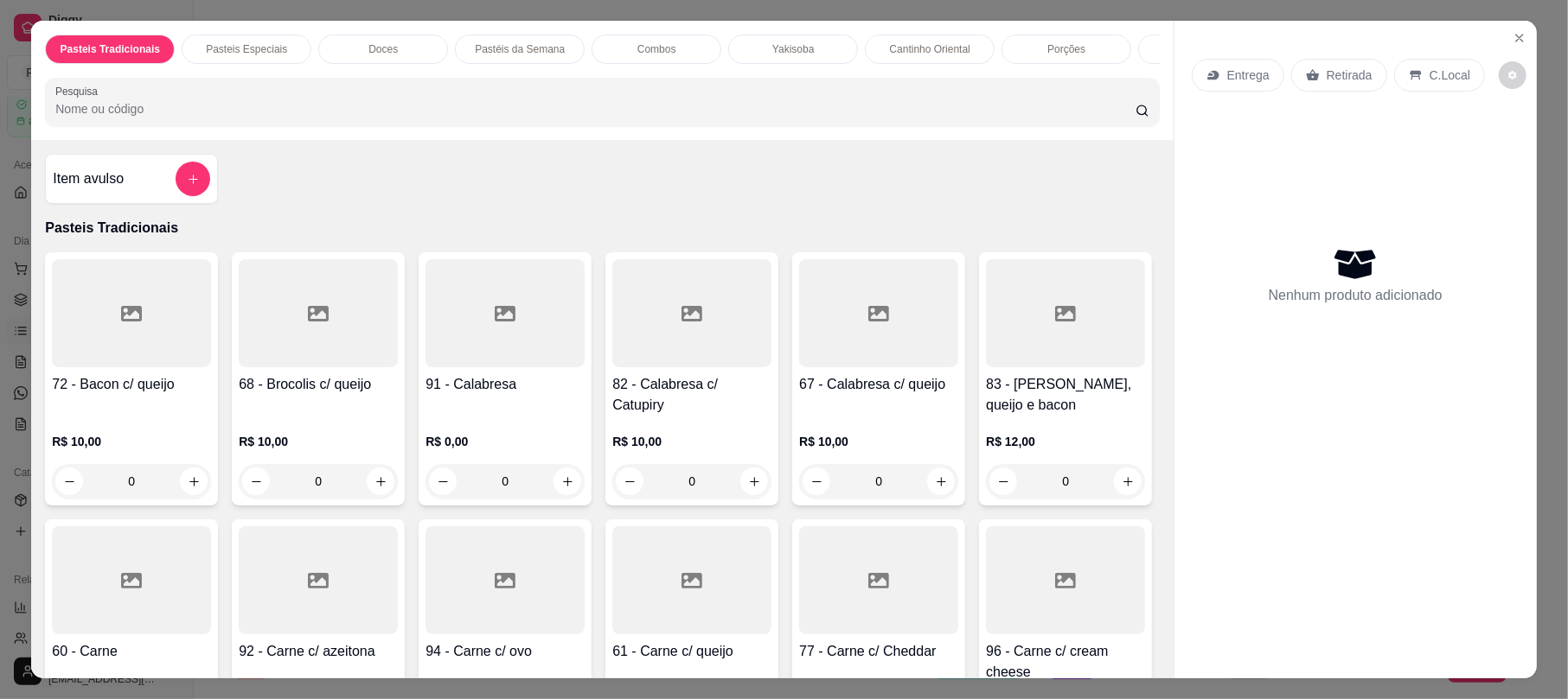
click at [806, 41] on div "Yakisoba" at bounding box center [793, 49] width 130 height 30
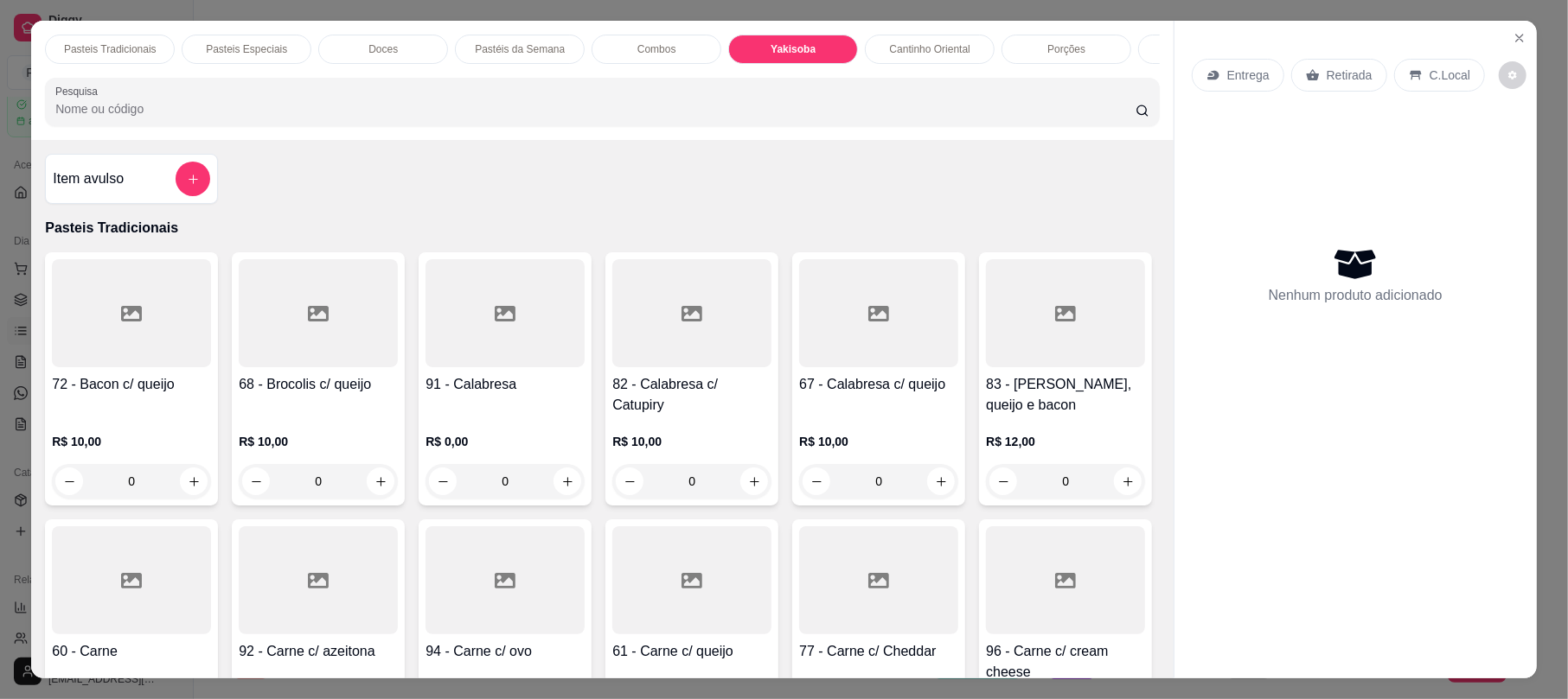
scroll to position [34, 0]
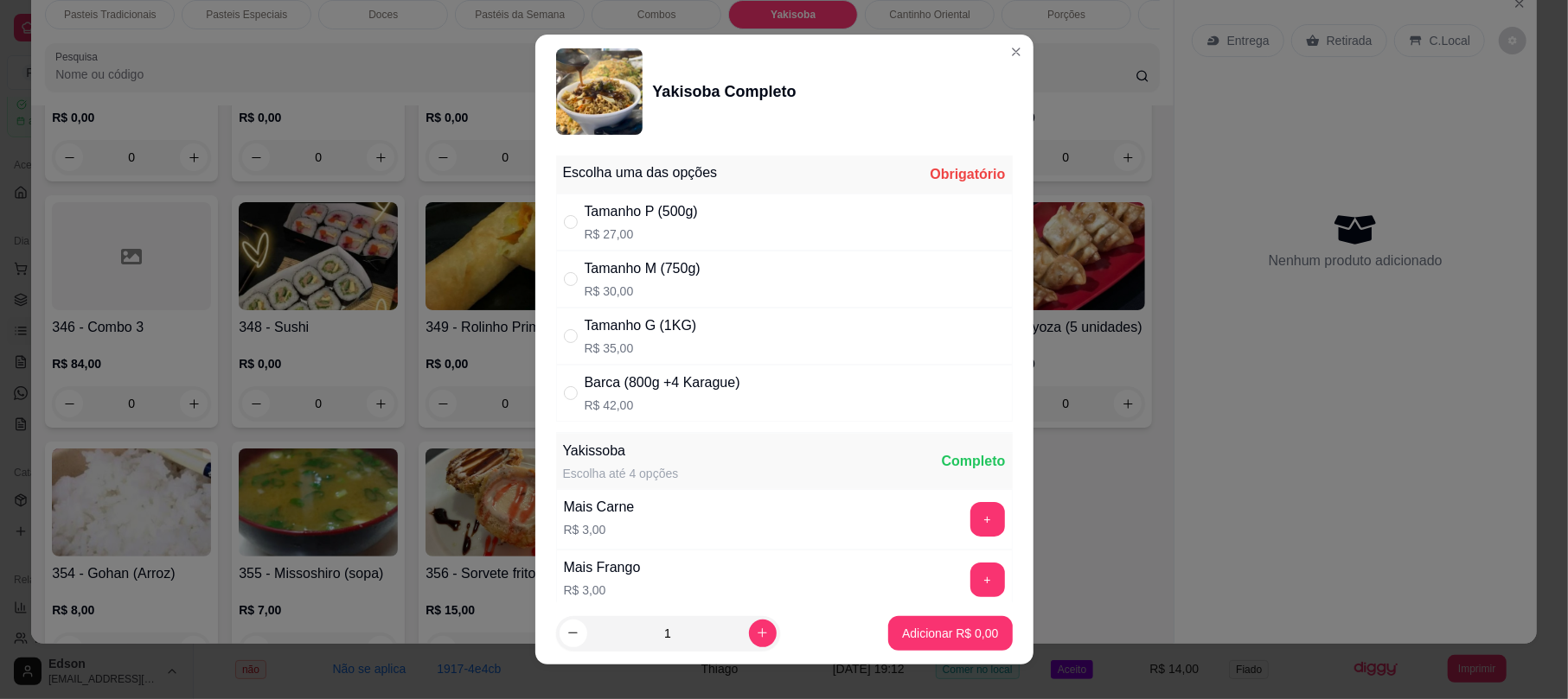
click at [712, 325] on div "Tamanho G (1KG) R$ 35,00" at bounding box center [785, 337] width 457 height 57
radio input "true"
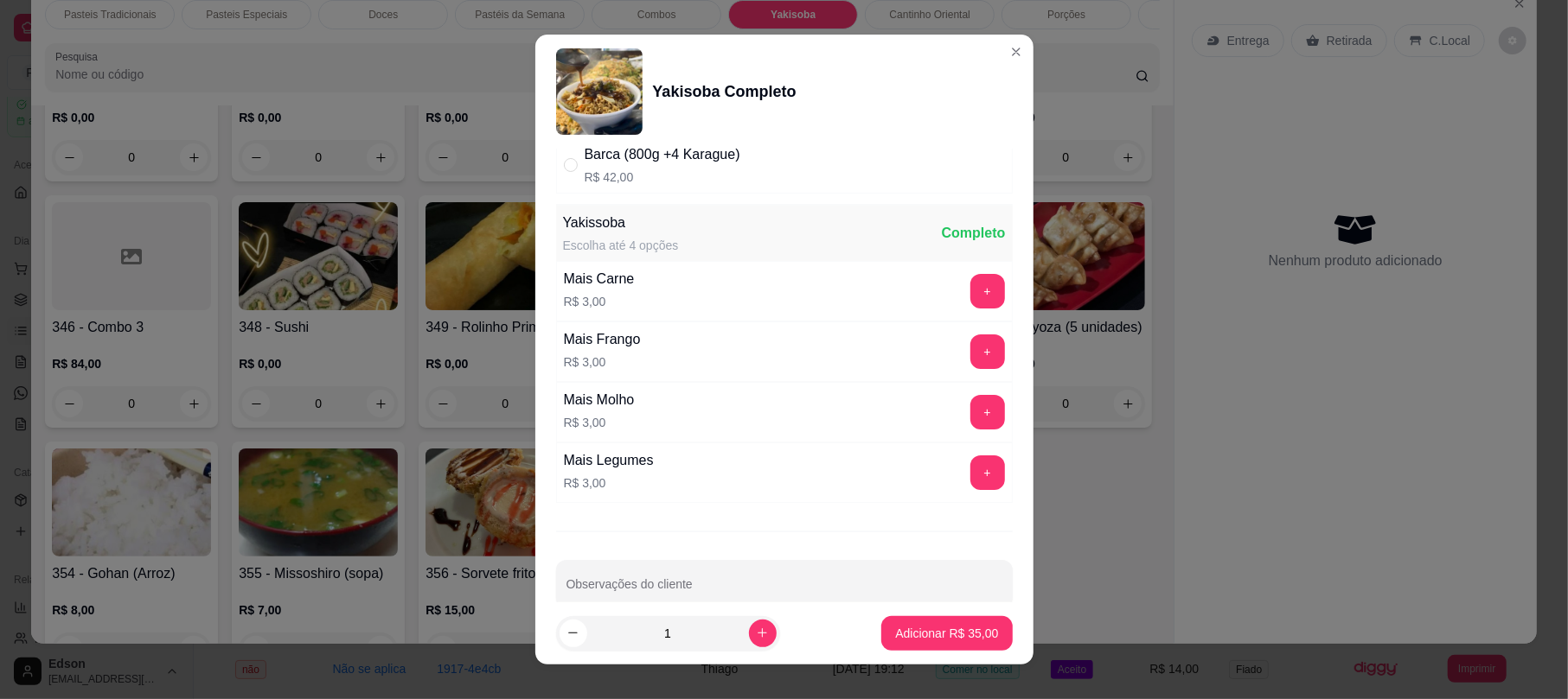
scroll to position [264, 0]
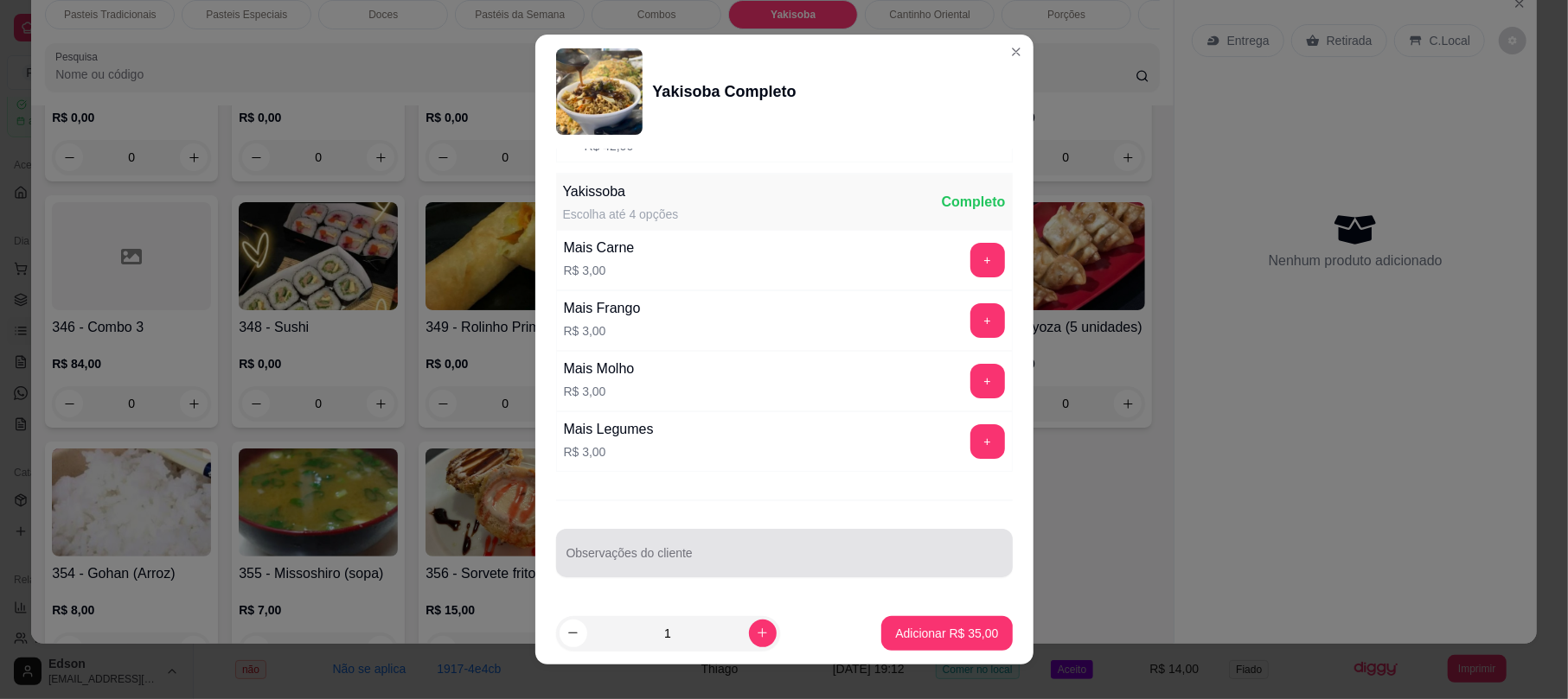
click at [711, 562] on input "Observações do cliente" at bounding box center [784, 560] width 436 height 18
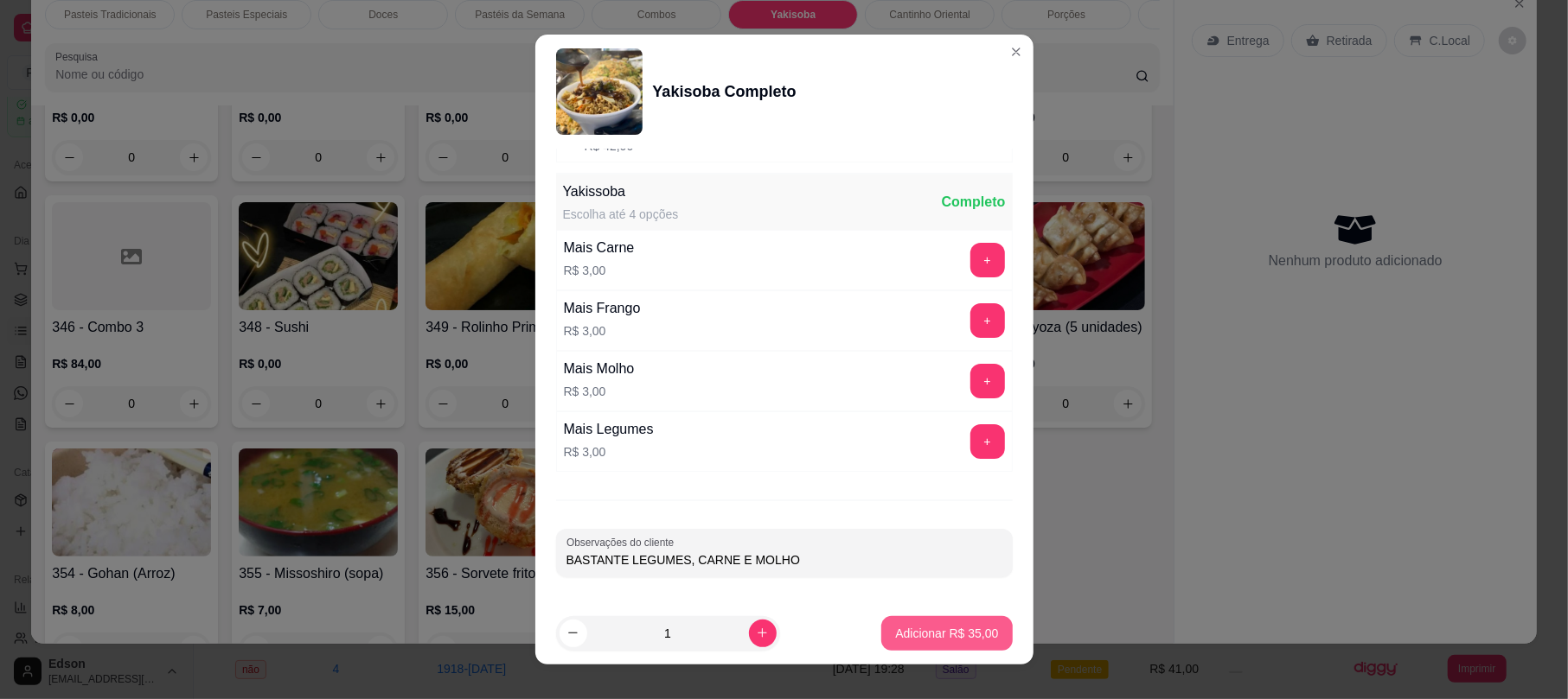
type input "BASTANTE LEGUMES, CARNE E MOLHO"
click at [948, 638] on p "Adicionar R$ 35,00" at bounding box center [947, 634] width 102 height 18
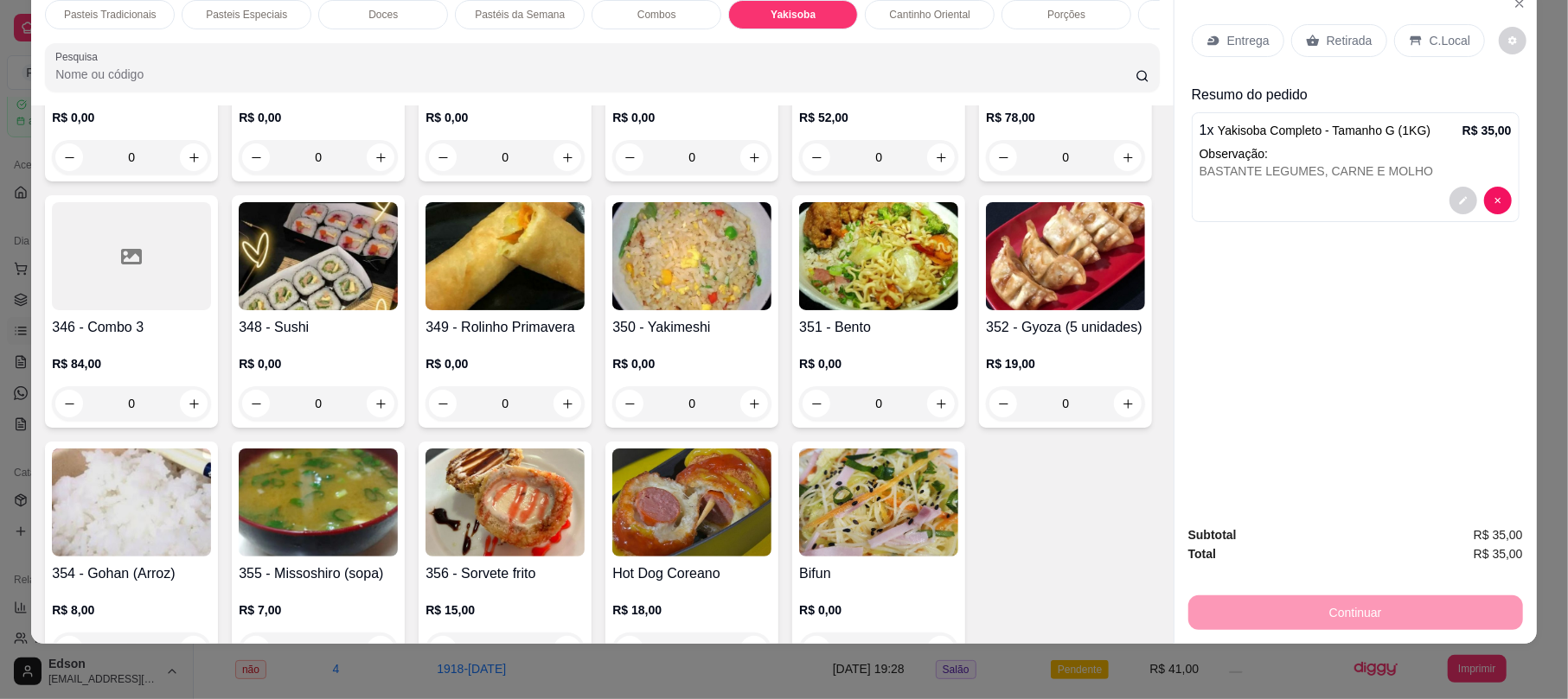
click at [1340, 35] on p "Retirada" at bounding box center [1349, 40] width 46 height 18
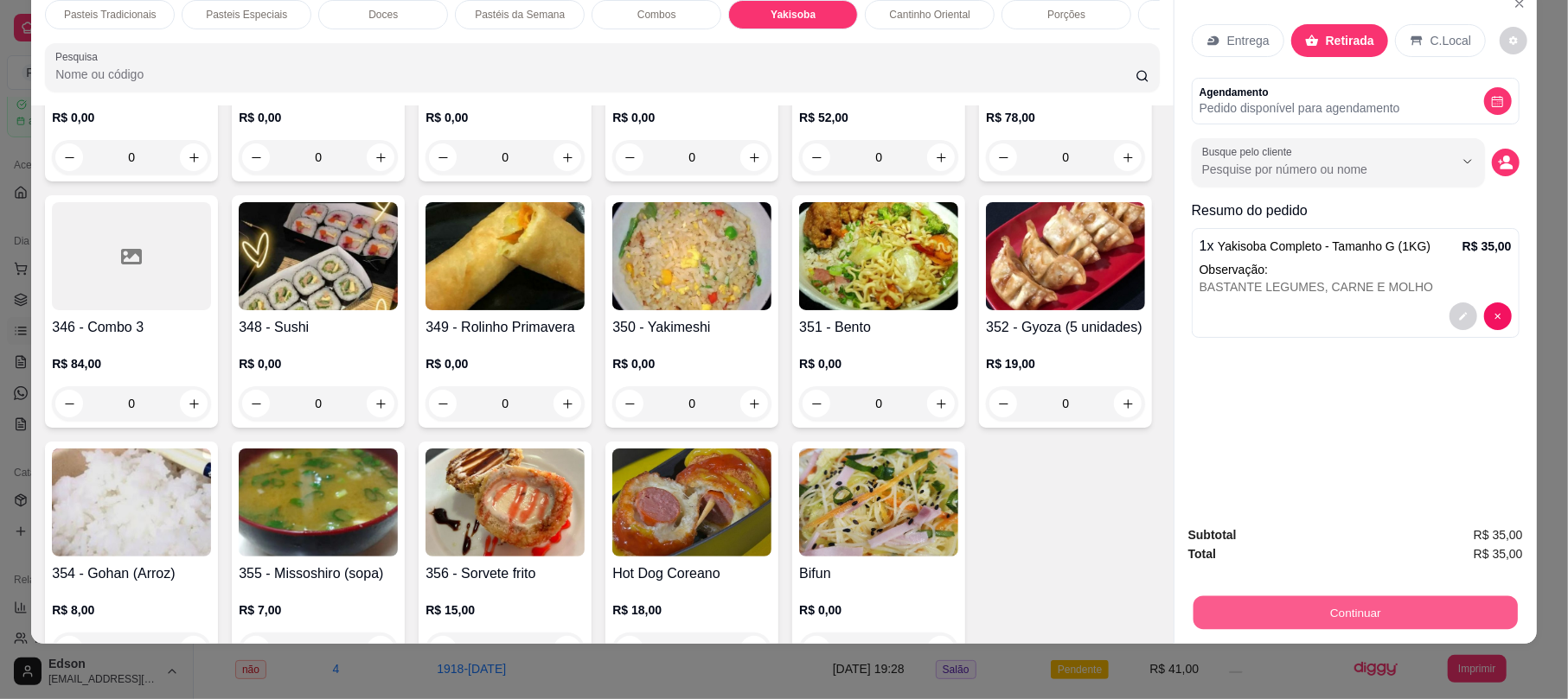
click at [1367, 620] on button "Continuar" at bounding box center [1355, 612] width 324 height 33
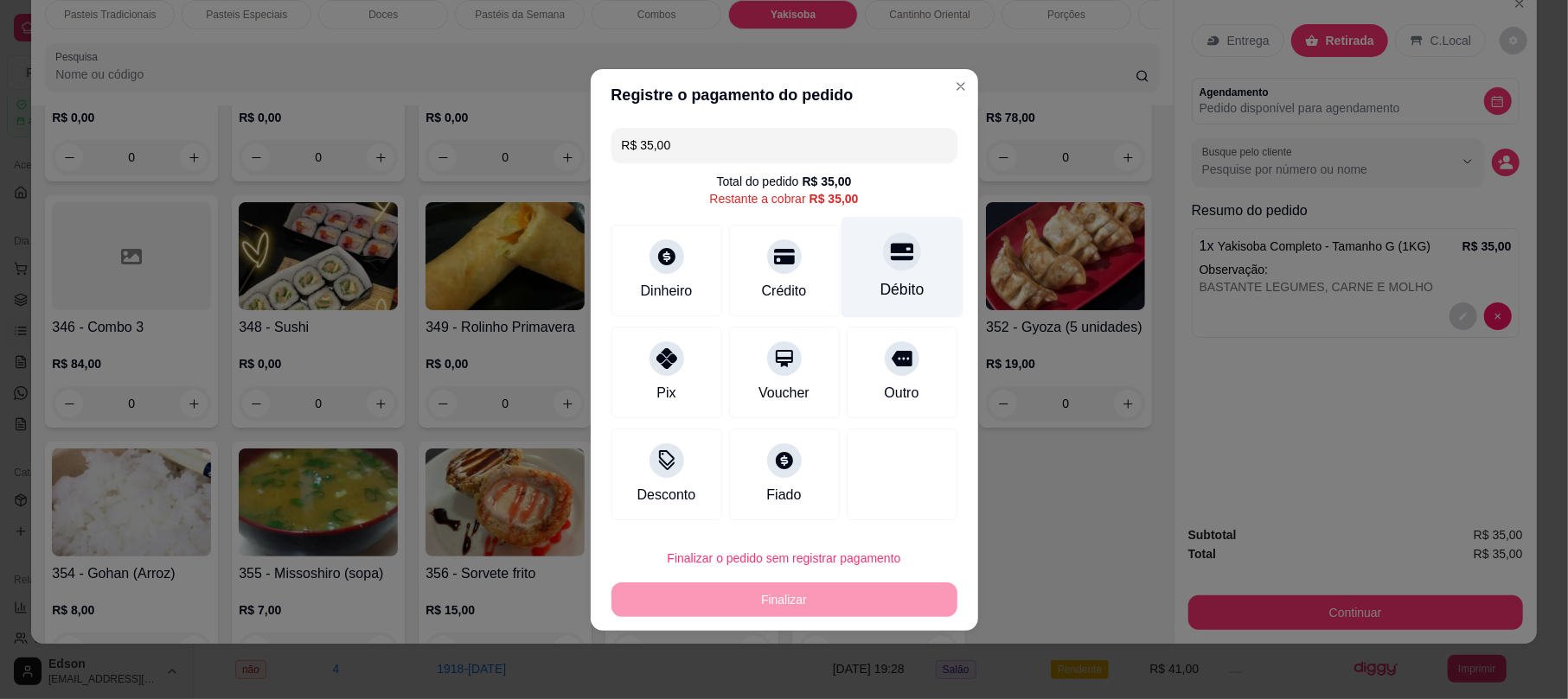
click at [886, 275] on div "Débito" at bounding box center [901, 266] width 122 height 101
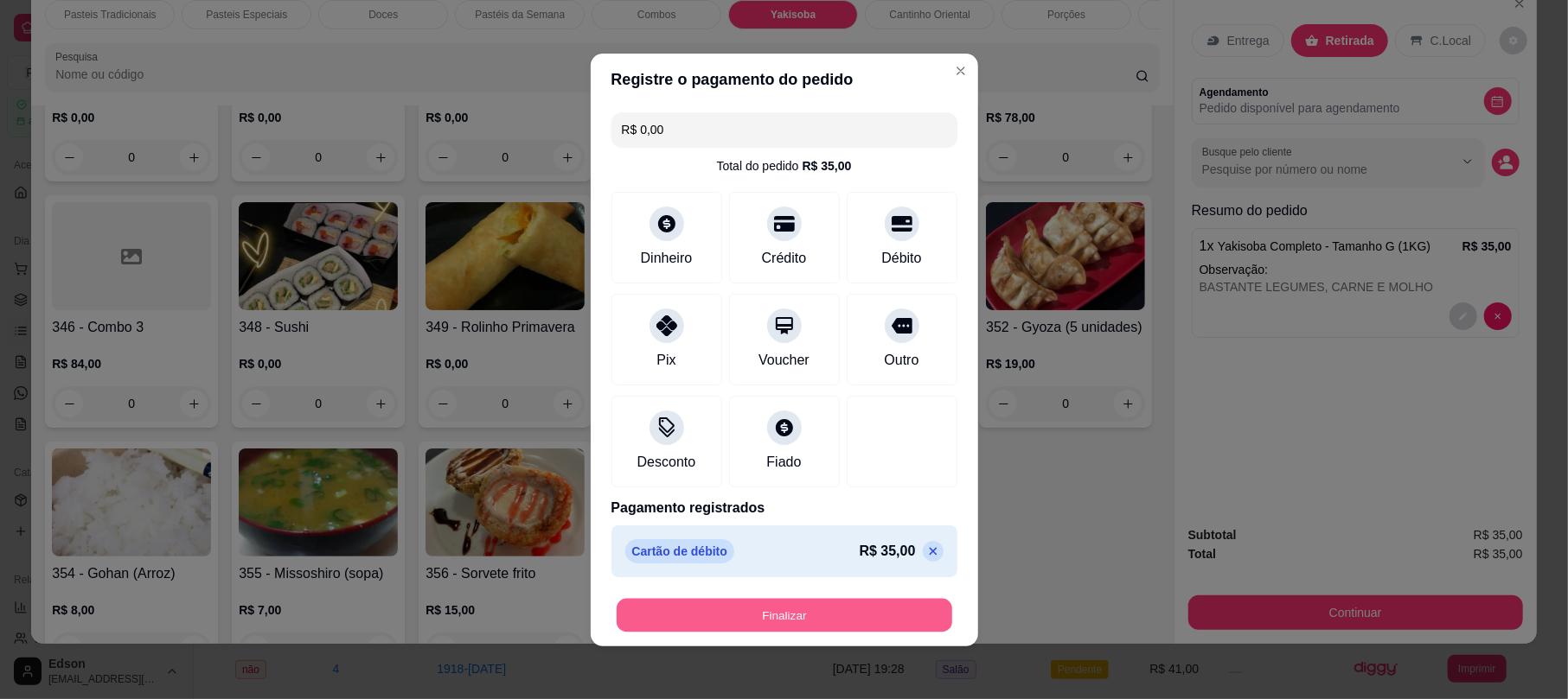
click at [841, 615] on button "Finalizar" at bounding box center [784, 615] width 336 height 33
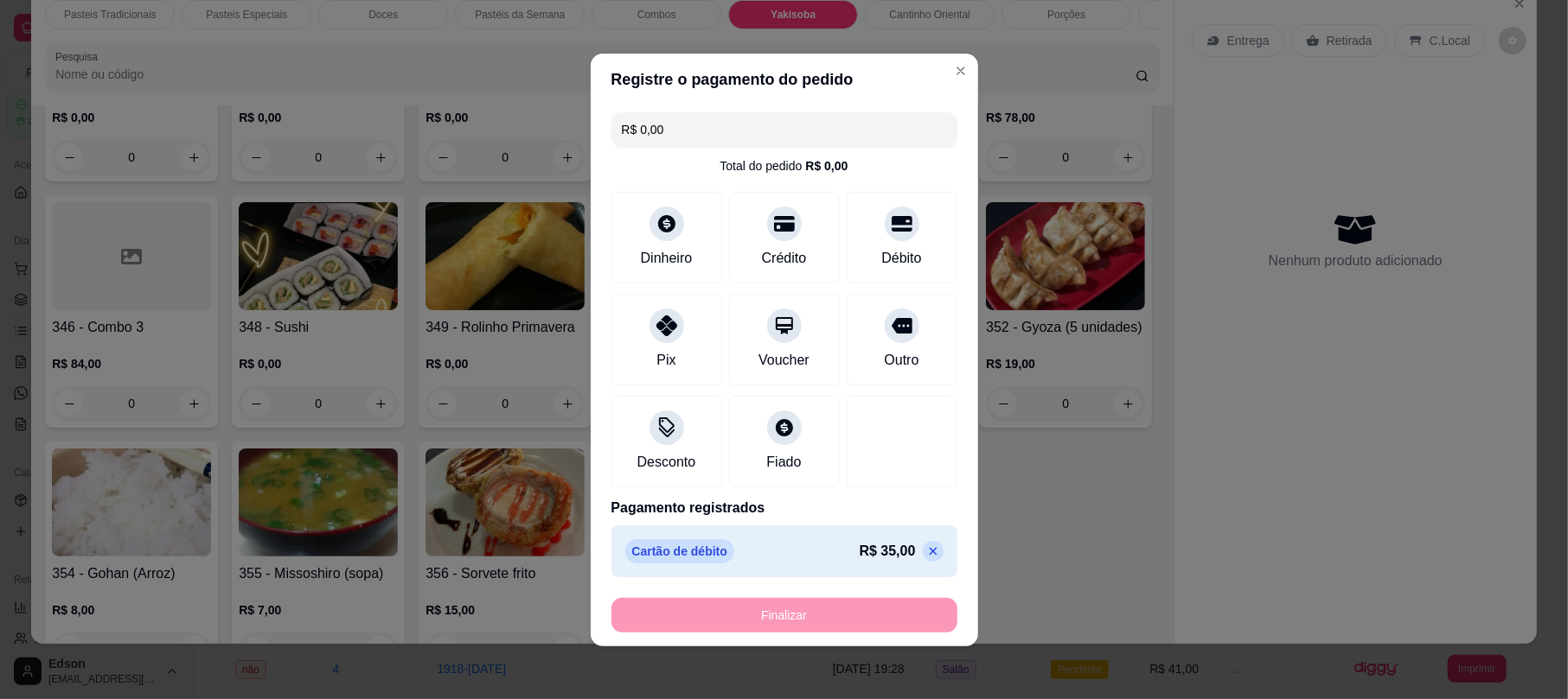
type input "-R$ 35,00"
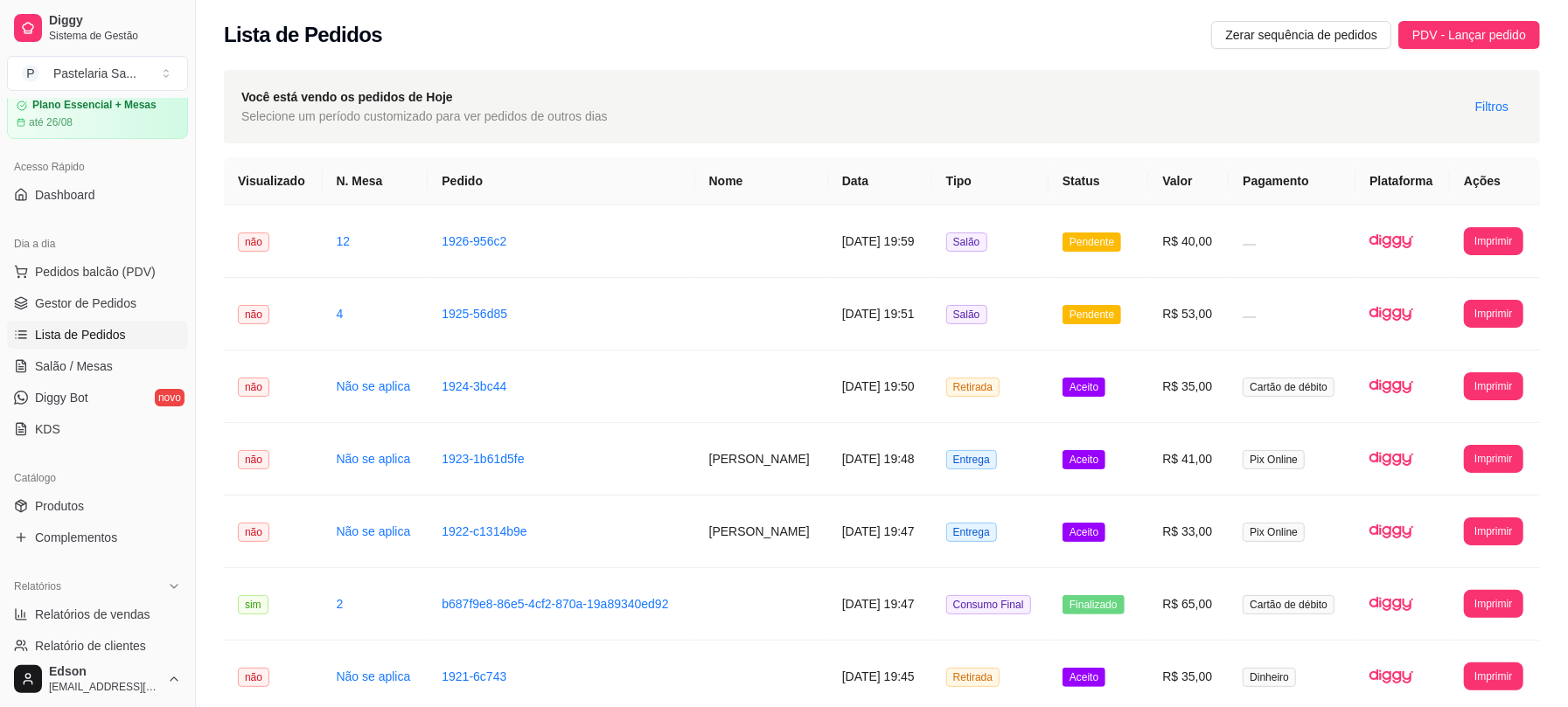
click at [95, 352] on ul "Pedidos balcão (PDV) Gestor de Pedidos Lista de Pedidos Salão / Mesas Diggy Bot…" at bounding box center [98, 351] width 181 height 185
click at [124, 361] on link "Salão / Mesas" at bounding box center [98, 366] width 181 height 28
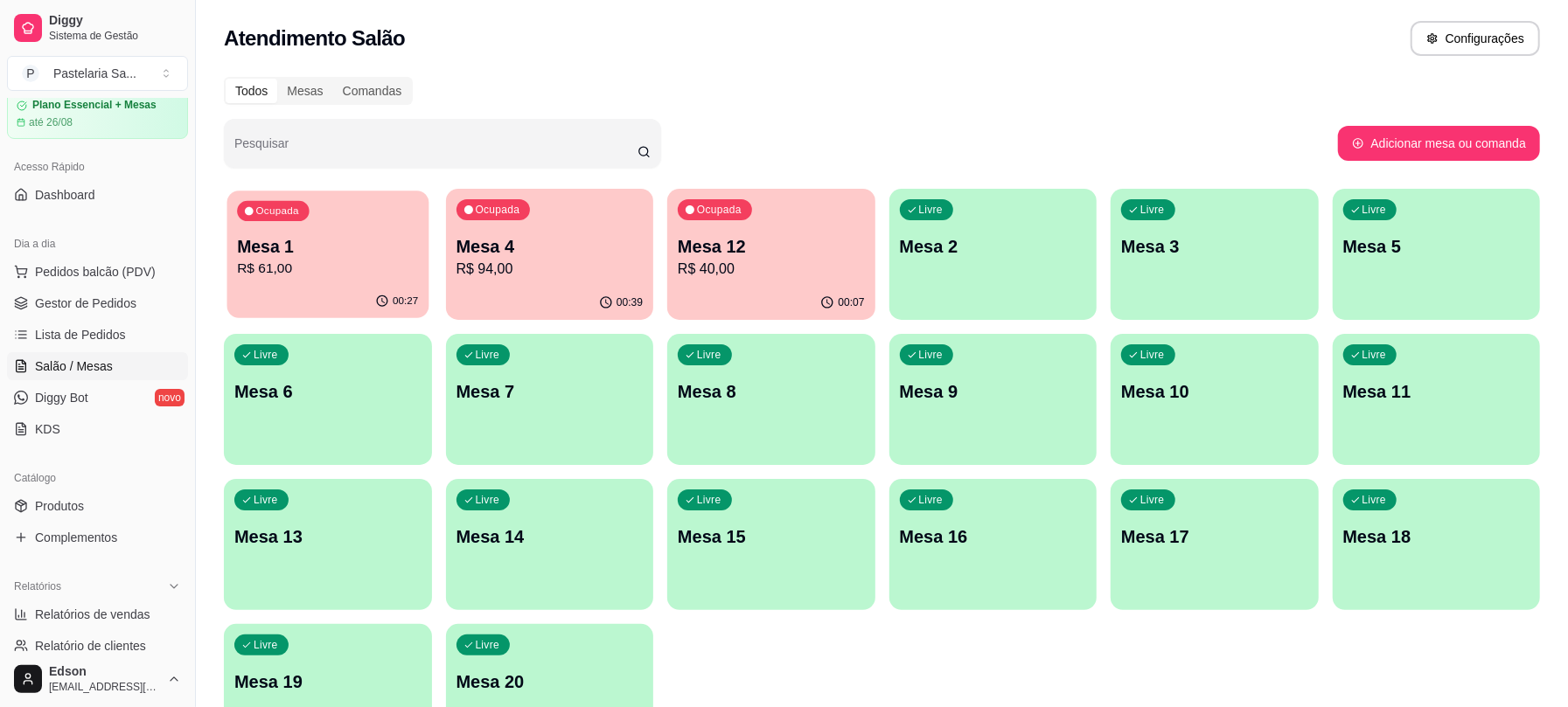
click at [391, 278] on p "R$ 61,00" at bounding box center [328, 269] width 181 height 20
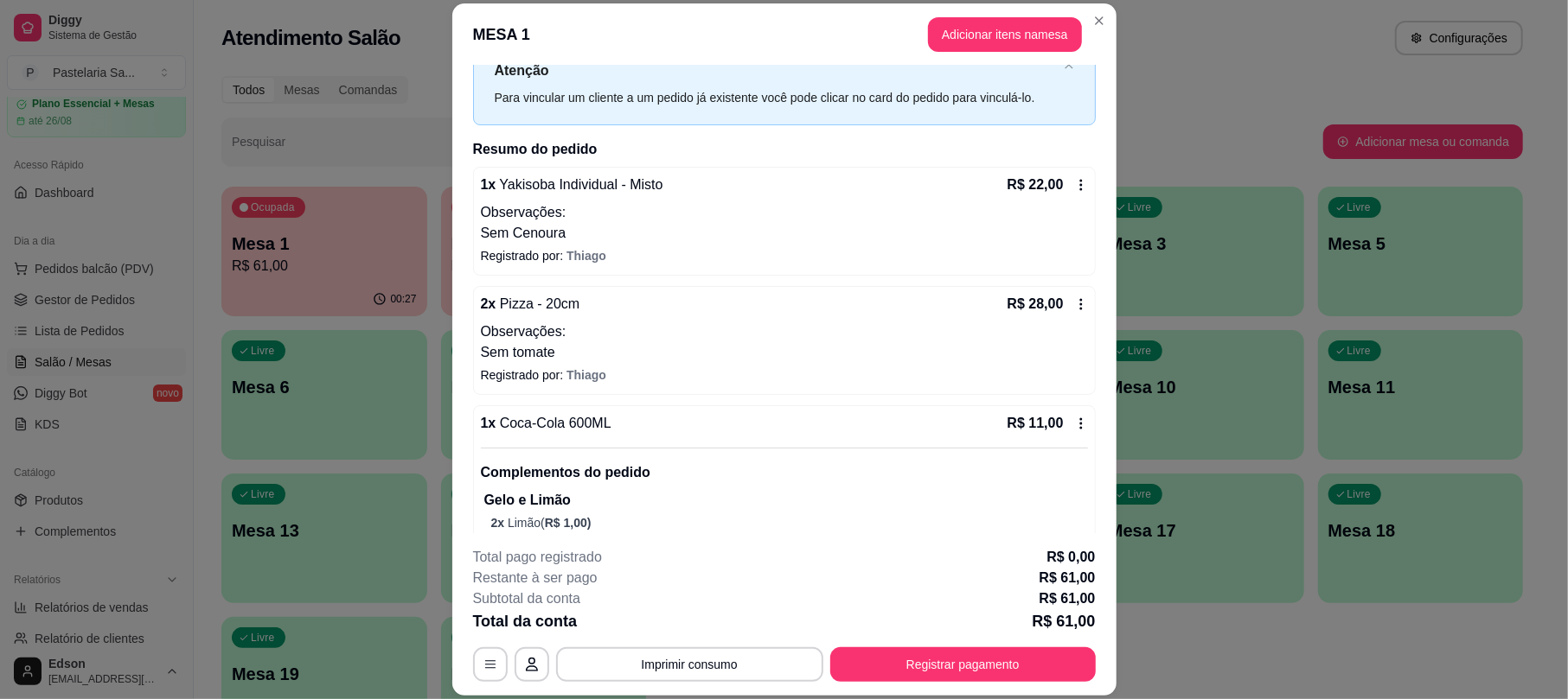
scroll to position [122, 0]
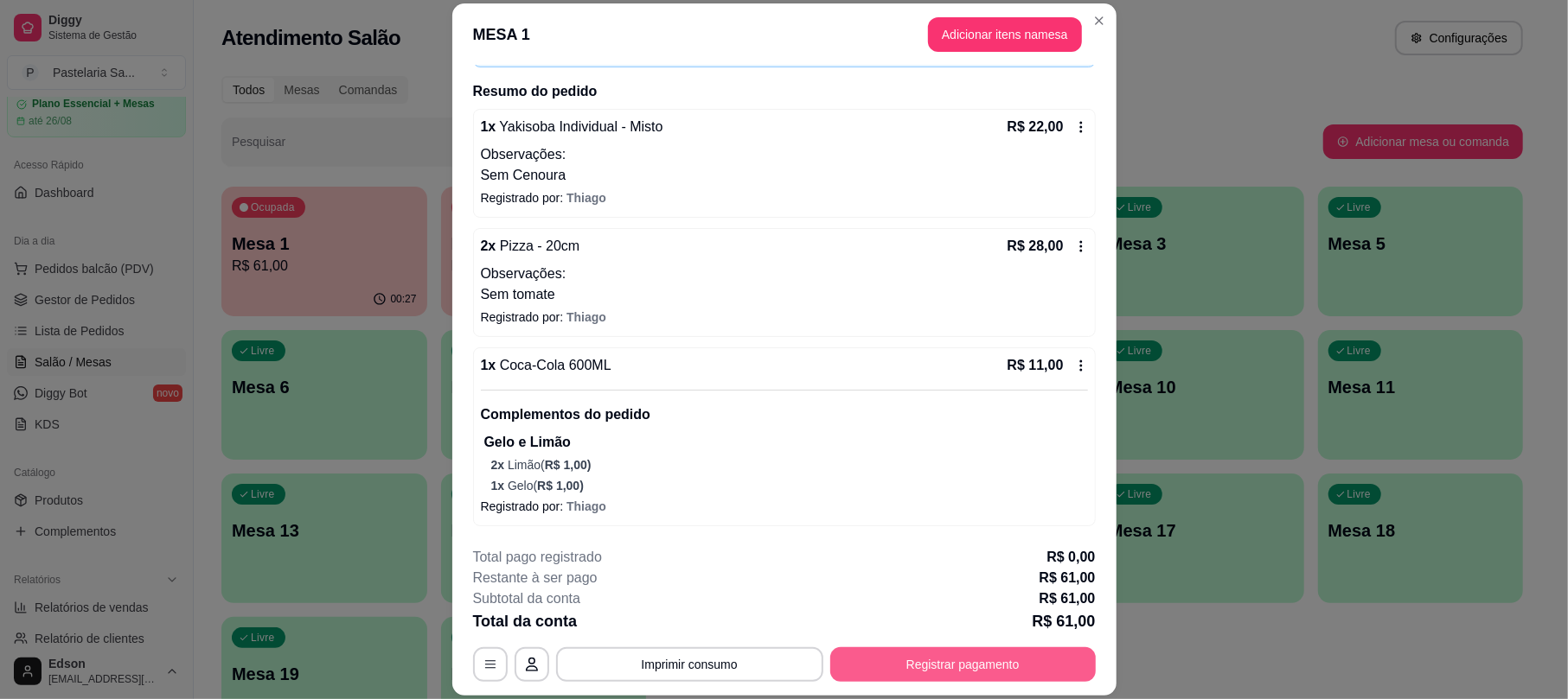
click at [1031, 666] on button "Registrar pagamento" at bounding box center [963, 665] width 266 height 34
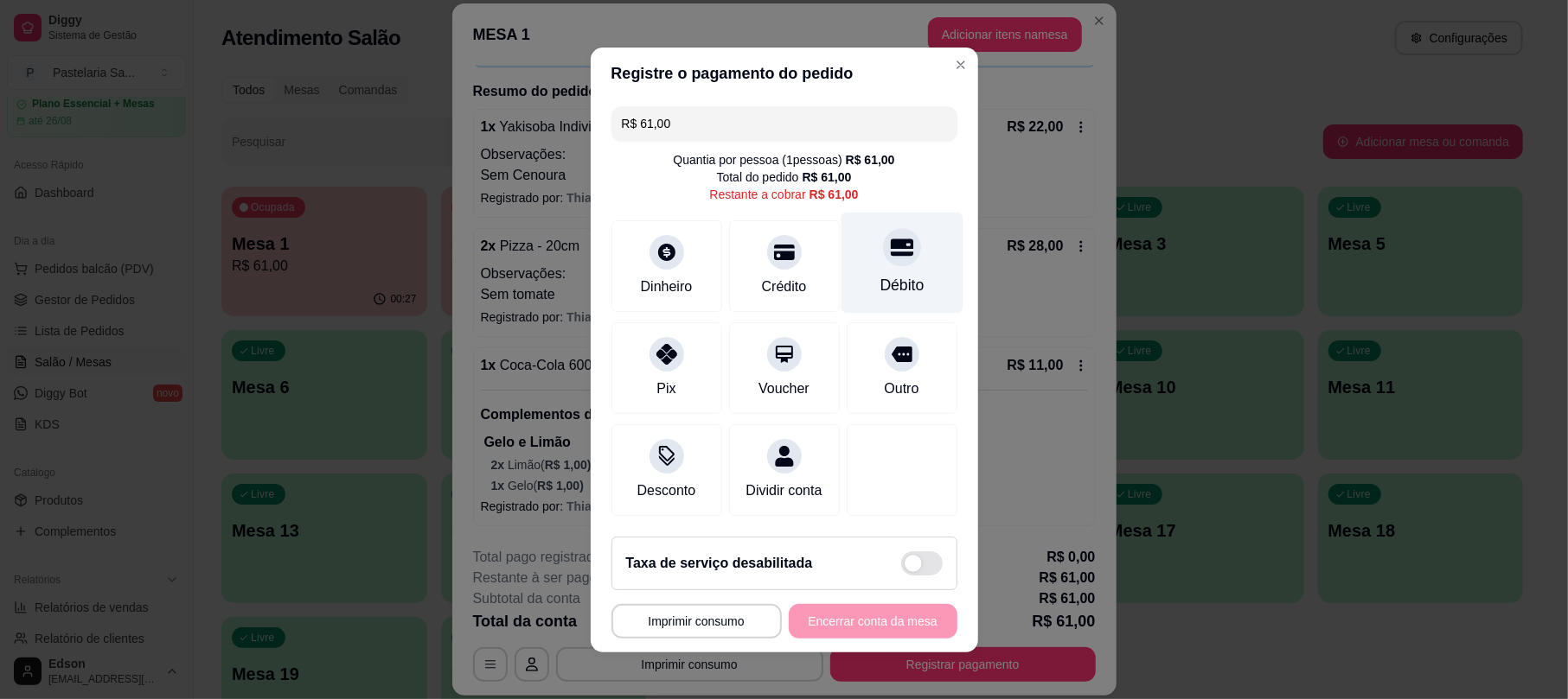
click at [903, 259] on div "Débito" at bounding box center [901, 262] width 122 height 101
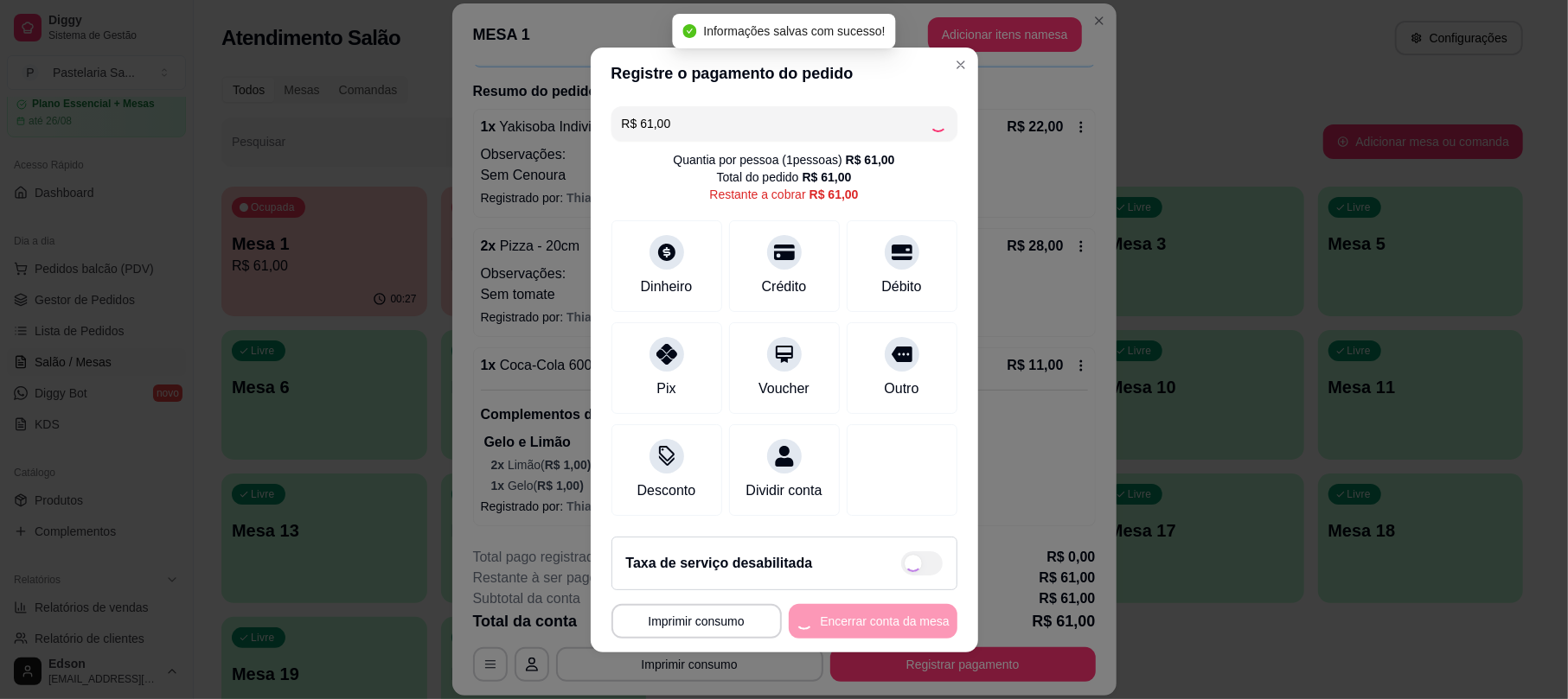
type input "R$ 0,00"
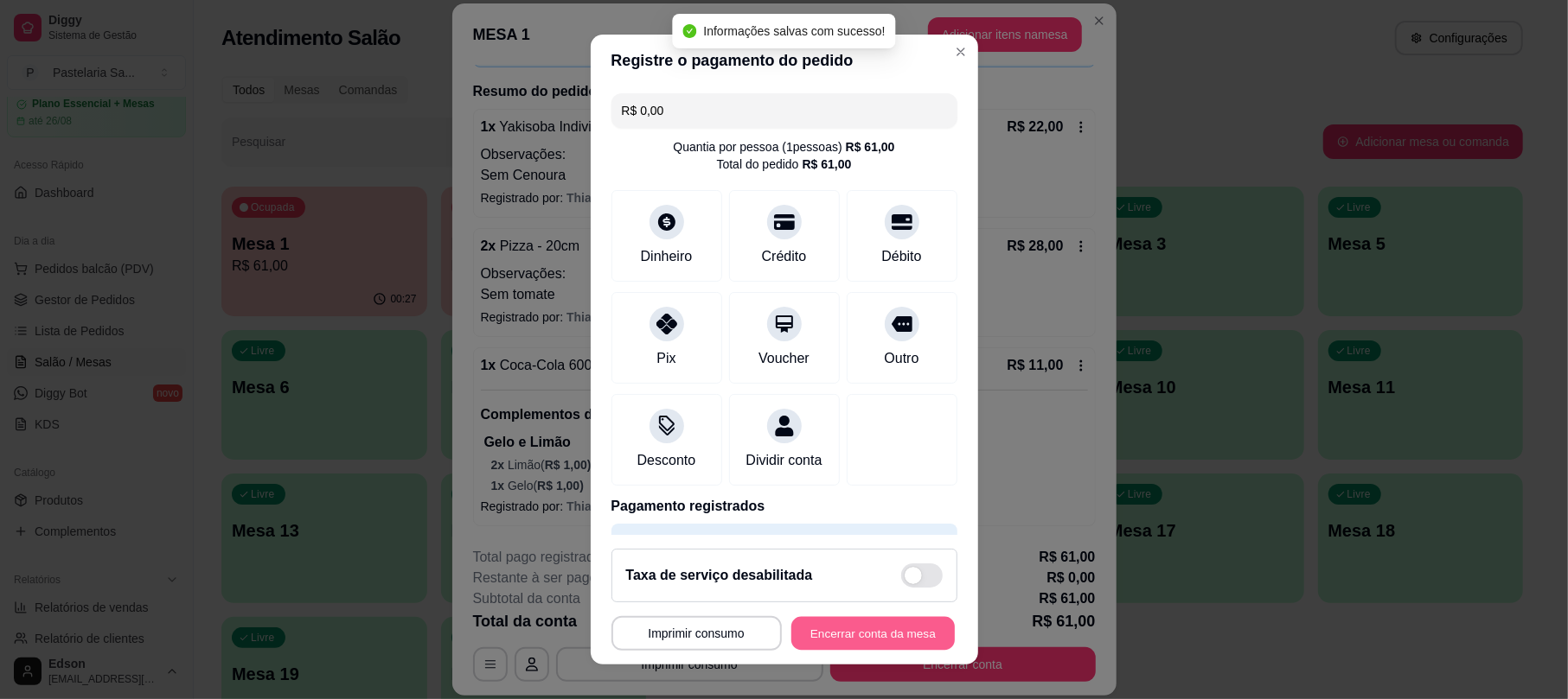
click at [860, 643] on button "Encerrar conta da mesa" at bounding box center [873, 633] width 163 height 33
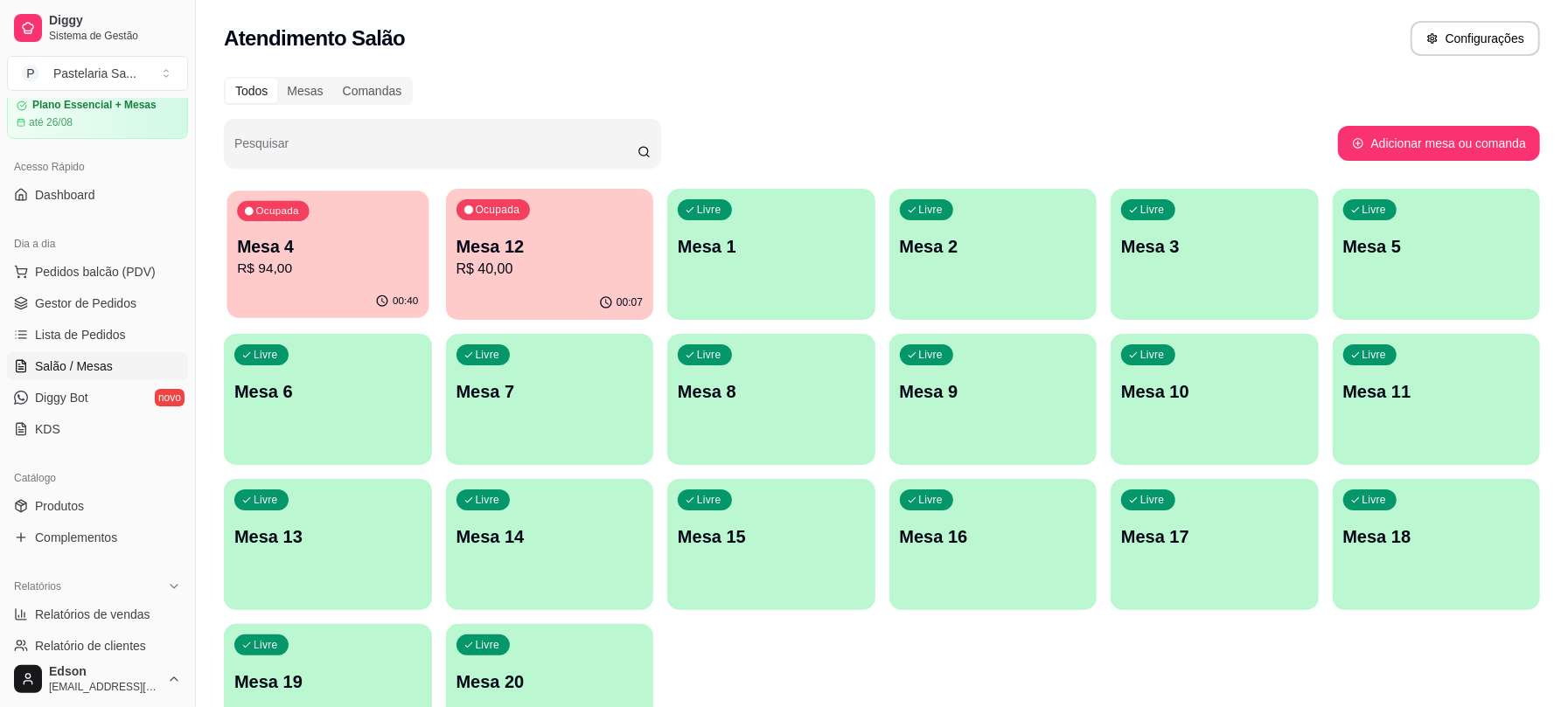
click at [337, 232] on div "Ocupada Mesa 4 R$ 94,00" at bounding box center [328, 237] width 201 height 95
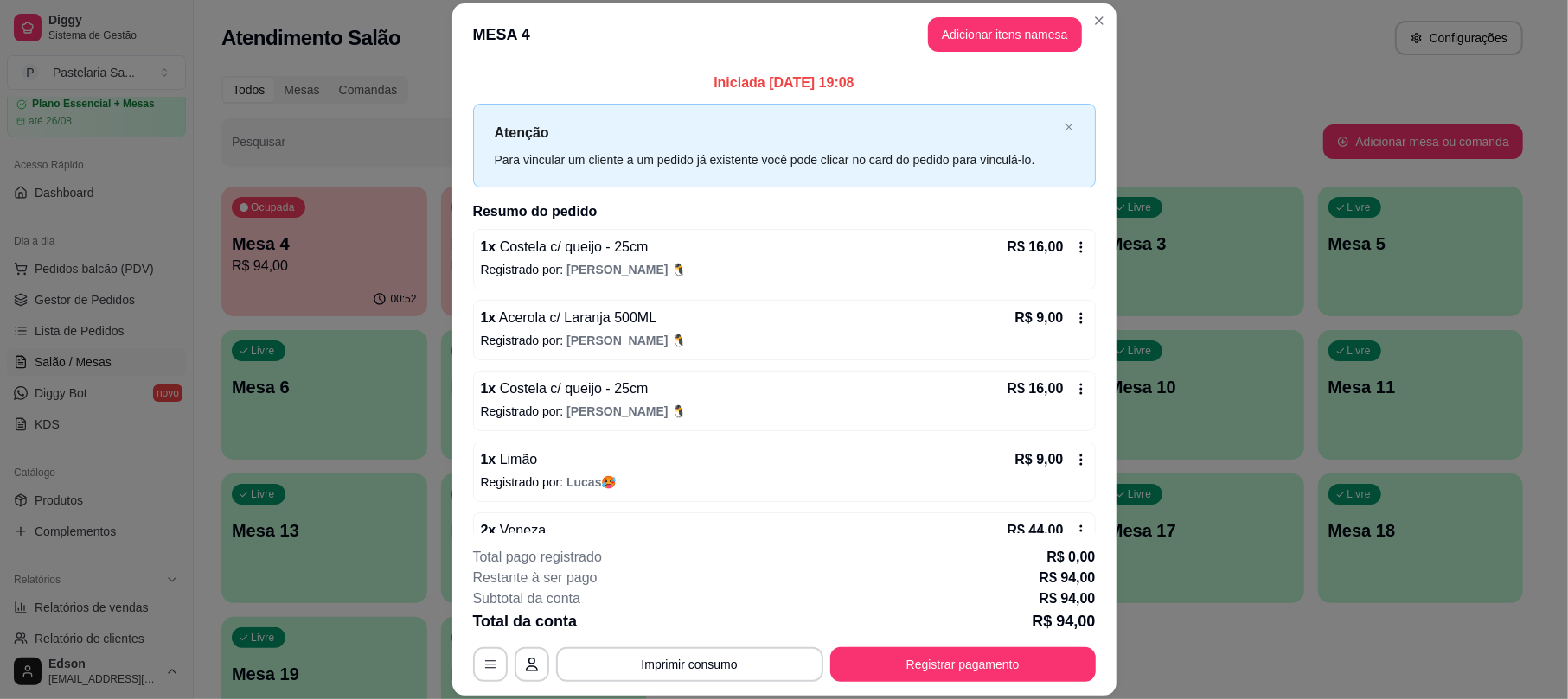
scroll to position [49, 0]
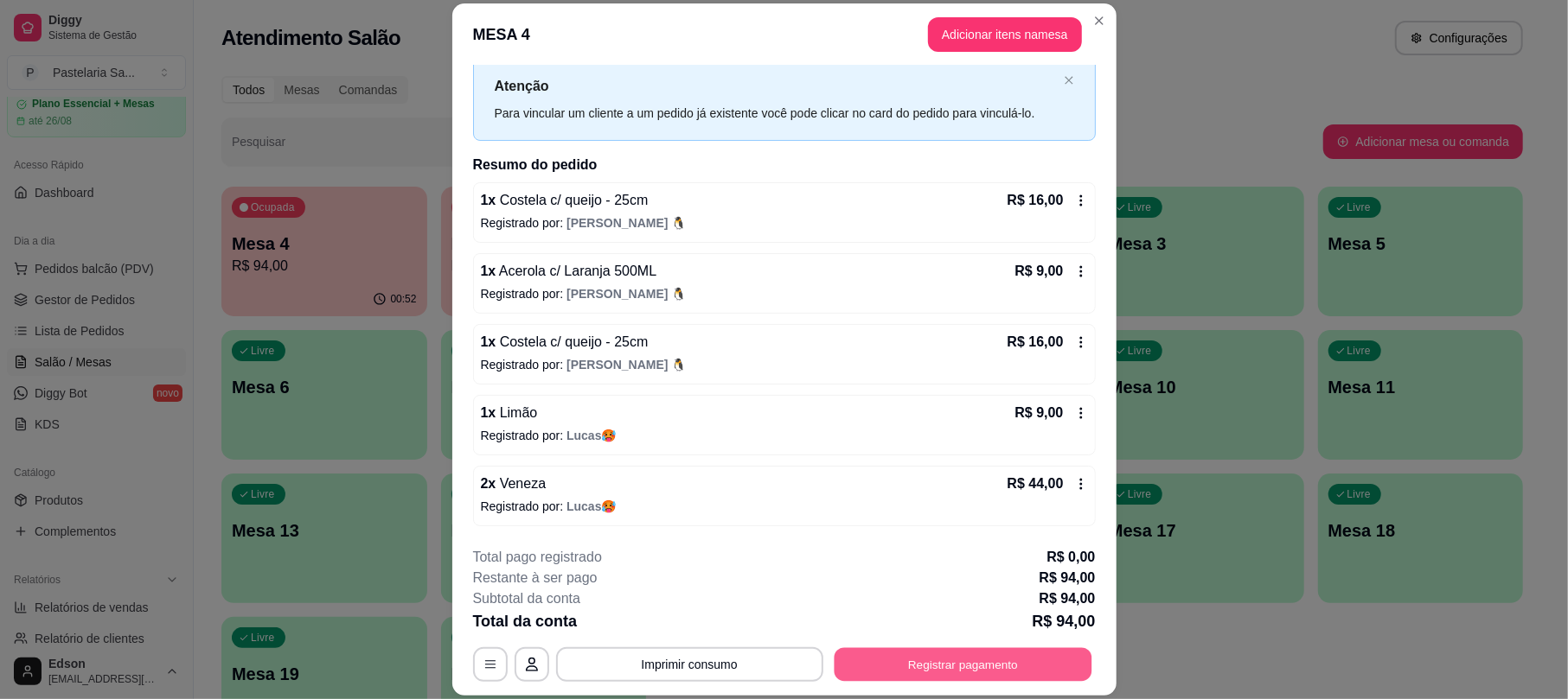
click at [936, 667] on button "Registrar pagamento" at bounding box center [962, 665] width 258 height 33
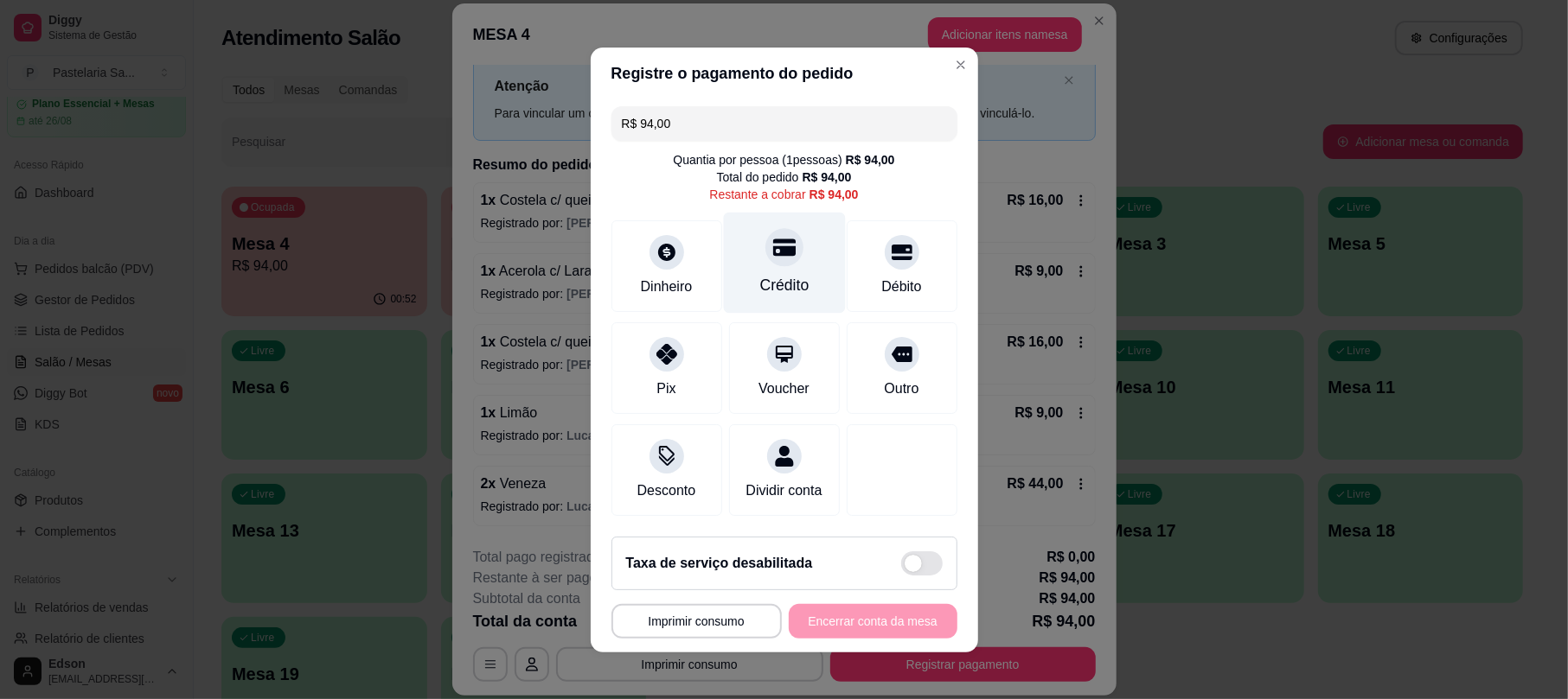
click at [806, 275] on div "Crédito" at bounding box center [784, 262] width 122 height 101
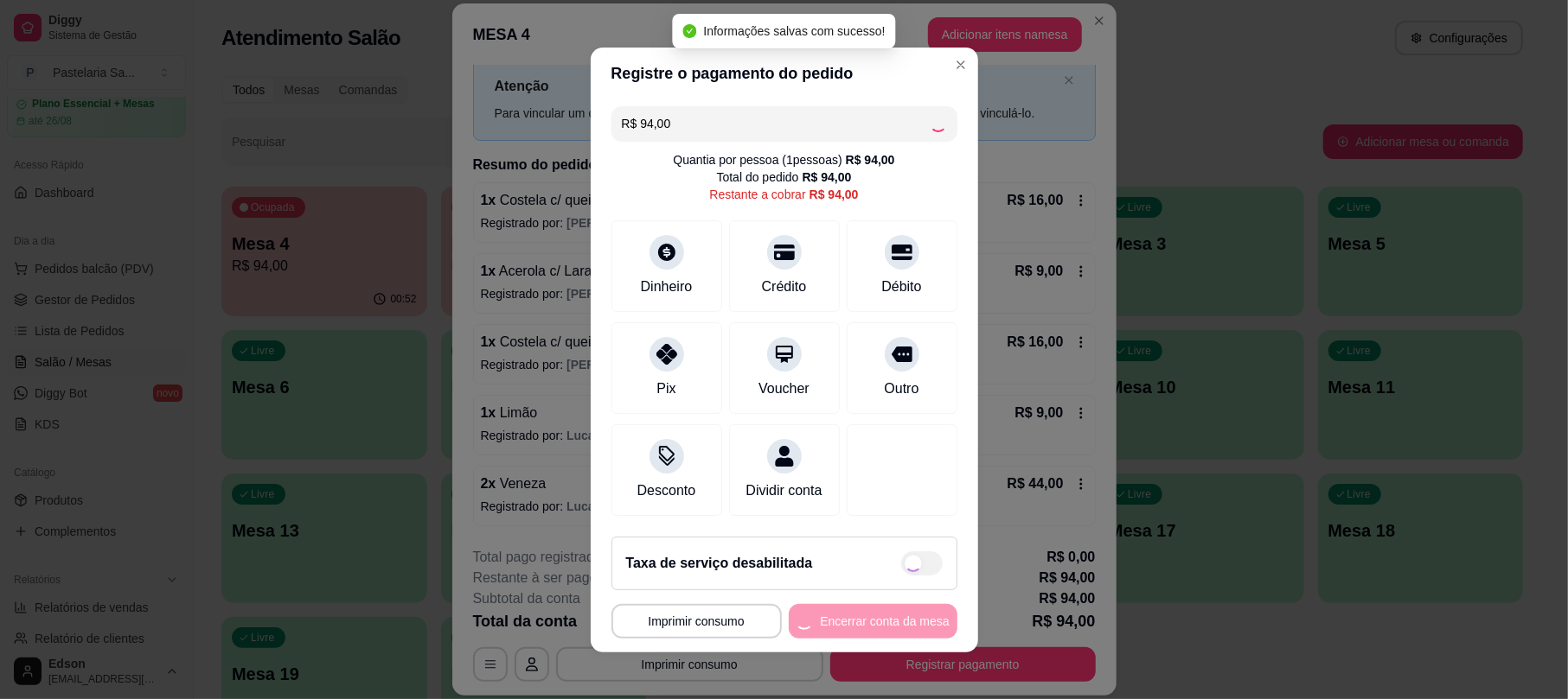
type input "R$ 0,00"
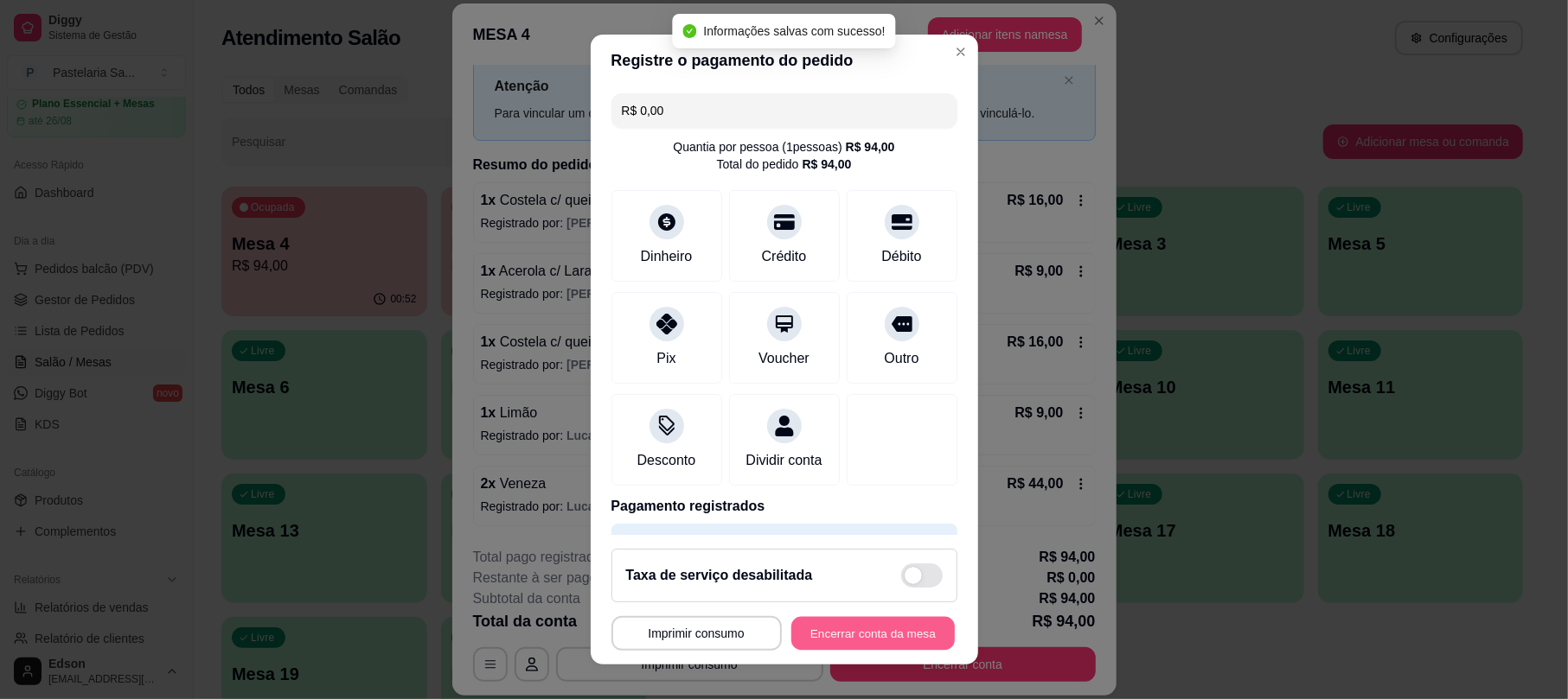
click at [845, 641] on button "Encerrar conta da mesa" at bounding box center [873, 633] width 163 height 33
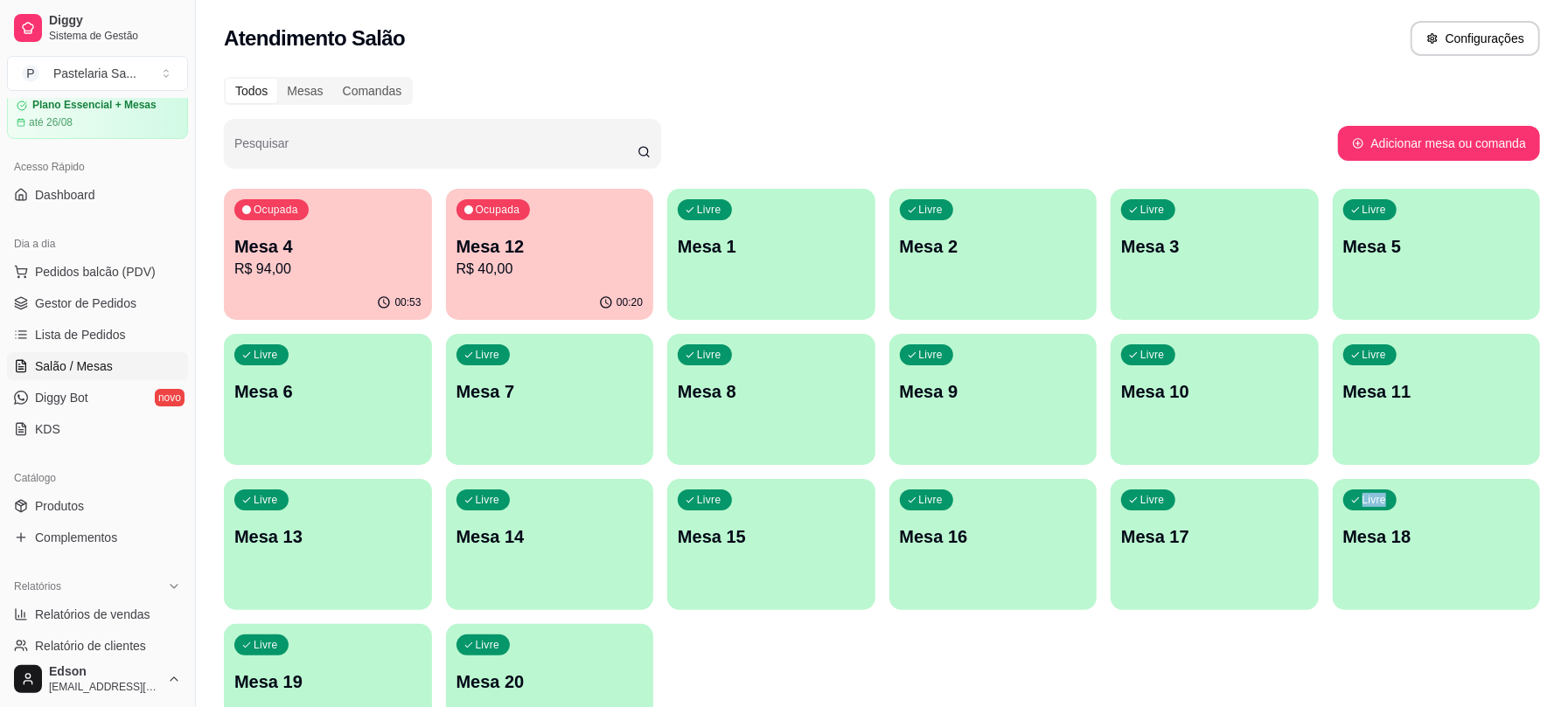
click at [1292, 673] on div "Ocupada Mesa 4 R$ 94,00 00:53 Ocupada Mesa 12 R$ 40,00 00:20 Livre Mesa 1 Livre…" at bounding box center [882, 472] width 1316 height 567
click at [549, 235] on p "Mesa 12" at bounding box center [550, 246] width 187 height 25
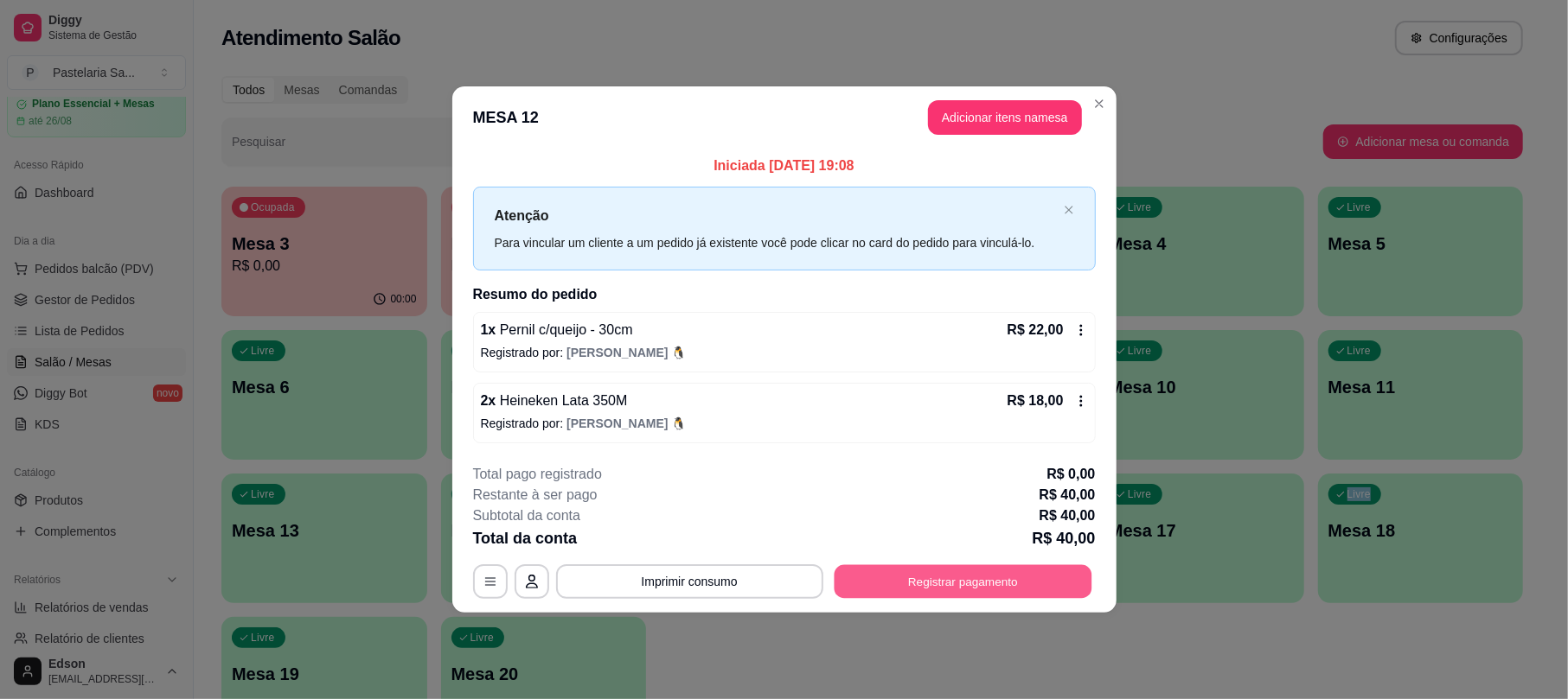
click at [998, 567] on button "Registrar pagamento" at bounding box center [962, 582] width 258 height 33
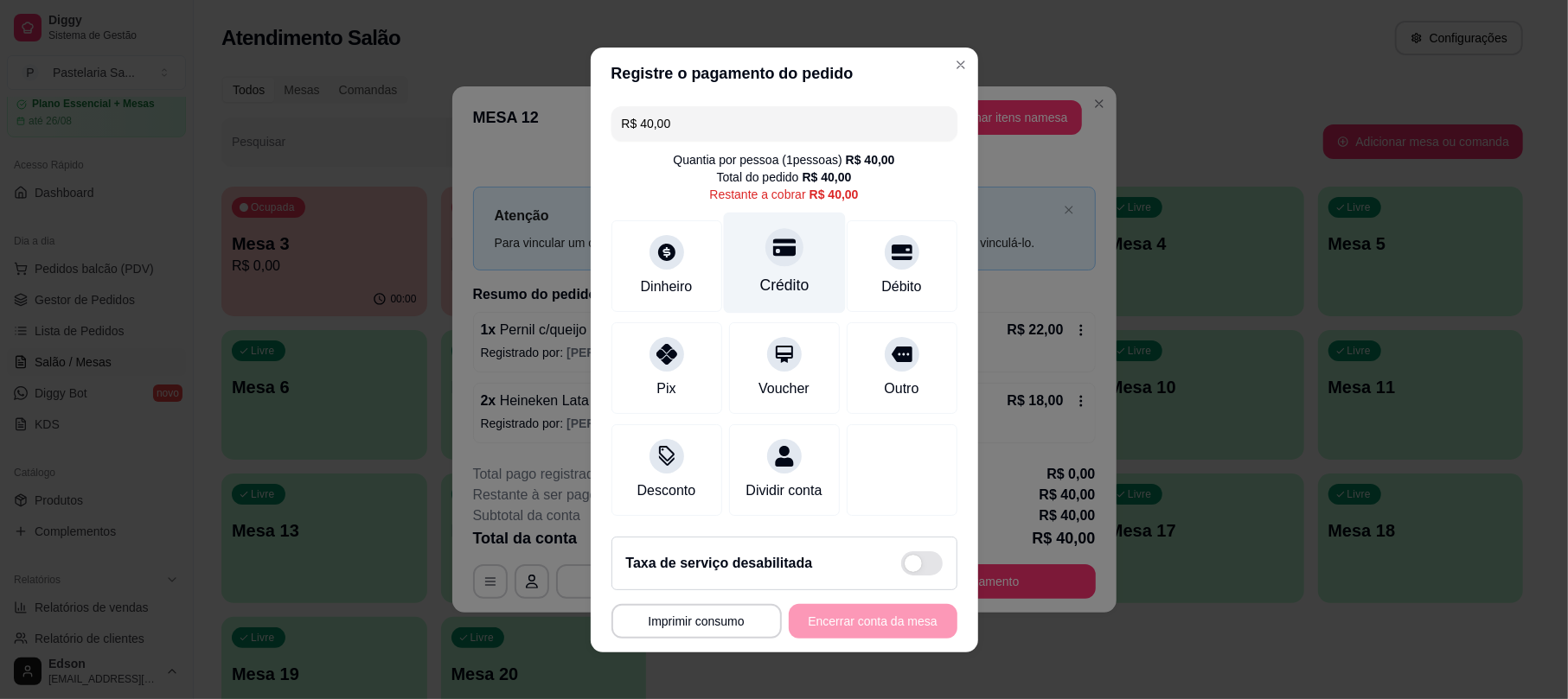
click at [762, 258] on div "Crédito" at bounding box center [784, 262] width 122 height 101
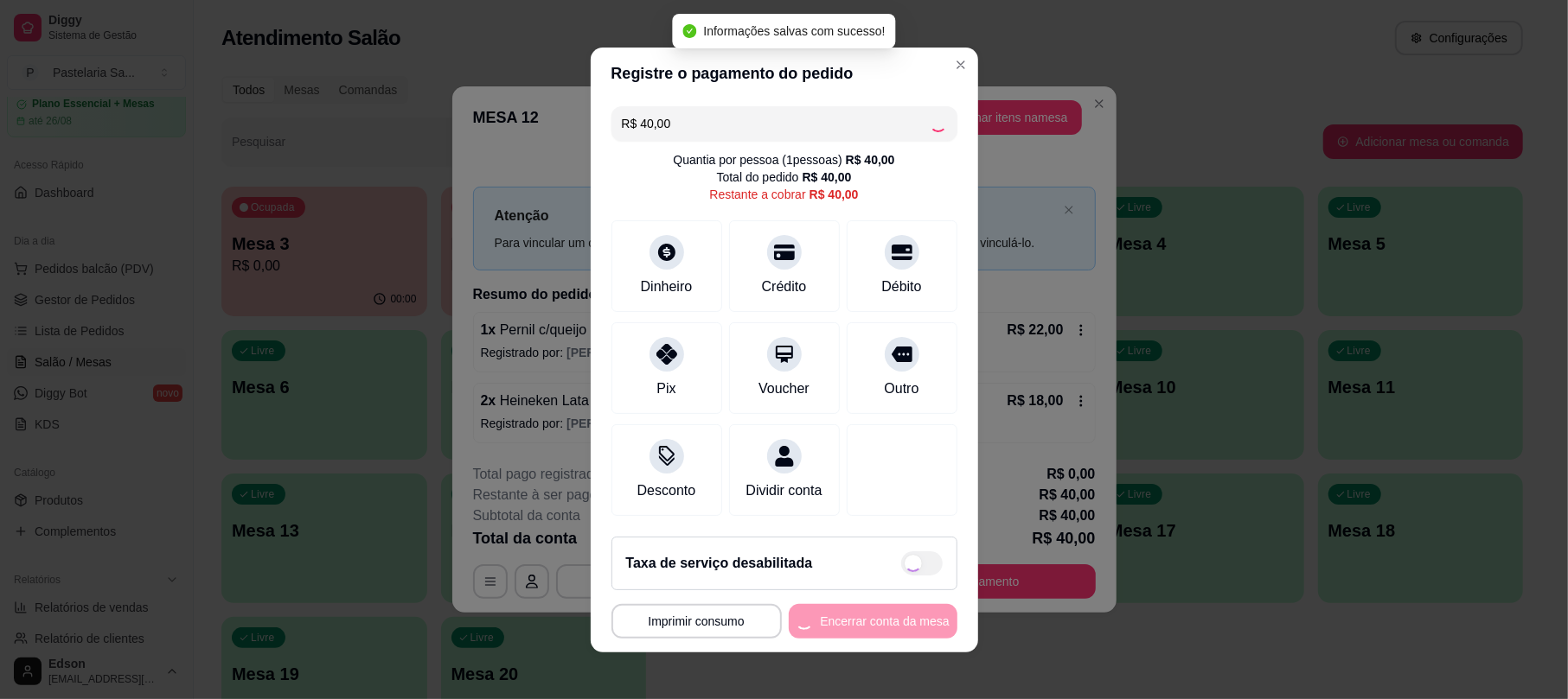
type input "R$ 0,00"
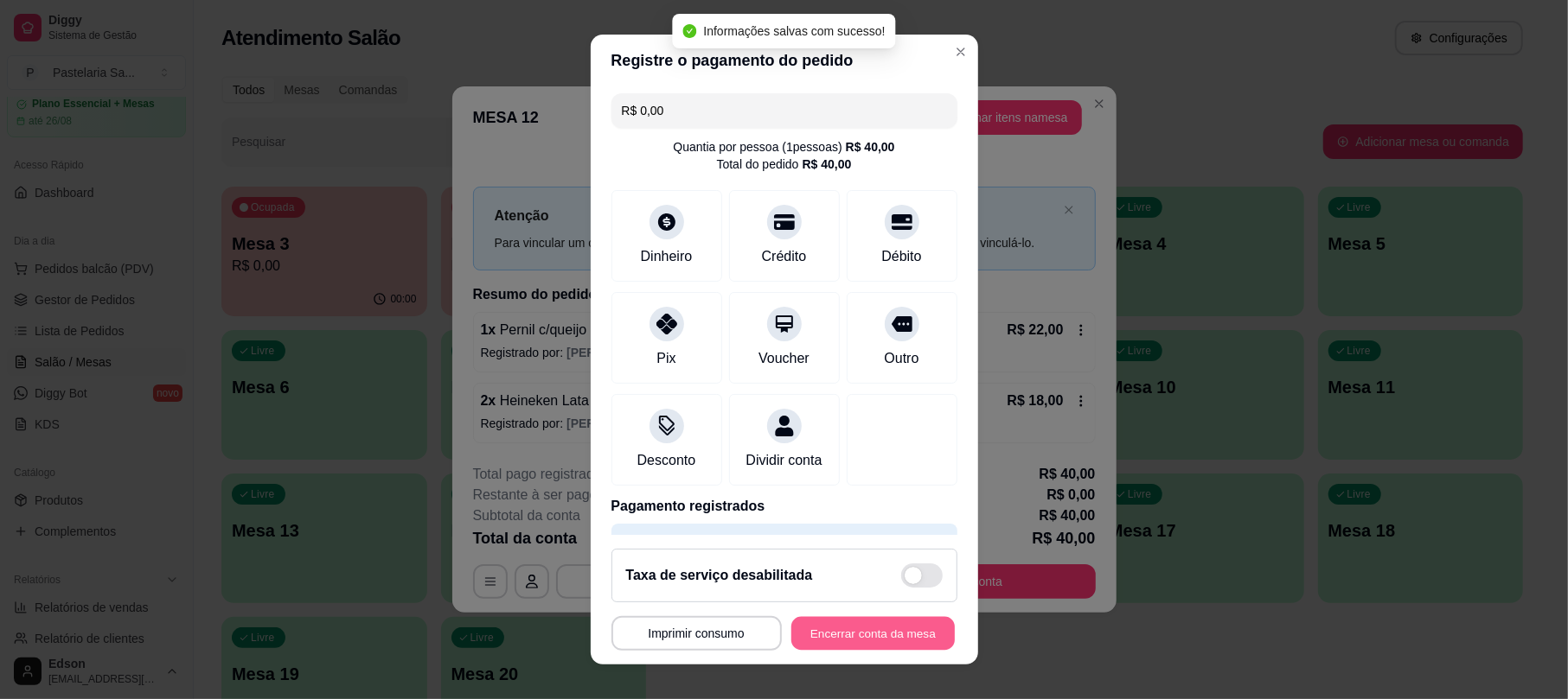
click at [877, 638] on button "Encerrar conta da mesa" at bounding box center [873, 633] width 163 height 33
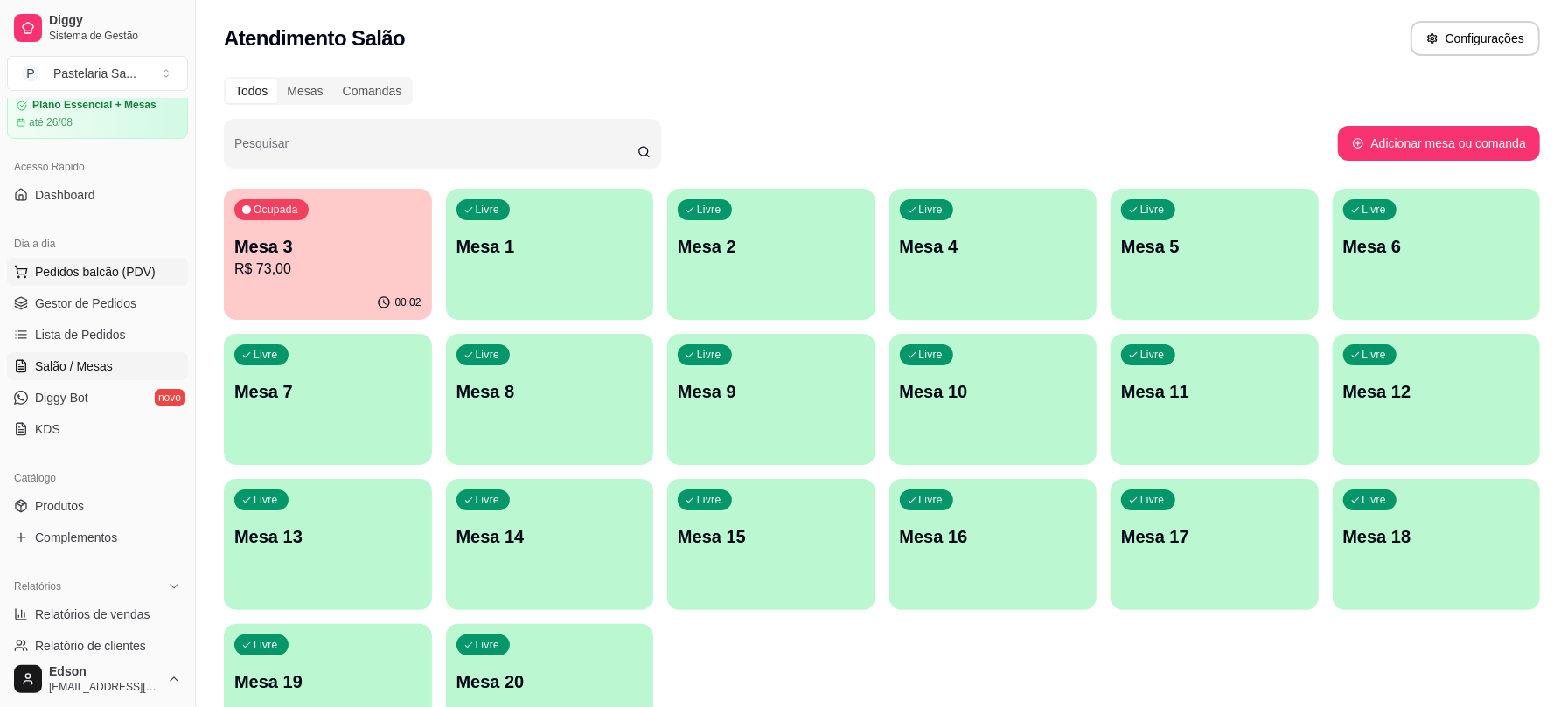
click at [117, 276] on span "Pedidos balcão (PDV)" at bounding box center [95, 272] width 121 height 18
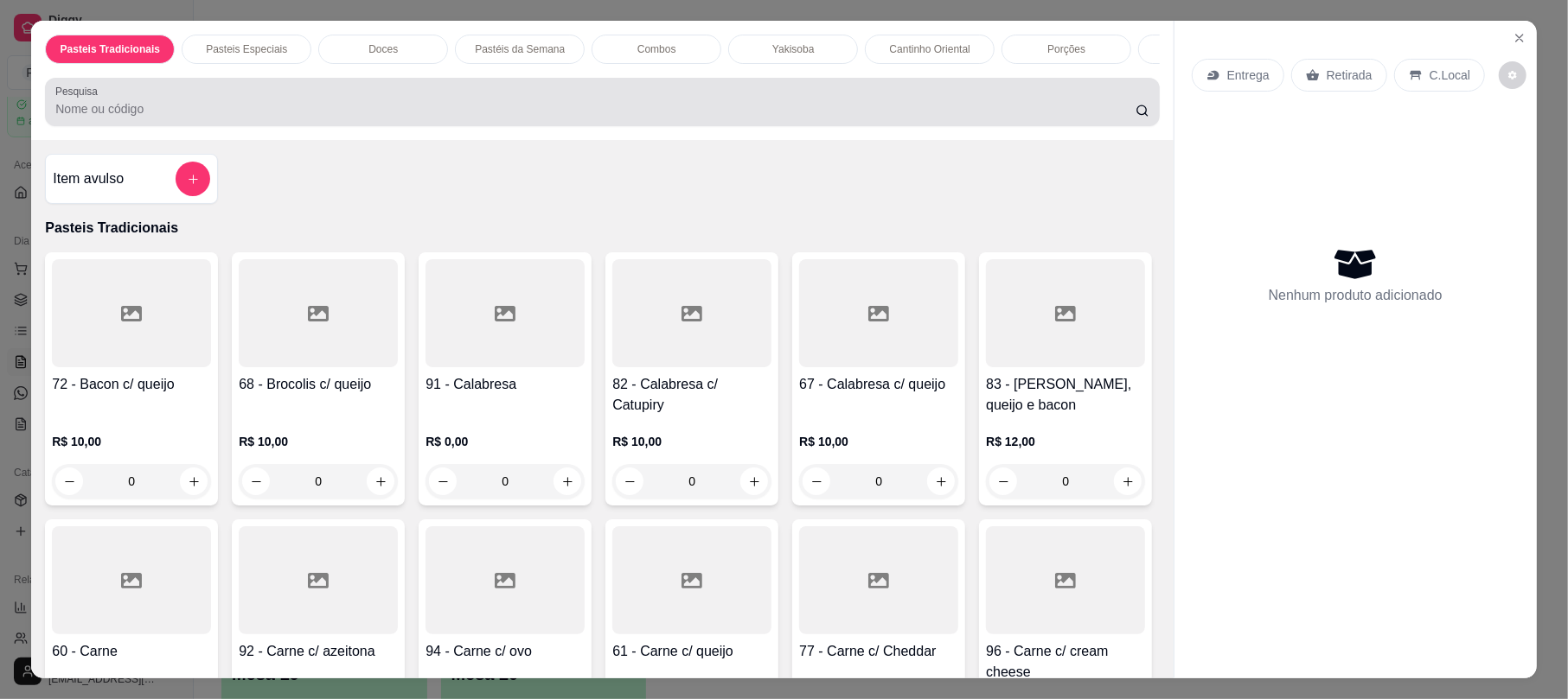
click at [330, 117] on input "Pesquisa" at bounding box center [595, 109] width 1080 height 18
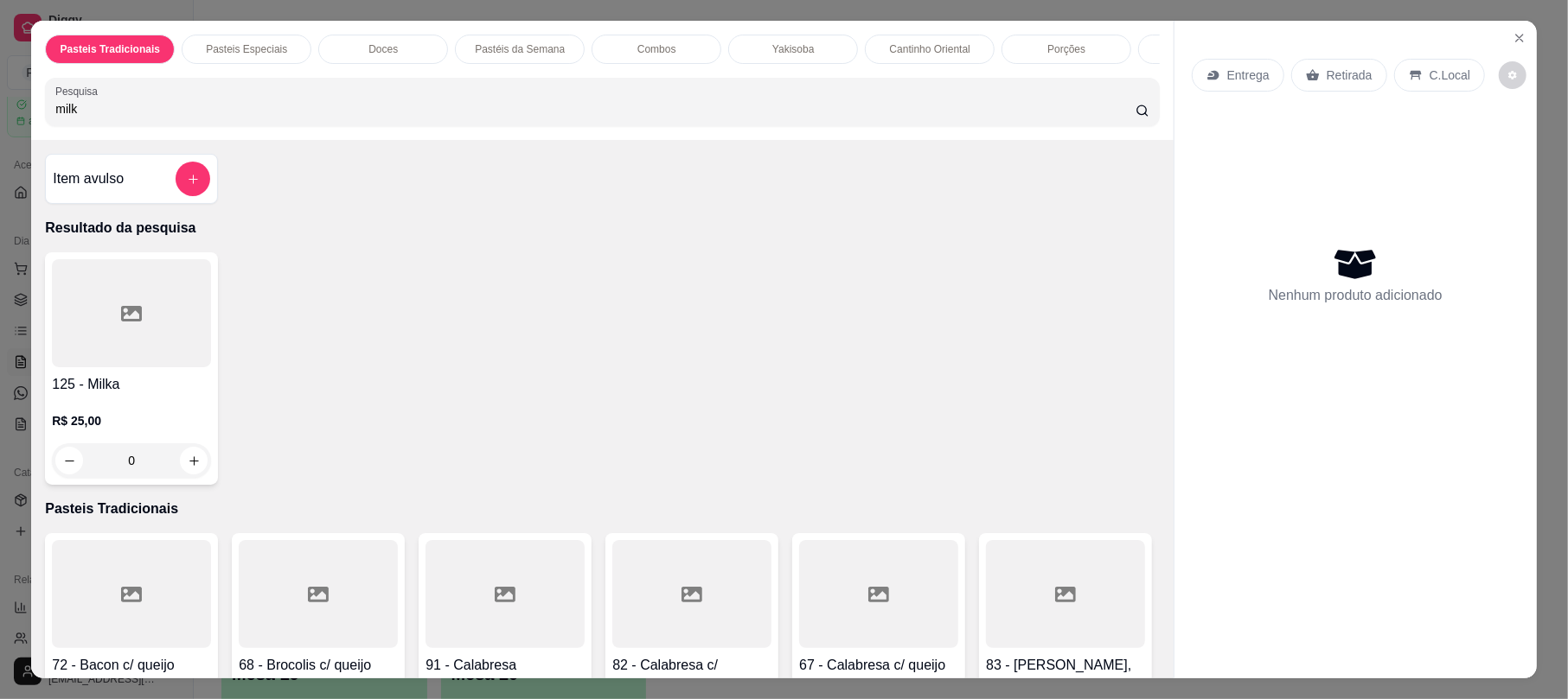
type input "milk"
click at [163, 327] on div at bounding box center [132, 313] width 160 height 108
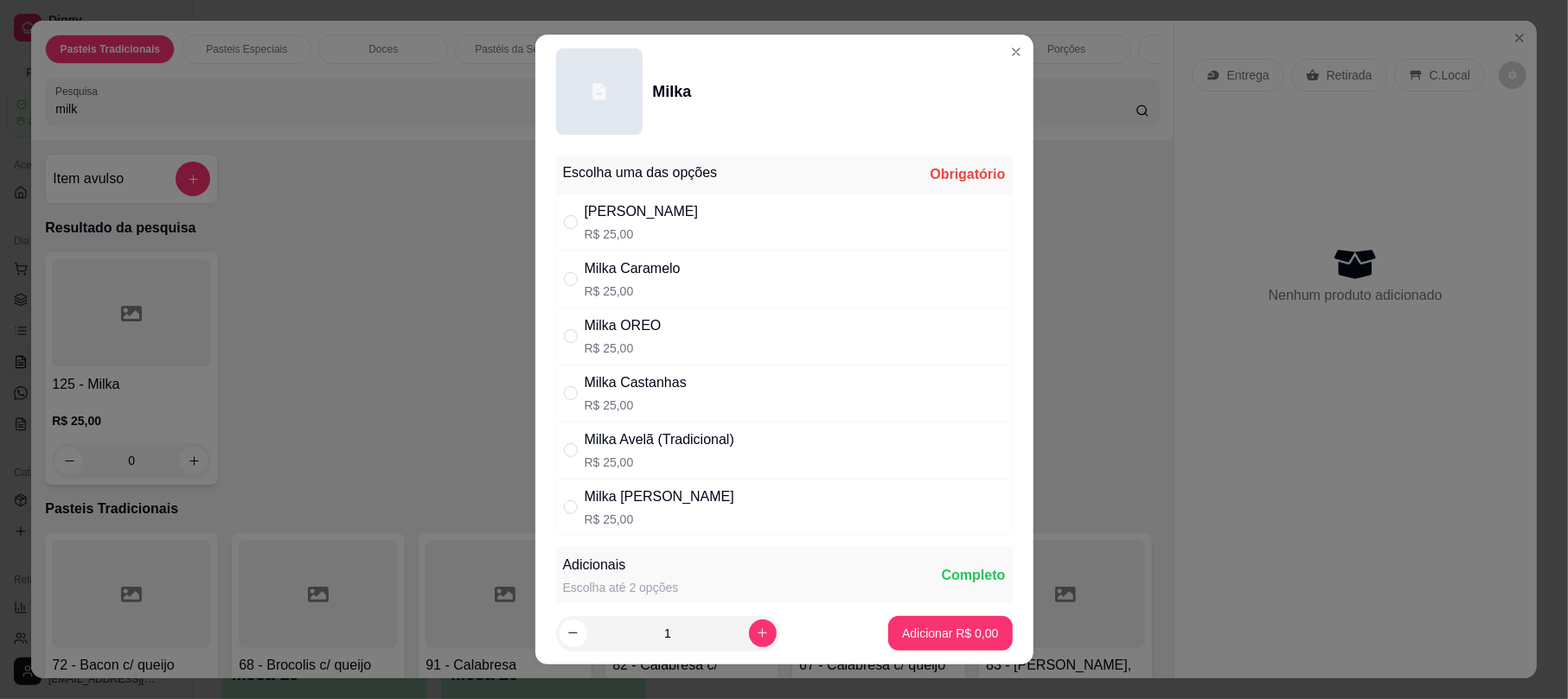
click at [686, 455] on div "Milka Avelã (Tradicional) R$ 25,00" at bounding box center [660, 450] width 150 height 41
radio input "true"
click at [941, 636] on p "Adicionar R$ 25,00" at bounding box center [947, 634] width 102 height 18
type input "1"
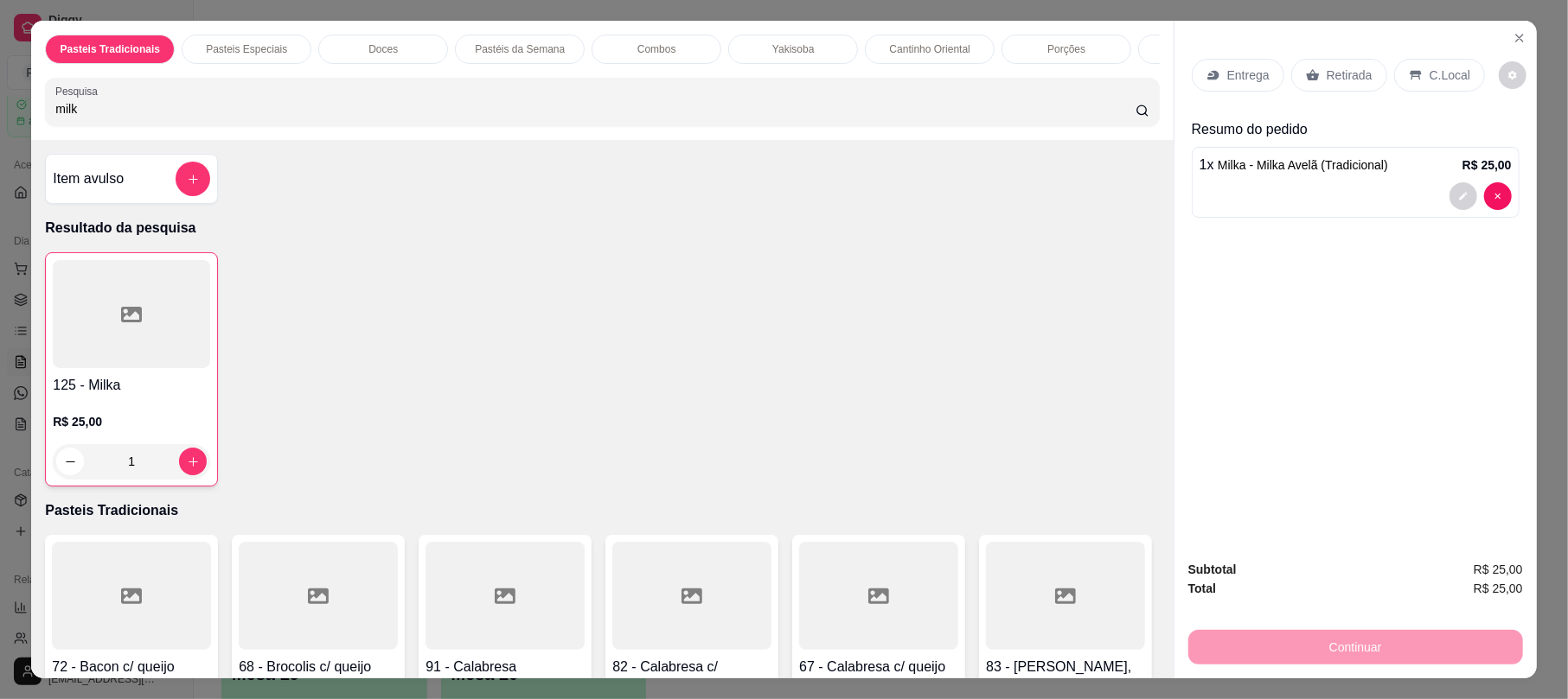
click at [1334, 60] on div "Retirada" at bounding box center [1339, 75] width 96 height 32
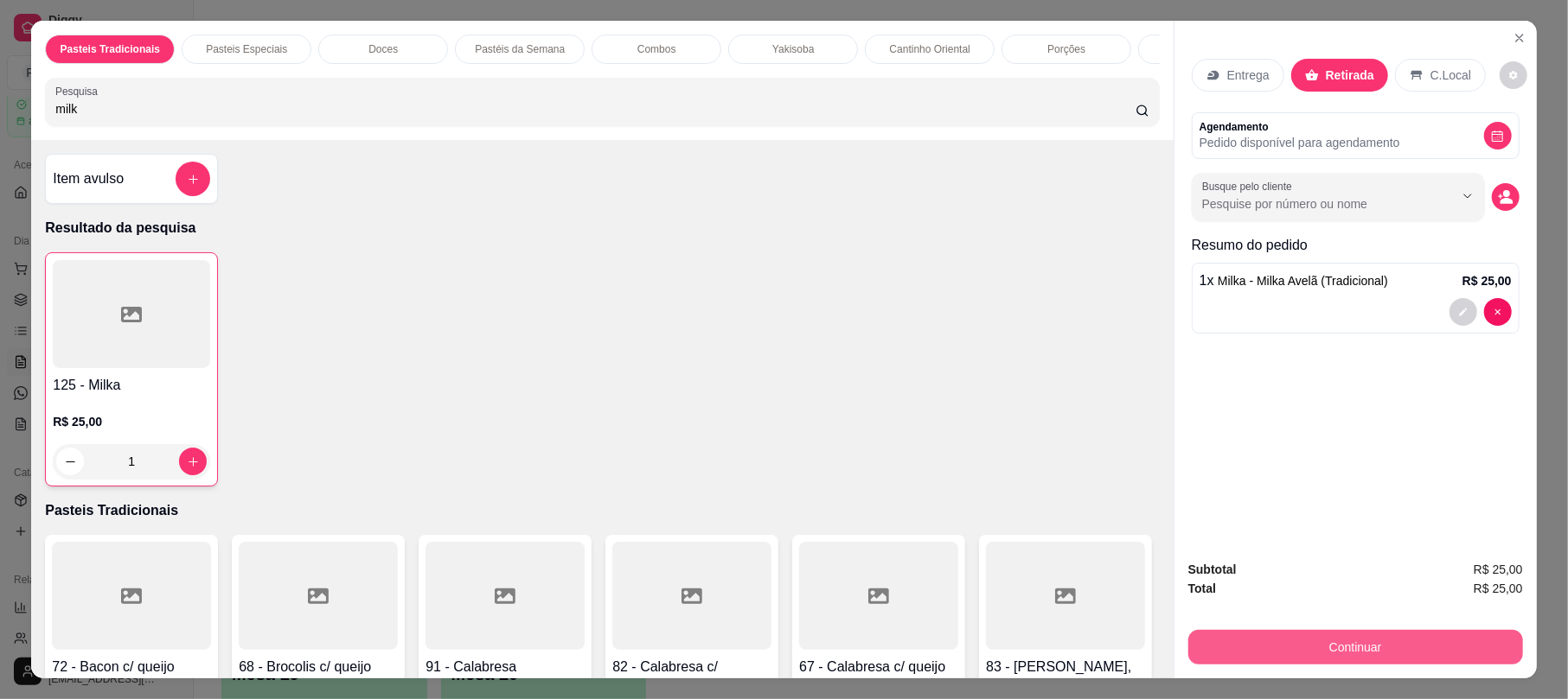
click at [1329, 657] on button "Continuar" at bounding box center [1355, 647] width 335 height 34
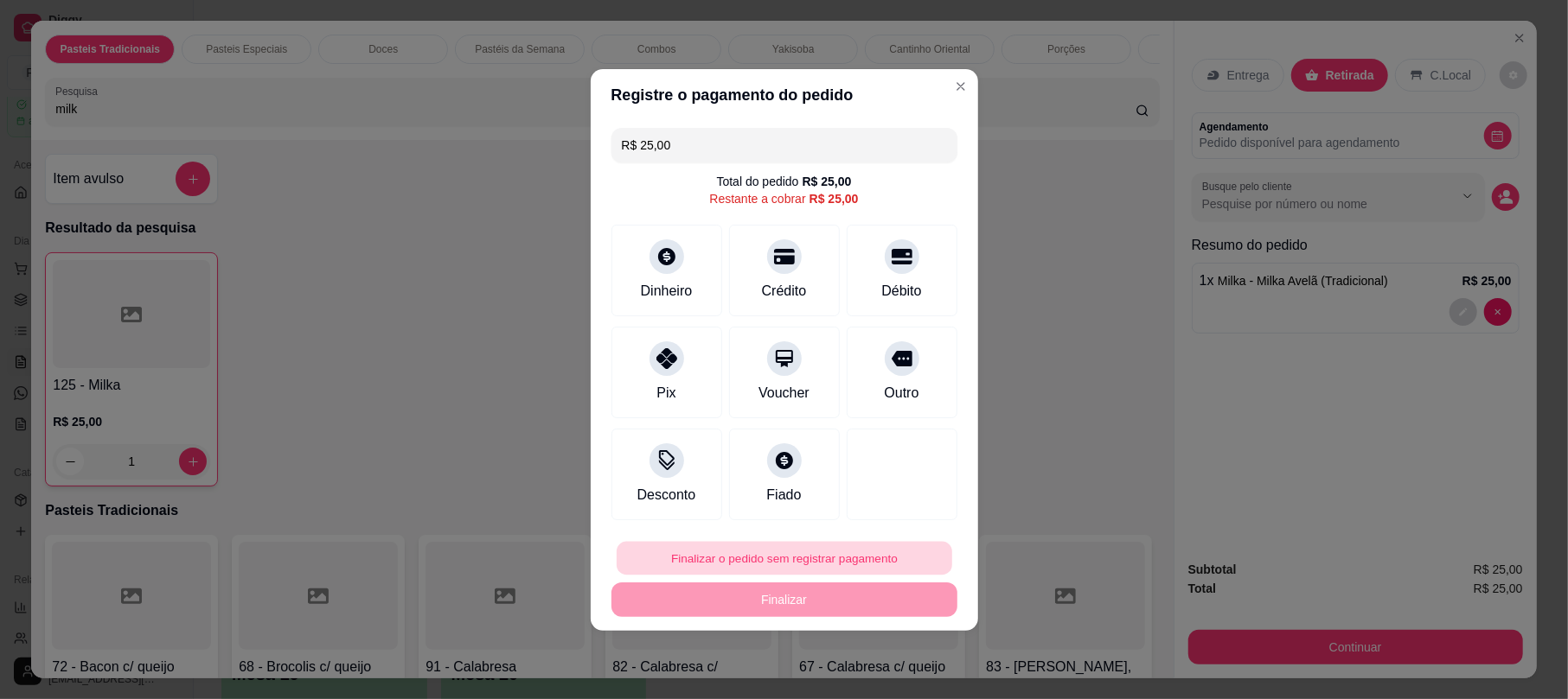
click at [869, 553] on button "Finalizar o pedido sem registrar pagamento" at bounding box center [784, 558] width 336 height 33
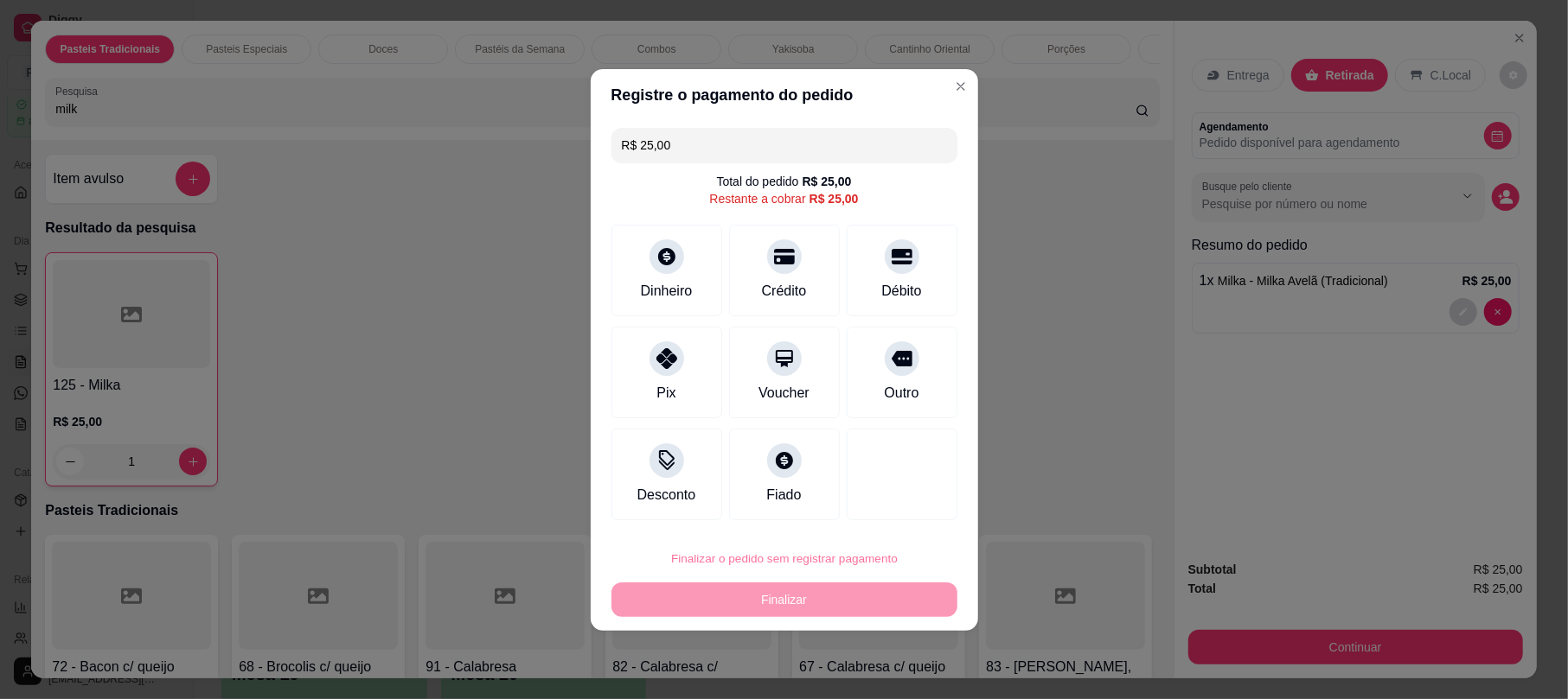
click at [883, 509] on button "Confirmar" at bounding box center [886, 509] width 61 height 26
type input "0"
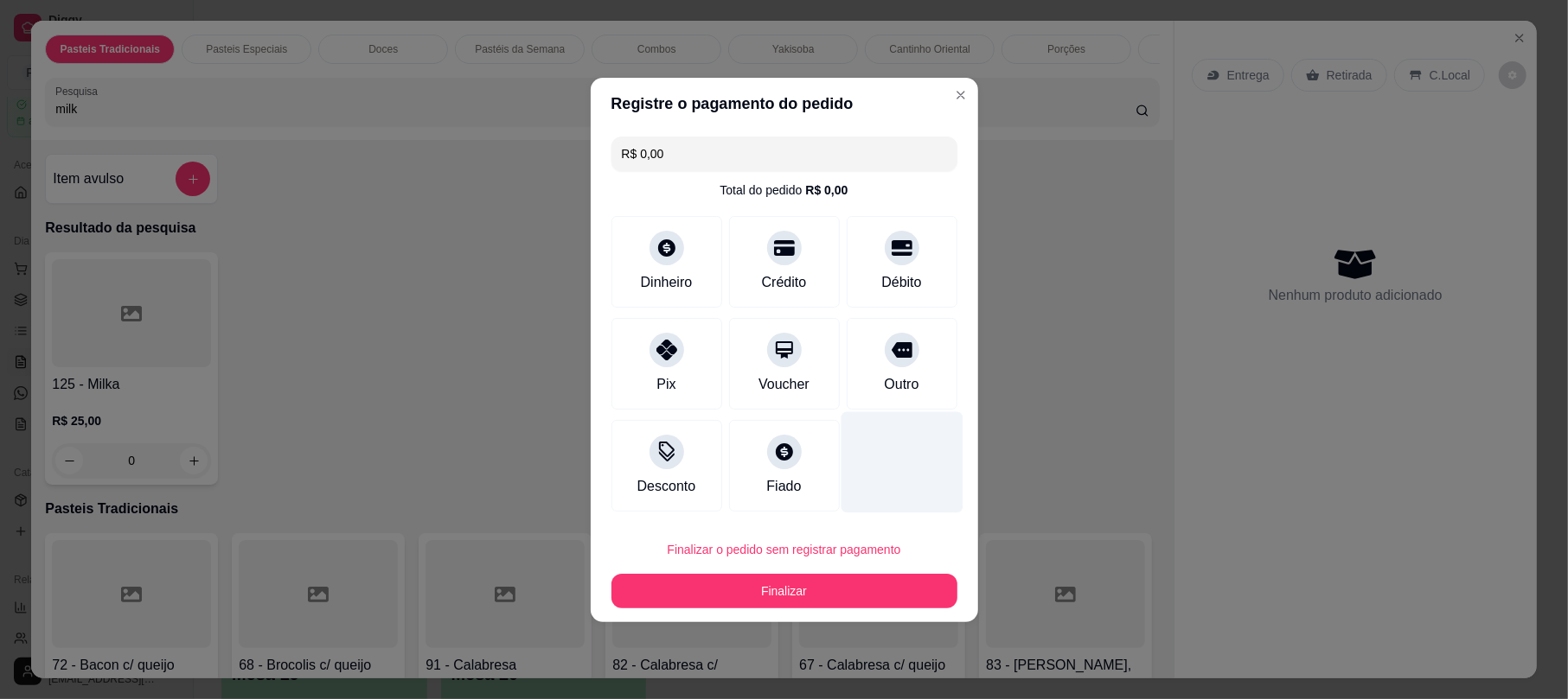
type input "R$ 0,00"
